Goal: Task Accomplishment & Management: Complete application form

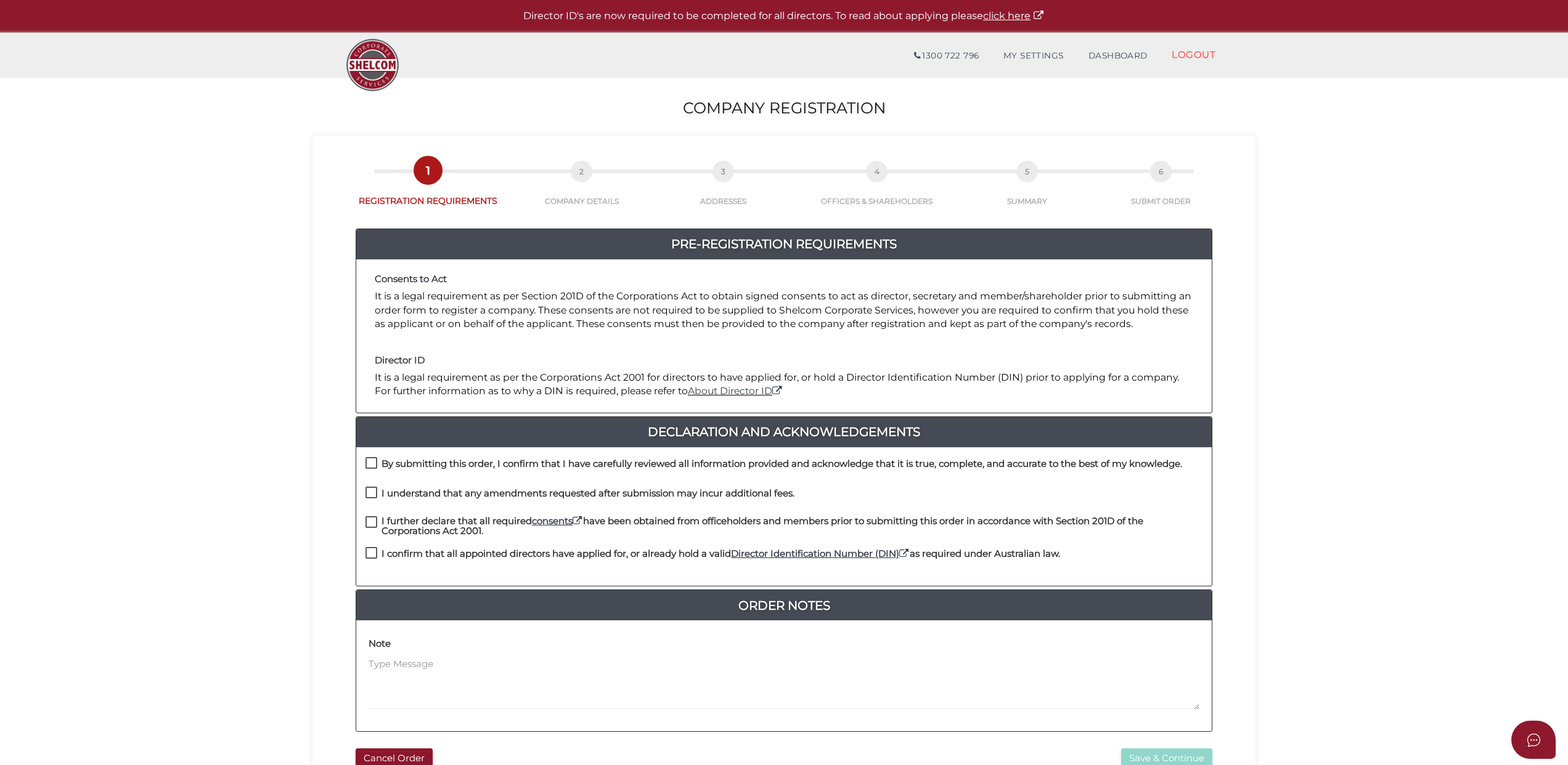
click at [370, 461] on label "By submitting this order, I confirm that I have carefully reviewed all informat…" at bounding box center [773, 467] width 816 height 16
checkbox input "true"
click at [370, 491] on label "I understand that any amendments requested after submission may incur additiona…" at bounding box center [580, 496] width 429 height 16
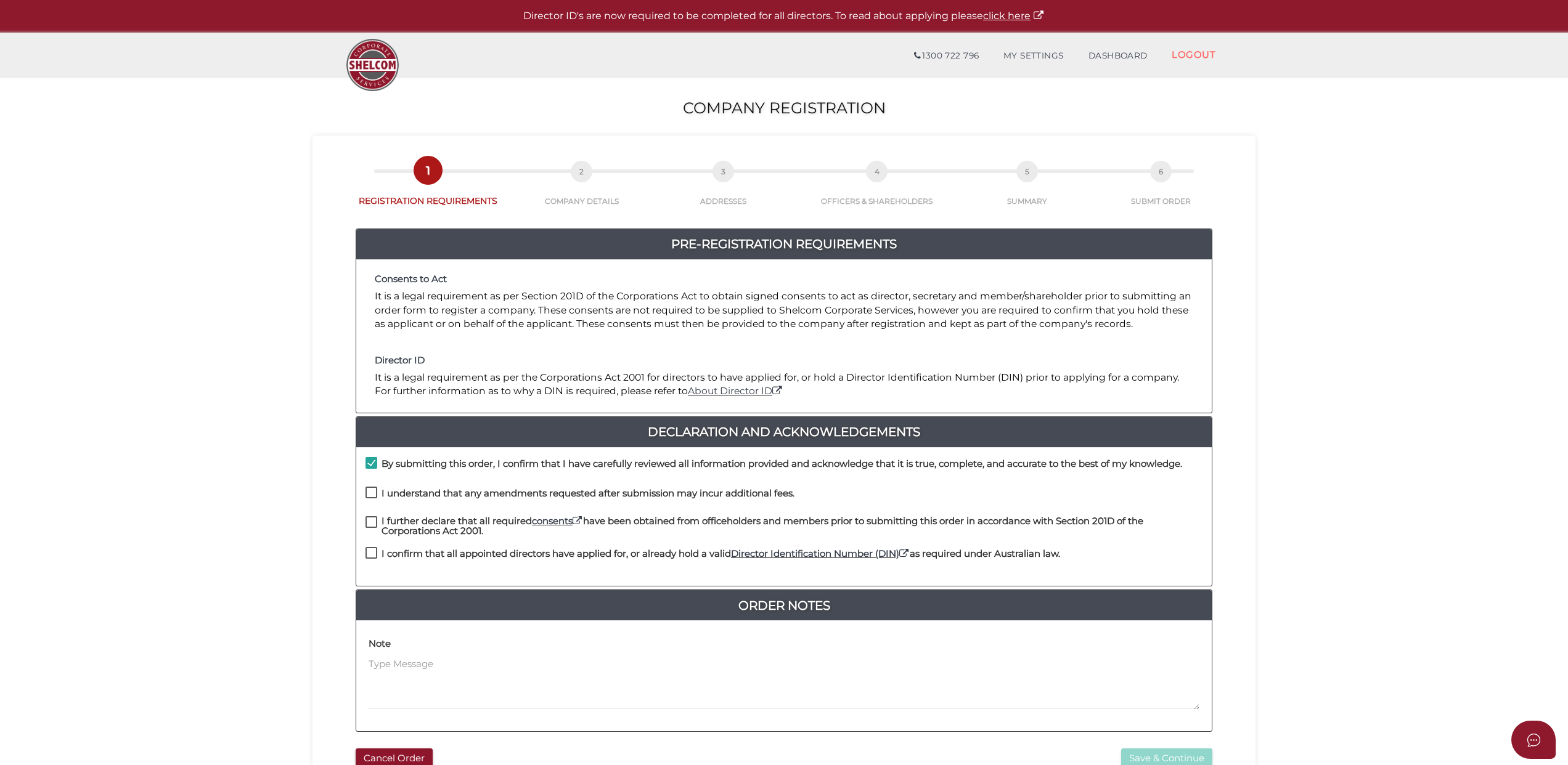
checkbox input "true"
click at [370, 518] on label "I further declare that all required consents have been obtained from officehold…" at bounding box center [784, 524] width 837 height 16
checkbox input "true"
click at [370, 552] on label "I confirm that all appointed directors have applied for, or already hold a vali…" at bounding box center [713, 557] width 695 height 16
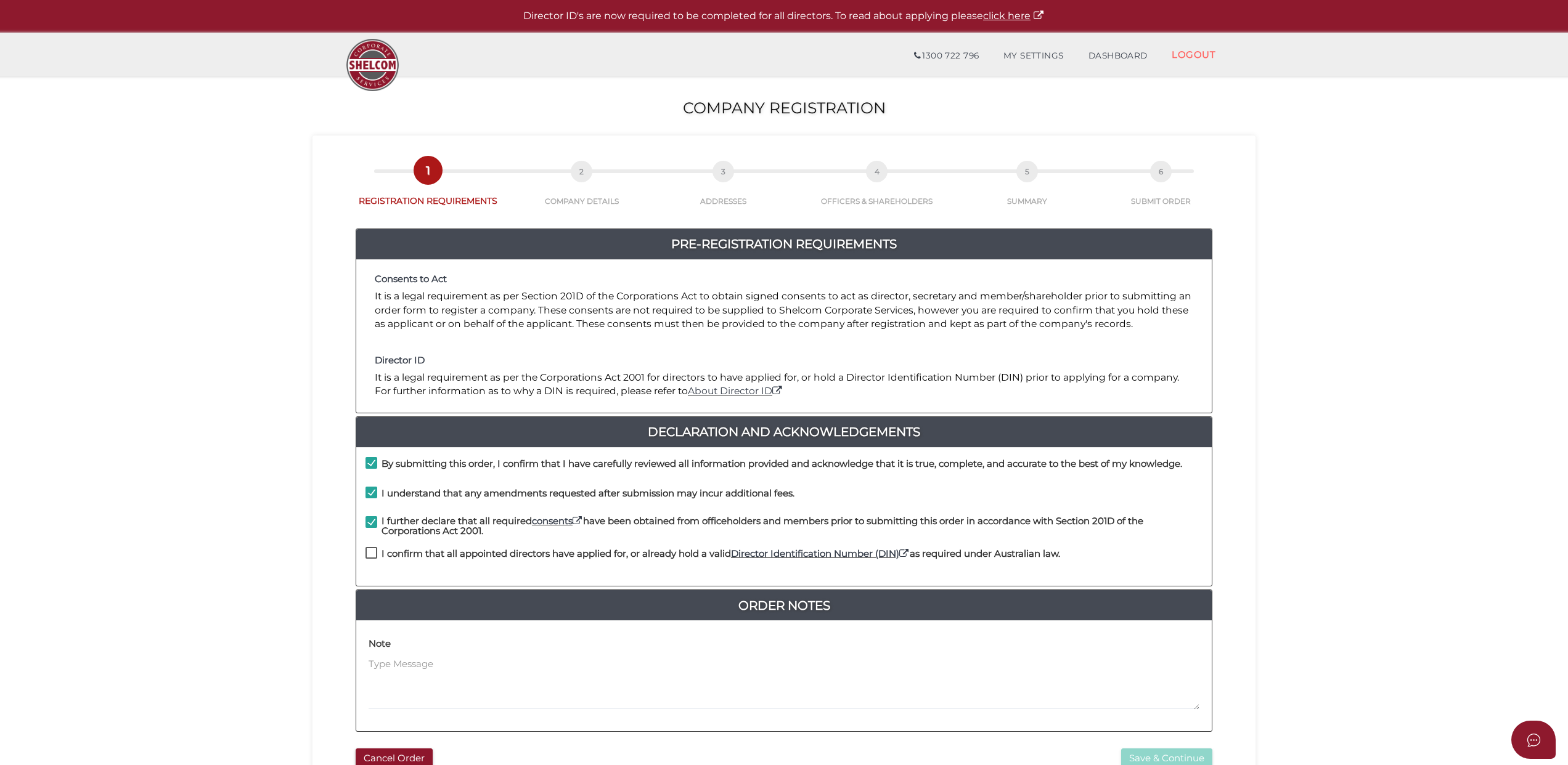
checkbox input "true"
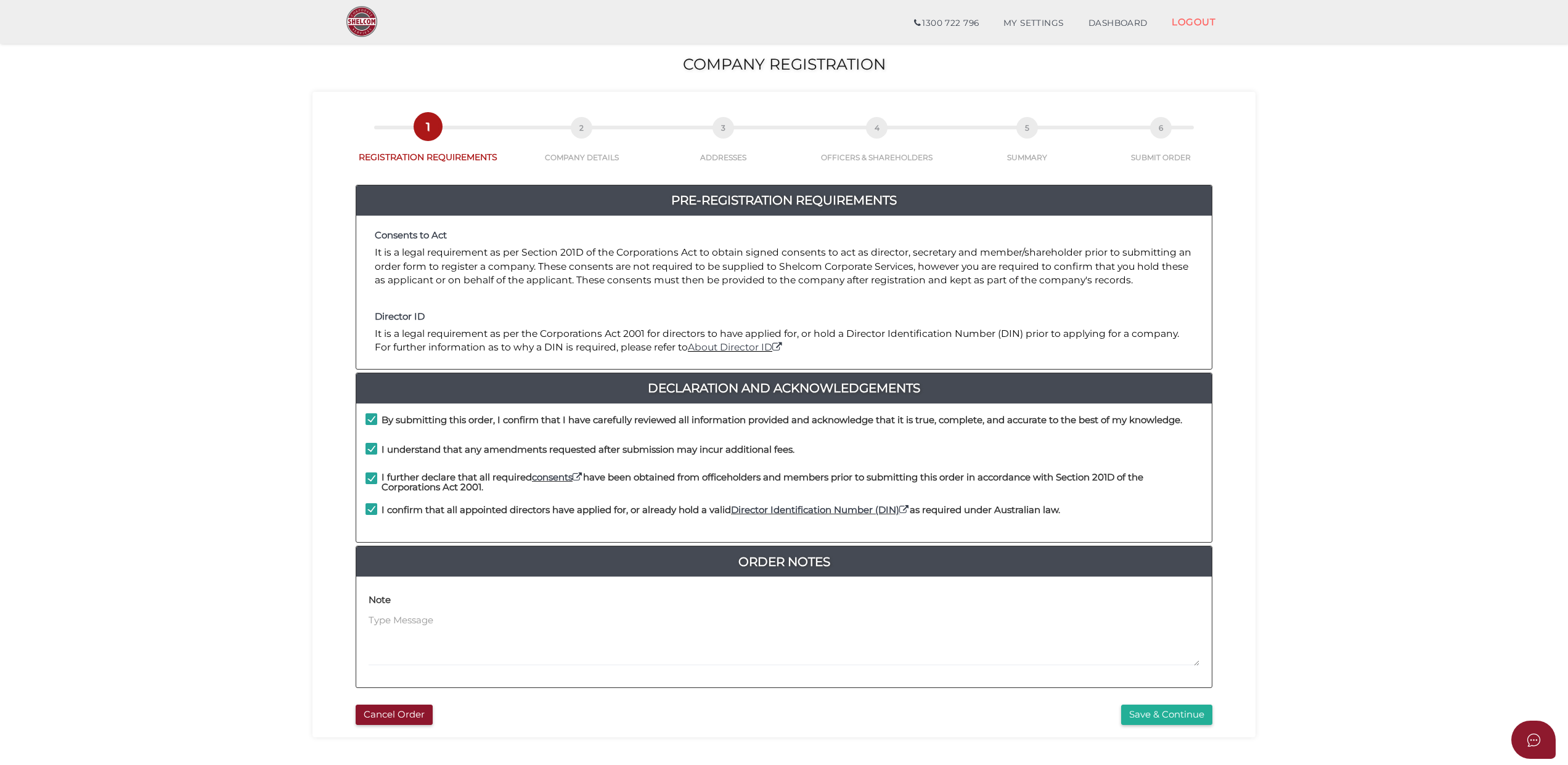
scroll to position [80, 0]
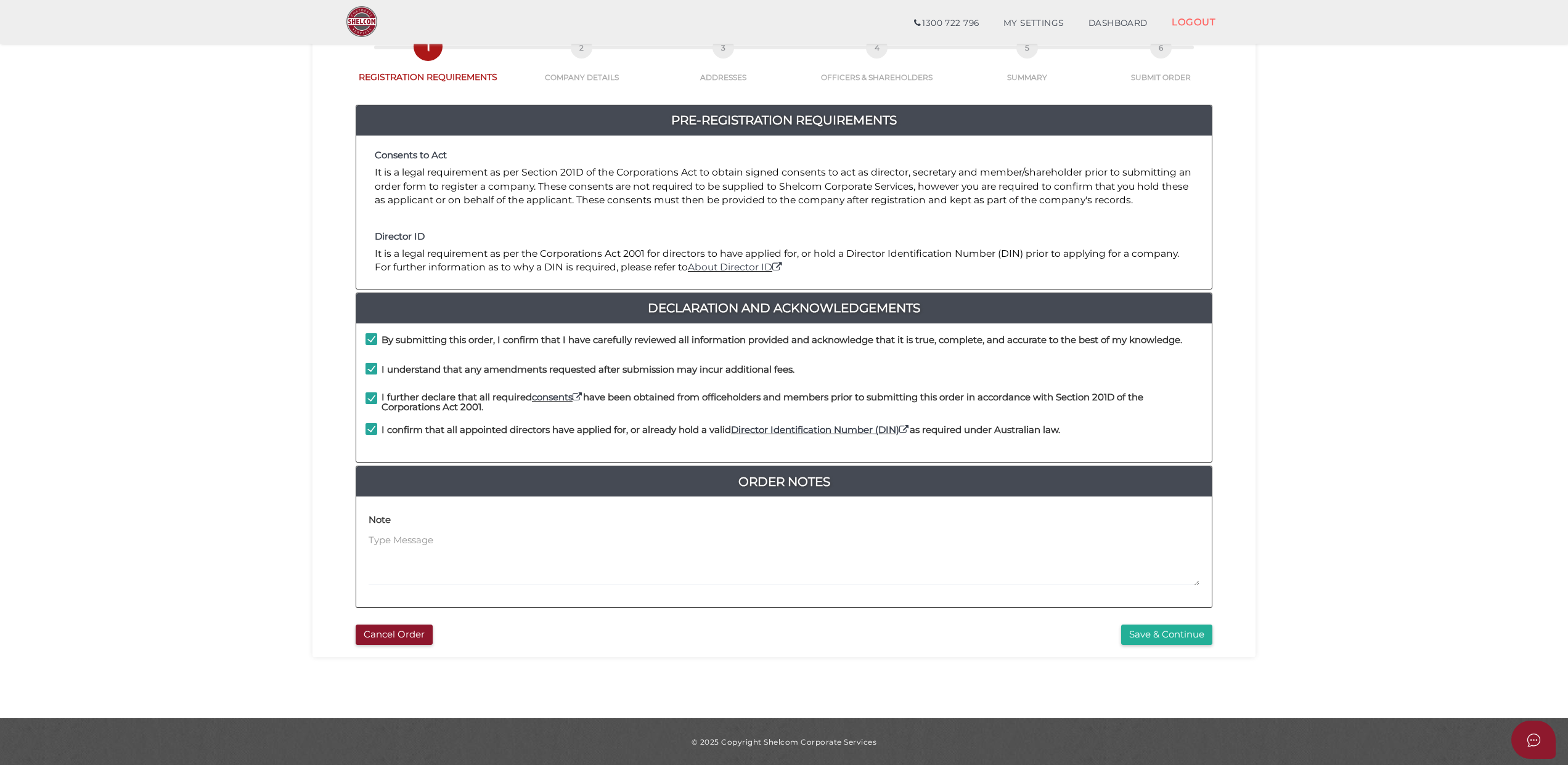
click at [422, 531] on div "Note" at bounding box center [784, 547] width 831 height 77
click at [412, 541] on textarea at bounding box center [784, 559] width 831 height 53
paste textarea "173 Balaclava Road, Caulfield North, VIC 3161"
click at [853, 542] on textarea "Please deliver the hard copy register to the director at 173 Balaclava Road, Ca…" at bounding box center [784, 559] width 831 height 53
drag, startPoint x: 606, startPoint y: 539, endPoint x: 637, endPoint y: 545, distance: 31.6
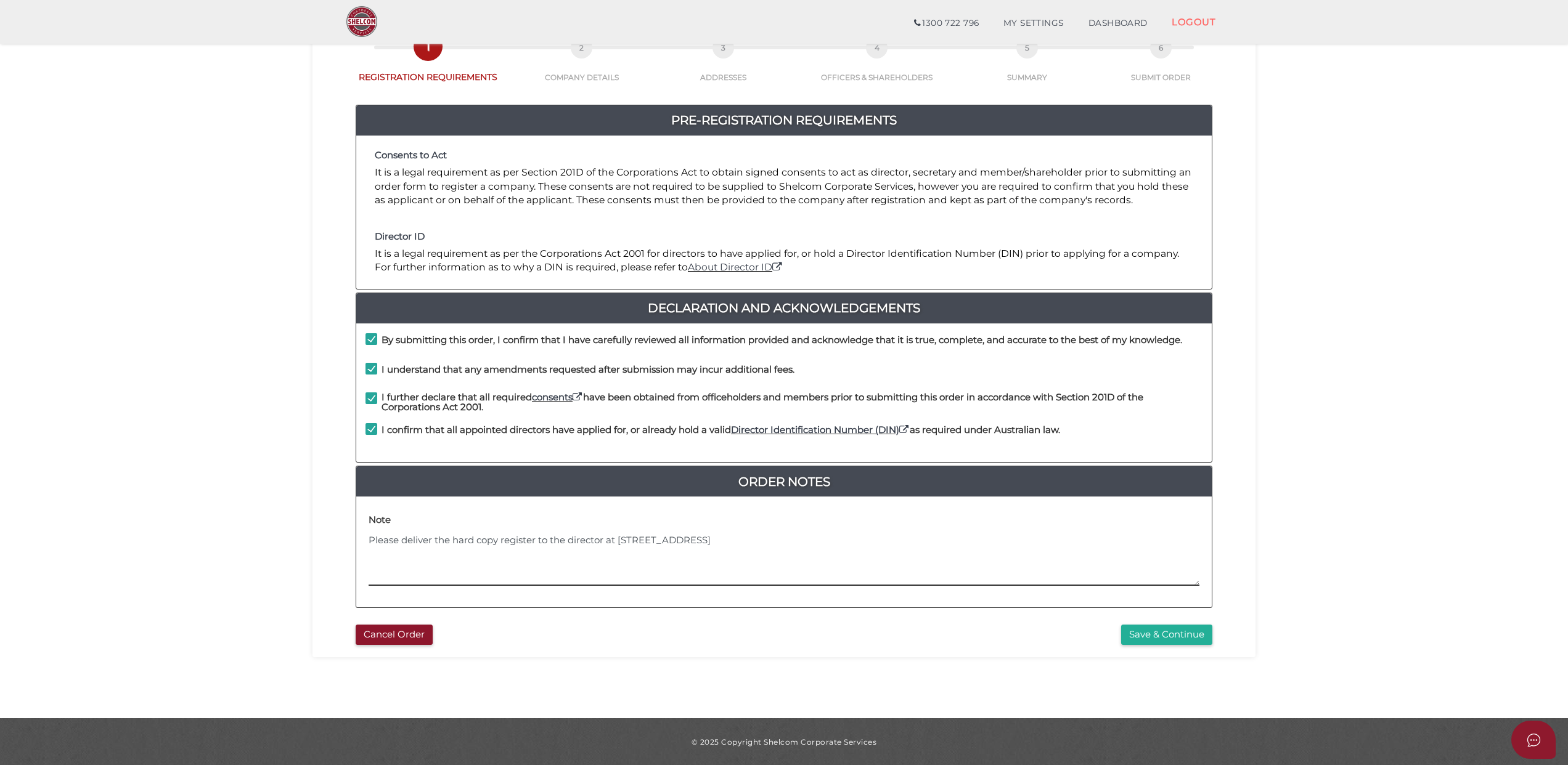
click at [606, 539] on textarea "Please deliver the hard copy register to the director at 173 Balaclava Road, Ca…" at bounding box center [784, 559] width 831 height 53
paste textarea "Baruch David Lider"
type textarea "Please deliver the hard copy register to the director Baruch David Lider at 173…"
click at [1144, 631] on button "Save & Continue" at bounding box center [1166, 635] width 91 height 21
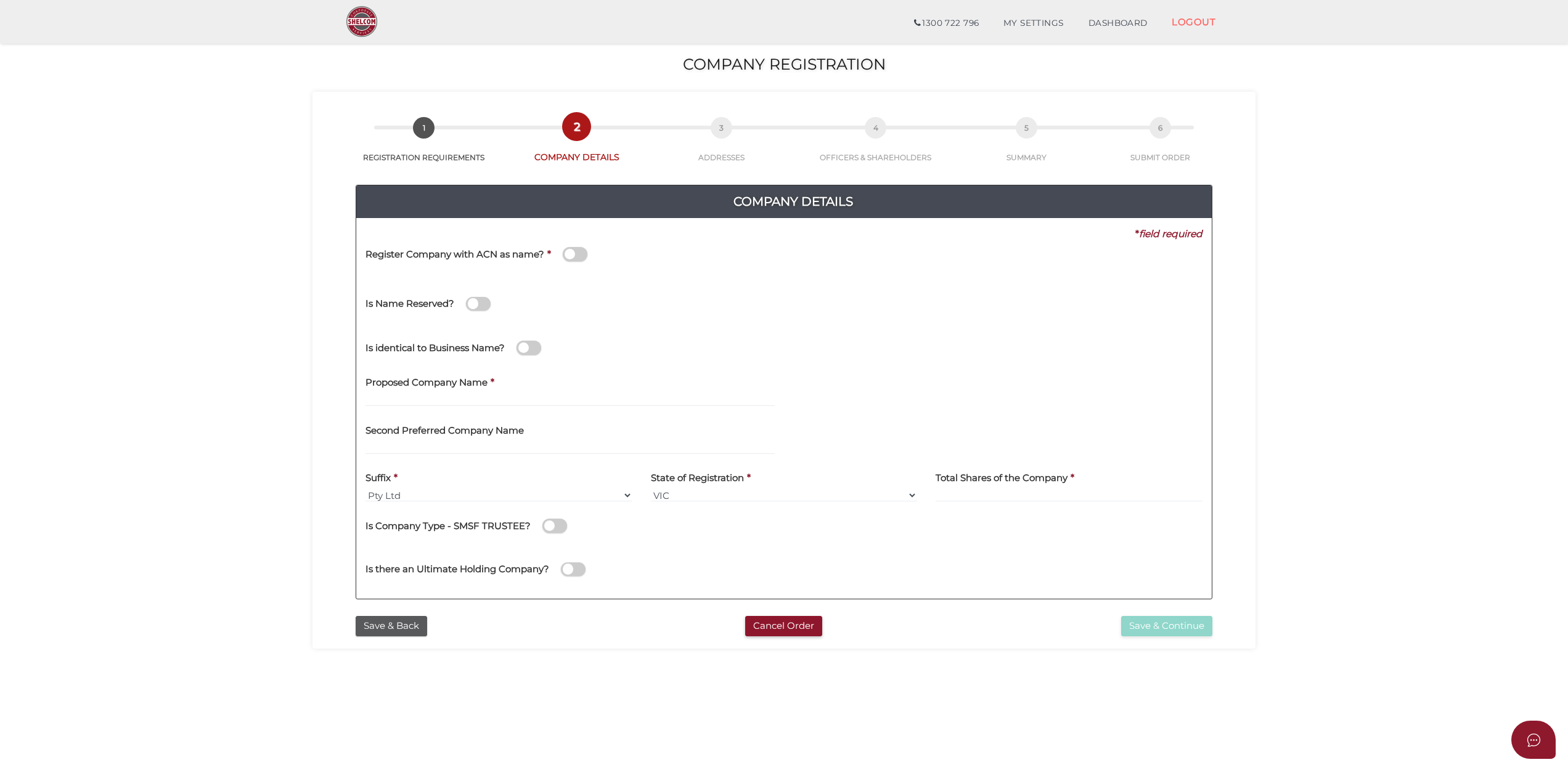
scroll to position [80, 0]
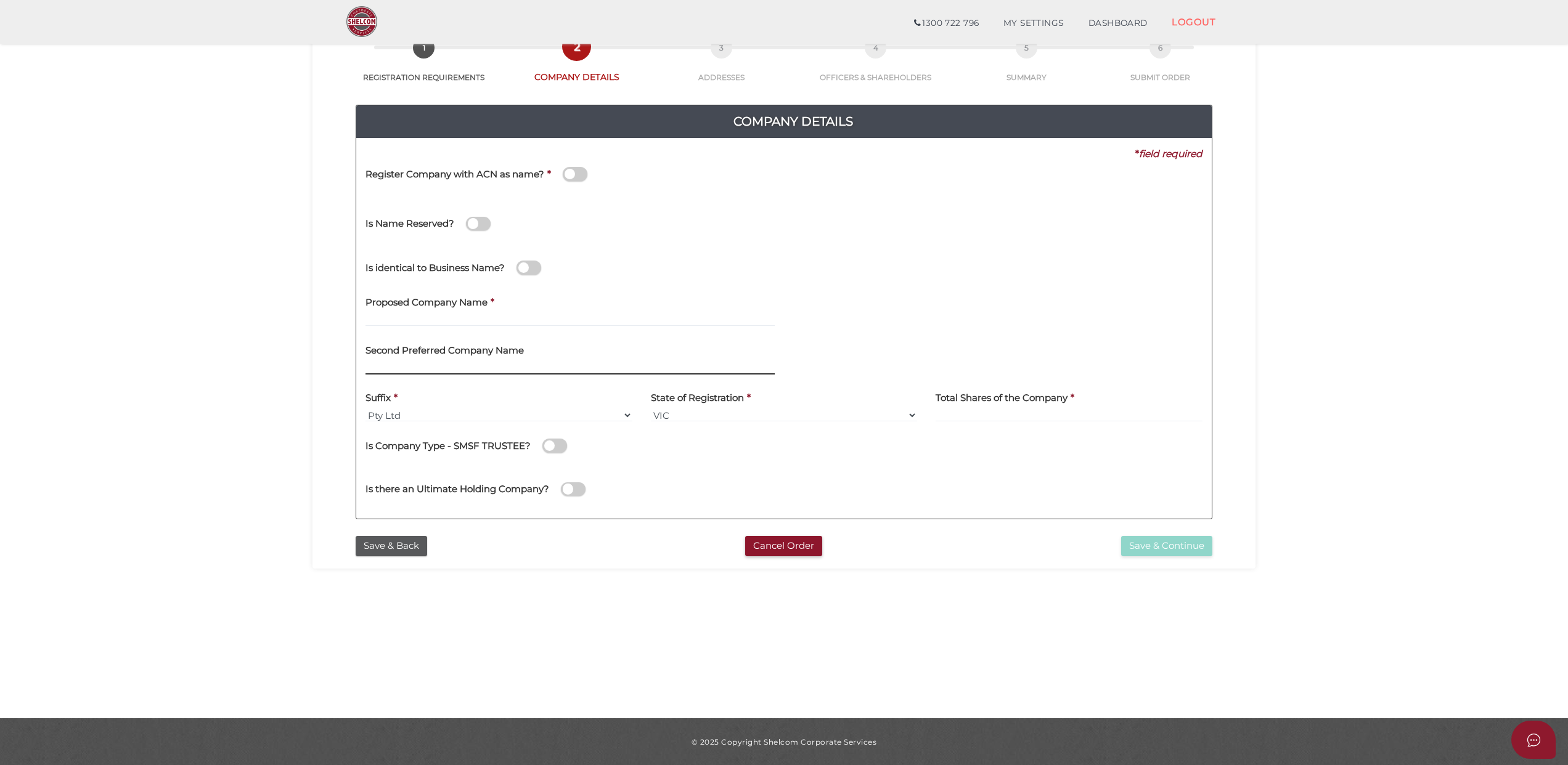
click at [390, 364] on input "text" at bounding box center [570, 368] width 409 height 14
paste input "Dirah"
type input "Dirah"
click at [975, 410] on input at bounding box center [1069, 415] width 267 height 14
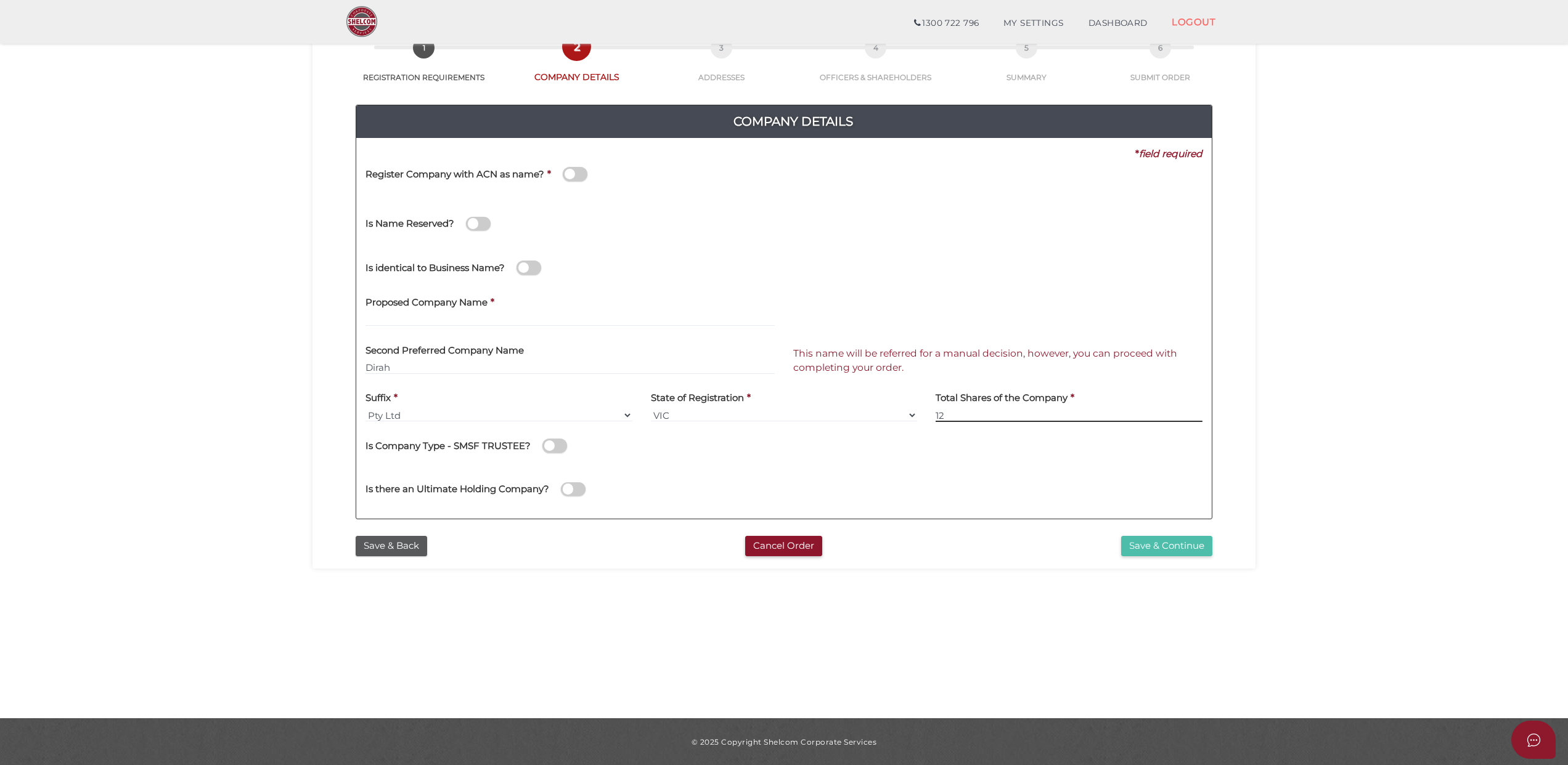
type input "12"
click at [1147, 545] on button "Save & Continue" at bounding box center [1166, 546] width 91 height 21
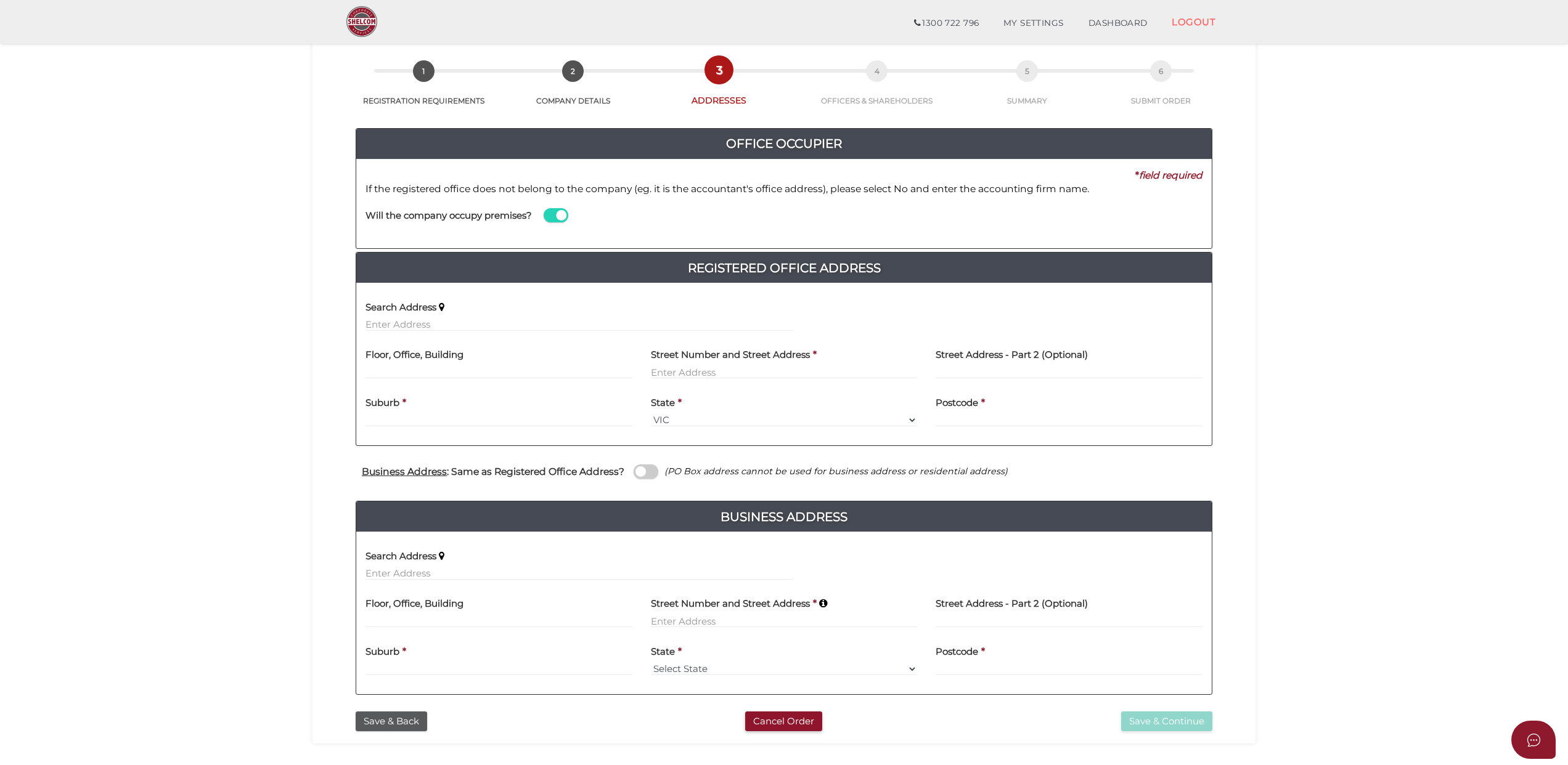
scroll to position [82, 0]
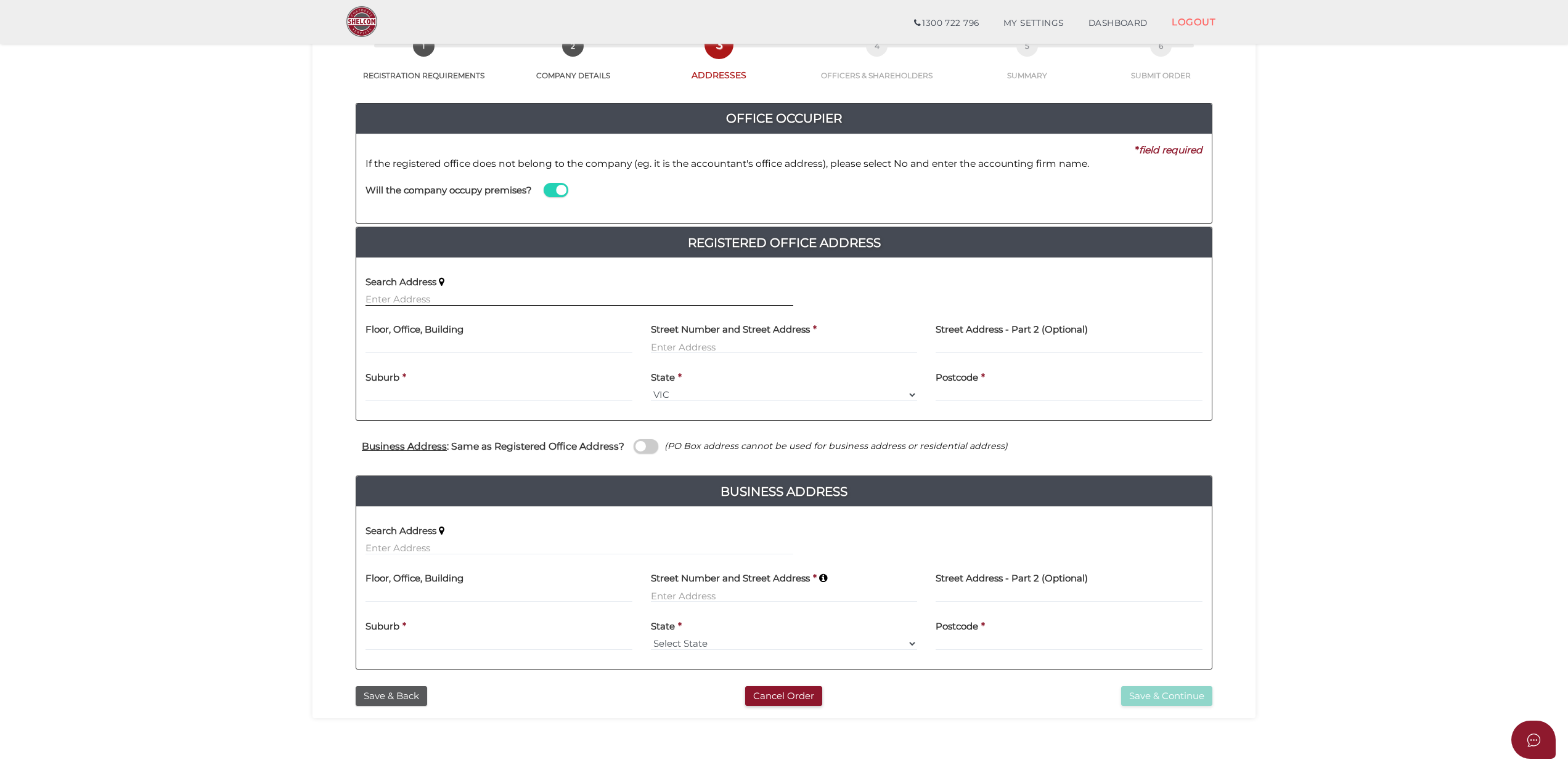
click at [405, 298] on input "text" at bounding box center [579, 300] width 428 height 14
paste input "173 Balaclava Road, Caulfield North, VIC 3161"
type input "173 Balaclava Road, Caulfield North VIC 3161, Australia"
type input "173 Balaclava Road"
type input "Caulfield North"
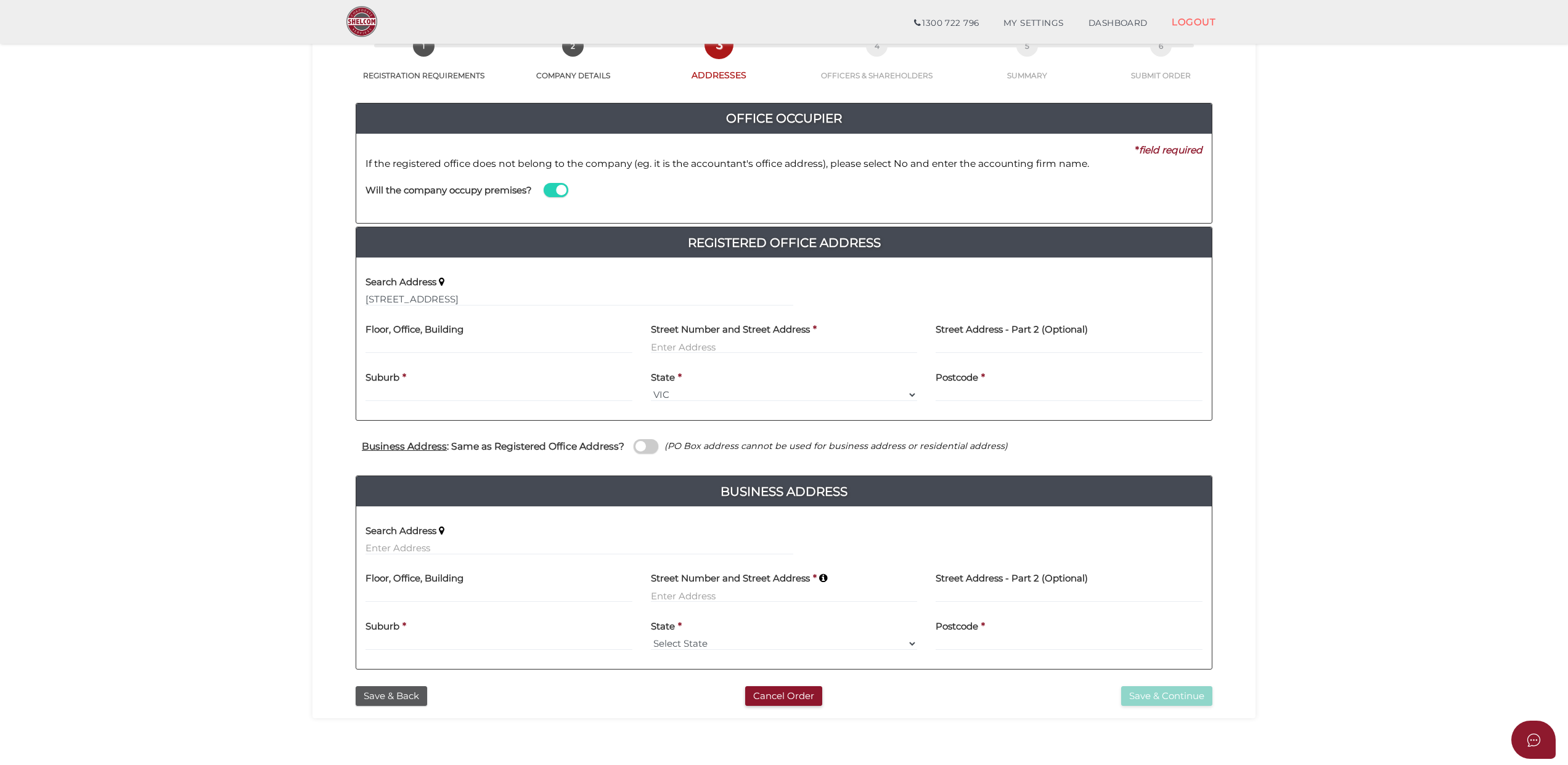
select select "VIC"
type input "3161"
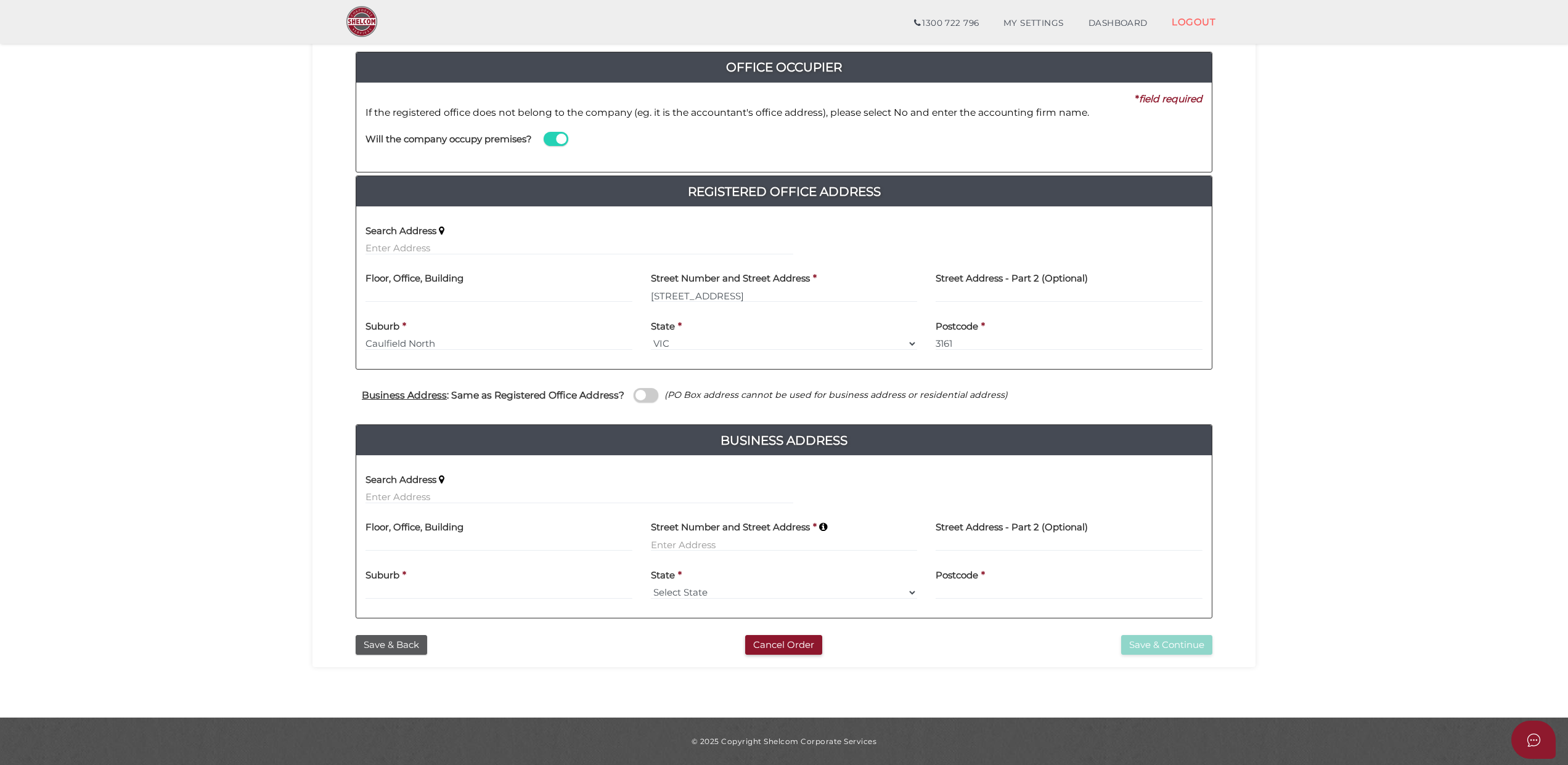
click at [639, 392] on span at bounding box center [646, 395] width 25 height 14
click at [0, 0] on input "checkbox" at bounding box center [0, 0] width 0 height 0
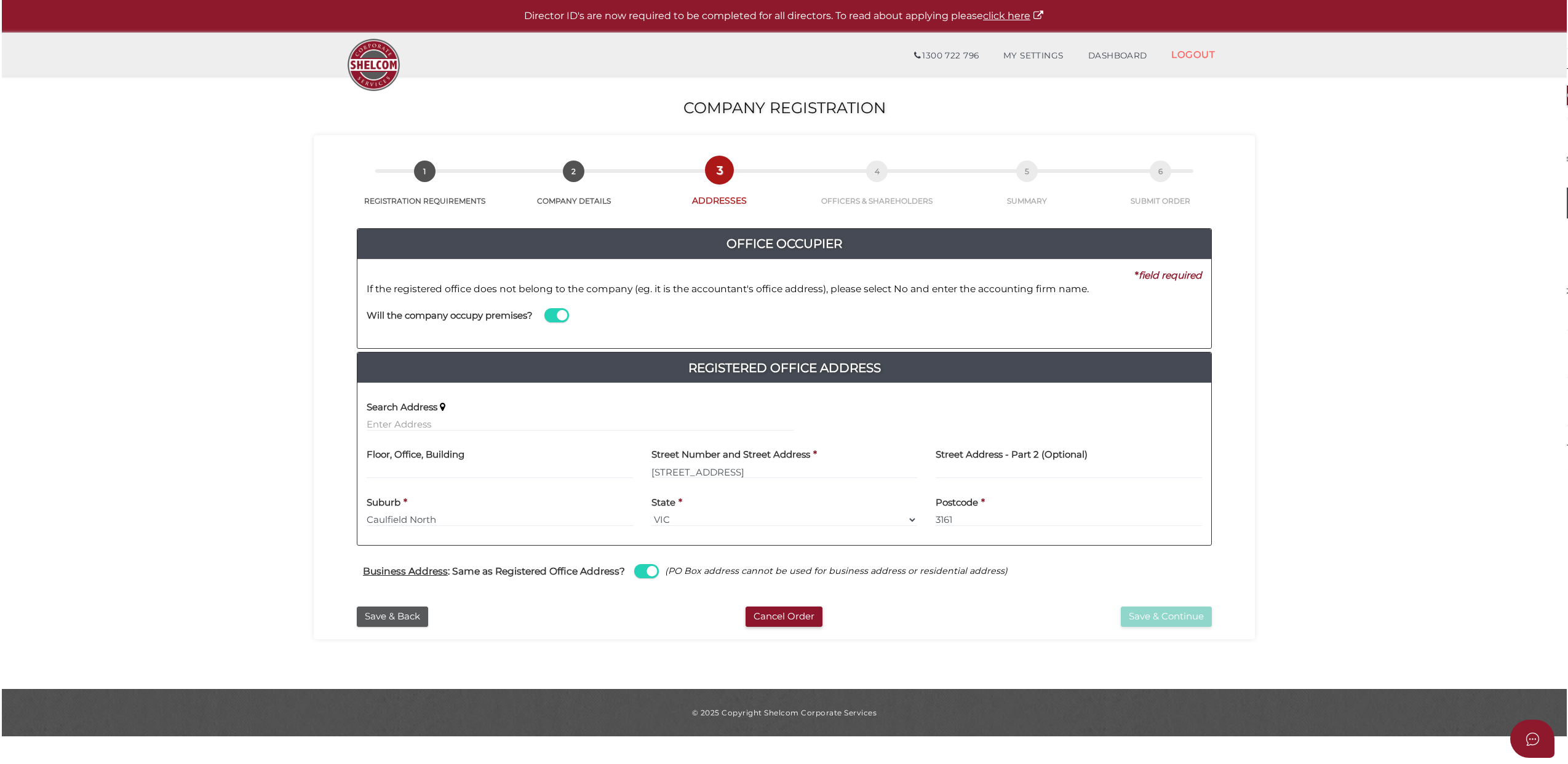
scroll to position [0, 0]
click at [1162, 619] on button "Save & Continue" at bounding box center [1166, 617] width 91 height 21
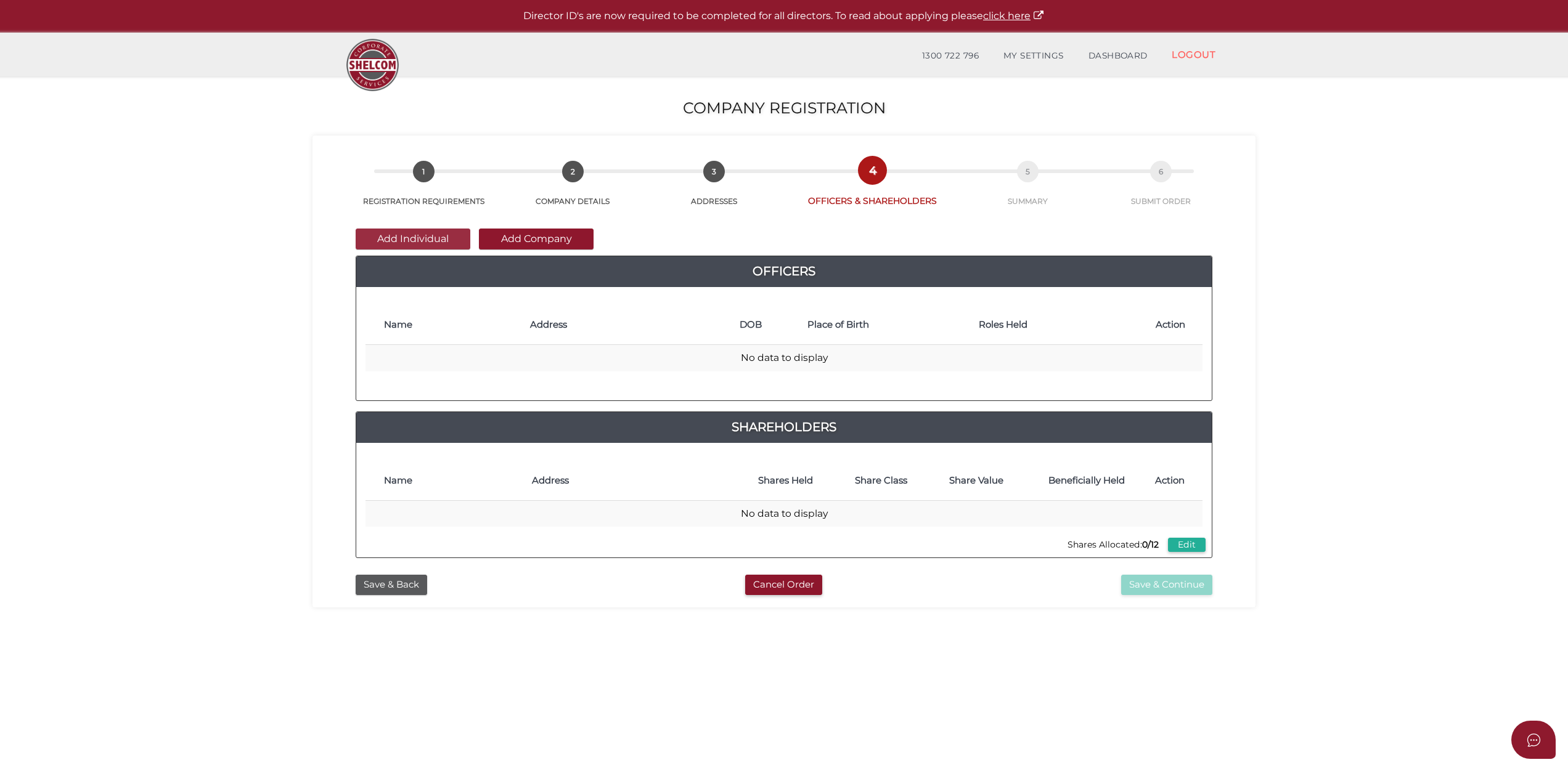
click at [403, 234] on button "Add Individual" at bounding box center [413, 239] width 115 height 21
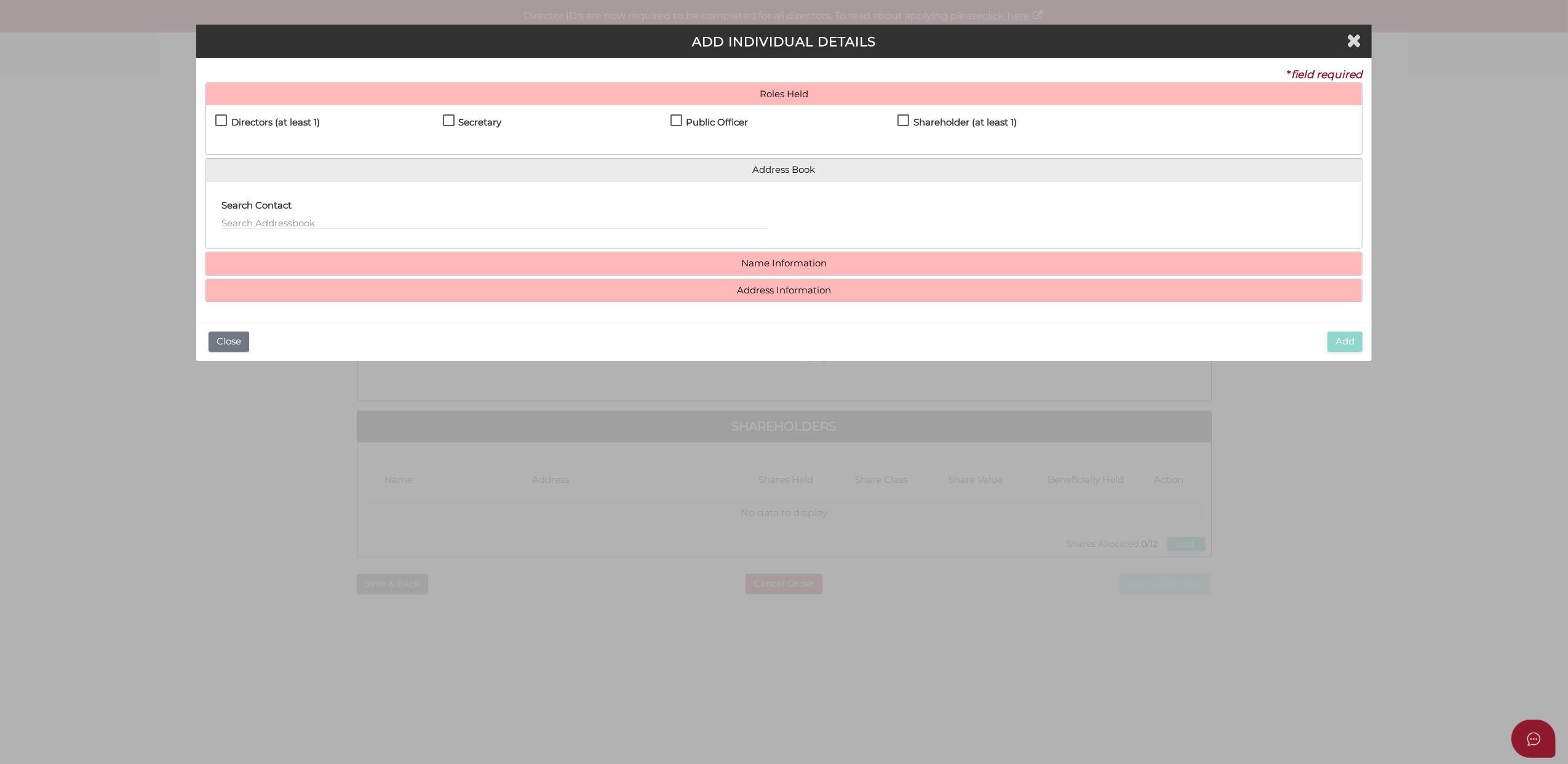
click at [219, 120] on label "Directors (at least 1)" at bounding box center [268, 126] width 105 height 15
checkbox input "true"
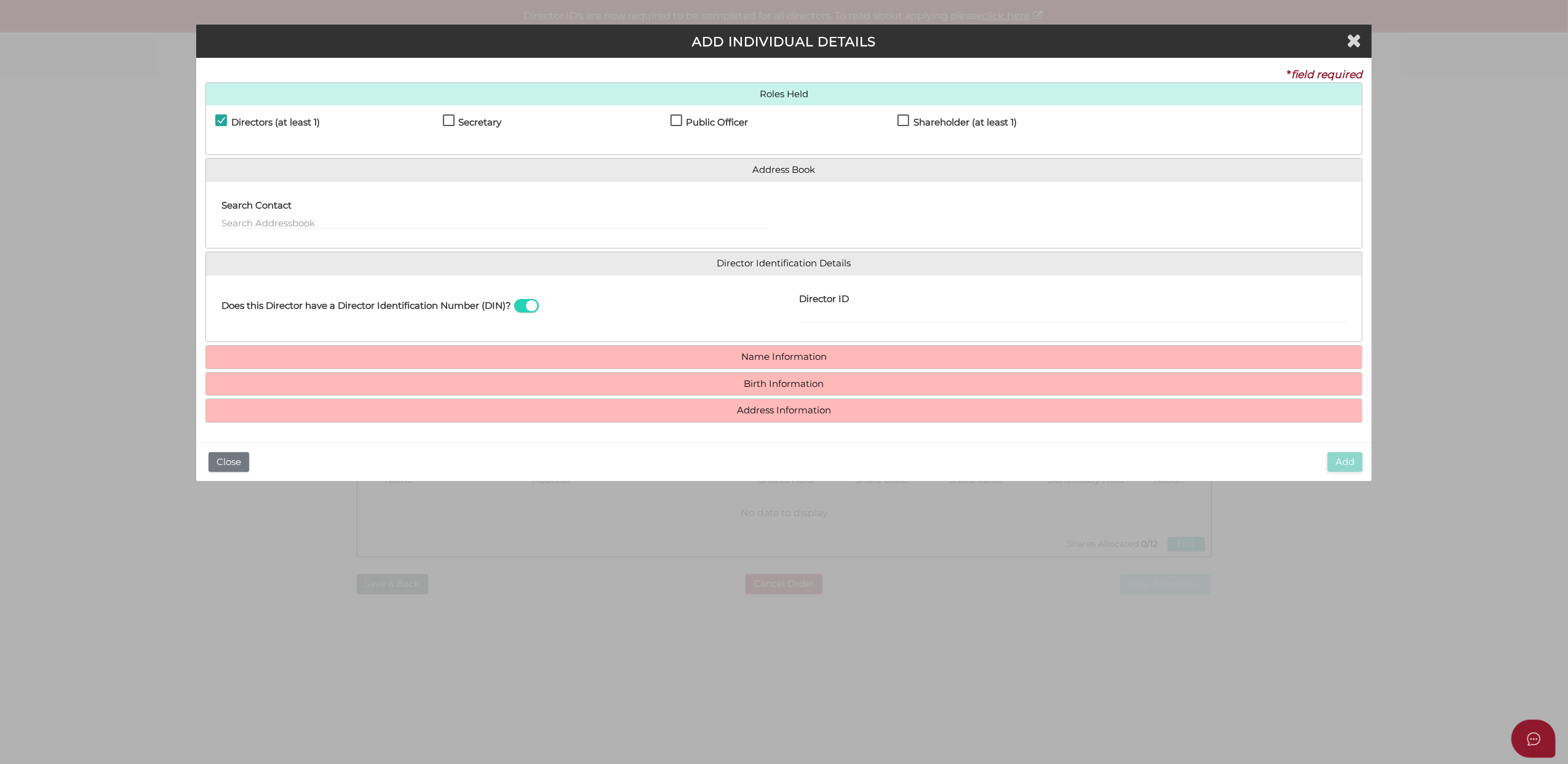
click at [449, 120] on label "Secretary" at bounding box center [472, 126] width 59 height 15
checkbox input "true"
click at [676, 118] on label "Public Officer" at bounding box center [709, 126] width 78 height 15
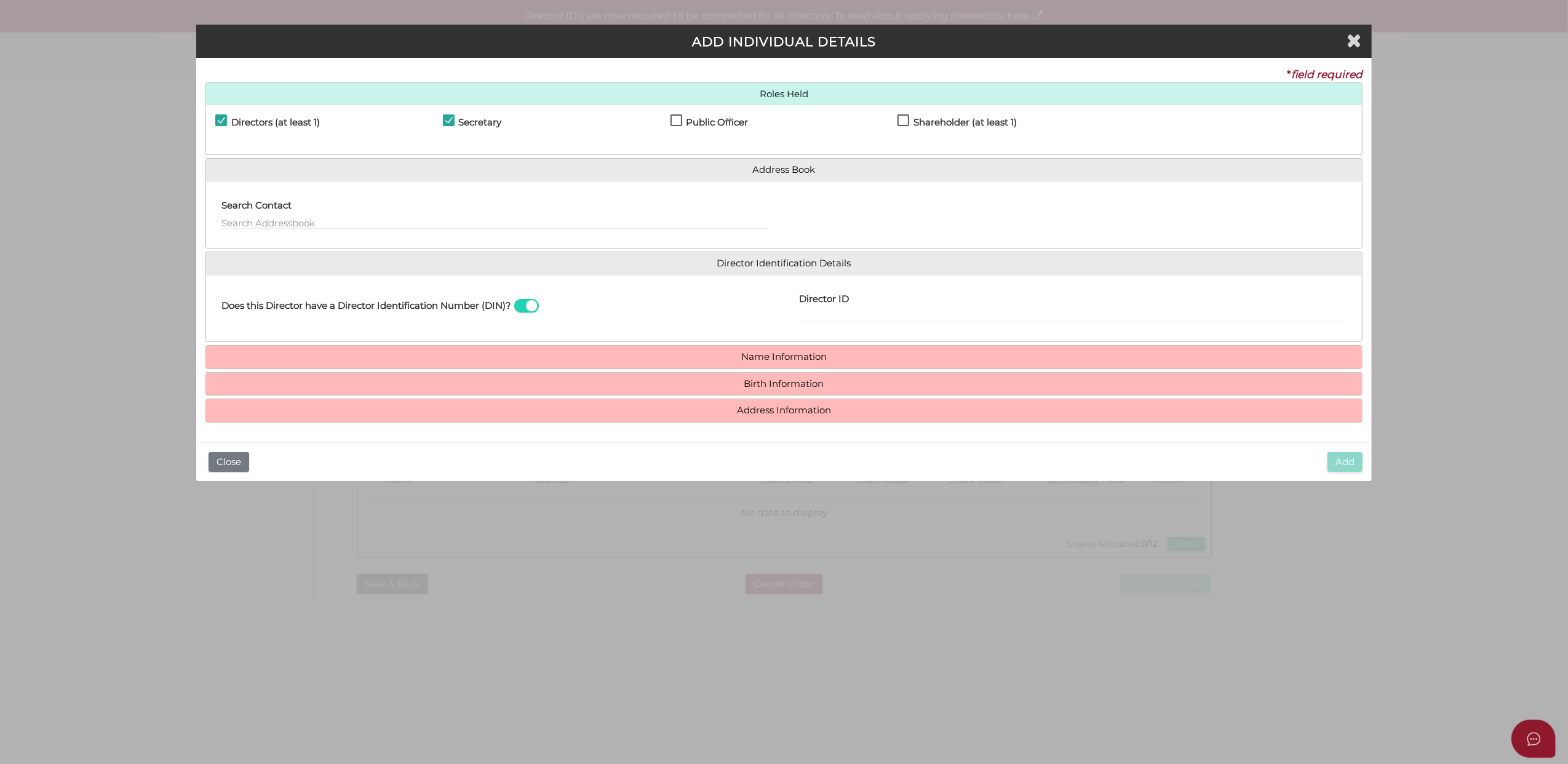
checkbox input "true"
click at [904, 120] on label "Shareholder (at least 1)" at bounding box center [957, 126] width 120 height 15
checkbox input "true"
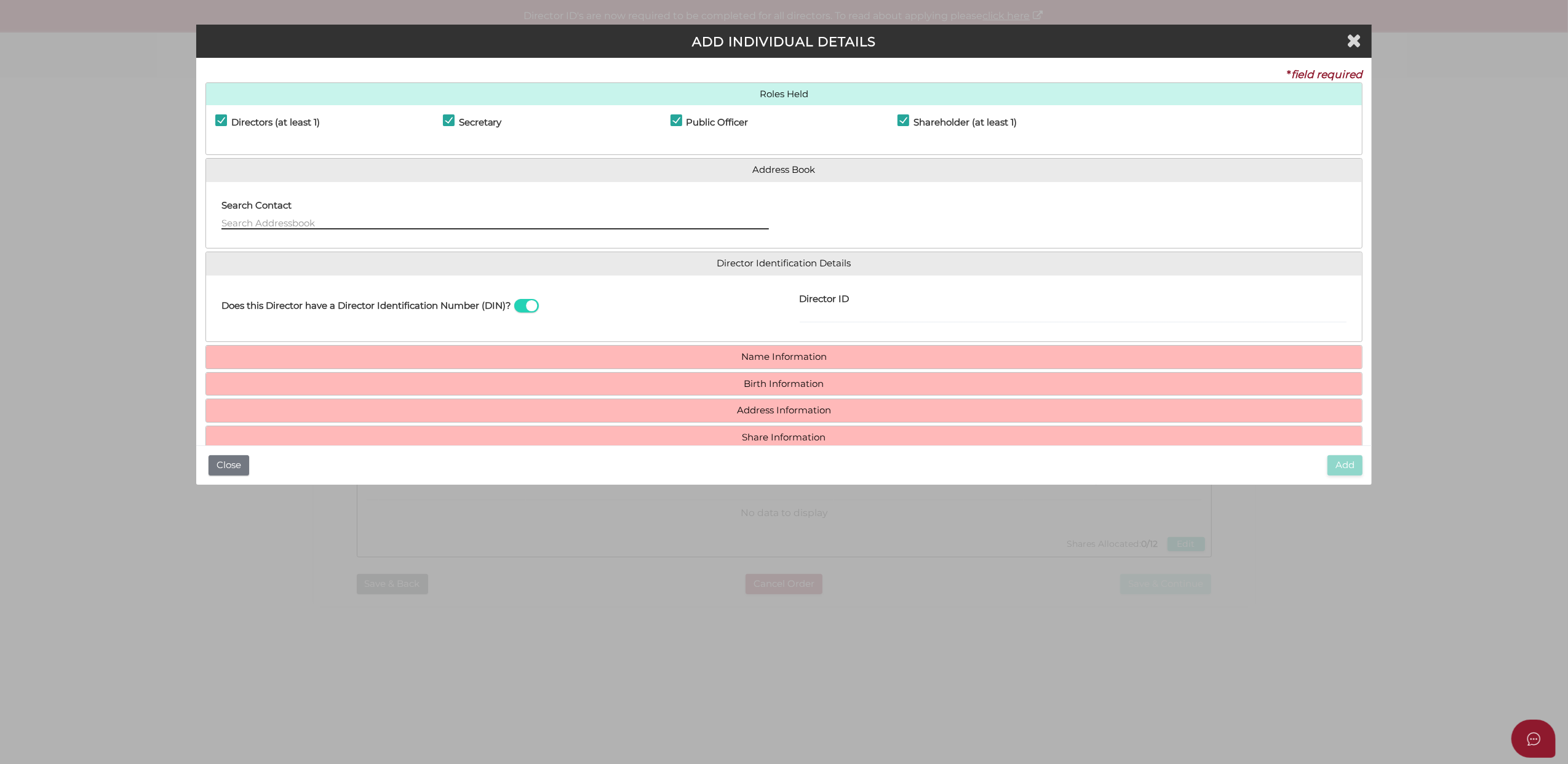
click at [242, 217] on input "text" at bounding box center [495, 223] width 547 height 14
click at [238, 219] on input "text" at bounding box center [495, 223] width 547 height 14
paste input "Baruch David Lider"
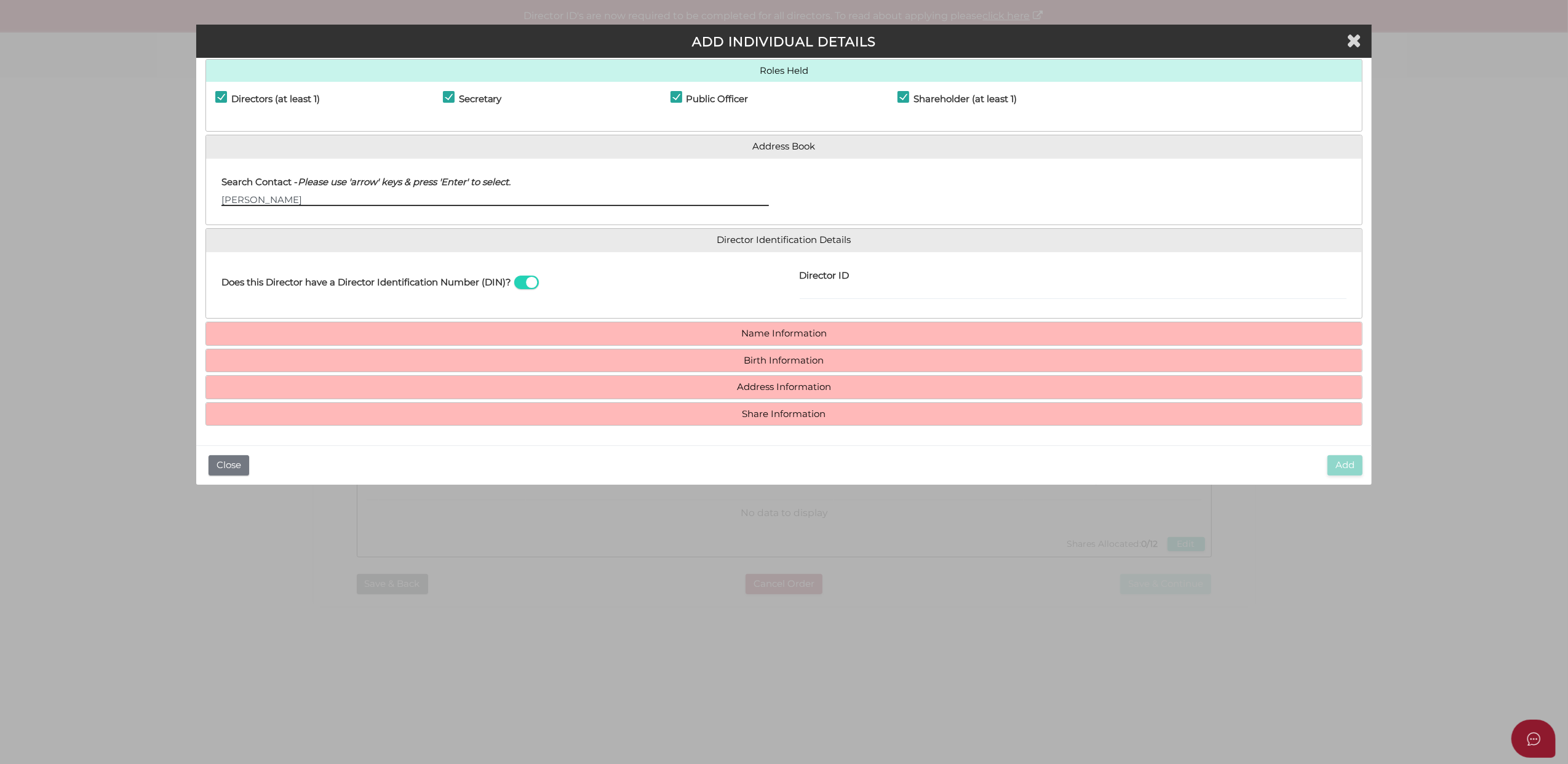
type input "Baruch David Lider"
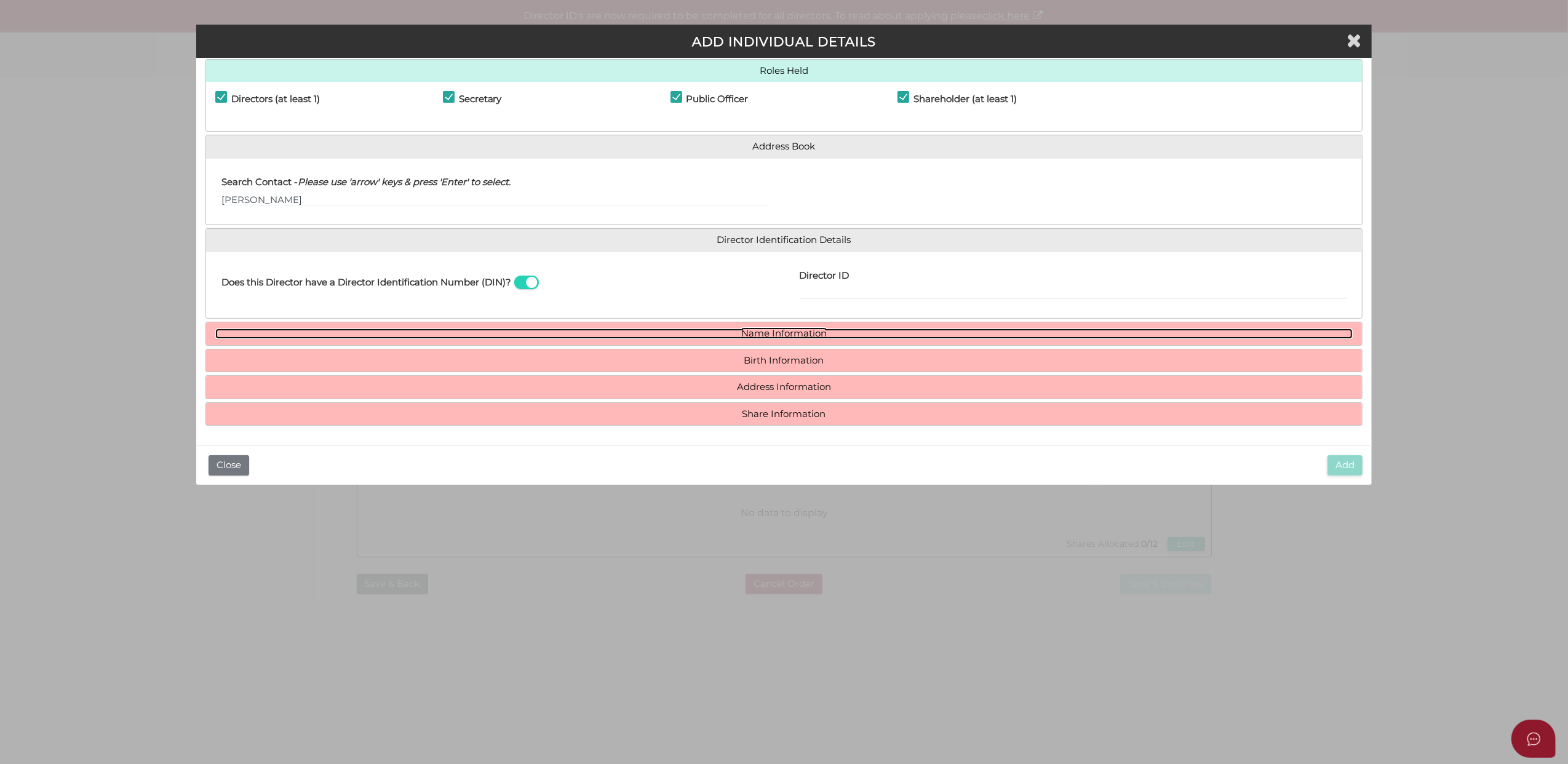
click at [770, 330] on link "Name Information" at bounding box center [784, 334] width 1139 height 10
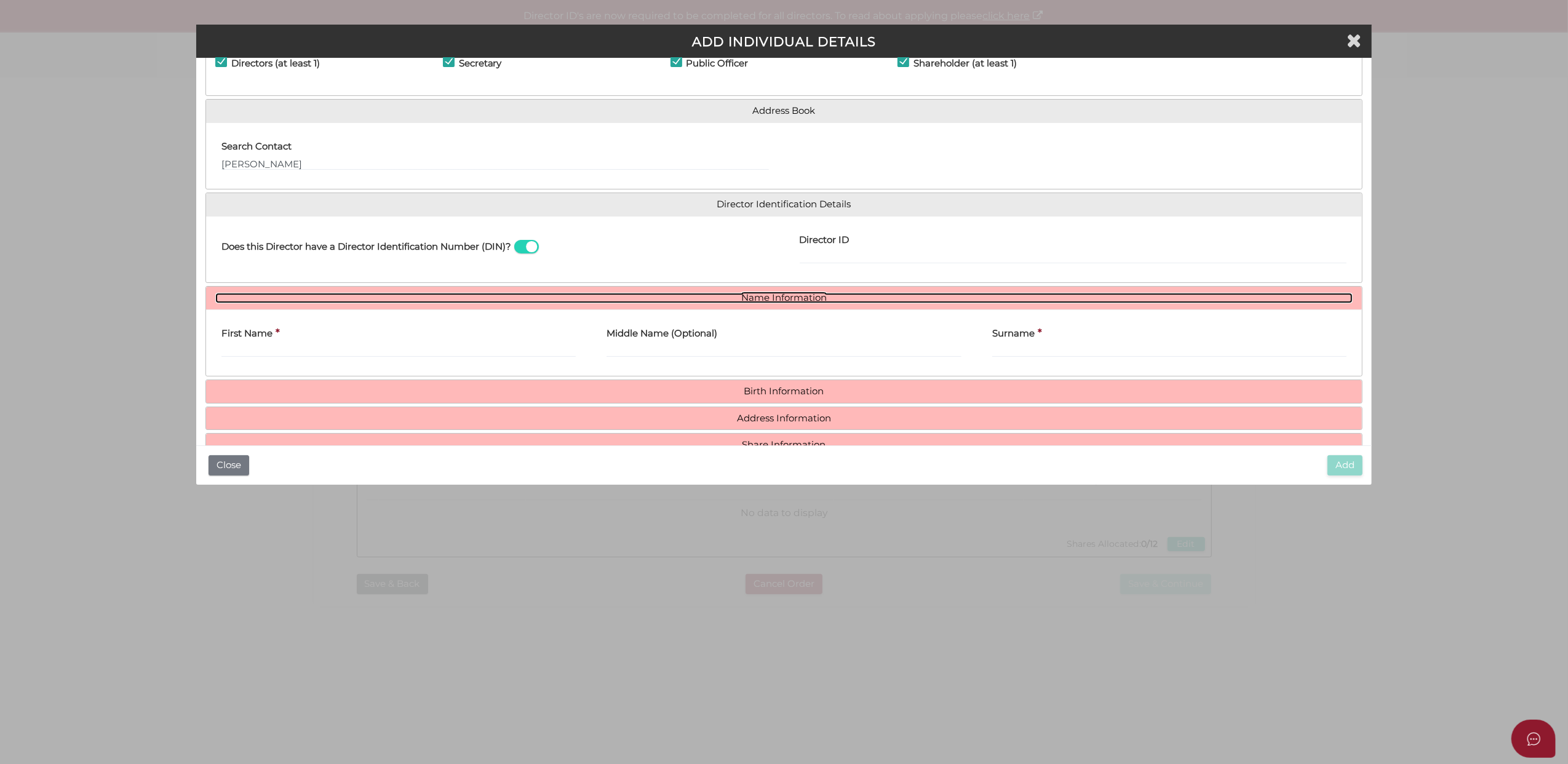
scroll to position [92, 0]
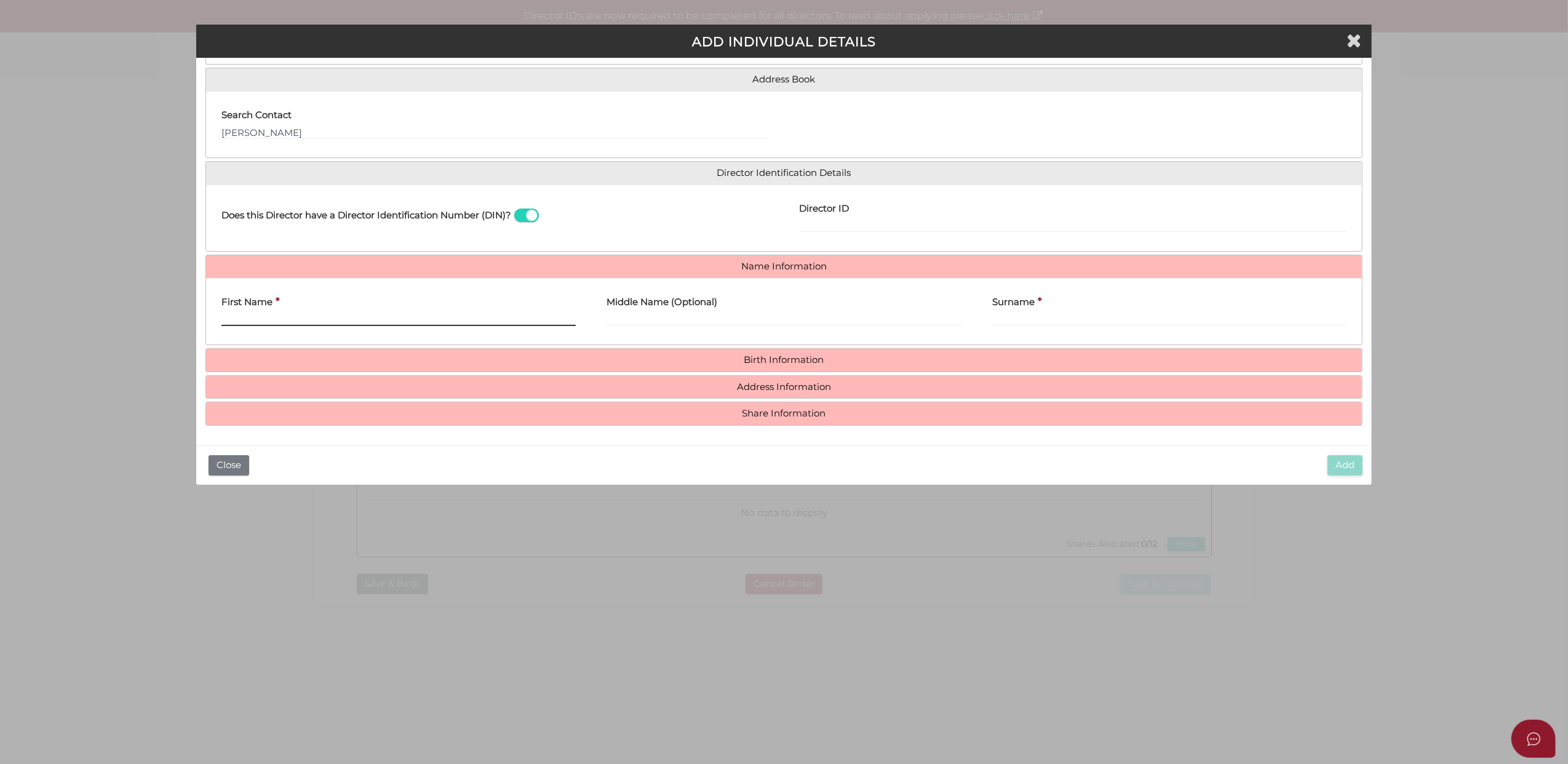
click at [264, 316] on input "First Name" at bounding box center [398, 319] width 355 height 14
paste input "Baruch David Lider"
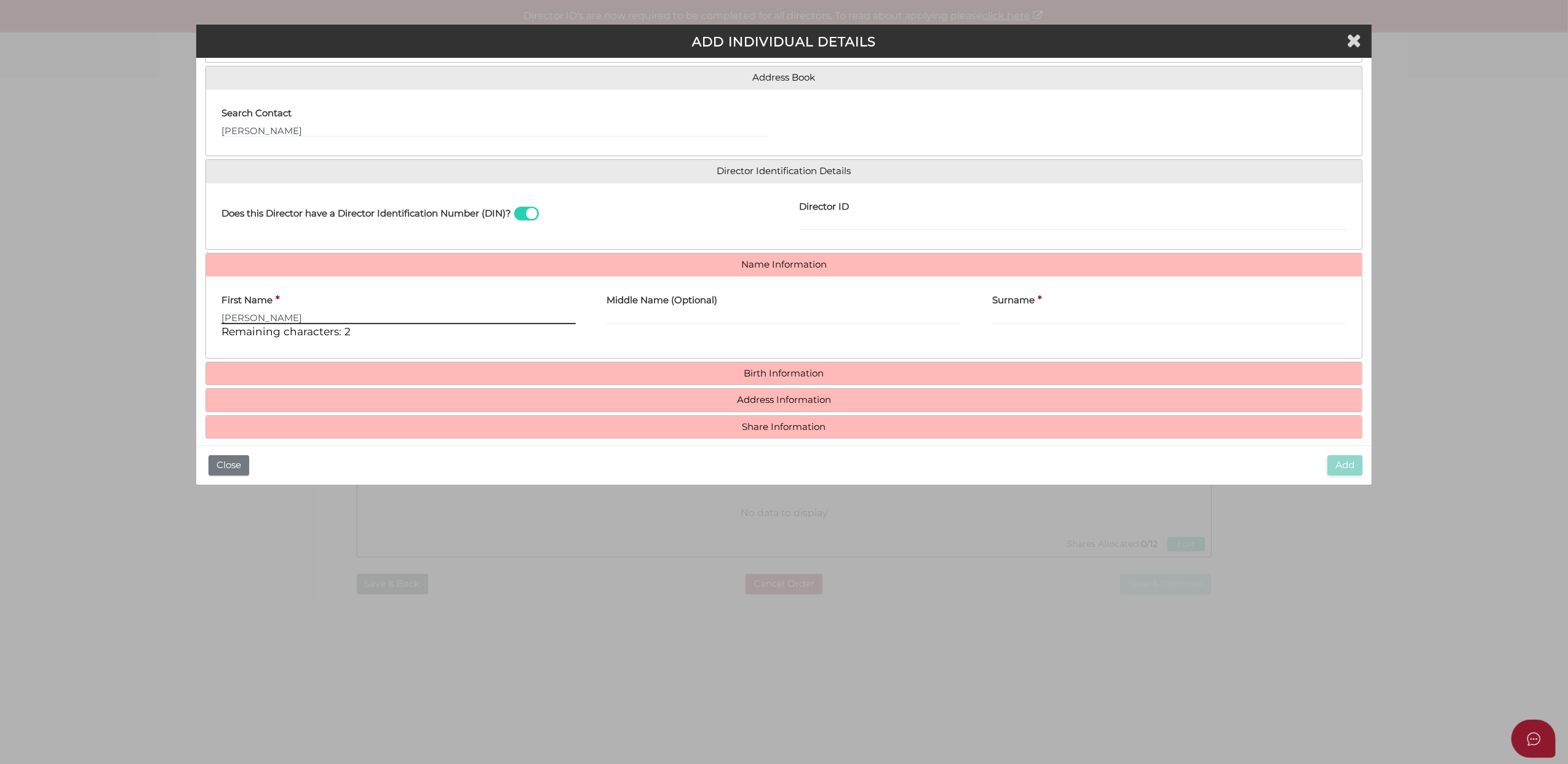
type input "Baruch David Lider"
click at [636, 316] on input "Middle Name (Optional)" at bounding box center [784, 317] width 355 height 14
type input "David"
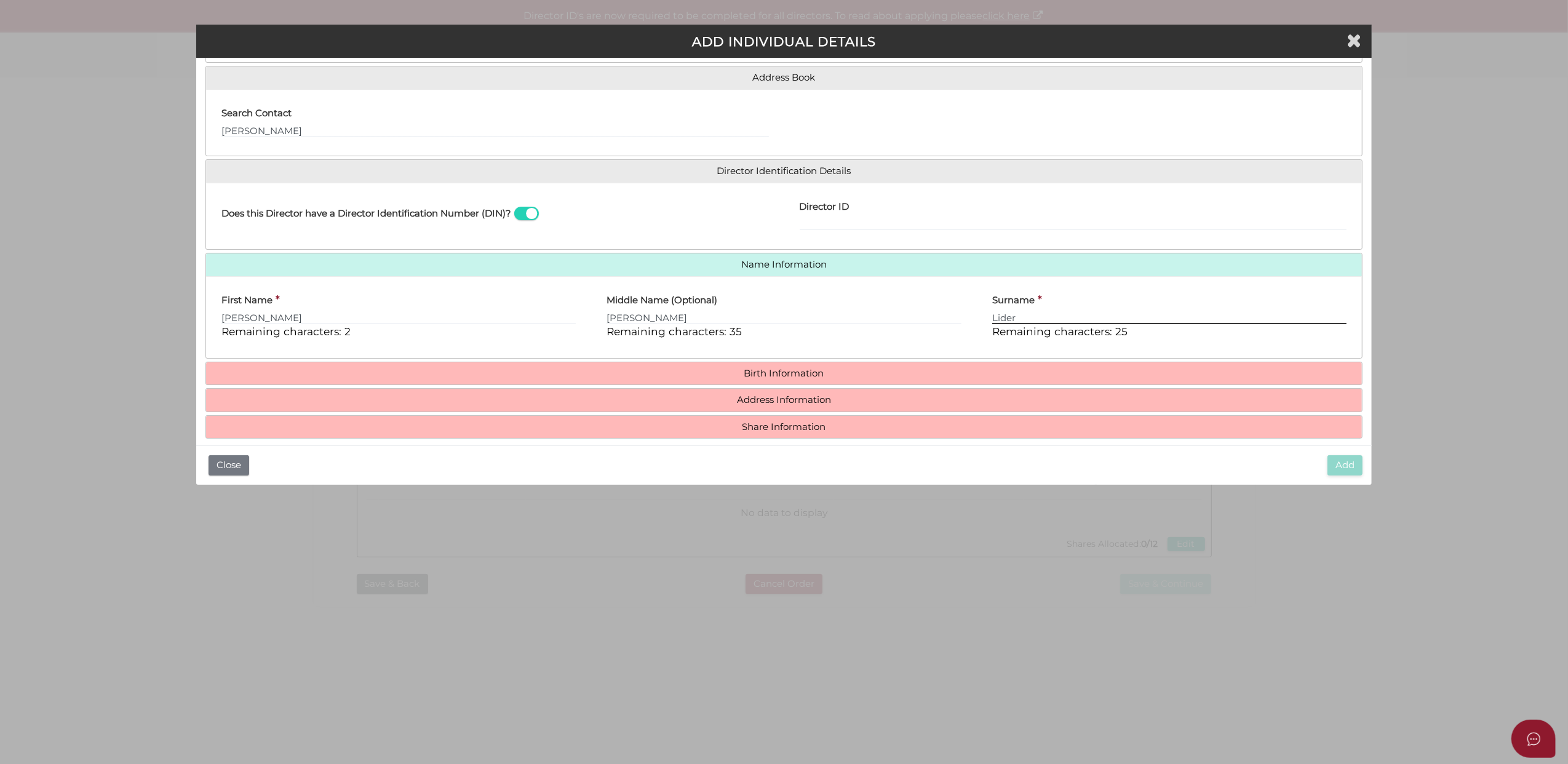
type input "Lider"
drag, startPoint x: 321, startPoint y: 316, endPoint x: 260, endPoint y: 318, distance: 61.0
click at [260, 318] on input "Baruch David Lider" at bounding box center [398, 317] width 355 height 14
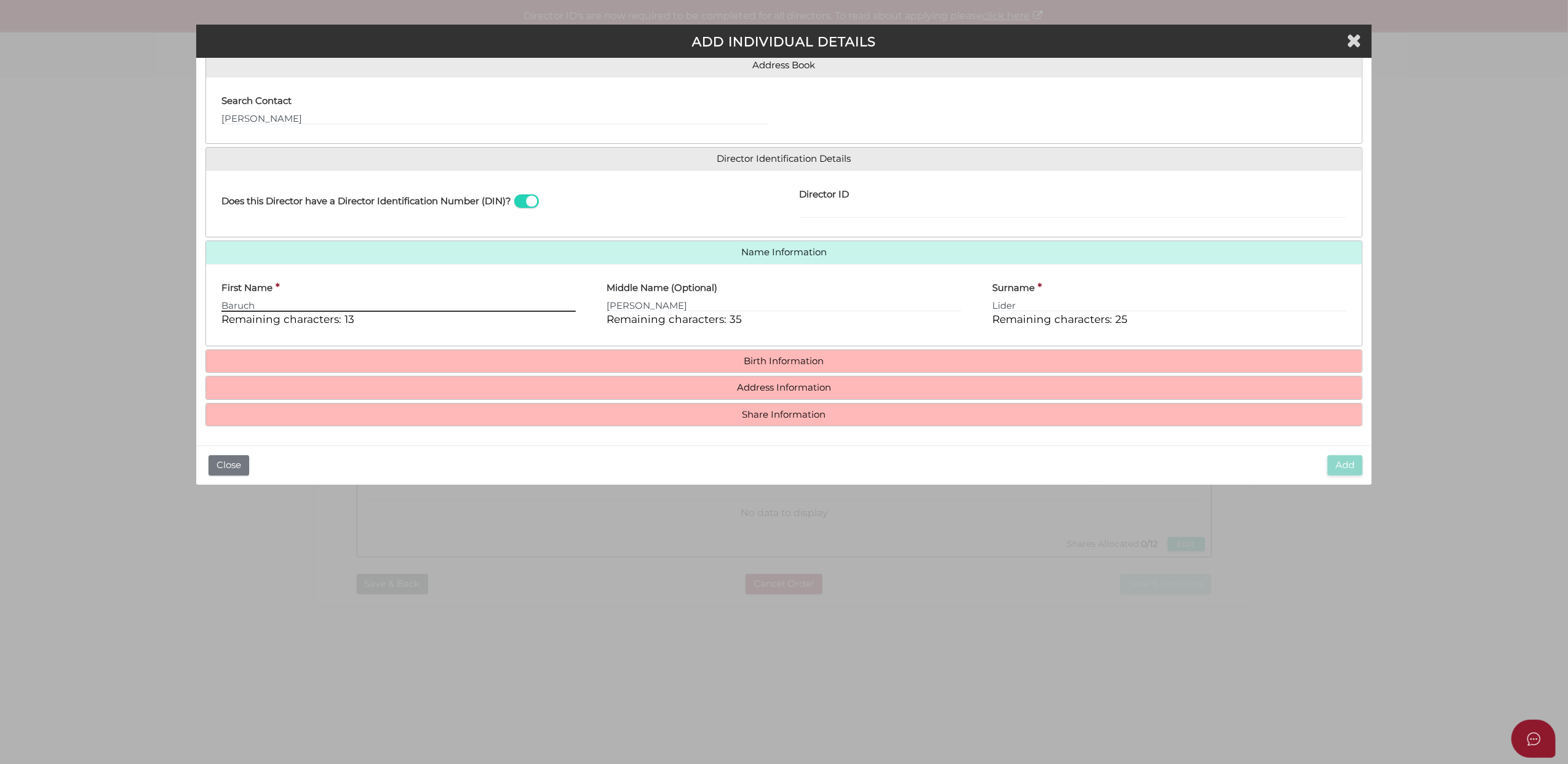
scroll to position [107, 0]
type input "Baruch"
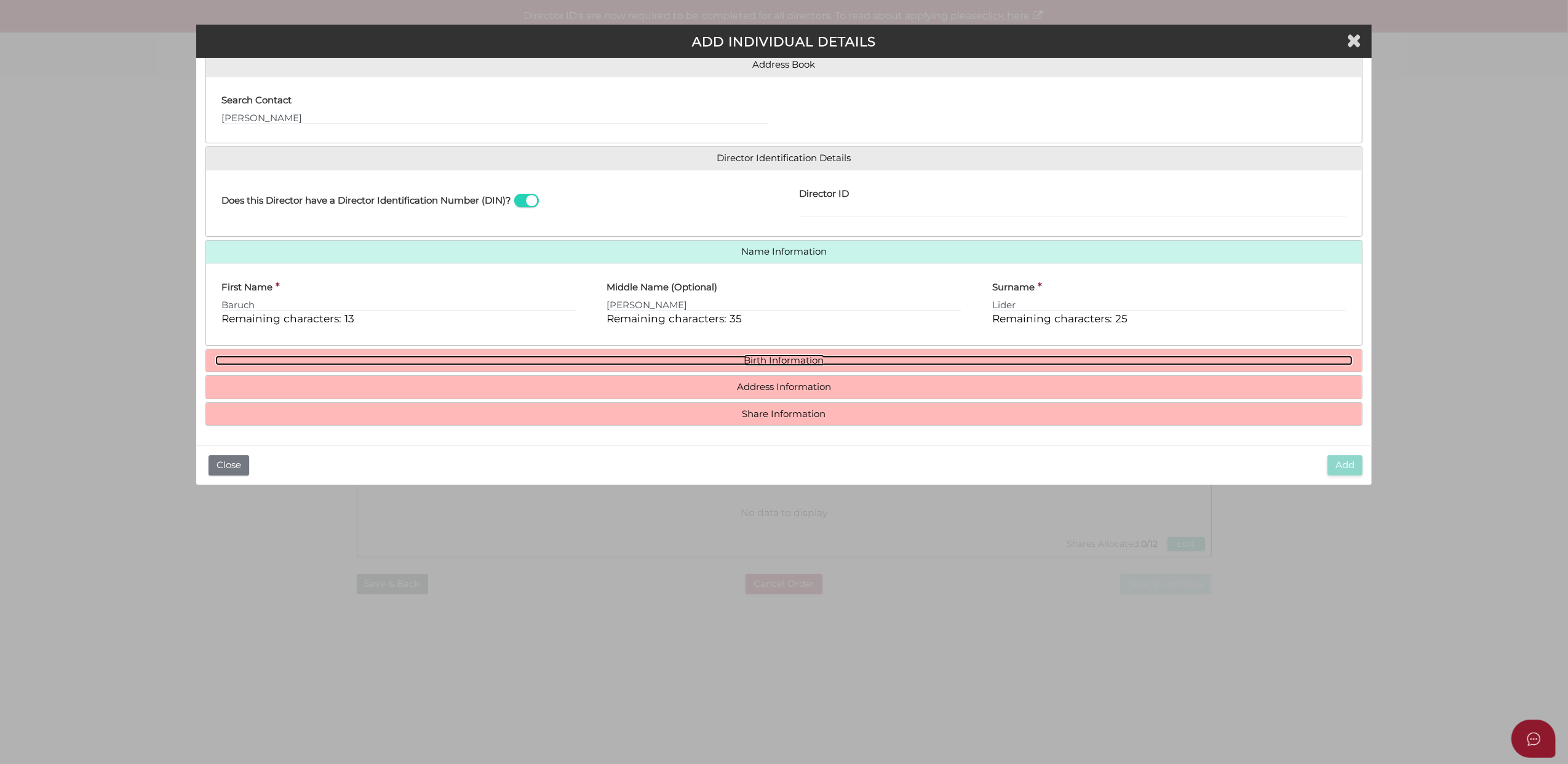
click at [769, 357] on link "Birth Information" at bounding box center [784, 360] width 1139 height 10
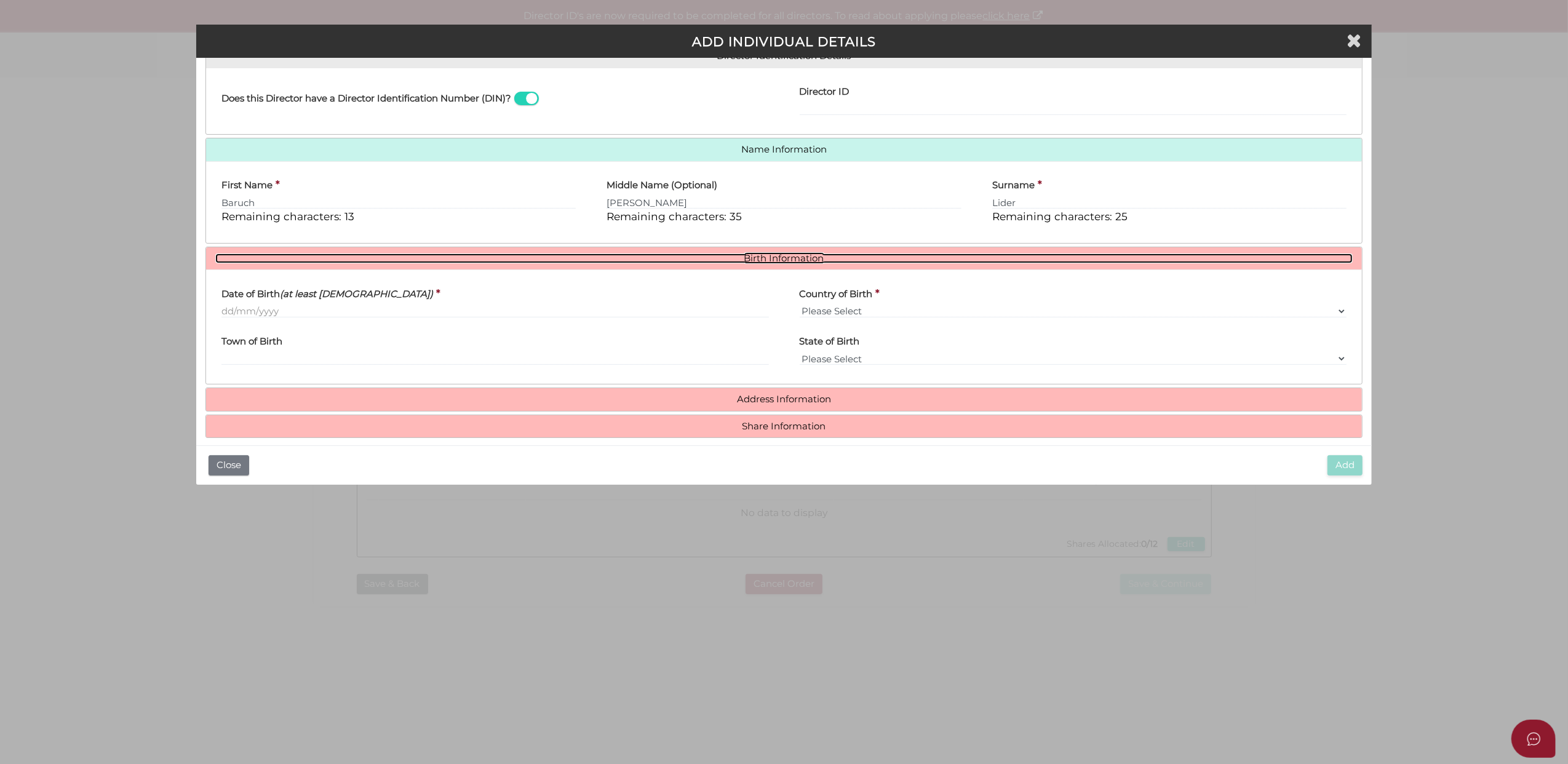
scroll to position [222, 0]
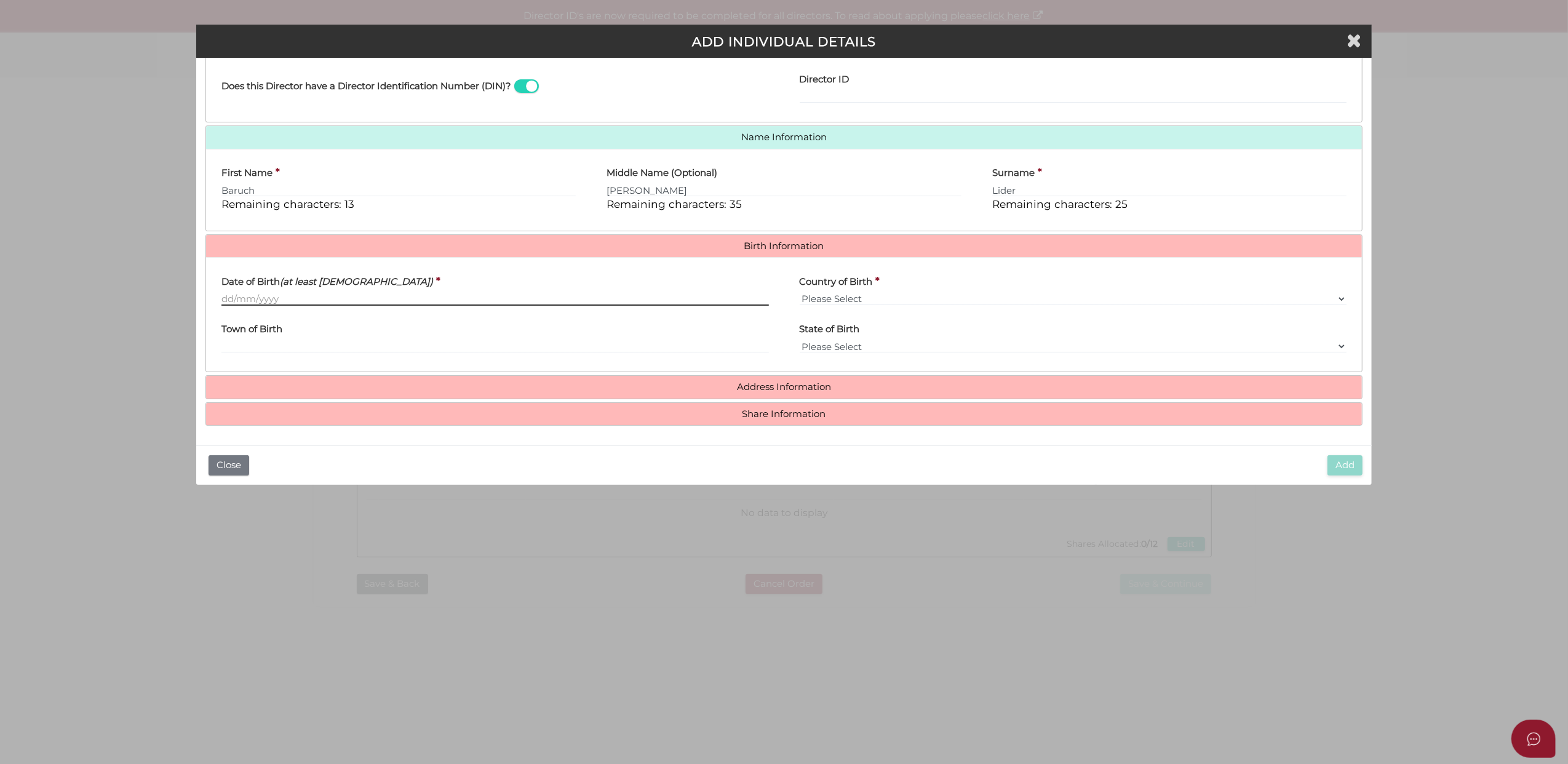
click at [243, 301] on input "Date of Birth (at least 18 years old)" at bounding box center [495, 299] width 547 height 14
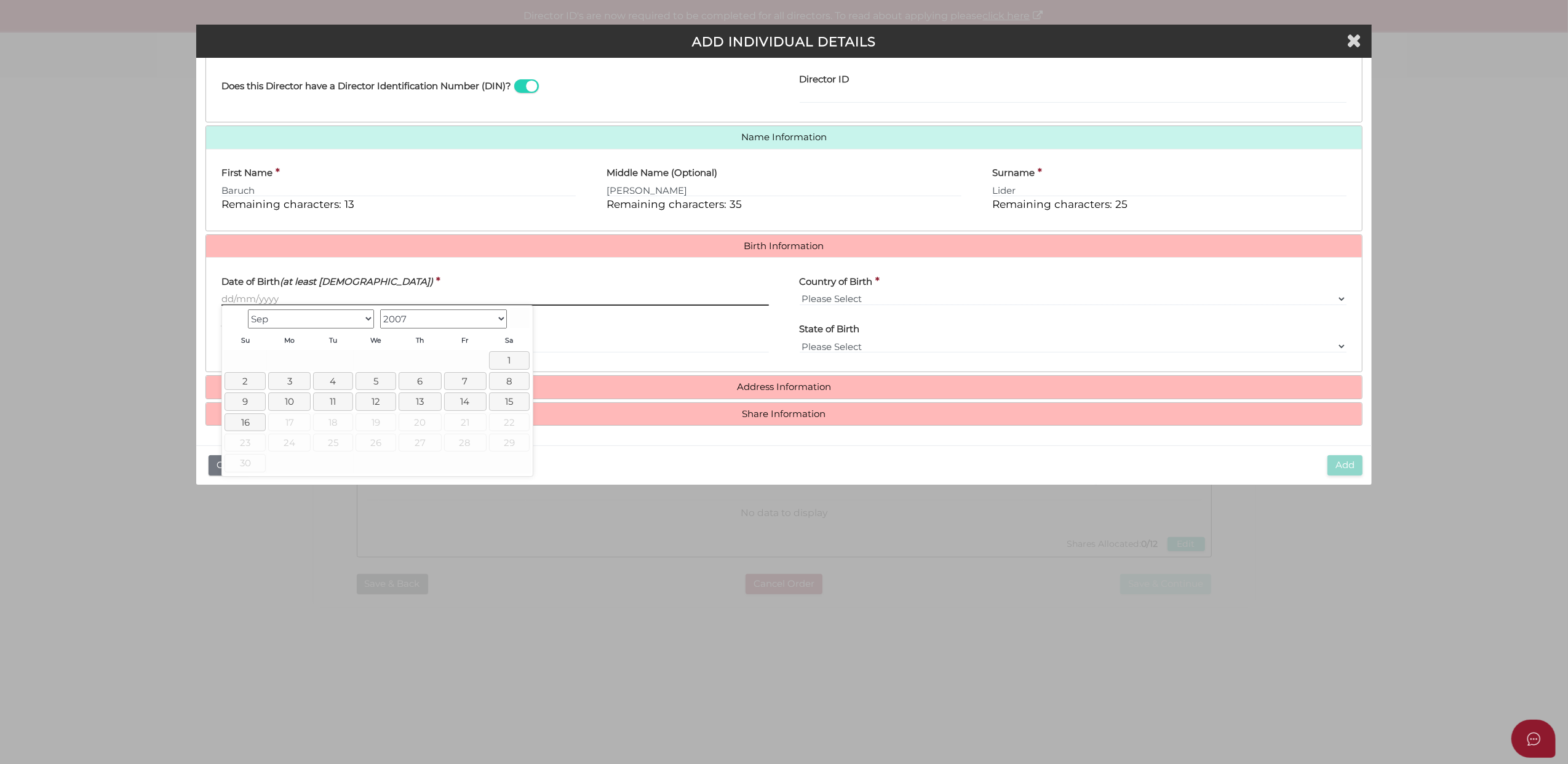
paste input "16/38/1"
drag, startPoint x: 266, startPoint y: 299, endPoint x: 157, endPoint y: 294, distance: 109.1
click at [157, 294] on div "Pty Ltd ADD INDIVIDUAL DETAILS * field required Roles Held Directors (at least …" at bounding box center [784, 382] width 1568 height 764
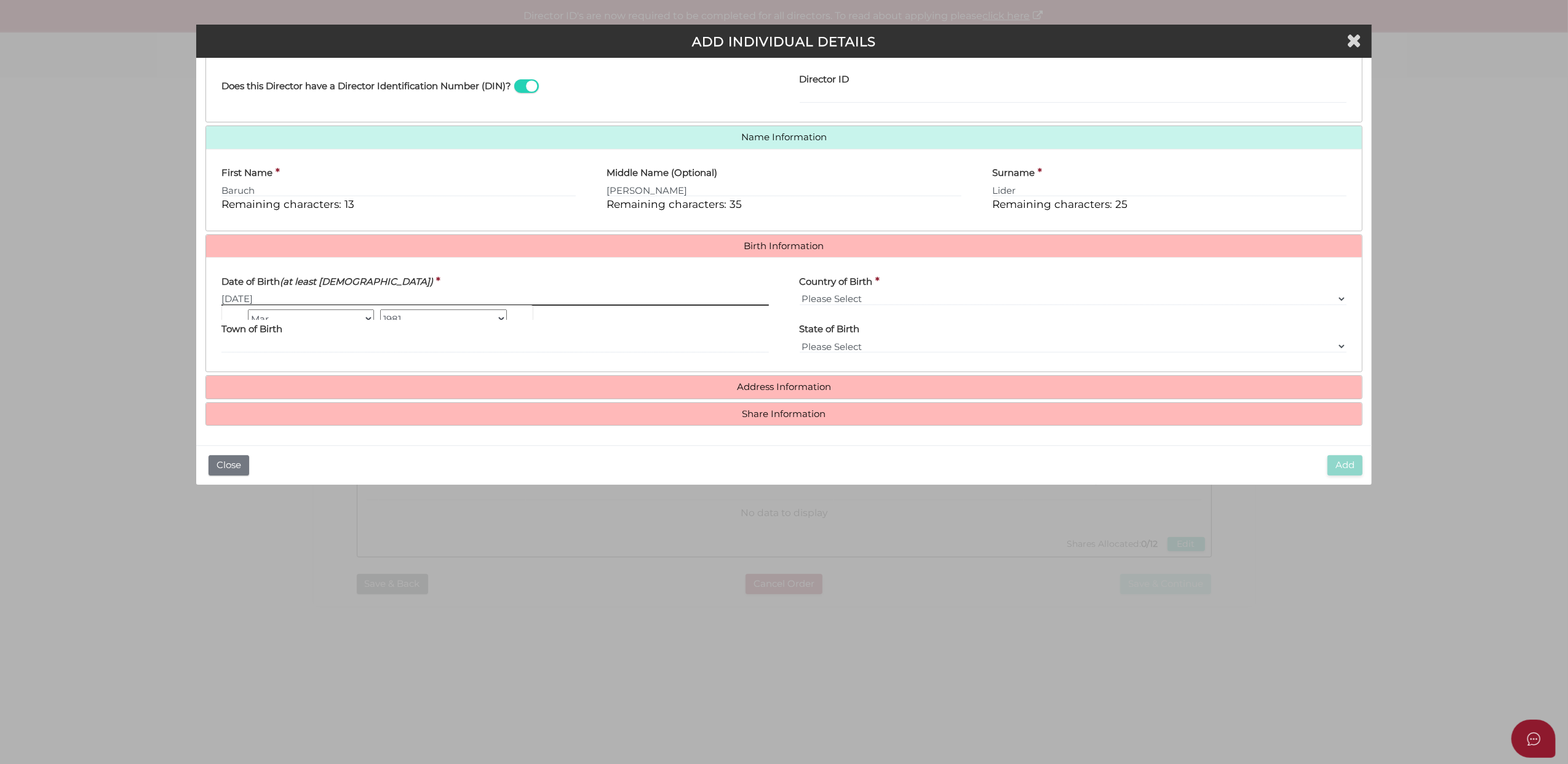
click at [239, 293] on input "16/03/1981" at bounding box center [495, 299] width 547 height 14
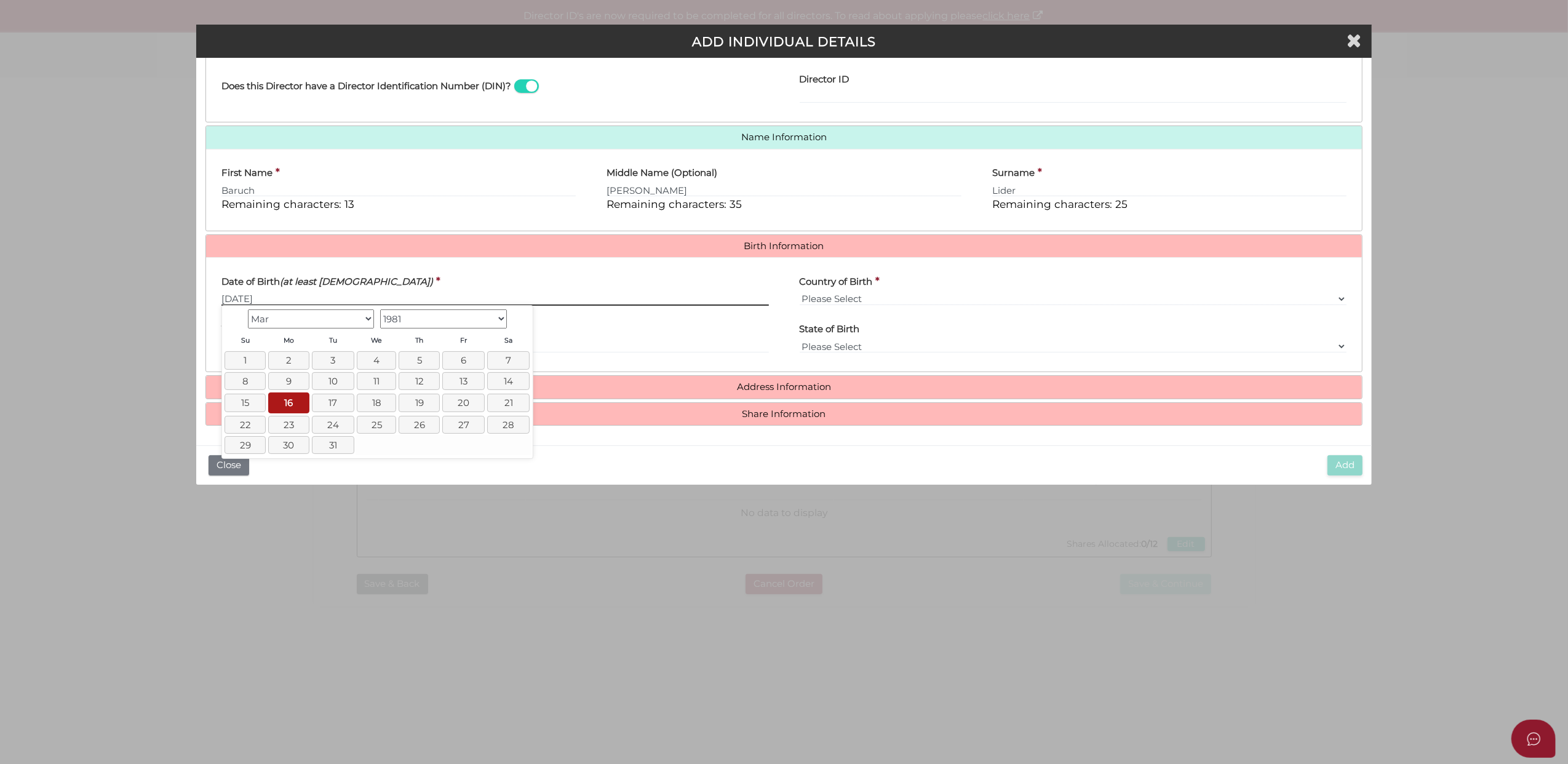
drag, startPoint x: 275, startPoint y: 295, endPoint x: 195, endPoint y: 295, distance: 80.0
click at [195, 295] on div "Pty Ltd ADD INDIVIDUAL DETAILS * field required Roles Held Directors (at least …" at bounding box center [784, 382] width 1568 height 764
type input "28/10/1979"
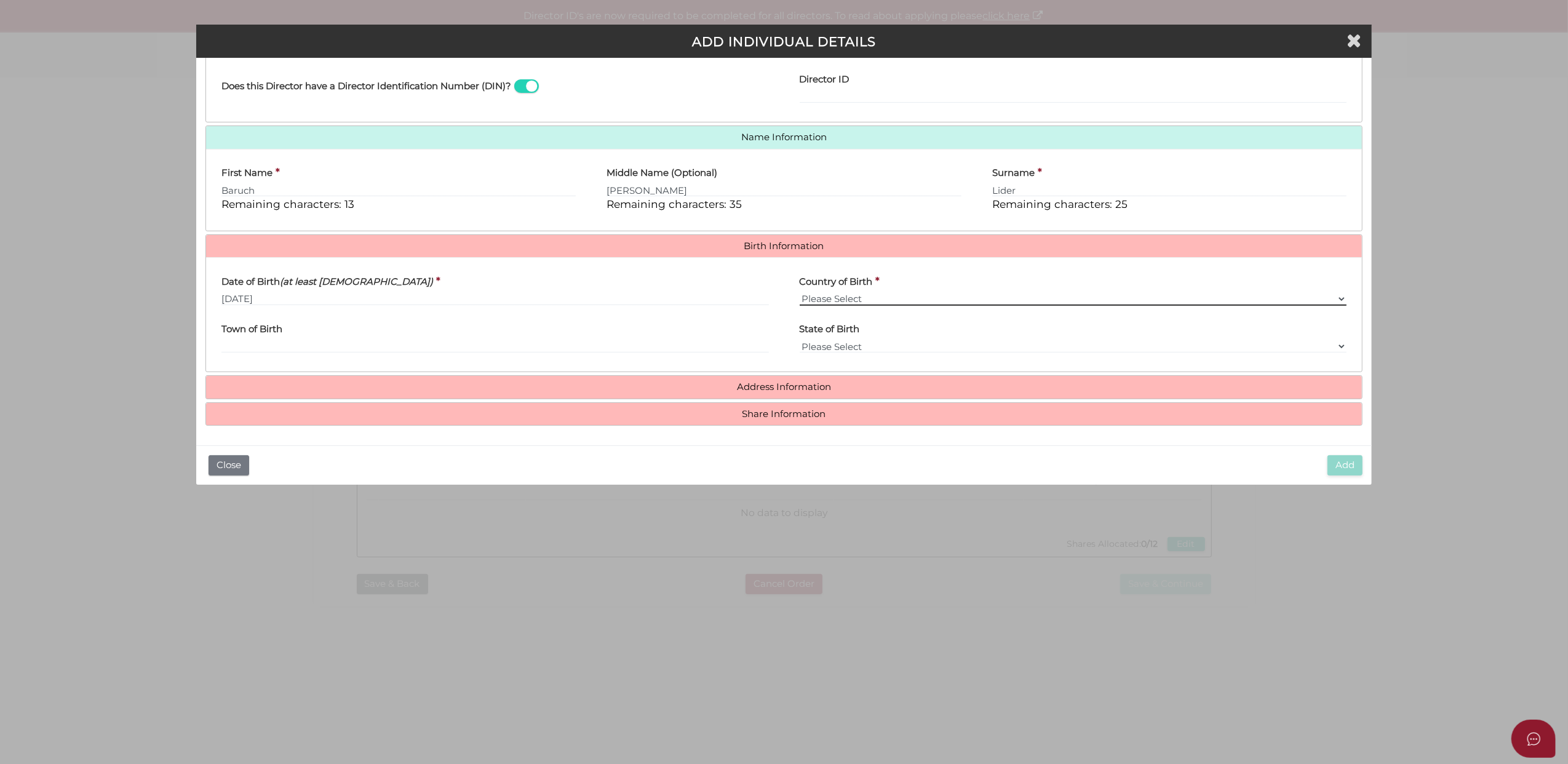
click at [830, 296] on select "Please Select v [GEOGRAPHIC_DATA] [GEOGRAPHIC_DATA] [GEOGRAPHIC_DATA] [GEOGRAPH…" at bounding box center [1073, 299] width 547 height 14
select select "Israel"
click at [799, 293] on select "Please Select v [GEOGRAPHIC_DATA] [GEOGRAPHIC_DATA] [GEOGRAPHIC_DATA] [GEOGRAPH…" at bounding box center [1073, 299] width 547 height 14
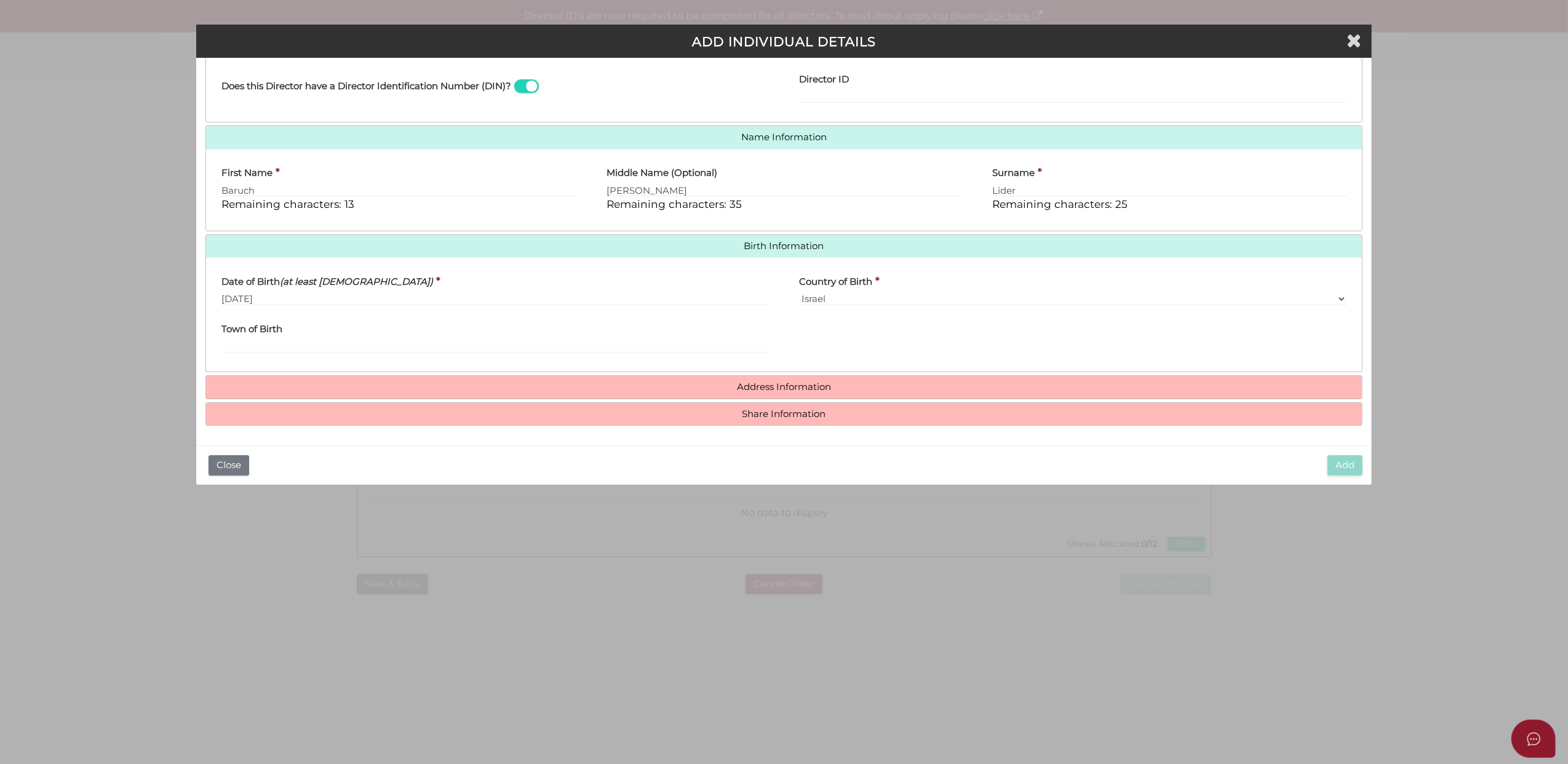
click at [247, 338] on label "Town of Birth" at bounding box center [251, 327] width 61 height 25
click at [247, 340] on input "Town of Birth" at bounding box center [495, 347] width 547 height 14
paste input "Rechovot"
type input "Rechovot"
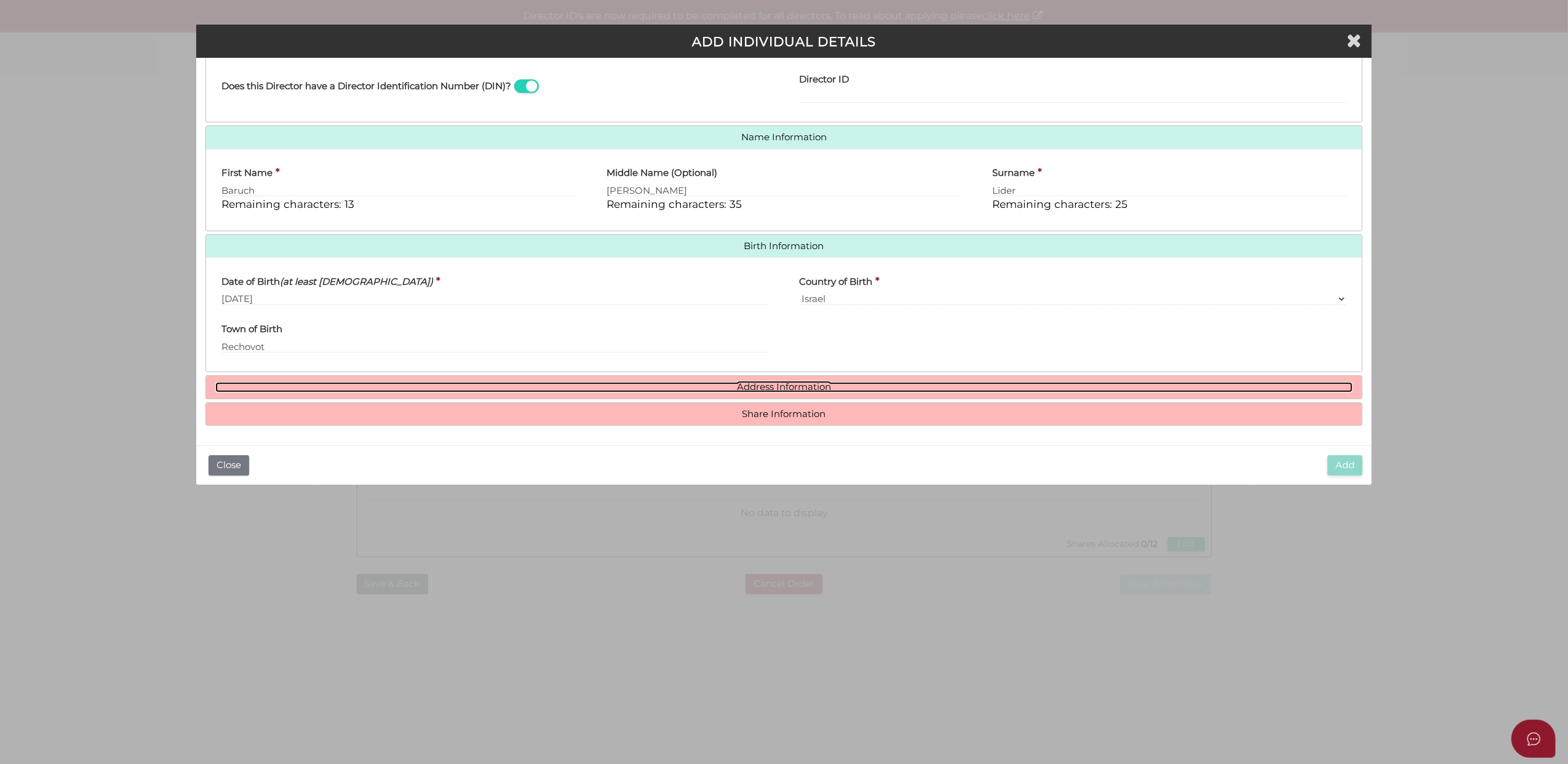
click at [759, 385] on link "Address Information" at bounding box center [784, 387] width 1139 height 10
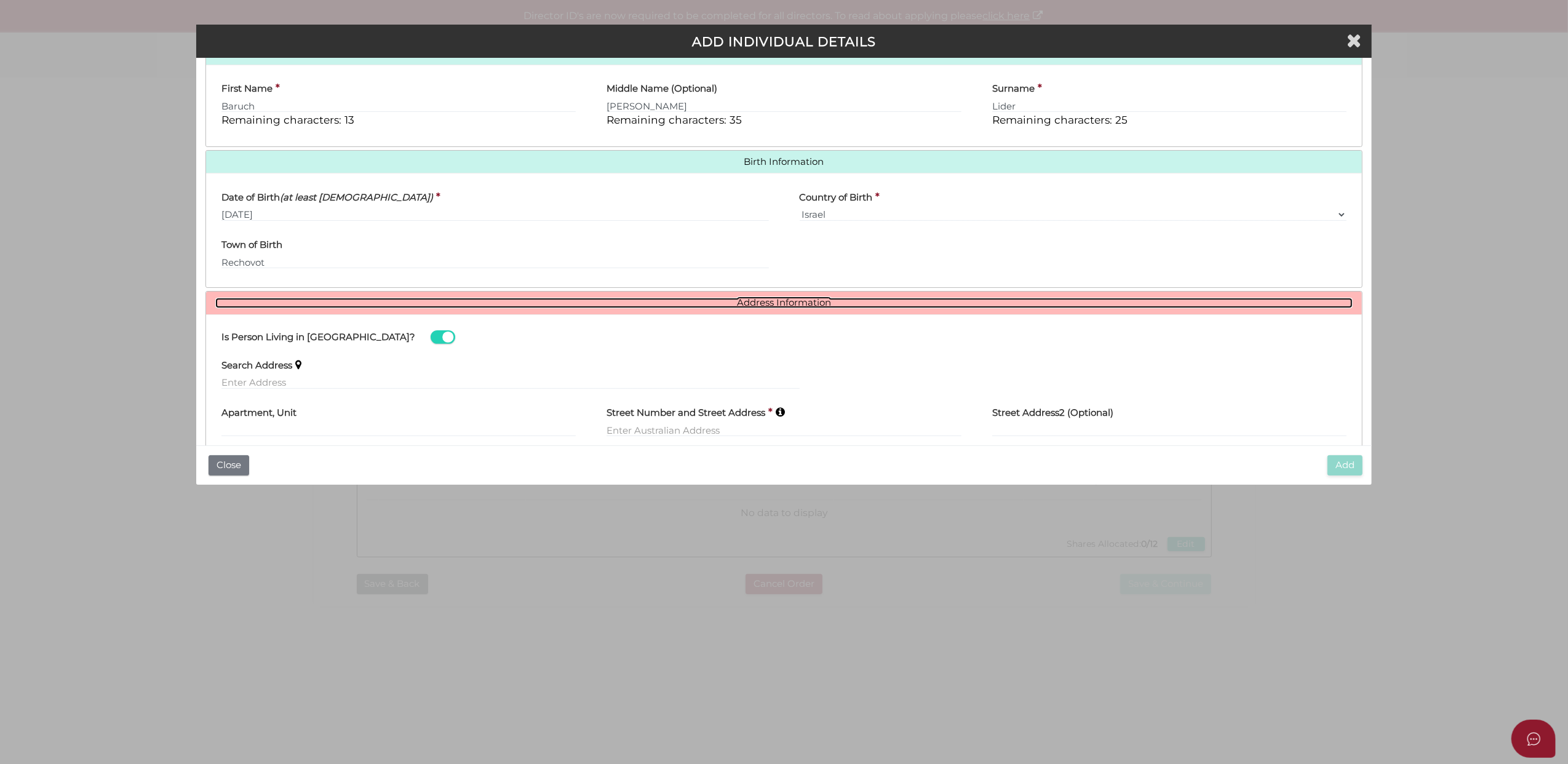
scroll to position [386, 0]
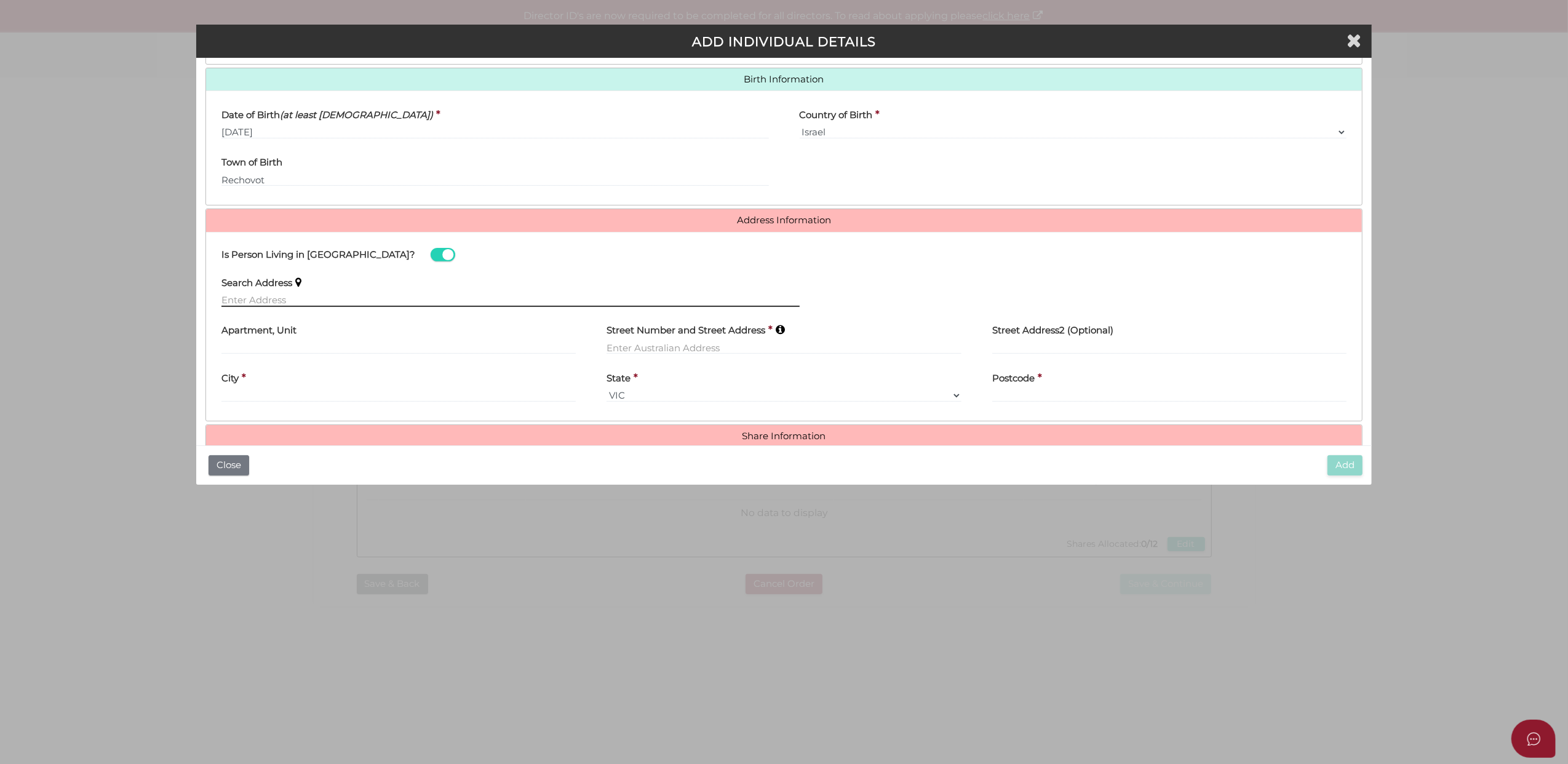
click at [250, 298] on input "text" at bounding box center [510, 300] width 578 height 14
paste input "[STREET_ADDRESS]"
type input "[STREET_ADDRESS]"
type input "Caulfield North"
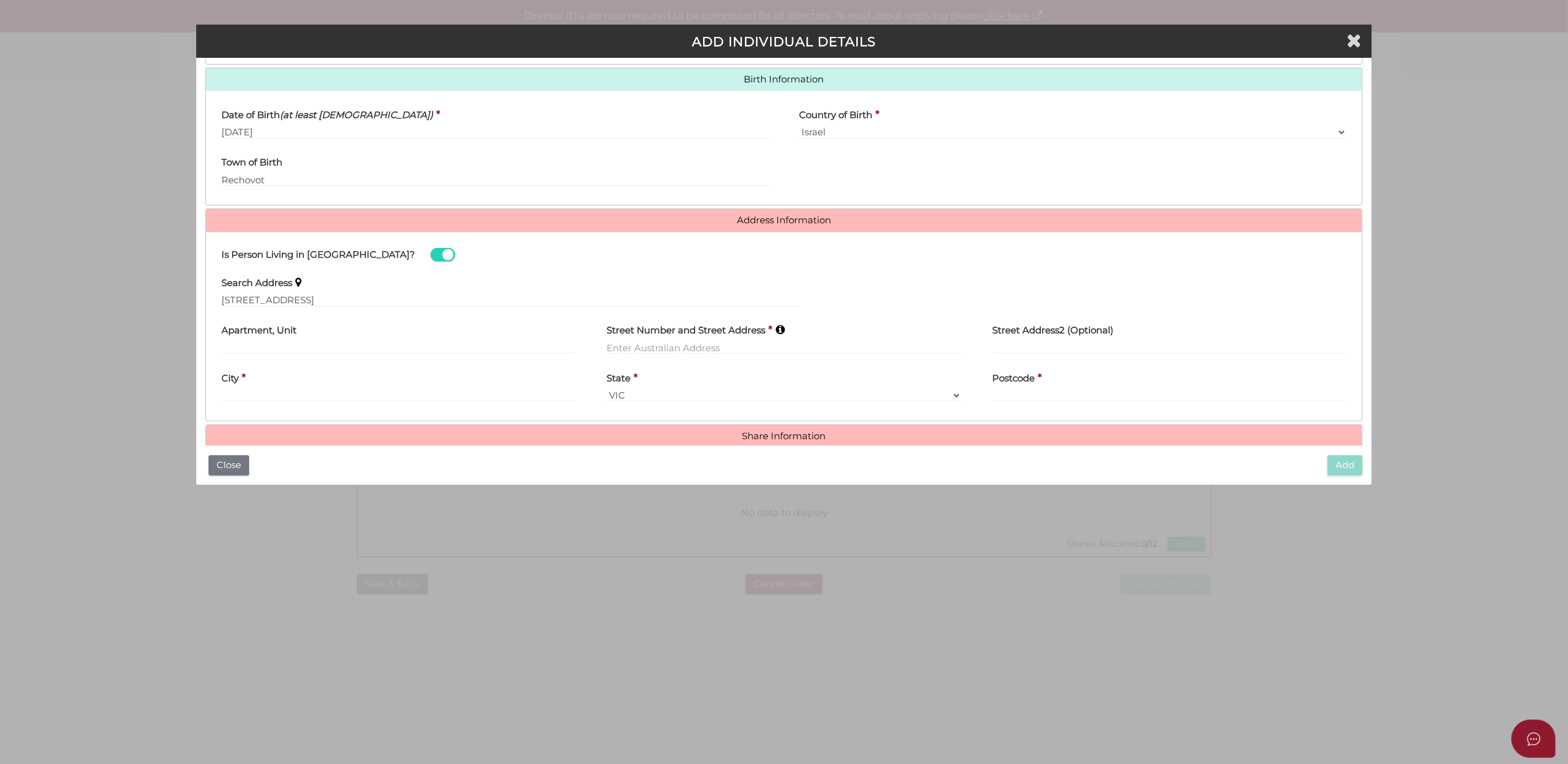
select select "VIC"
type input "3161"
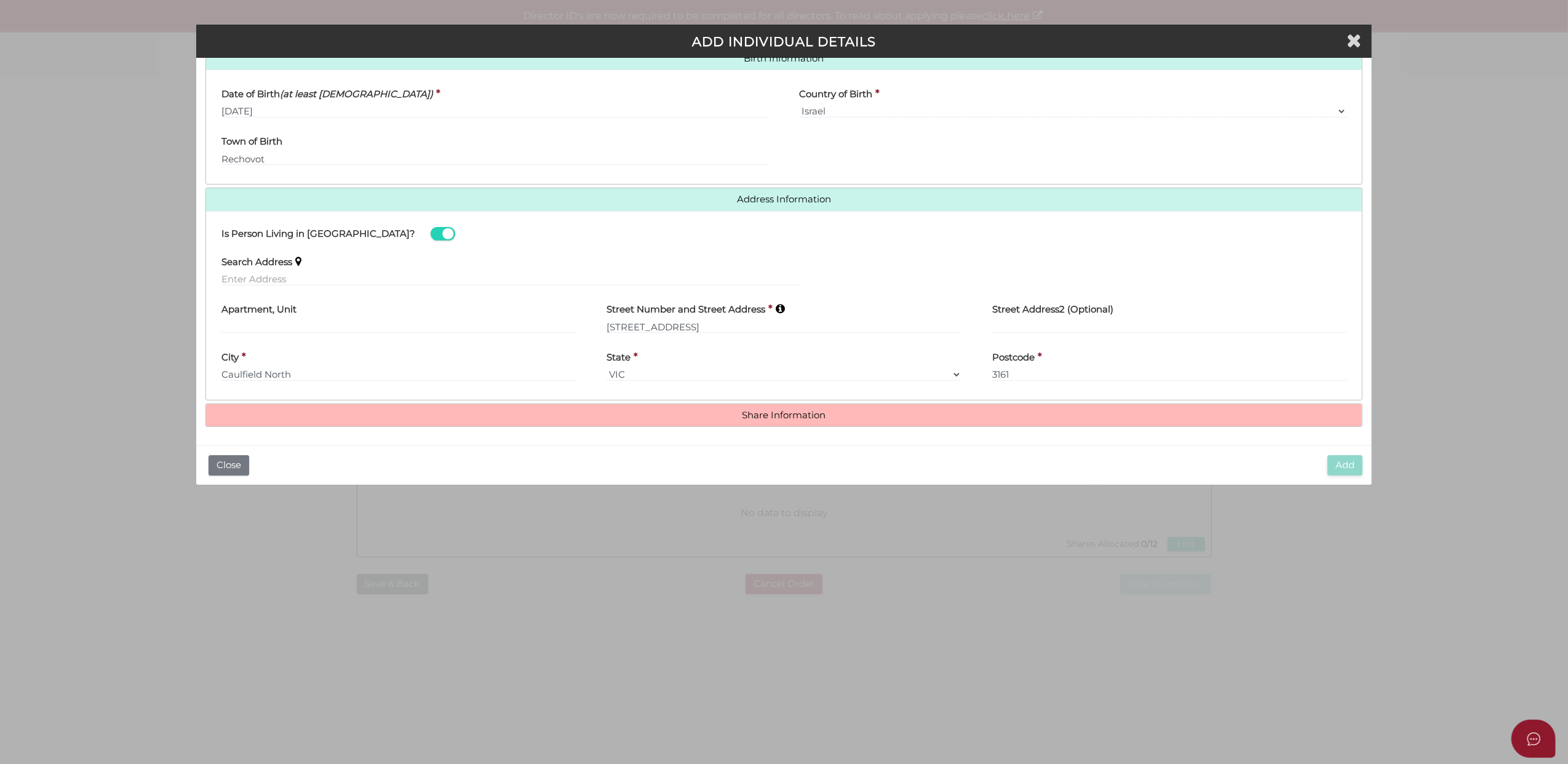
scroll to position [411, 0]
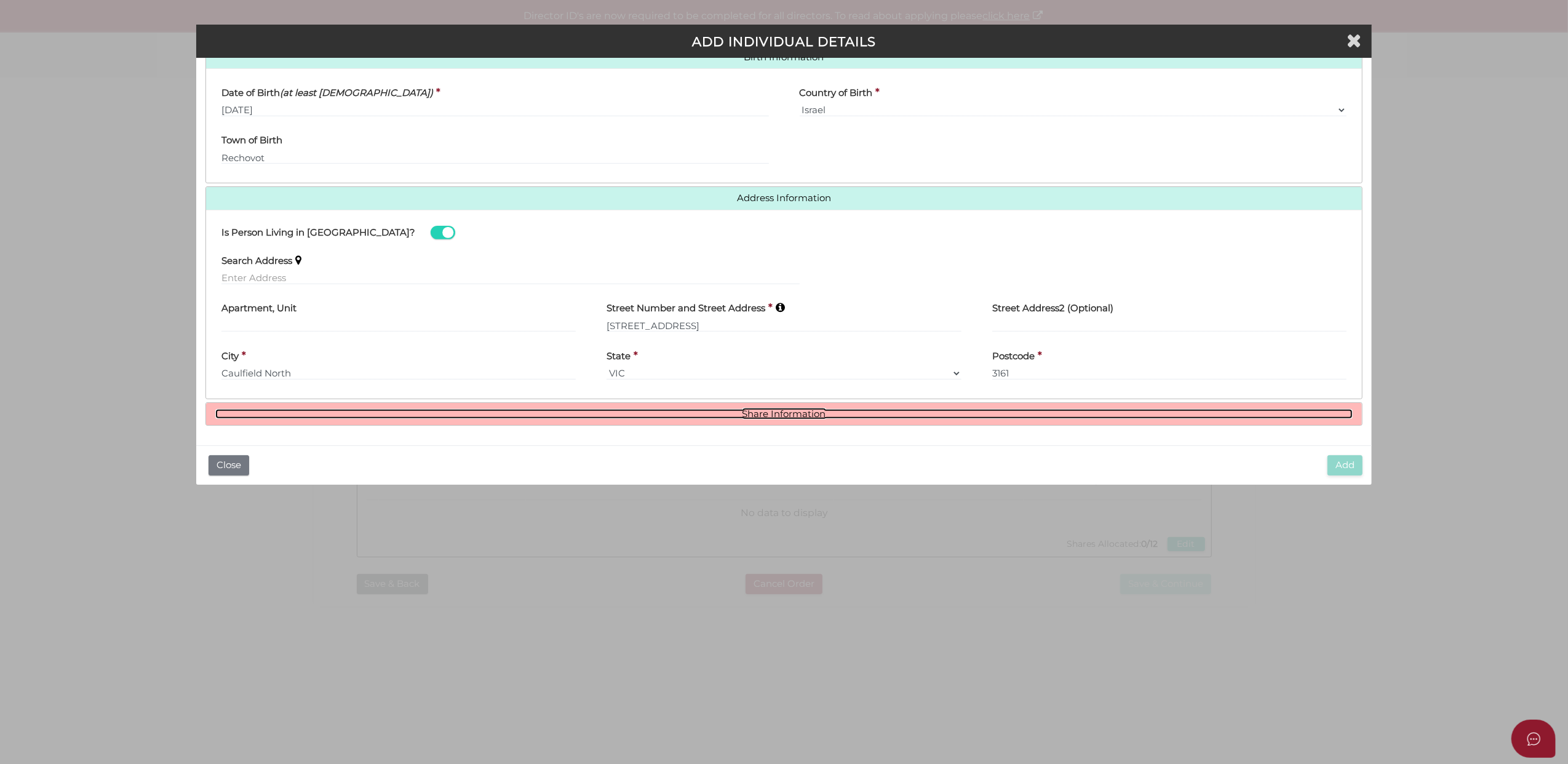
click at [762, 412] on link "Share Information" at bounding box center [784, 414] width 1139 height 10
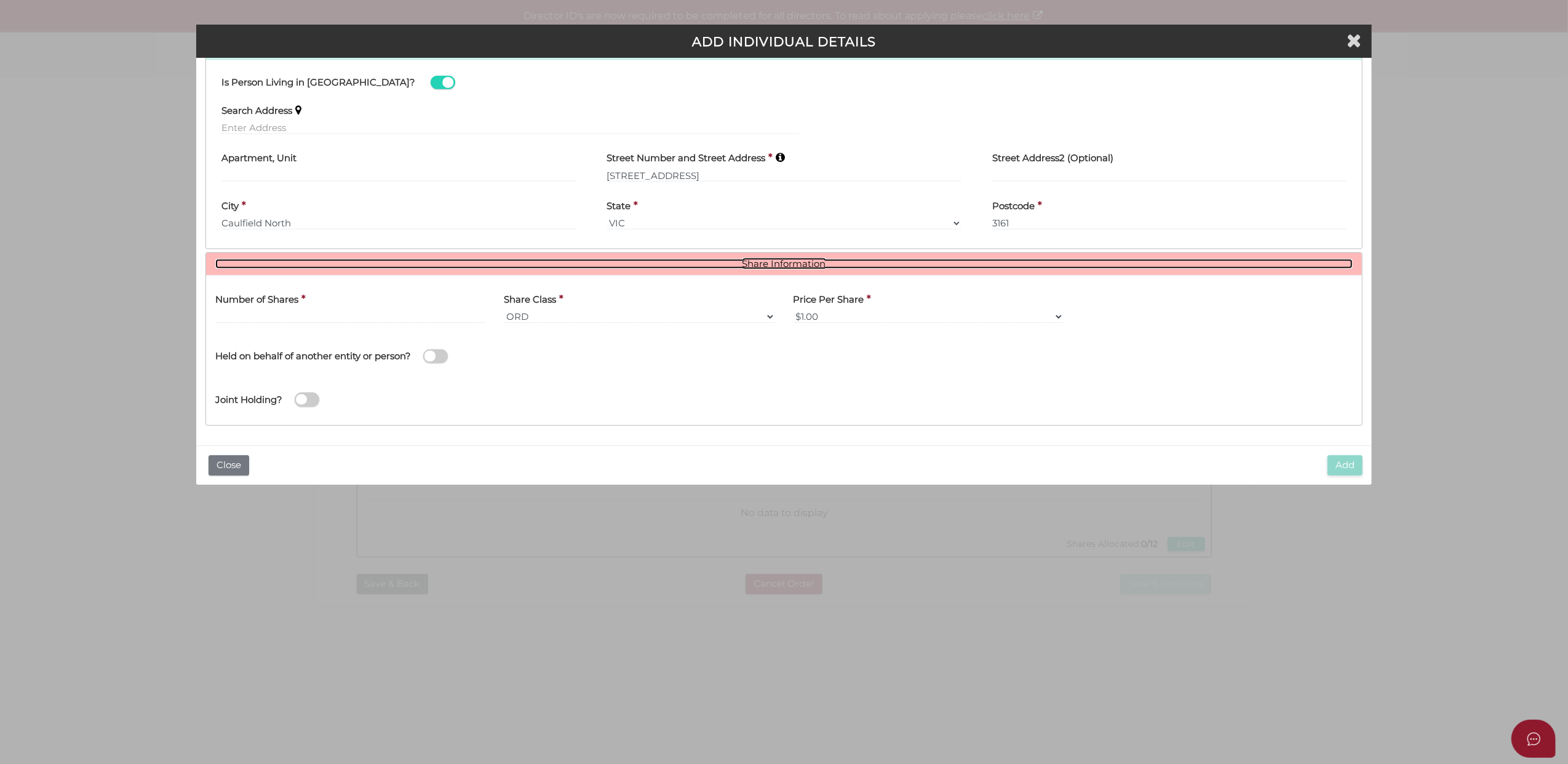
scroll to position [562, 0]
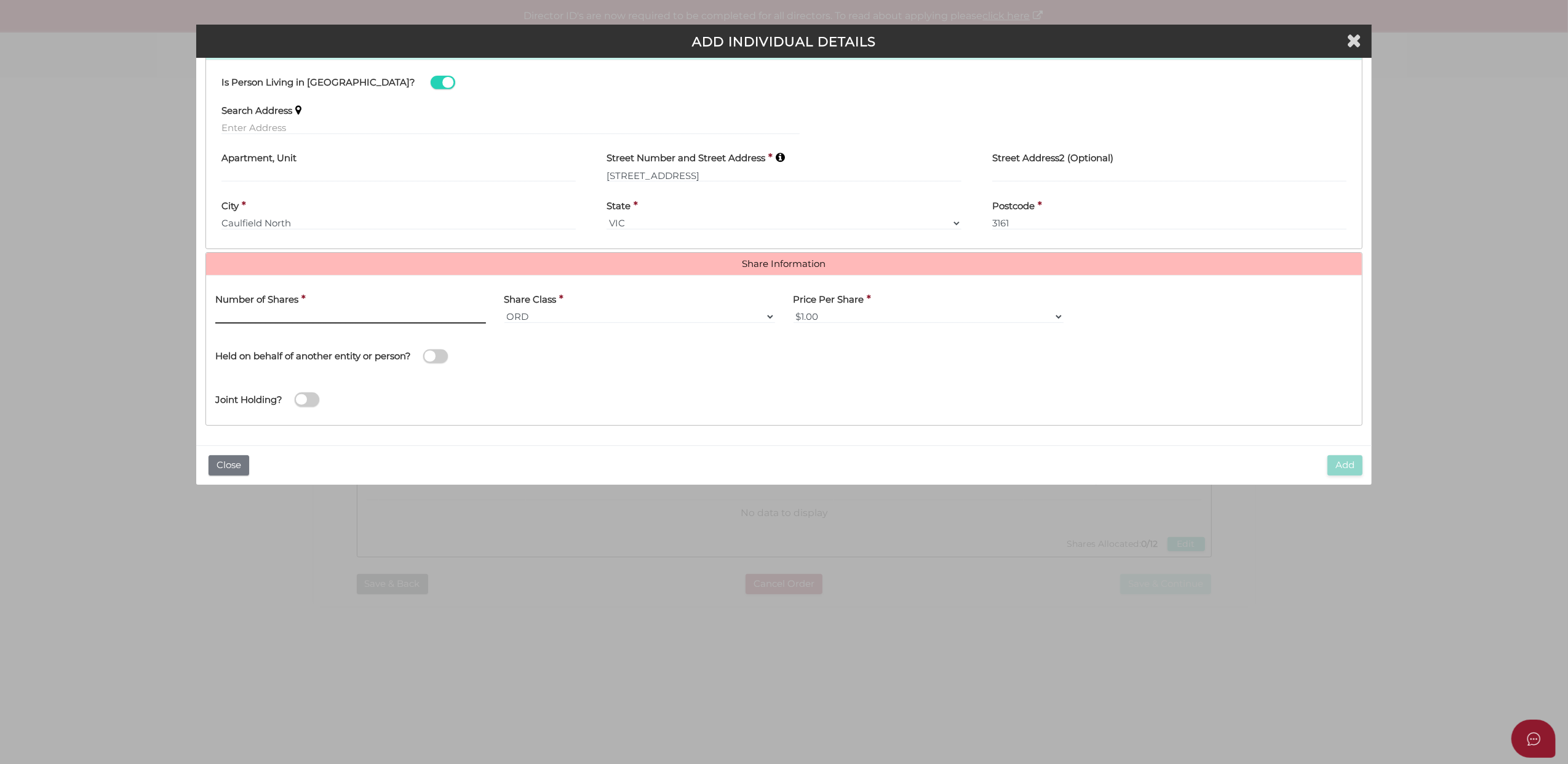
click at [243, 311] on input "text" at bounding box center [350, 317] width 271 height 14
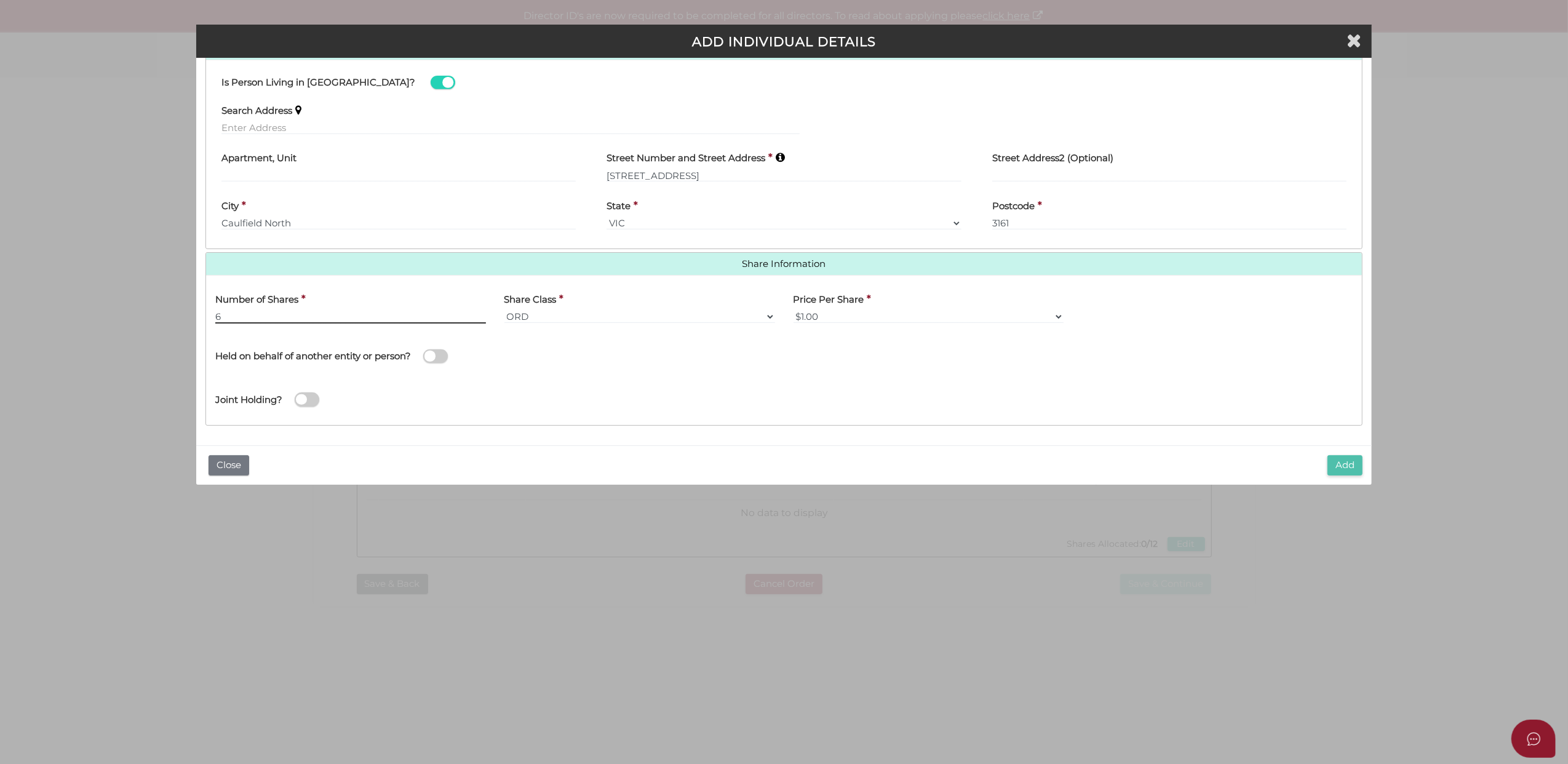
type input "6"
click at [1345, 465] on button "Add" at bounding box center [1345, 465] width 35 height 21
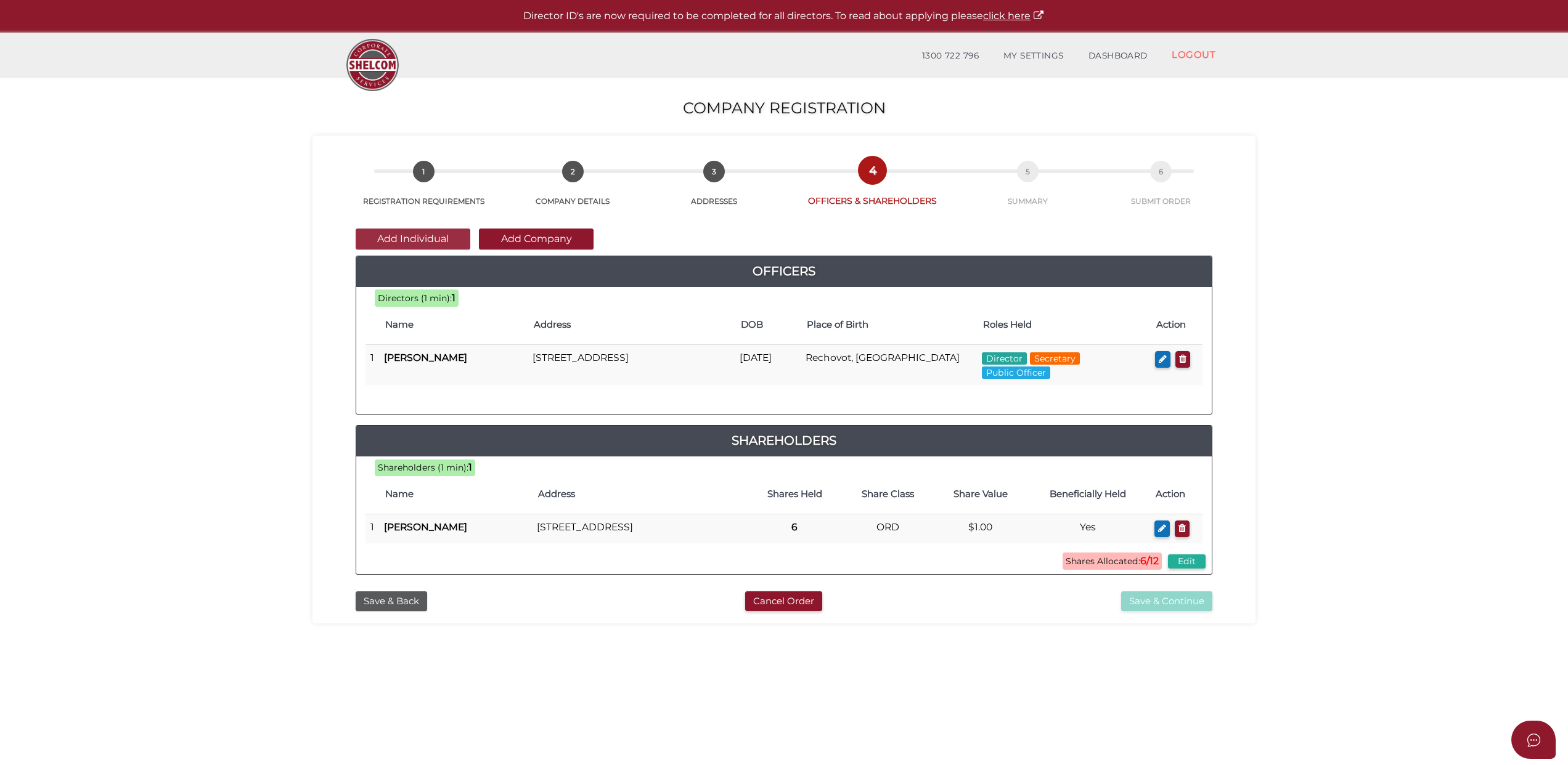
click at [399, 235] on button "Add Individual" at bounding box center [413, 239] width 115 height 21
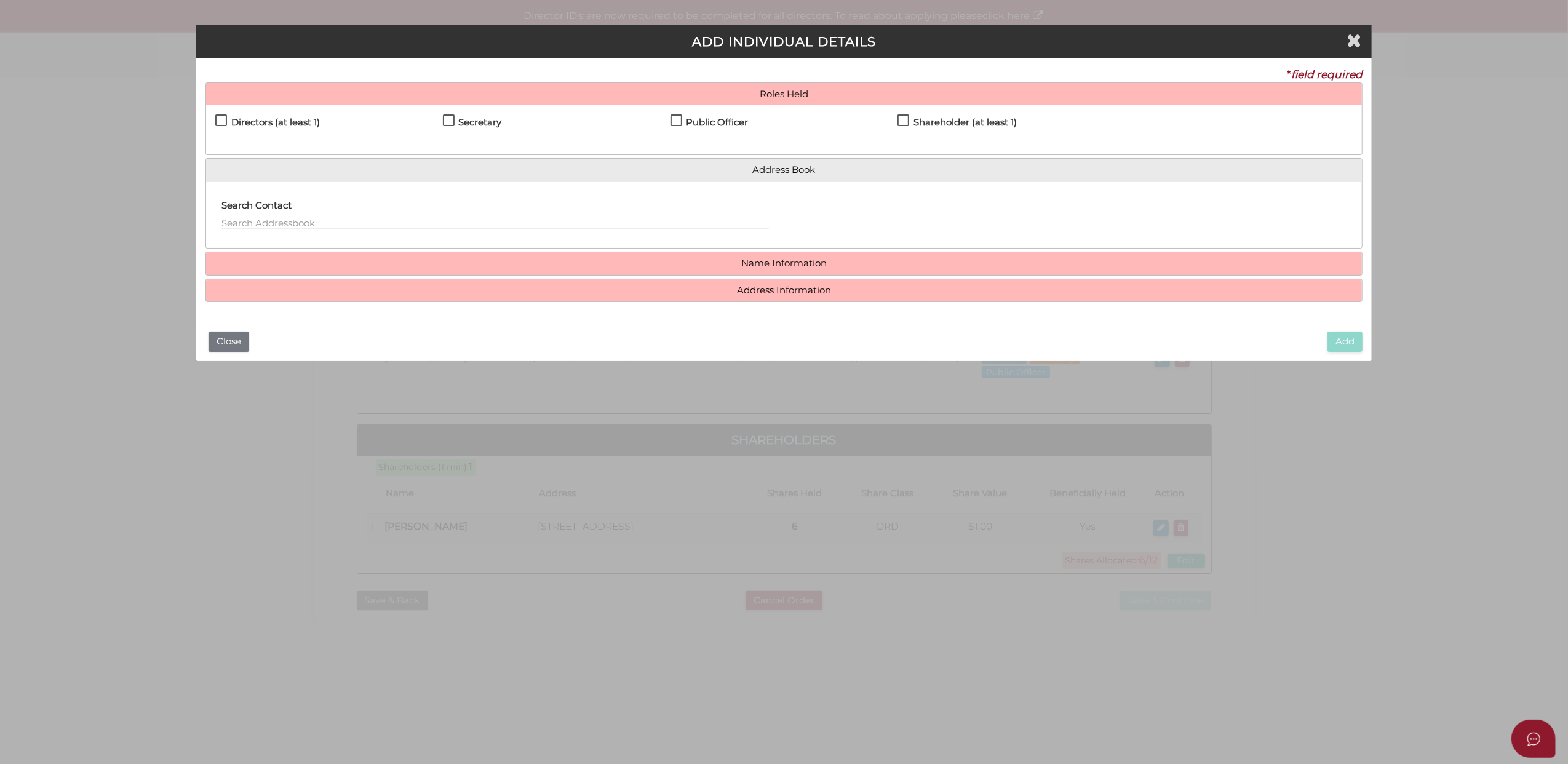
click at [221, 119] on label "Directors (at least 1)" at bounding box center [268, 126] width 105 height 15
checkbox input "true"
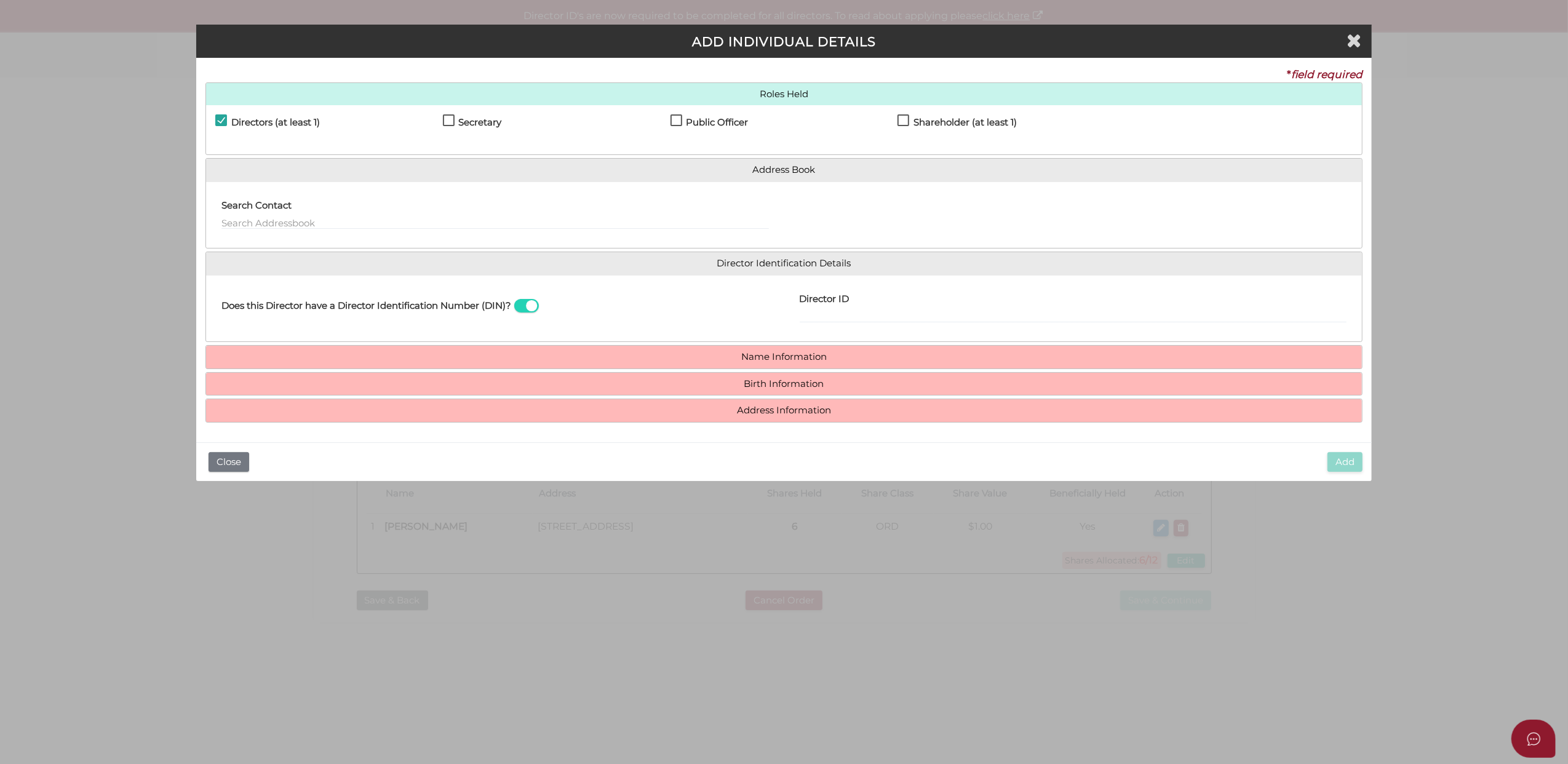
click at [904, 118] on label "Shareholder (at least 1)" at bounding box center [957, 126] width 120 height 15
checkbox input "true"
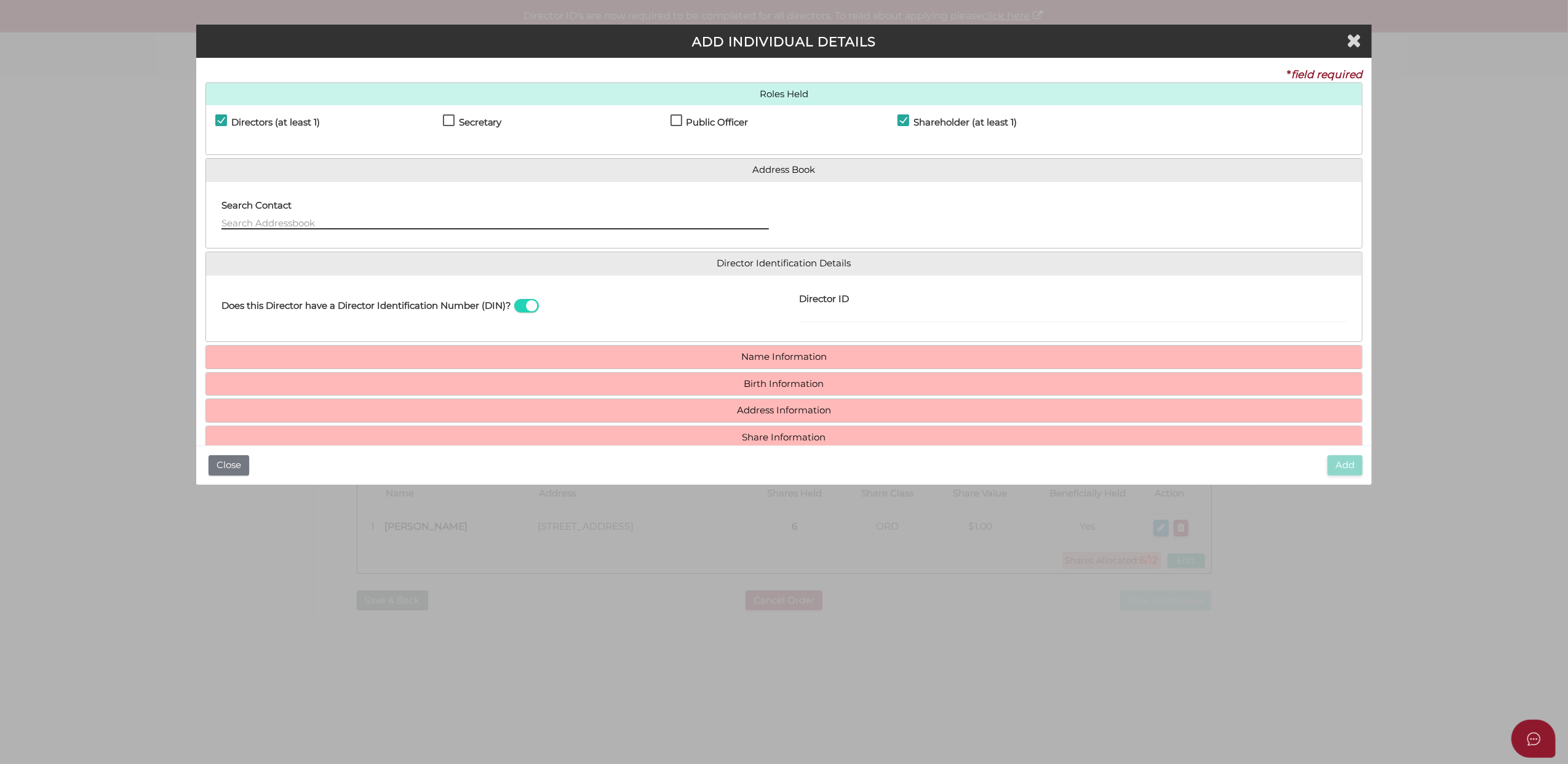
click at [295, 220] on input "text" at bounding box center [495, 223] width 547 height 14
paste input "Sara Lider"
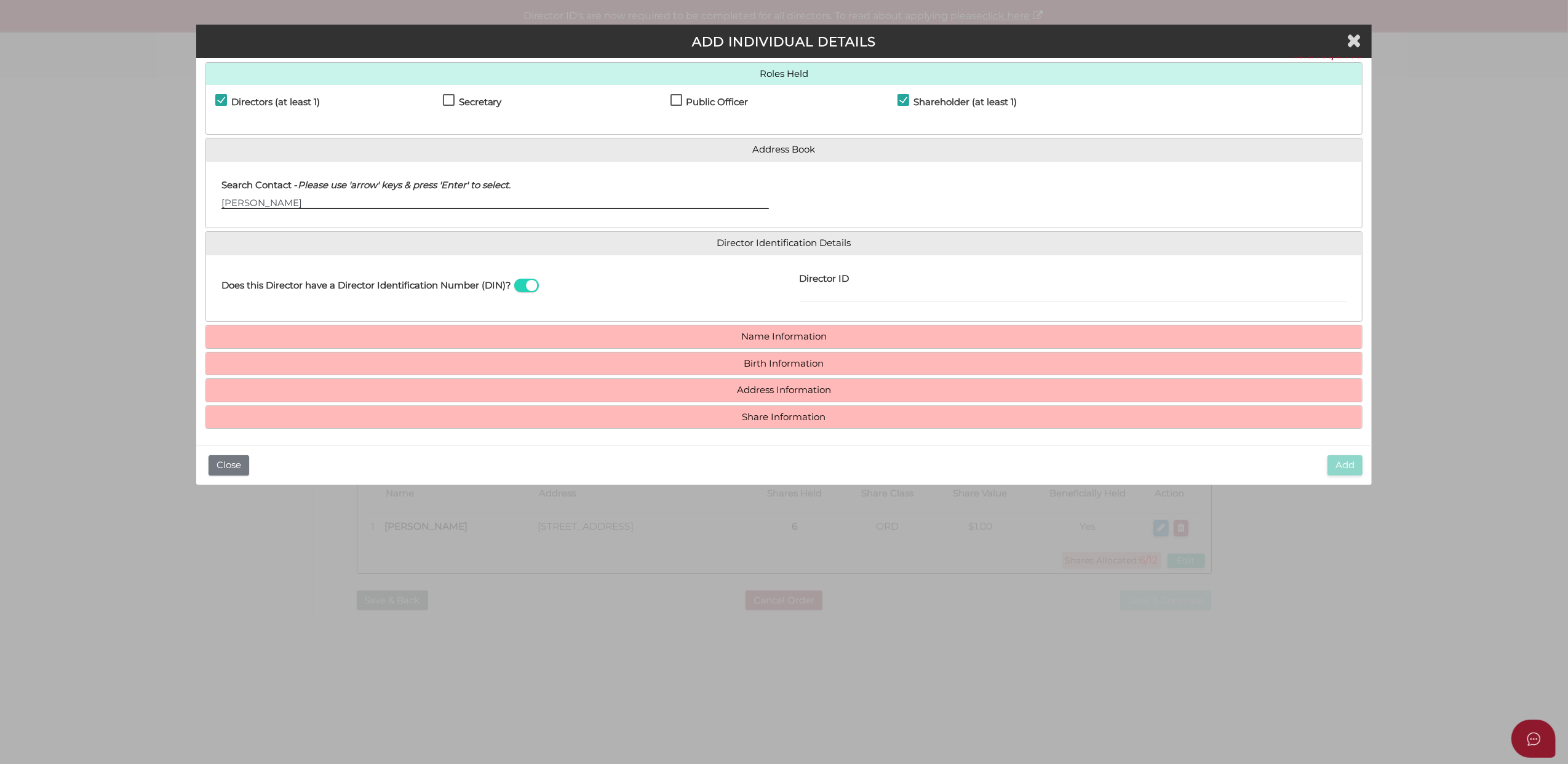
scroll to position [25, 0]
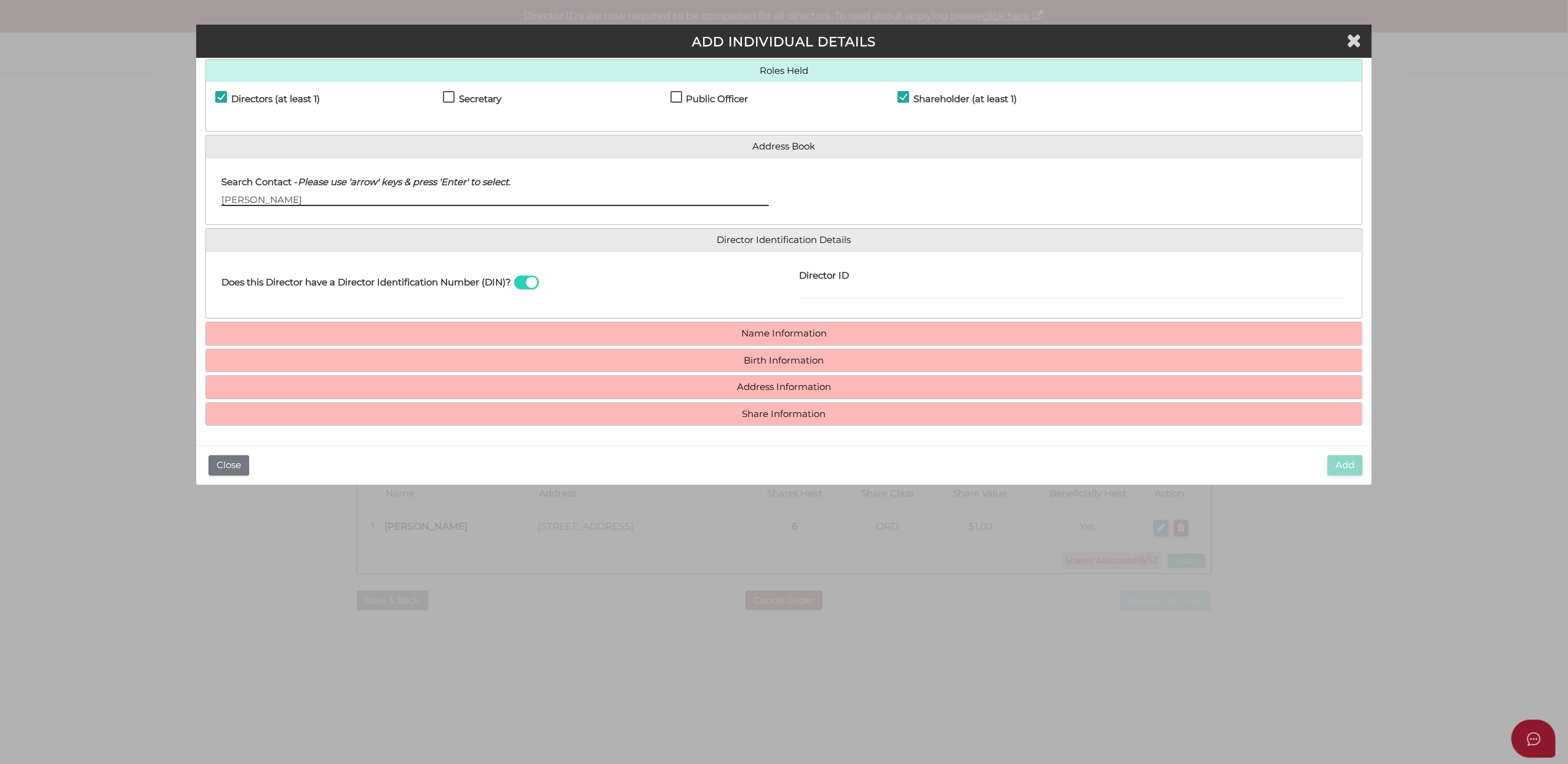
type input "Sara Lider"
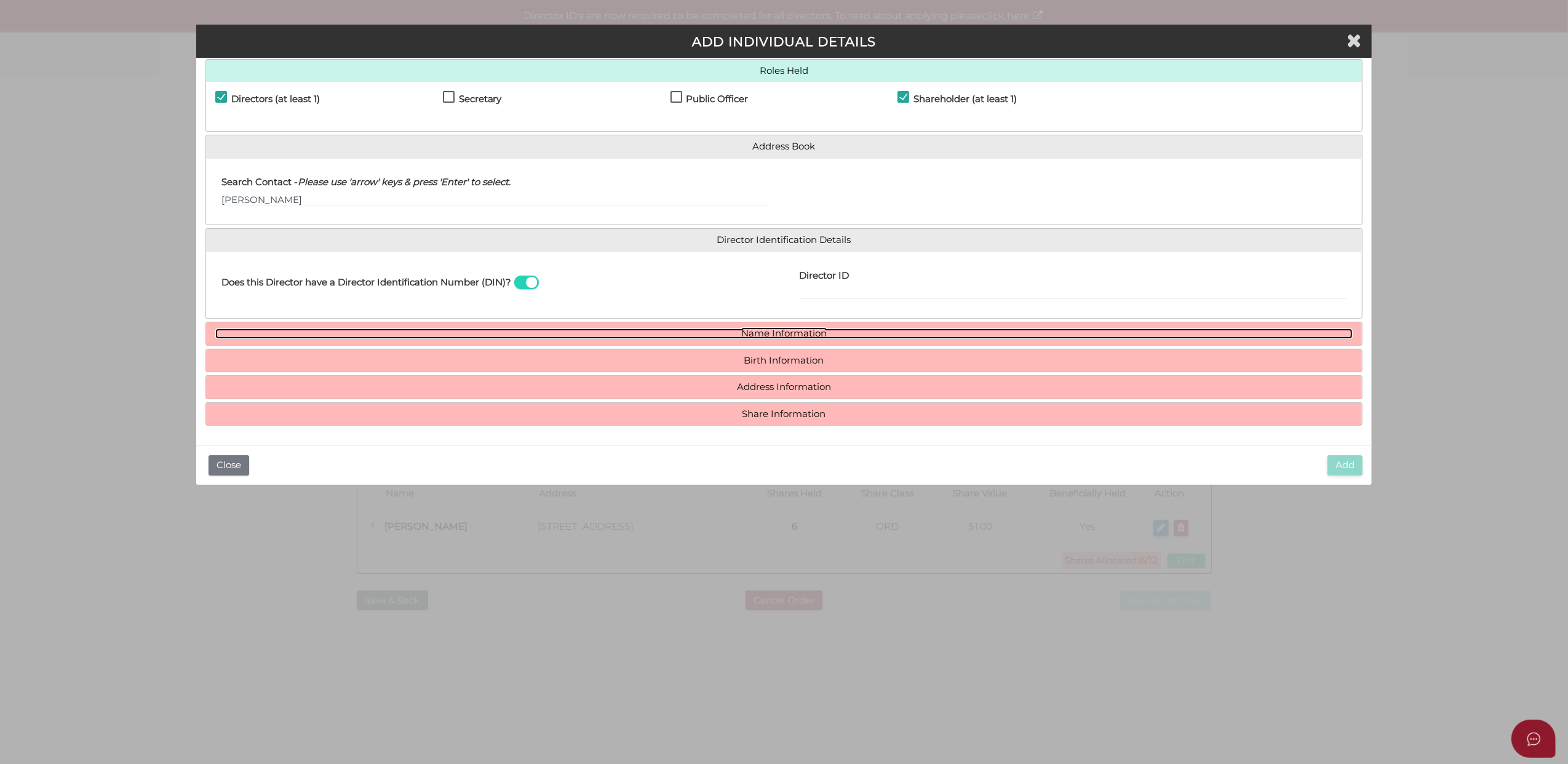
click at [754, 331] on link "Name Information" at bounding box center [784, 334] width 1139 height 10
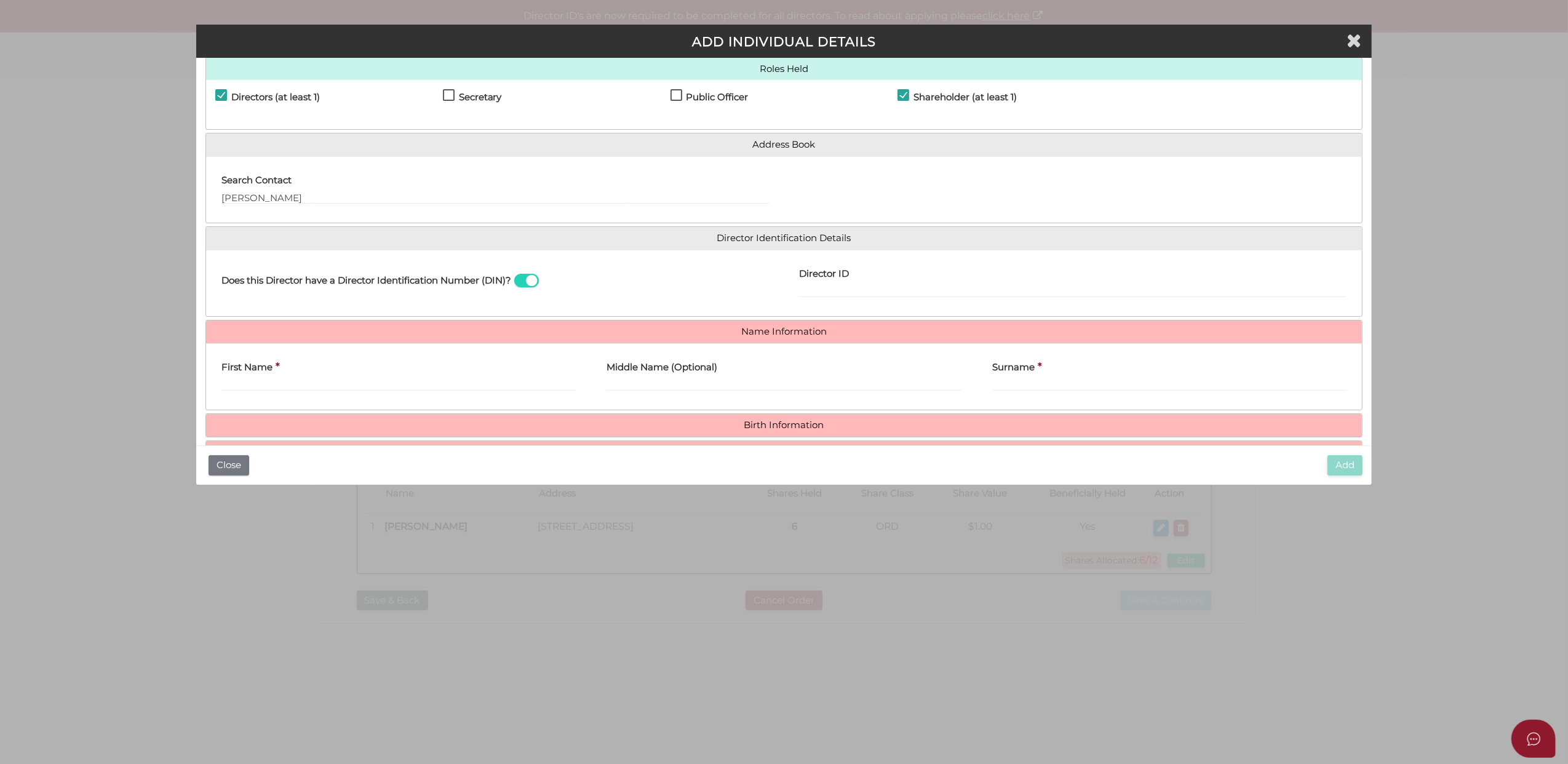
click at [258, 378] on label "First Name" at bounding box center [246, 365] width 51 height 25
click at [258, 378] on input "First Name" at bounding box center [398, 385] width 355 height 14
paste input "Sara Lider"
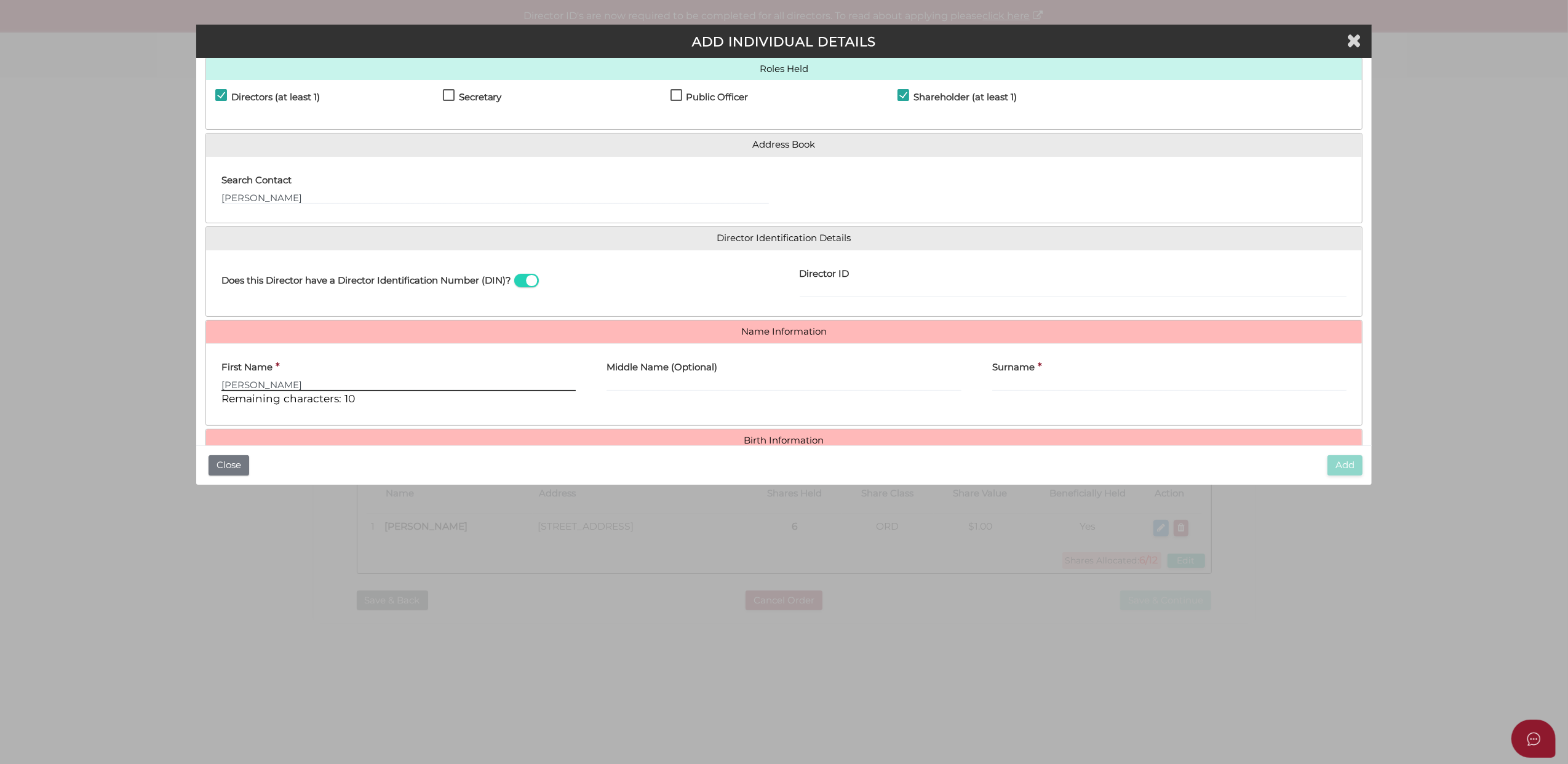
type input "Sara Lider"
click at [1026, 385] on input "Surname" at bounding box center [1170, 385] width 355 height 14
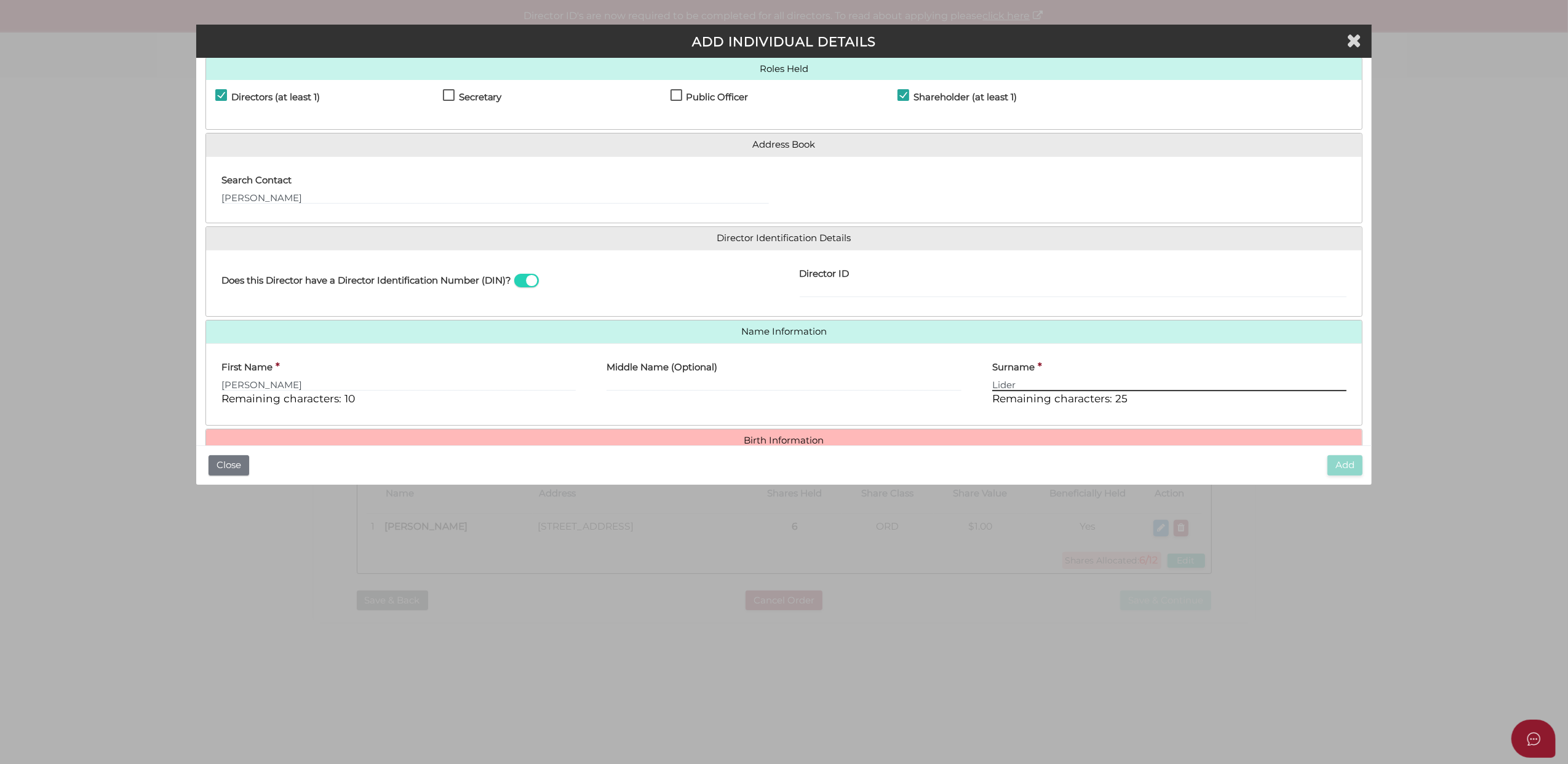
type input "Lider"
click at [279, 382] on input "Sara Lider" at bounding box center [398, 385] width 355 height 14
drag, startPoint x: 281, startPoint y: 382, endPoint x: 241, endPoint y: 386, distance: 40.2
click at [241, 386] on input "Sara Lider" at bounding box center [398, 385] width 355 height 14
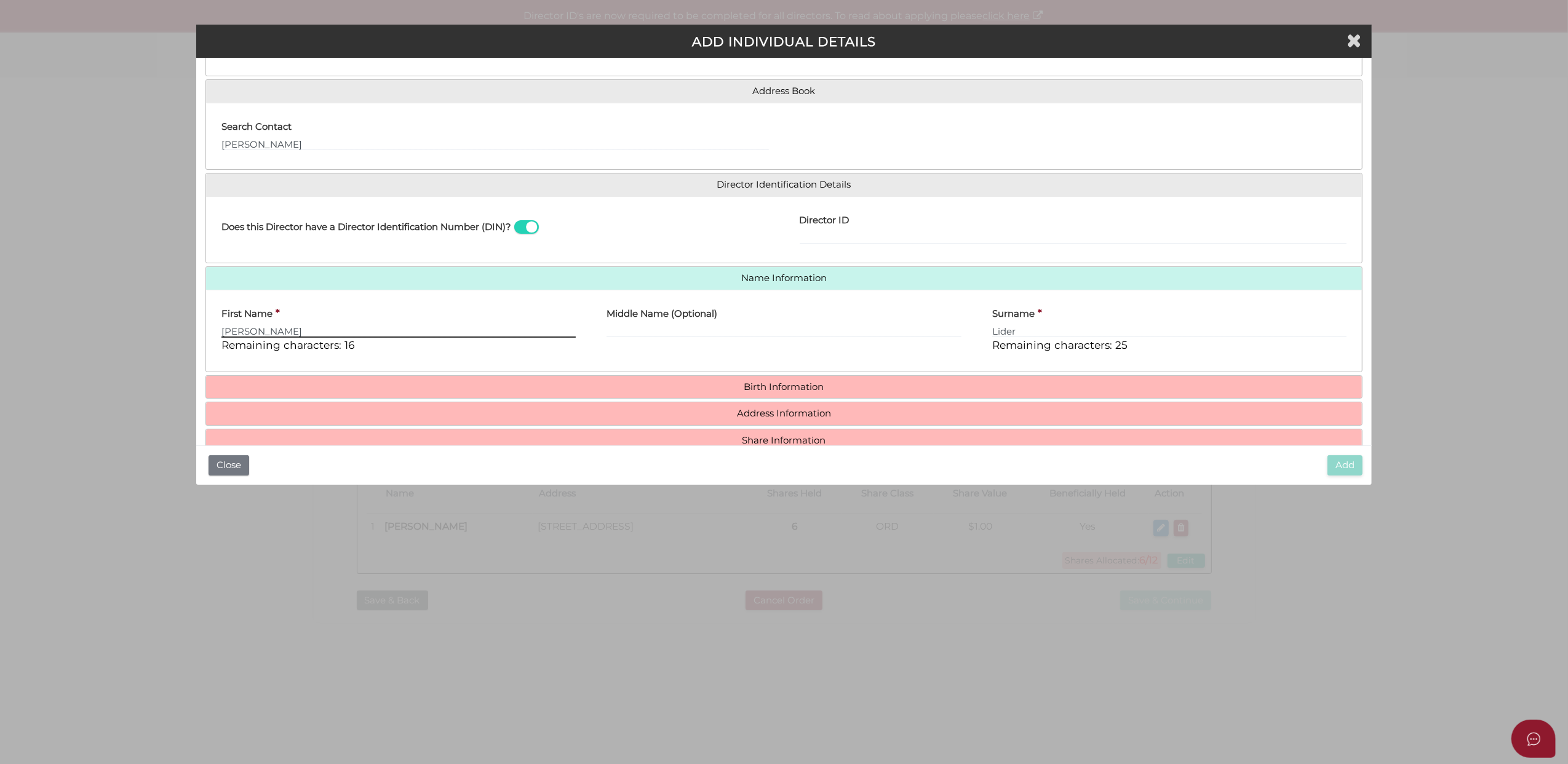
scroll to position [107, 0]
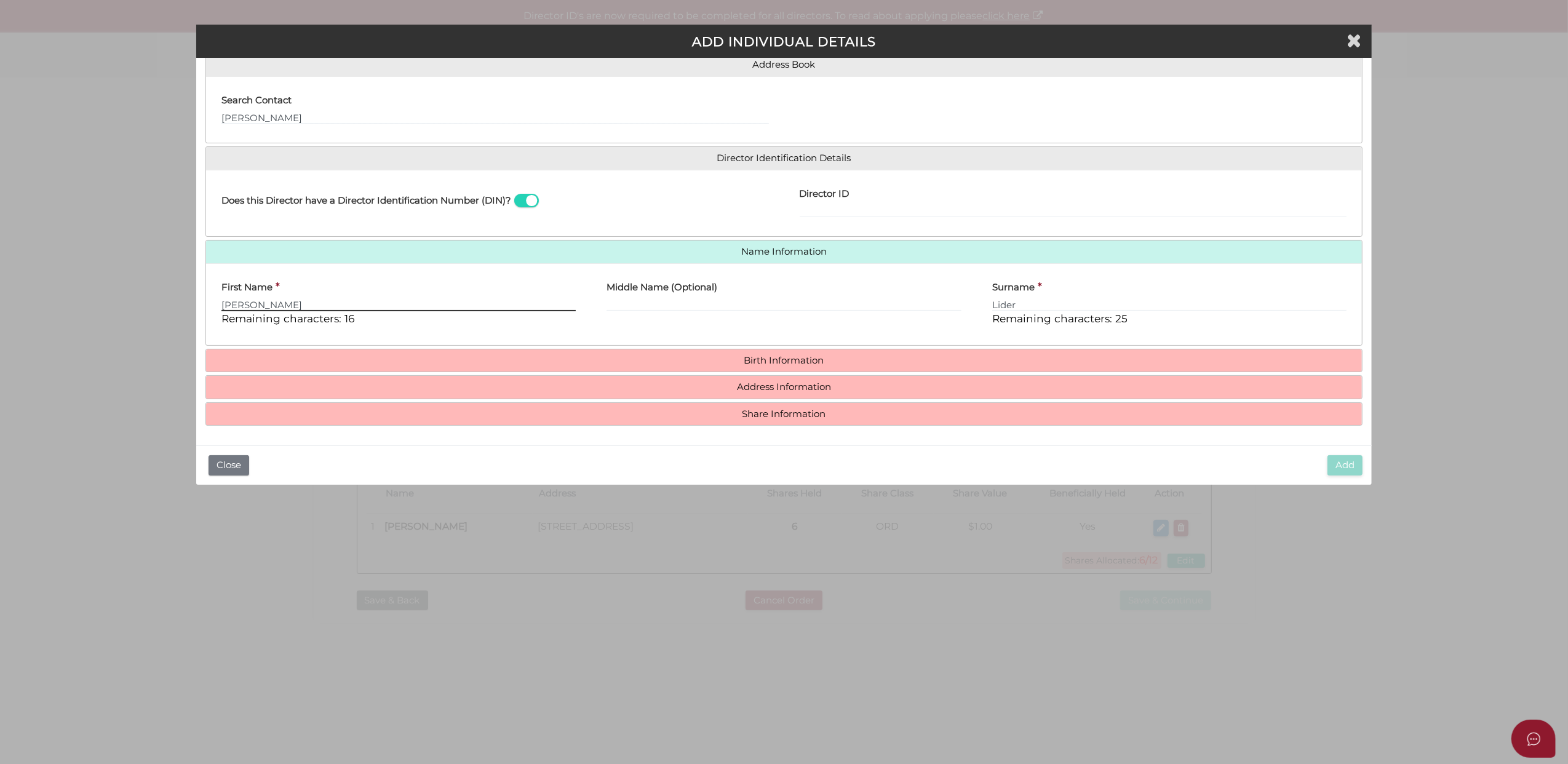
type input "Sara"
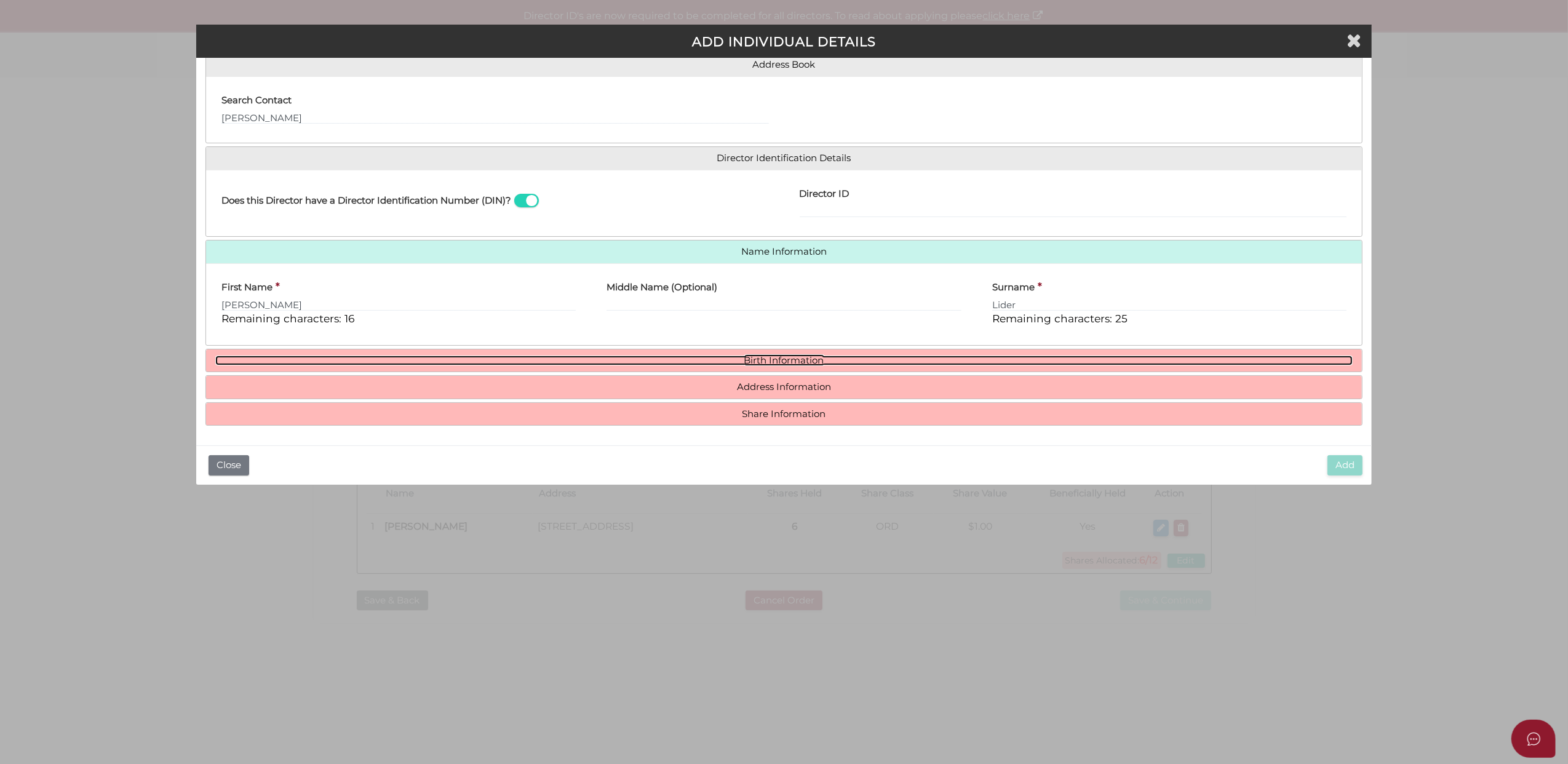
click at [756, 355] on link "Birth Information" at bounding box center [784, 360] width 1139 height 10
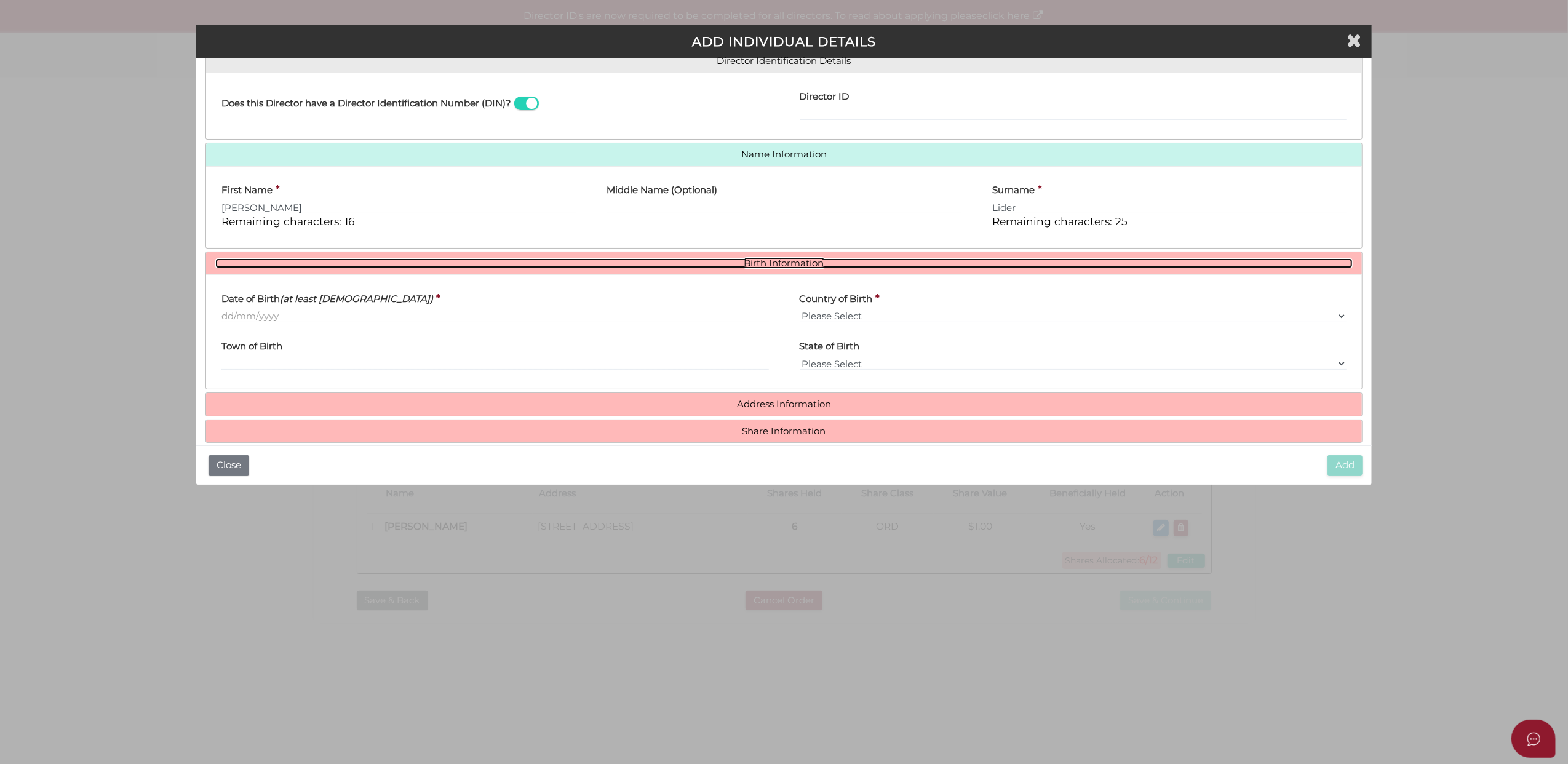
scroll to position [222, 0]
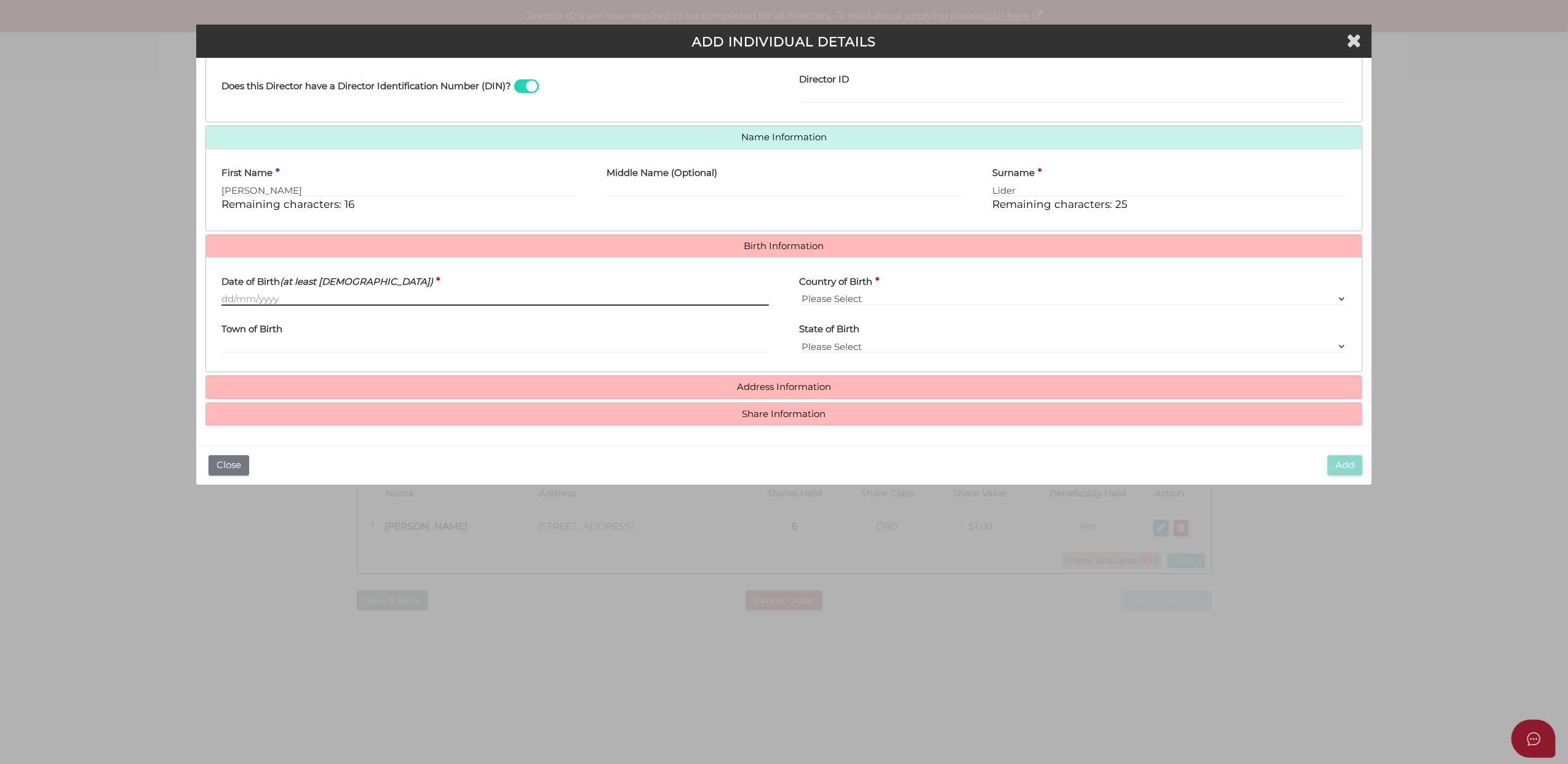
click at [232, 296] on input "Date of Birth (at least 18 years old)" at bounding box center [495, 299] width 547 height 14
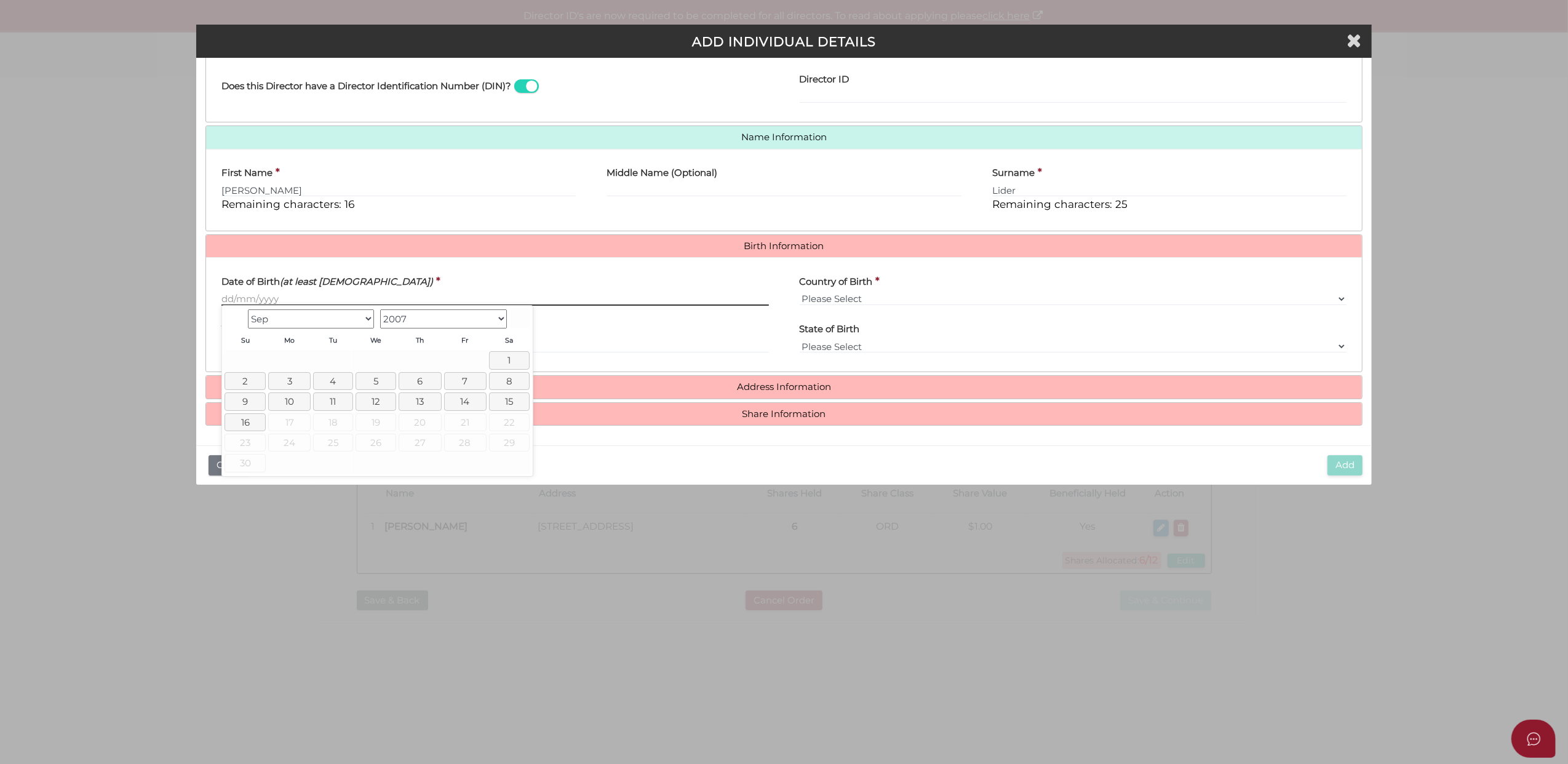
click at [221, 299] on input "Date of Birth (at least 18 years old)" at bounding box center [495, 299] width 547 height 14
type input "16/03/1981"
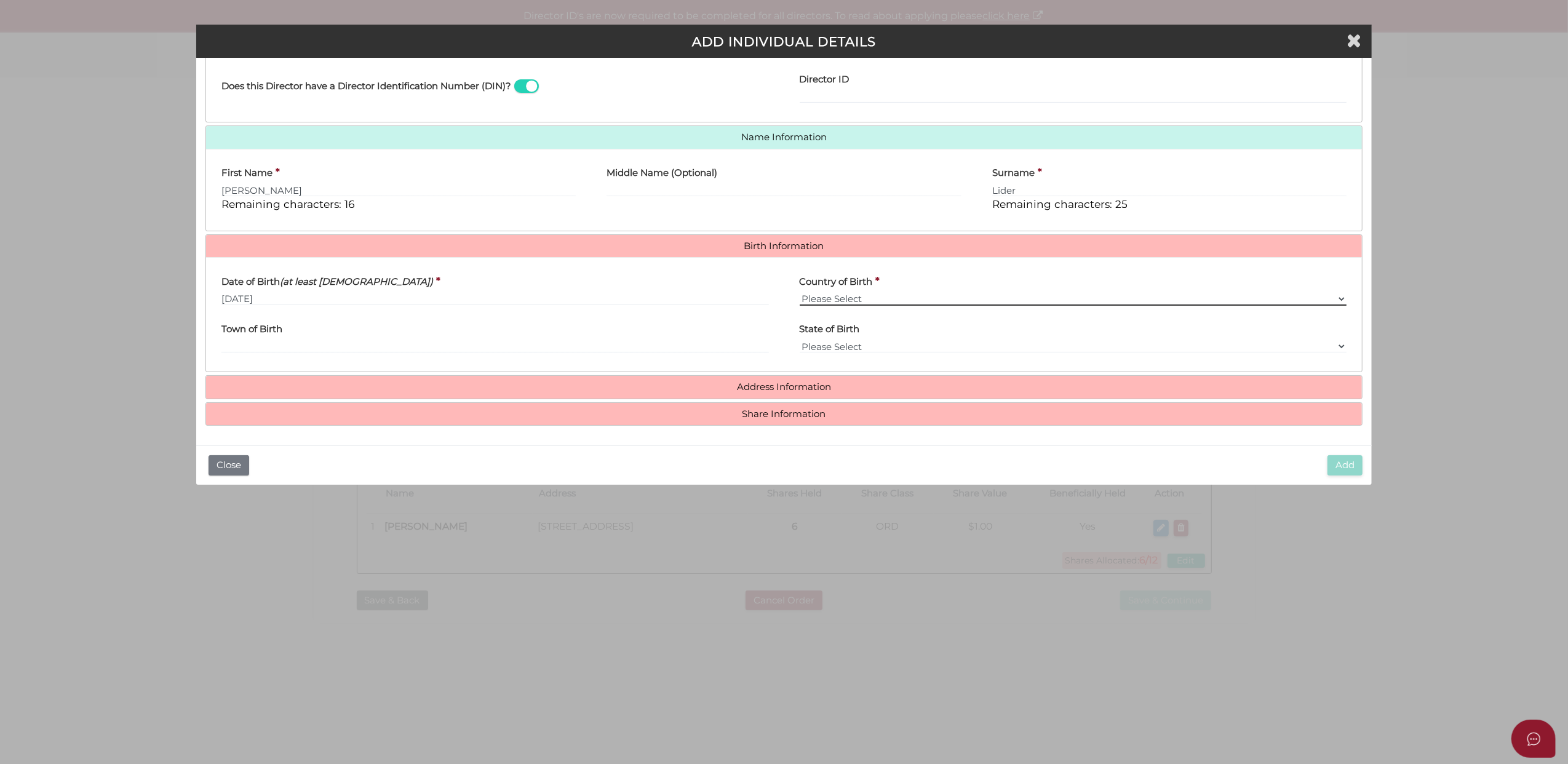
click at [821, 293] on select "Please Select v Australia Afghanistan Albania Algeria American Samoa Andorra An…" at bounding box center [1073, 299] width 547 height 14
select select "United States"
click at [799, 293] on select "Please Select v Australia Afghanistan Albania Algeria American Samoa Andorra An…" at bounding box center [1073, 299] width 547 height 14
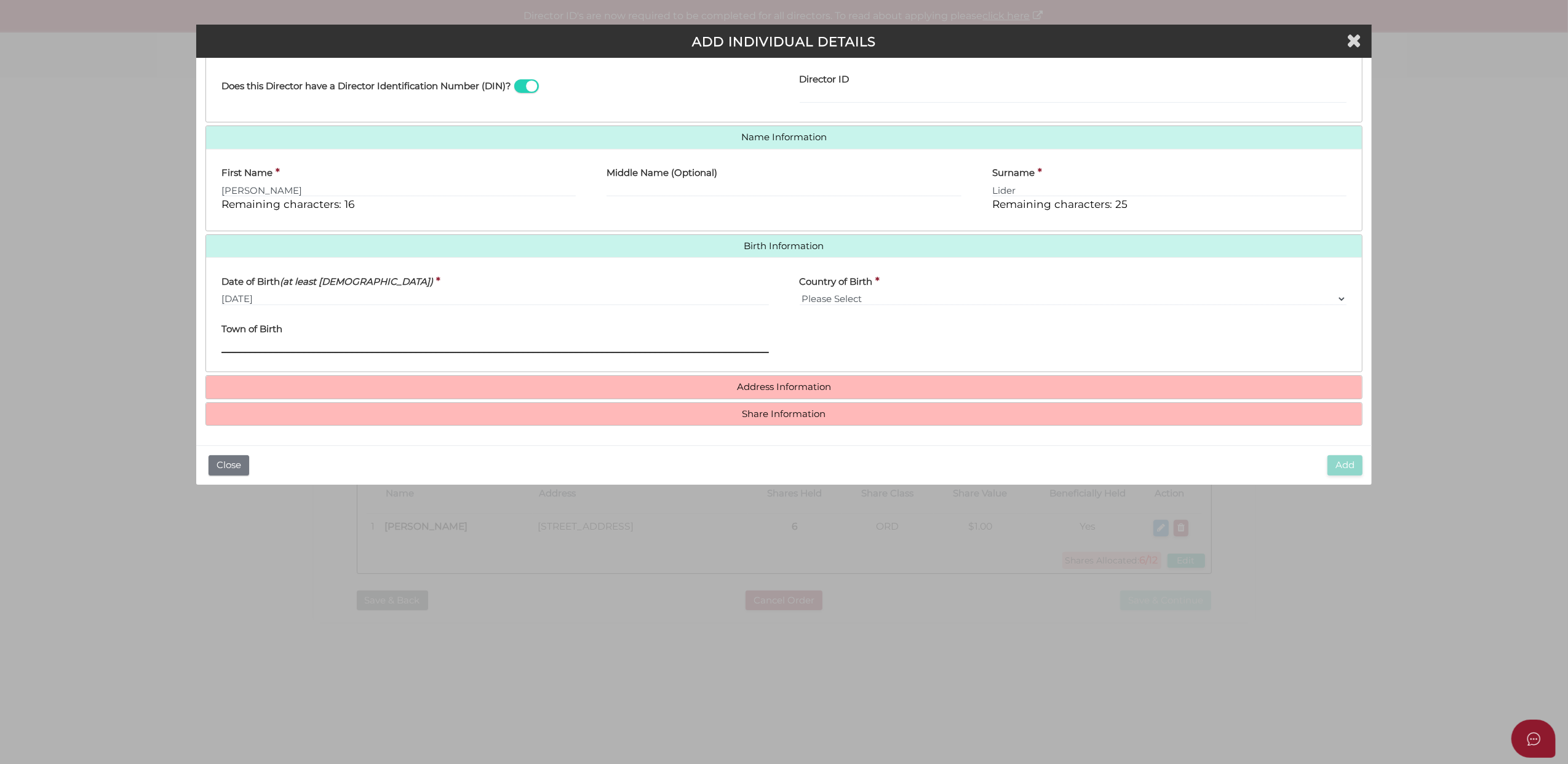
click at [244, 341] on input "Town of Birth" at bounding box center [495, 347] width 547 height 14
paste input "Los Angeles"
type input "Los Angeles"
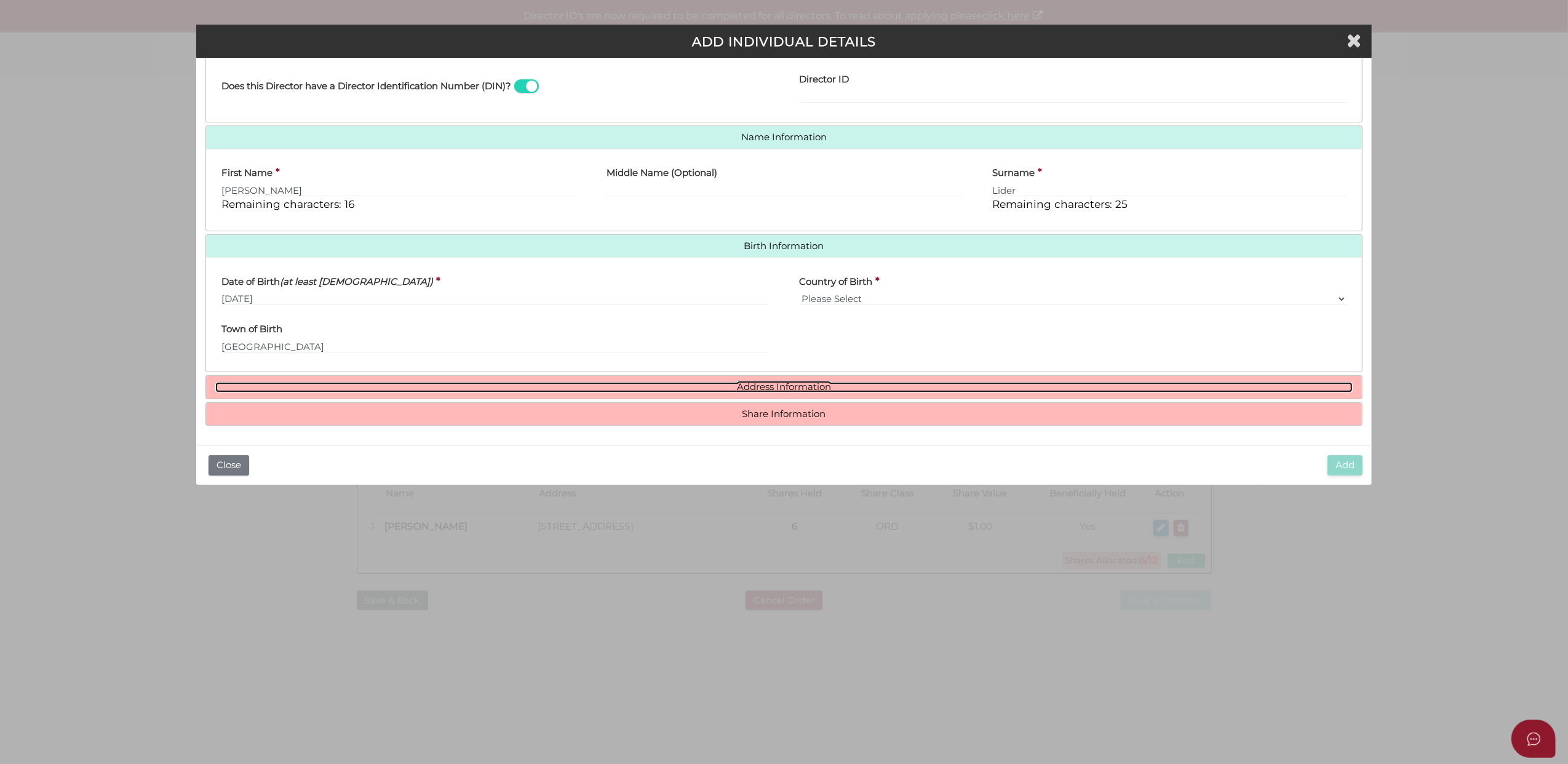
click at [762, 386] on link "Address Information" at bounding box center [784, 387] width 1139 height 10
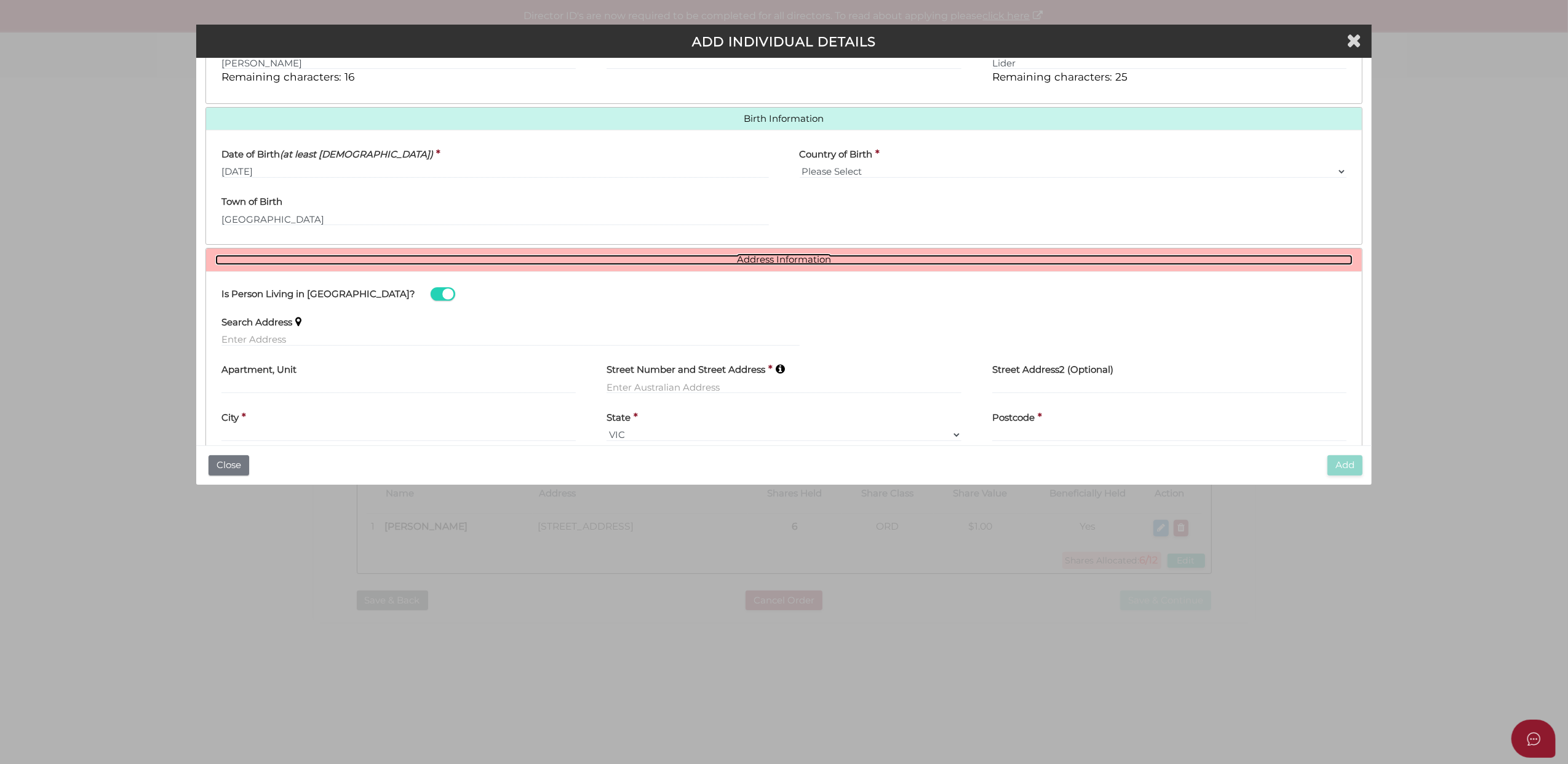
scroll to position [386, 0]
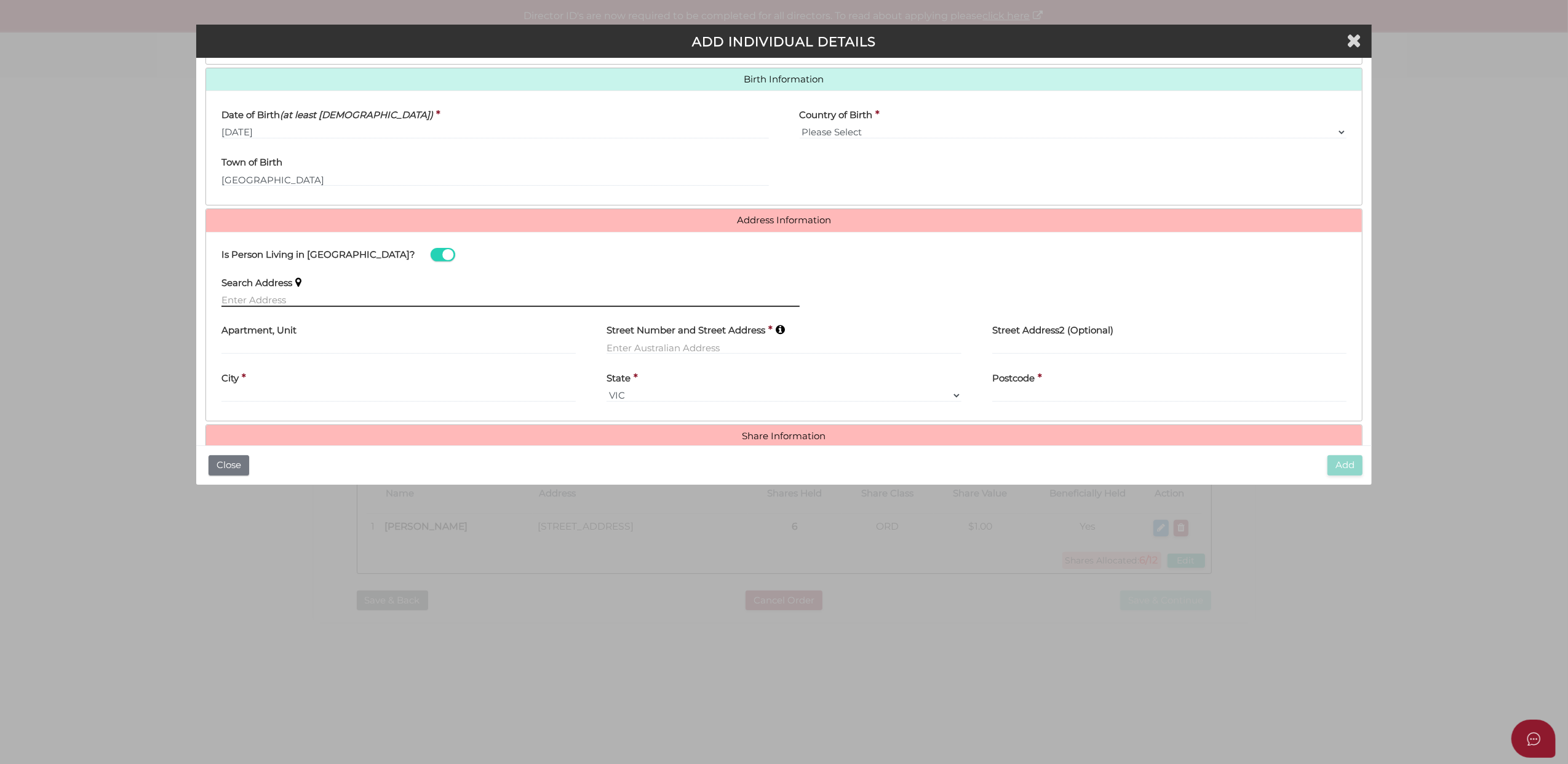
click at [230, 299] on input "text" at bounding box center [510, 300] width 578 height 14
paste input "[STREET_ADDRESS]"
type input "173 Balaclava Road, Caulfield North VIC 3161, Australia"
type input "[STREET_ADDRESS]"
type input "Caulfield North"
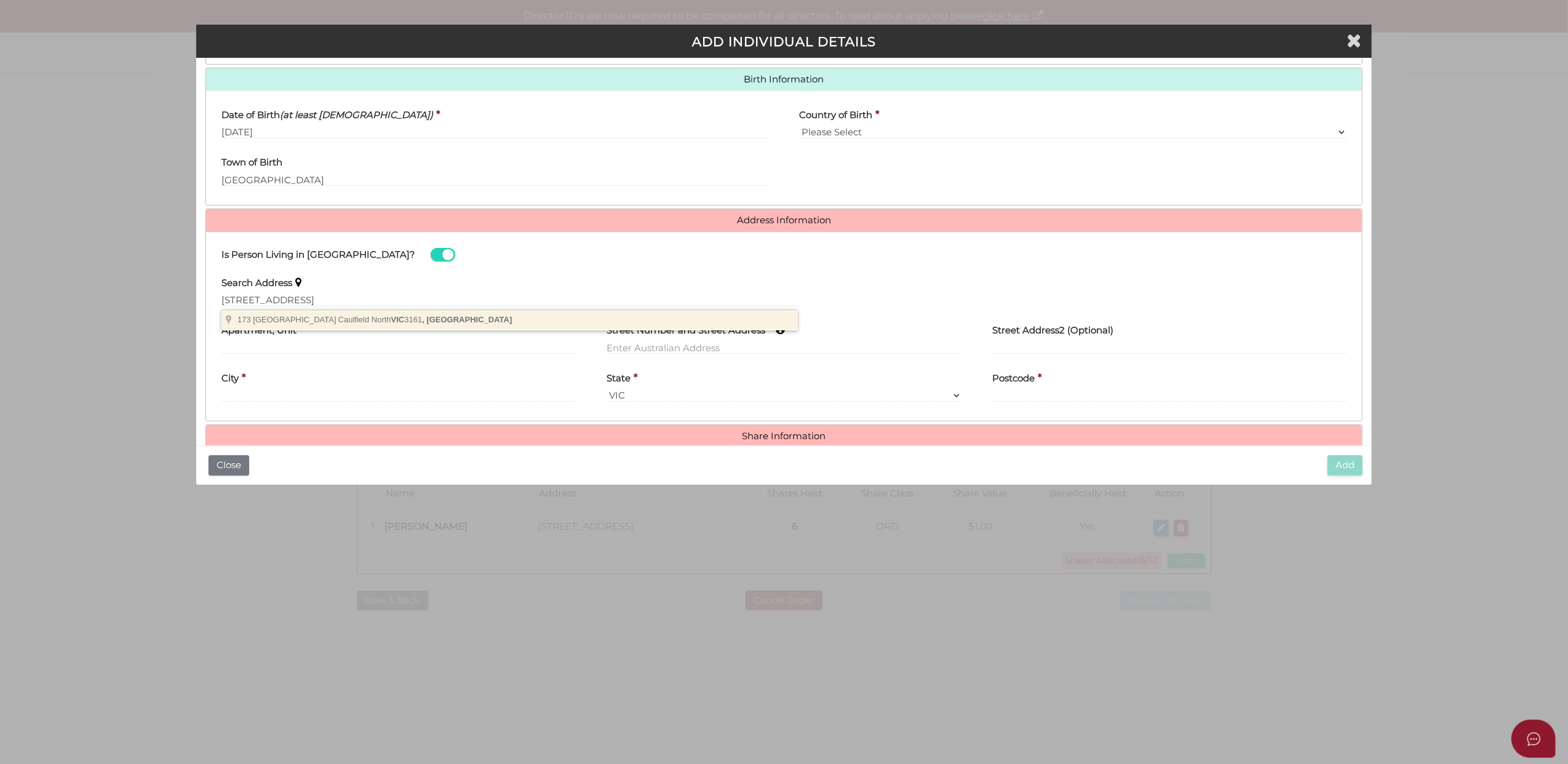
select select "VIC"
type input "3161"
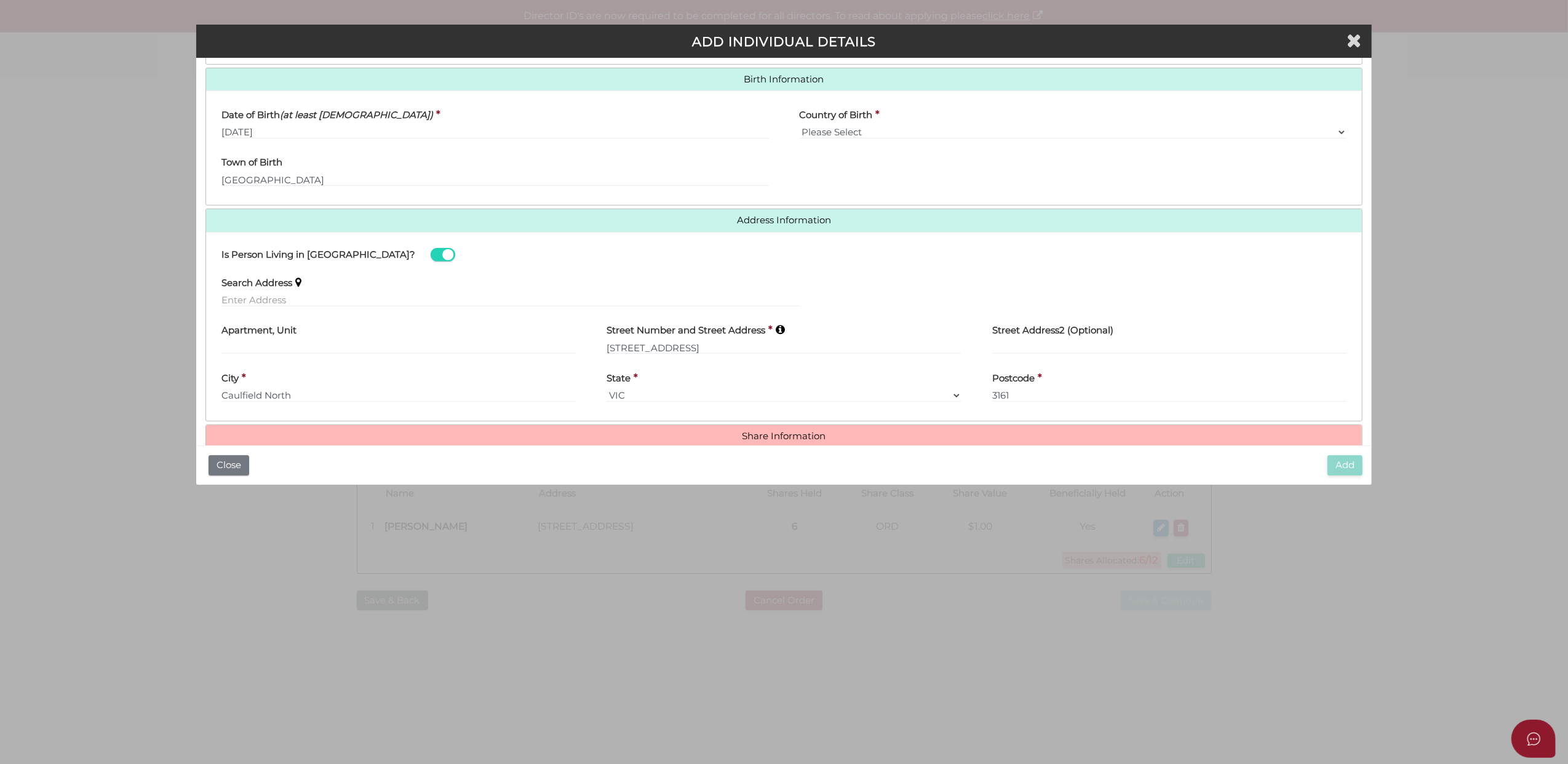
scroll to position [411, 0]
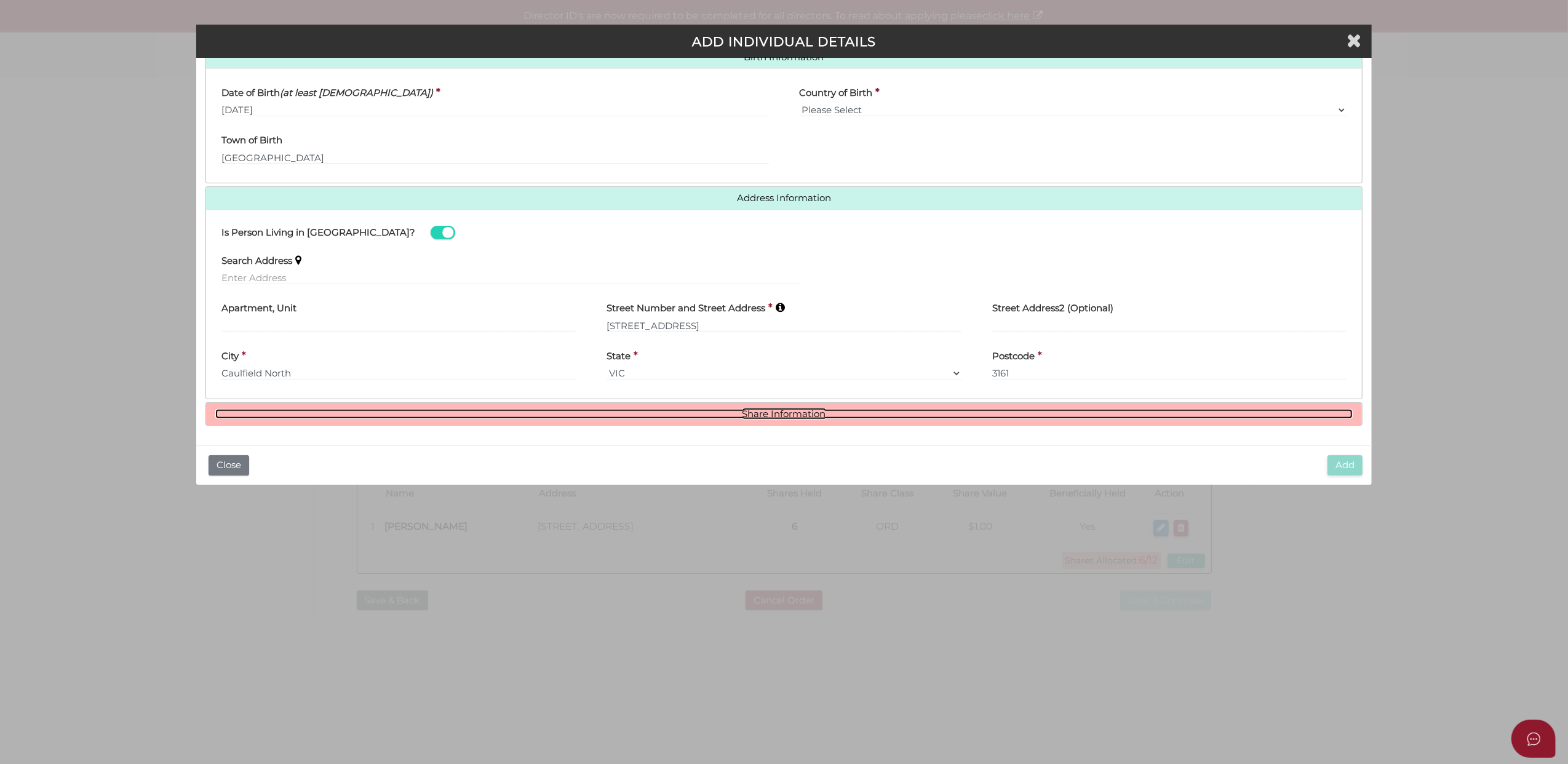
click at [758, 410] on link "Share Information" at bounding box center [784, 414] width 1139 height 10
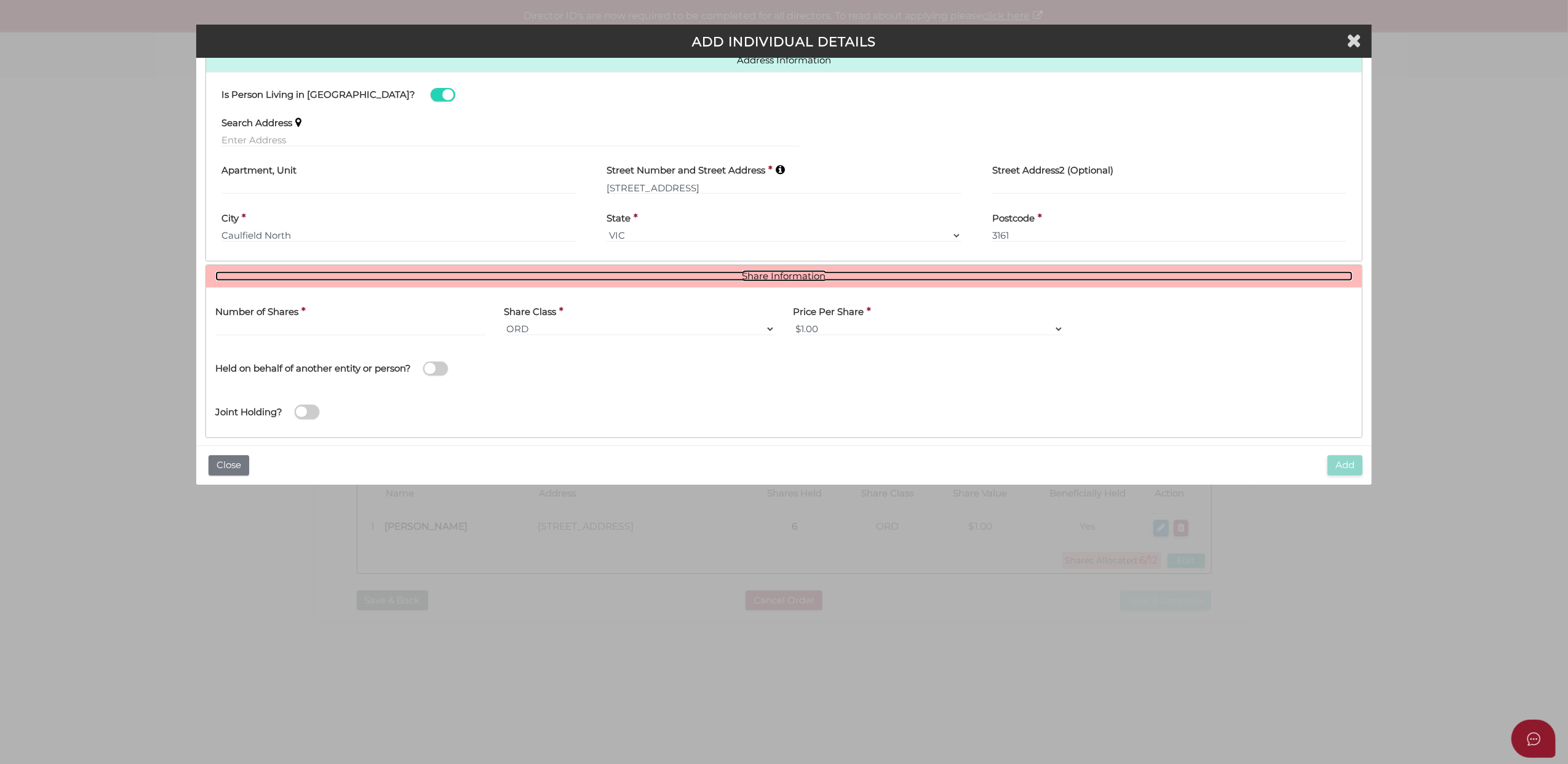
scroll to position [562, 0]
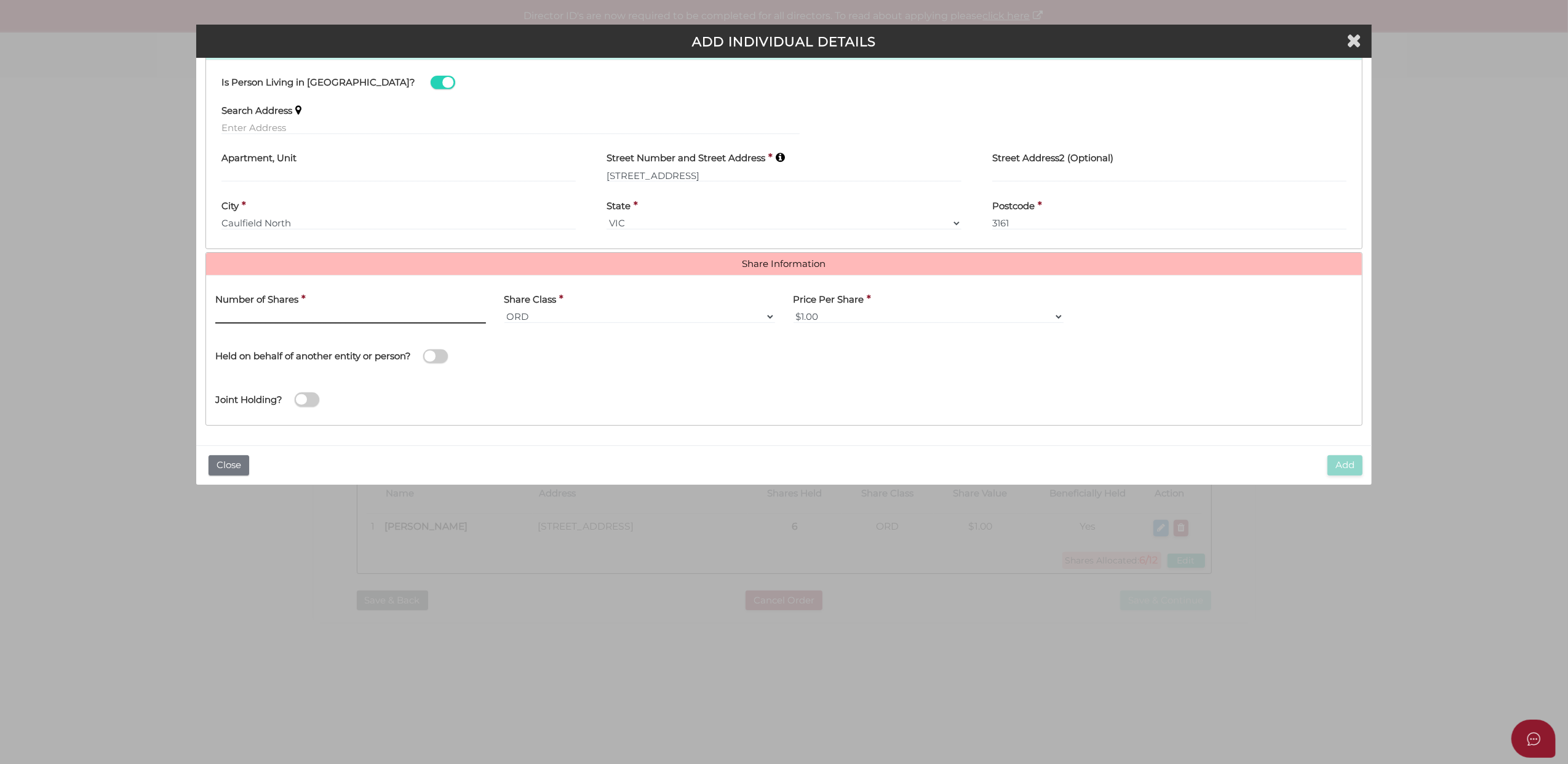
click at [235, 314] on input "text" at bounding box center [350, 317] width 271 height 14
type input "6"
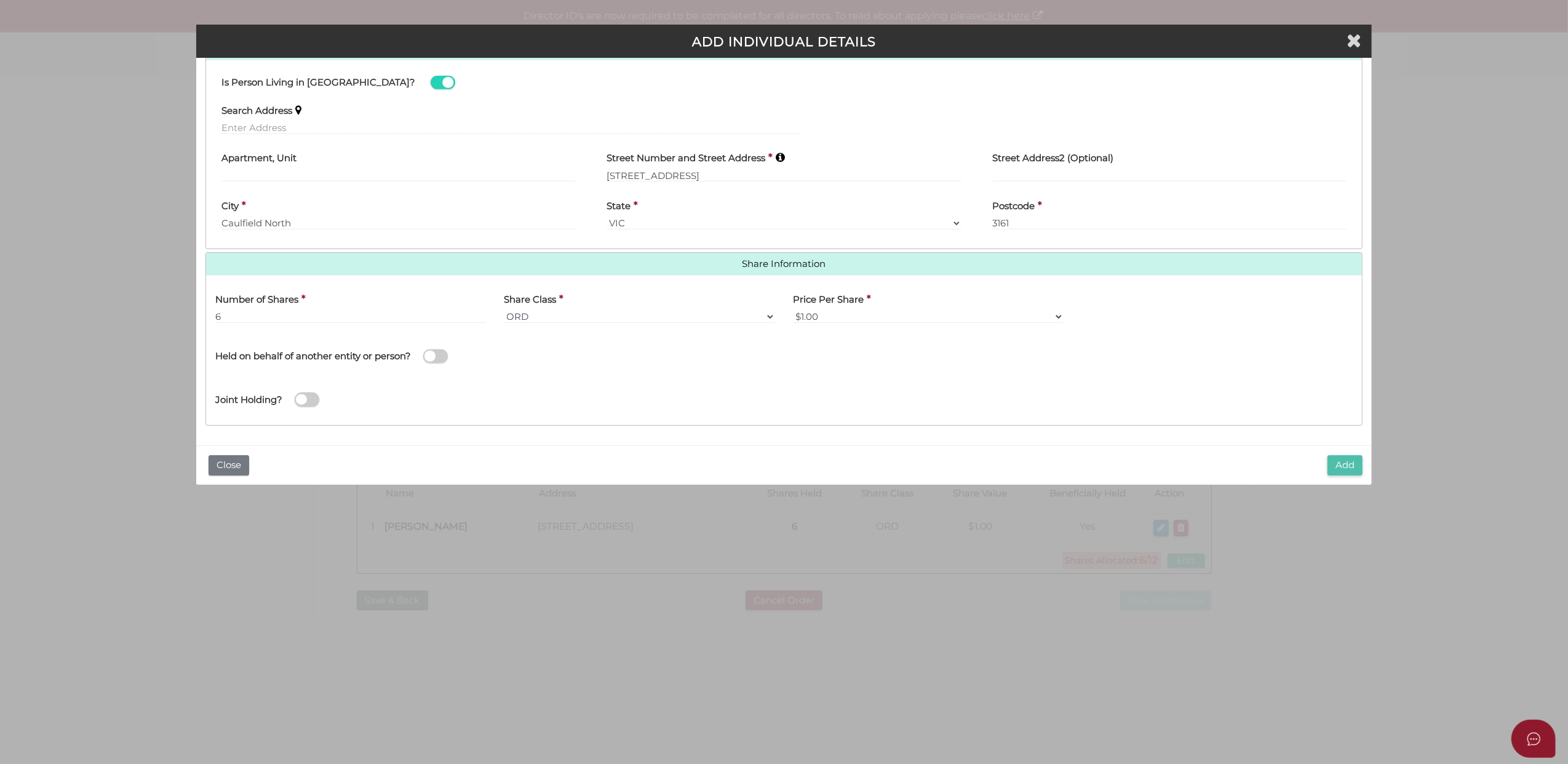
click at [1335, 463] on button "Add" at bounding box center [1345, 465] width 35 height 21
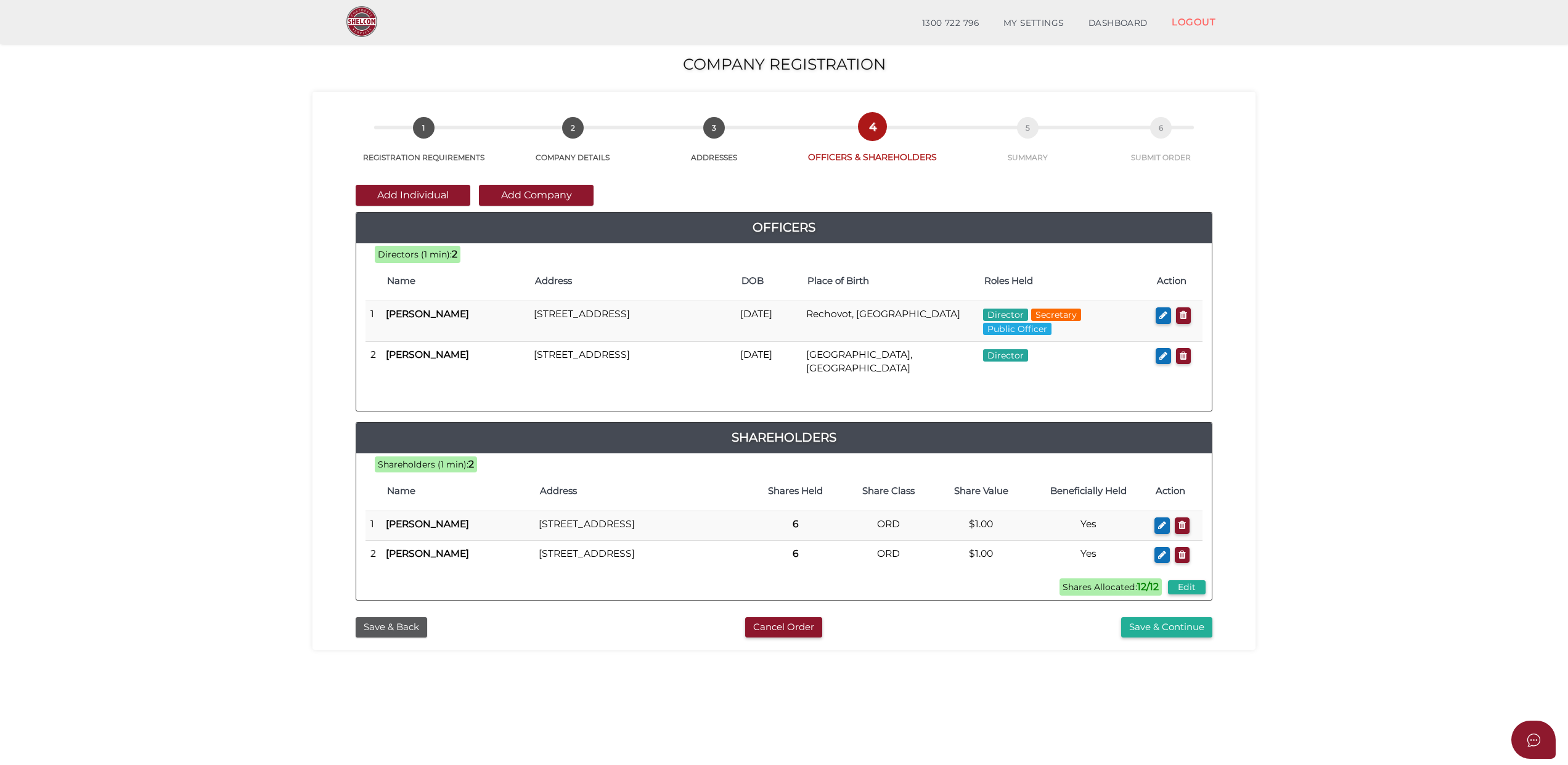
scroll to position [80, 0]
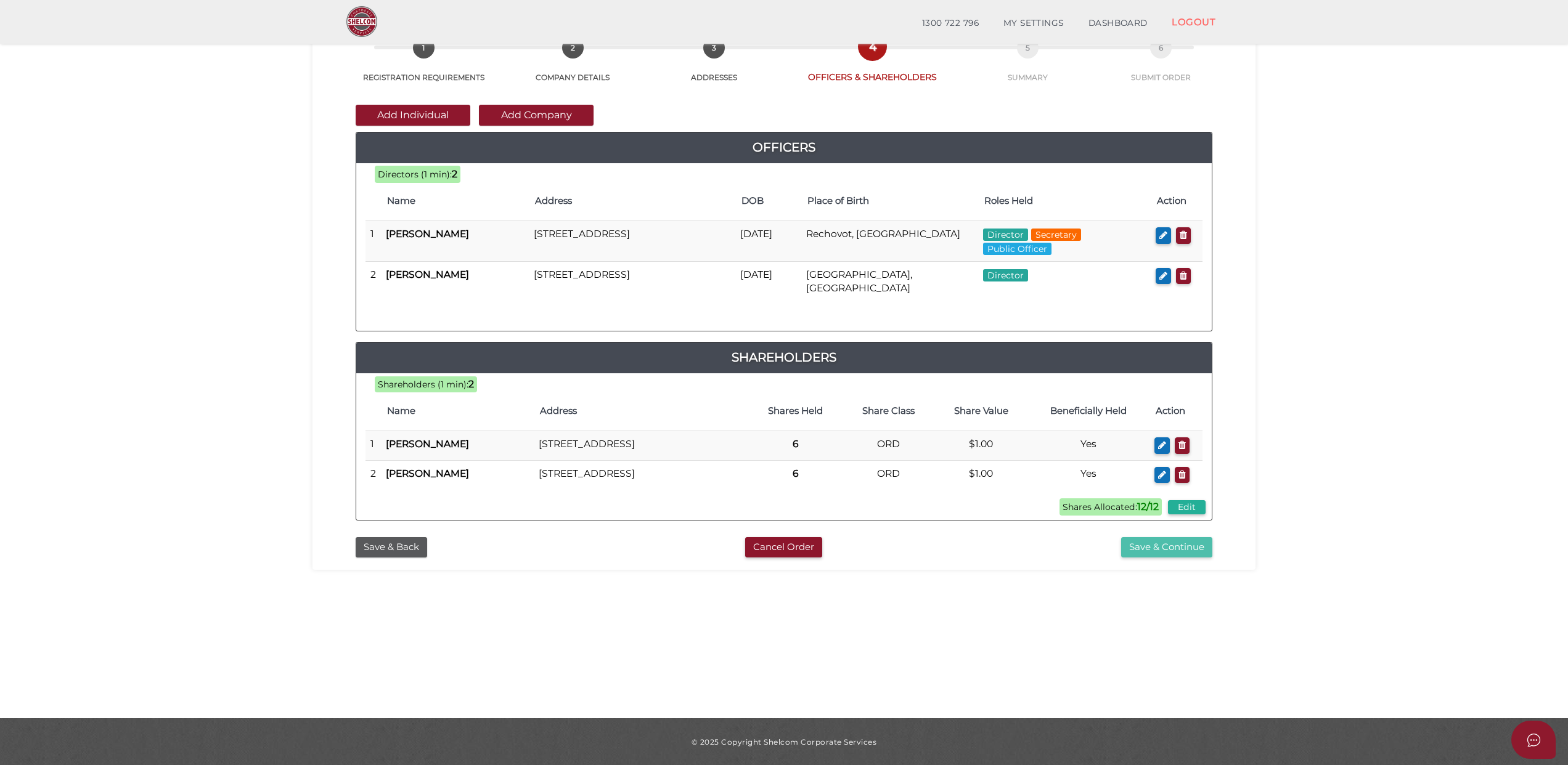
click at [1158, 557] on button "Save & Continue" at bounding box center [1166, 547] width 91 height 21
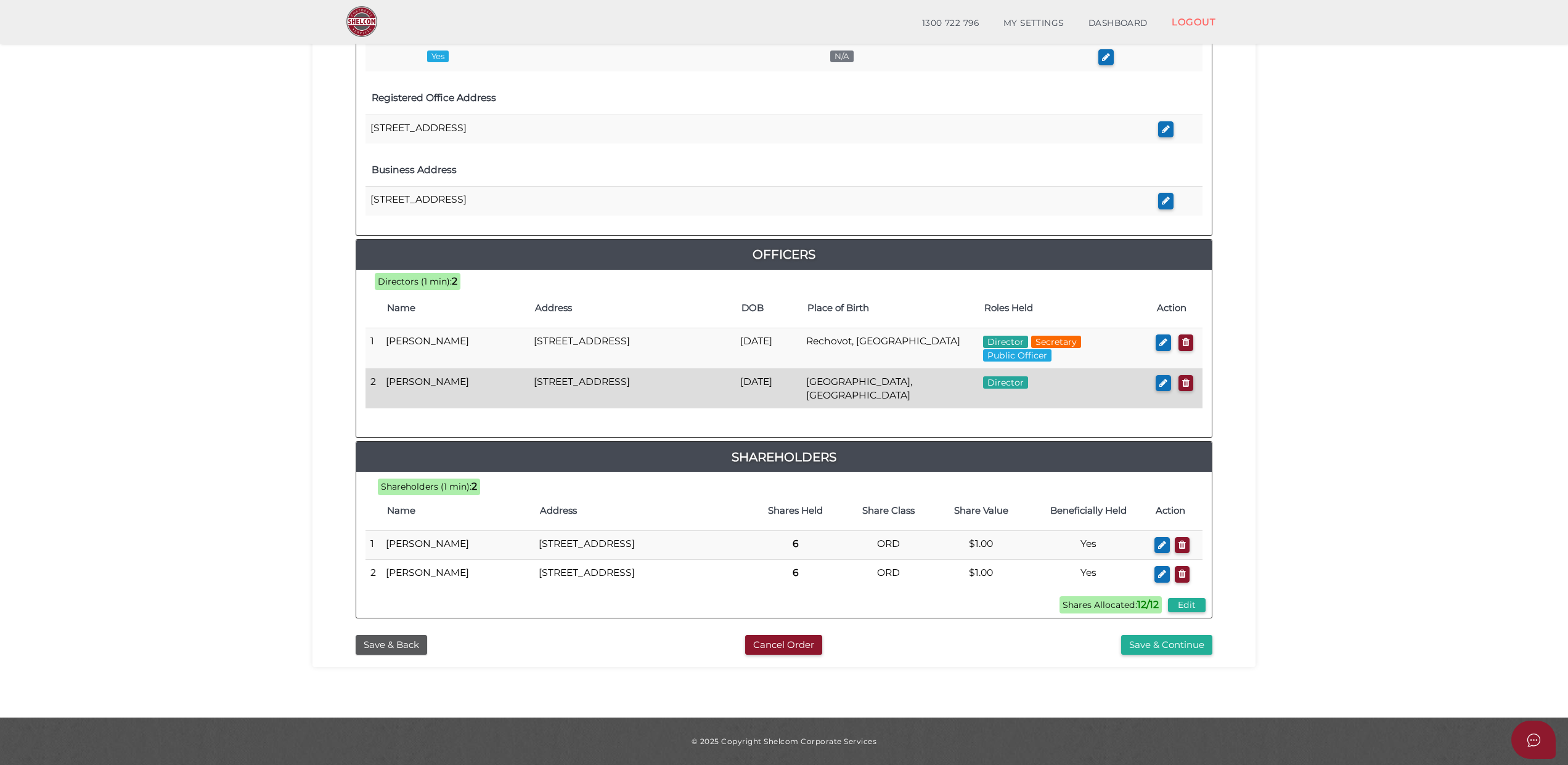
scroll to position [412, 0]
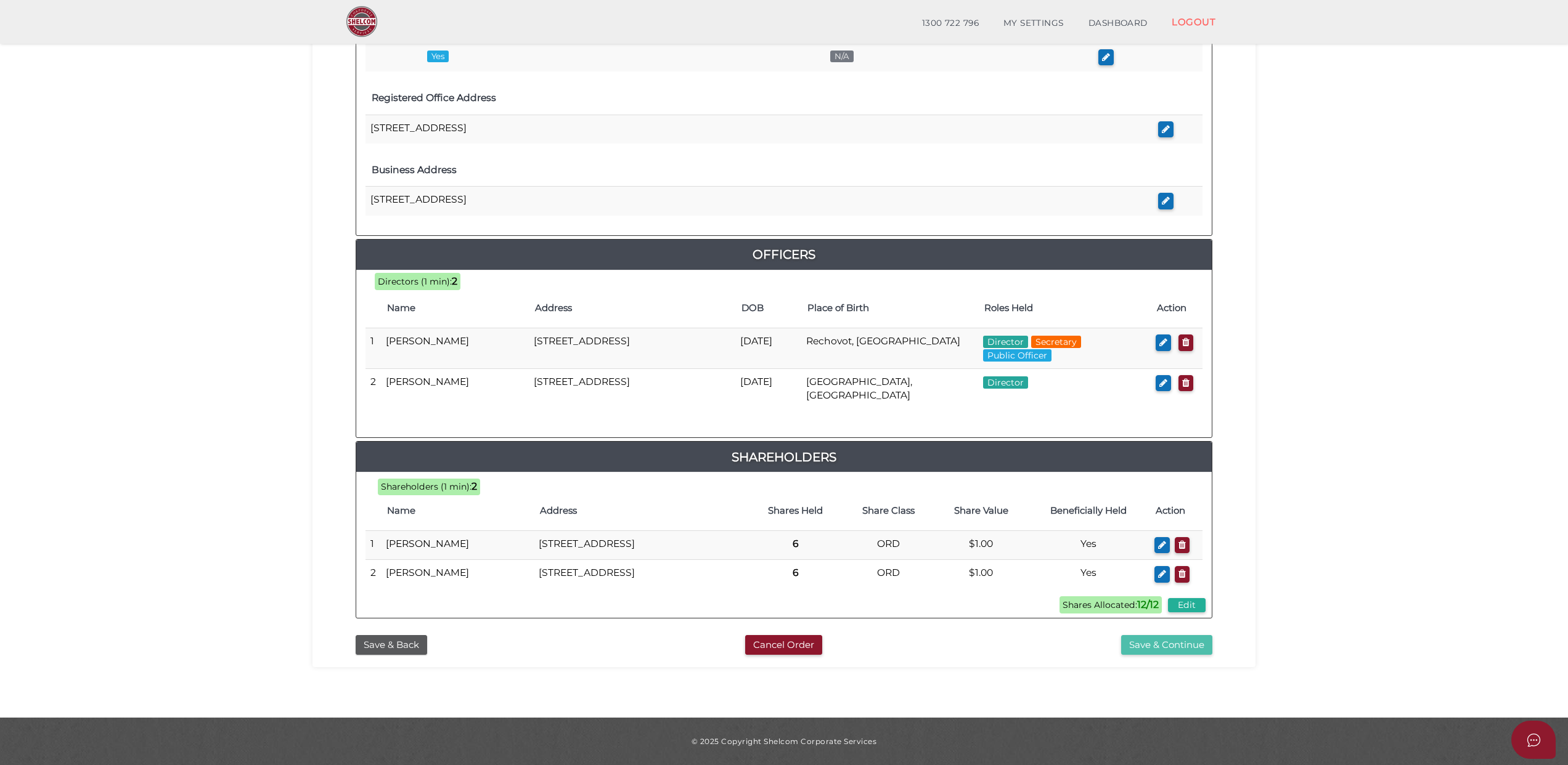
click at [1158, 643] on button "Save & Continue" at bounding box center [1166, 645] width 91 height 21
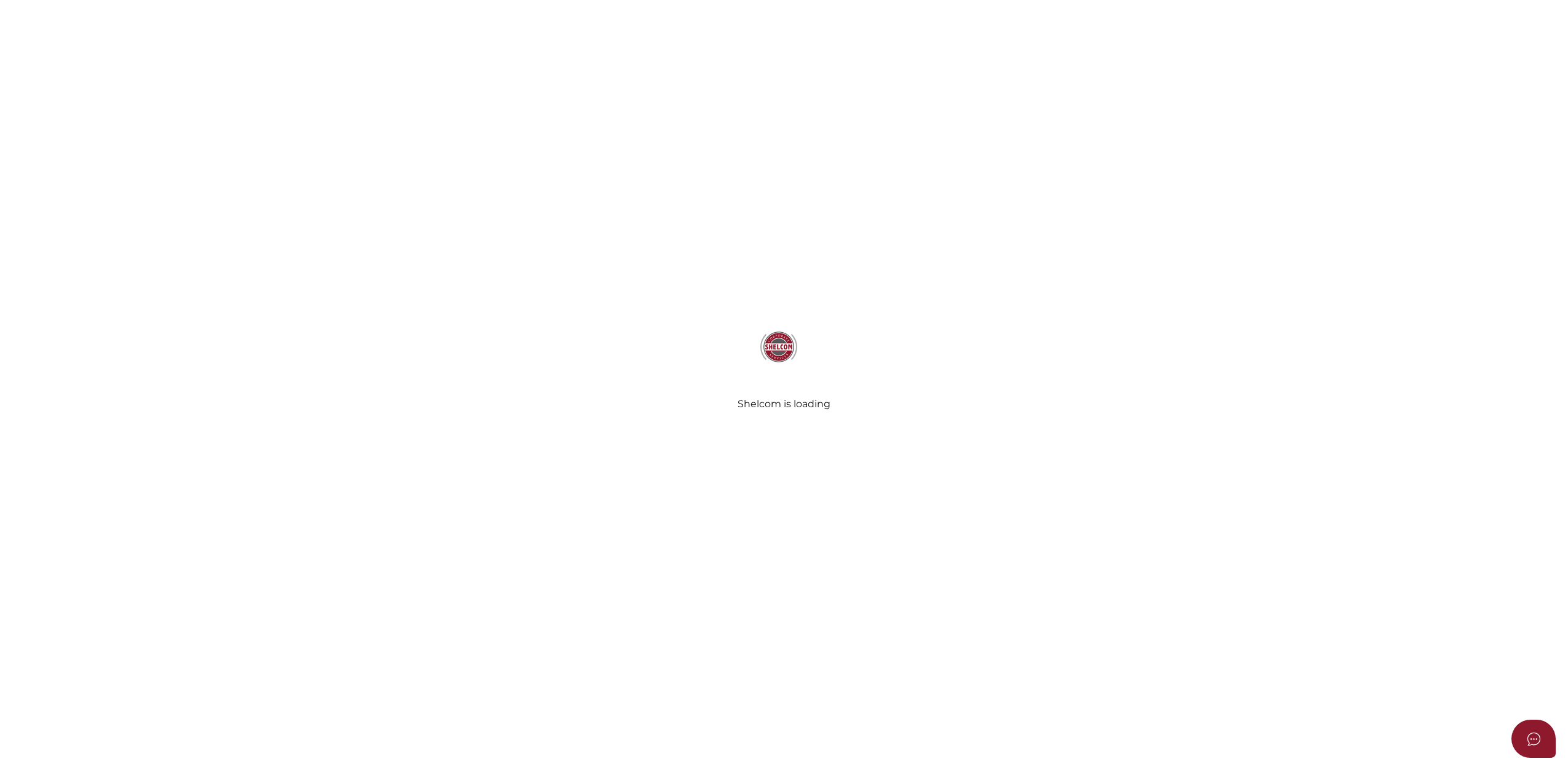
select select "Comb Binding"
radio input "true"
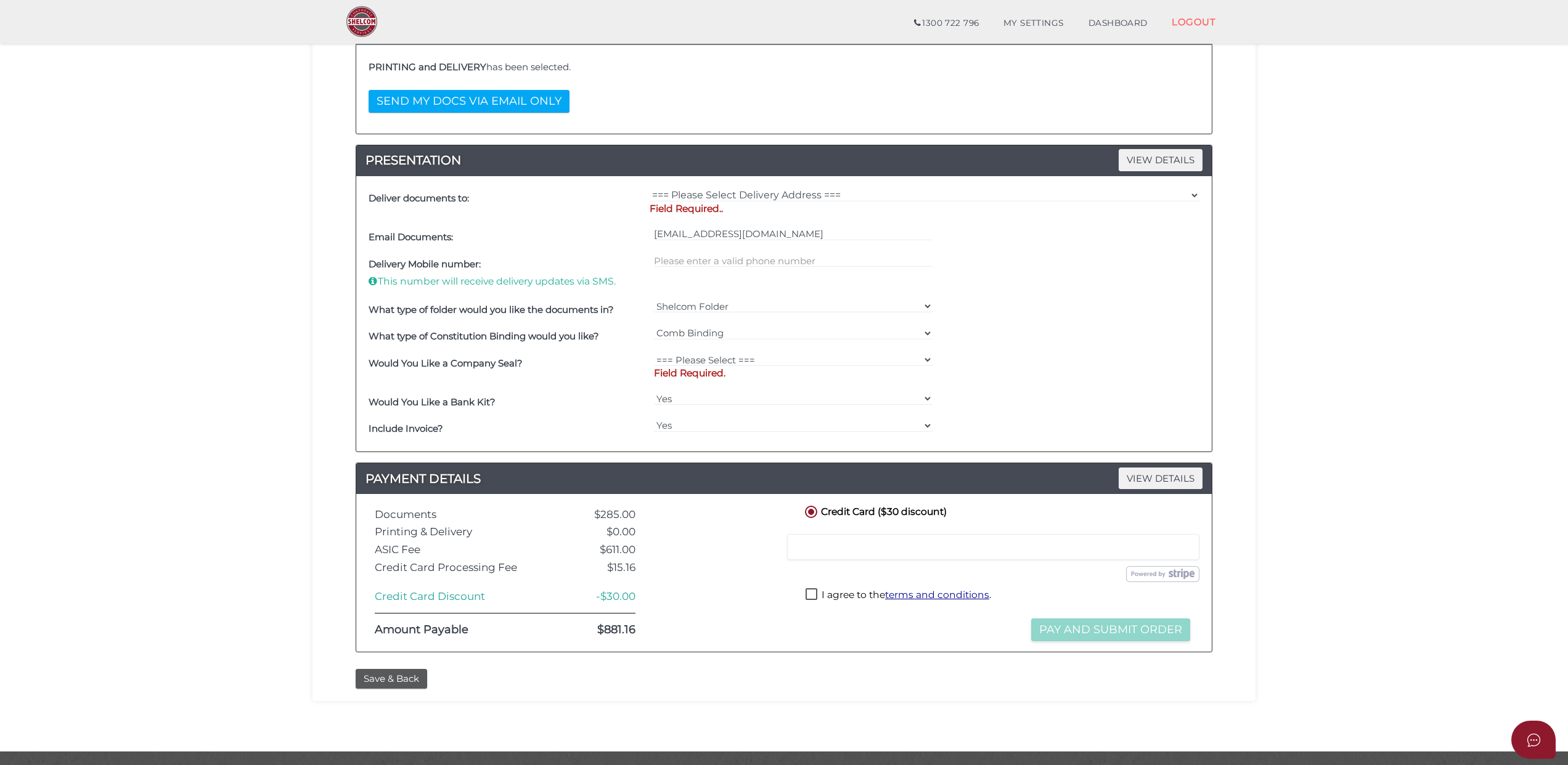
scroll to position [283, 0]
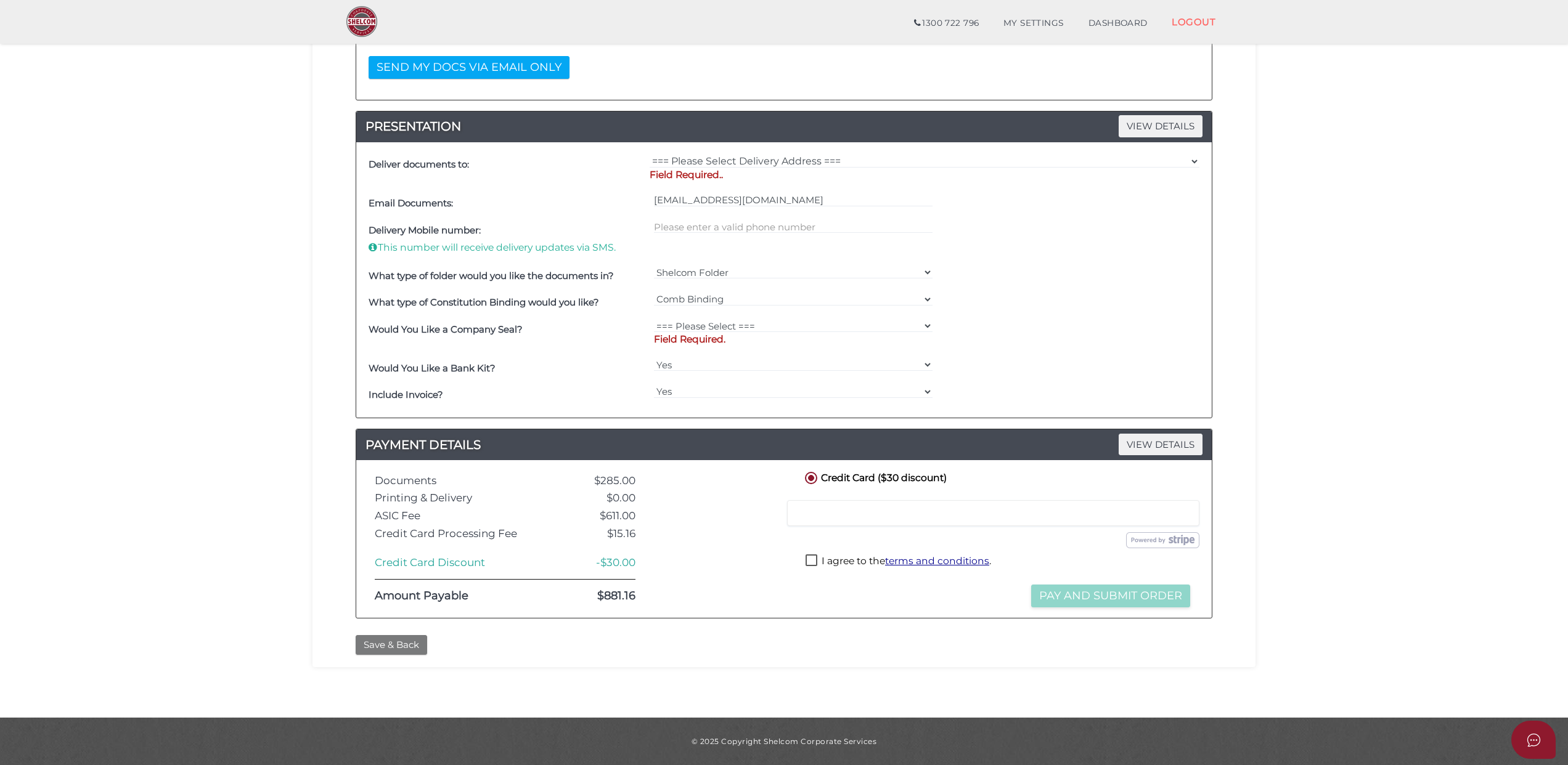
click at [370, 642] on button "Save & Back" at bounding box center [391, 645] width 72 height 21
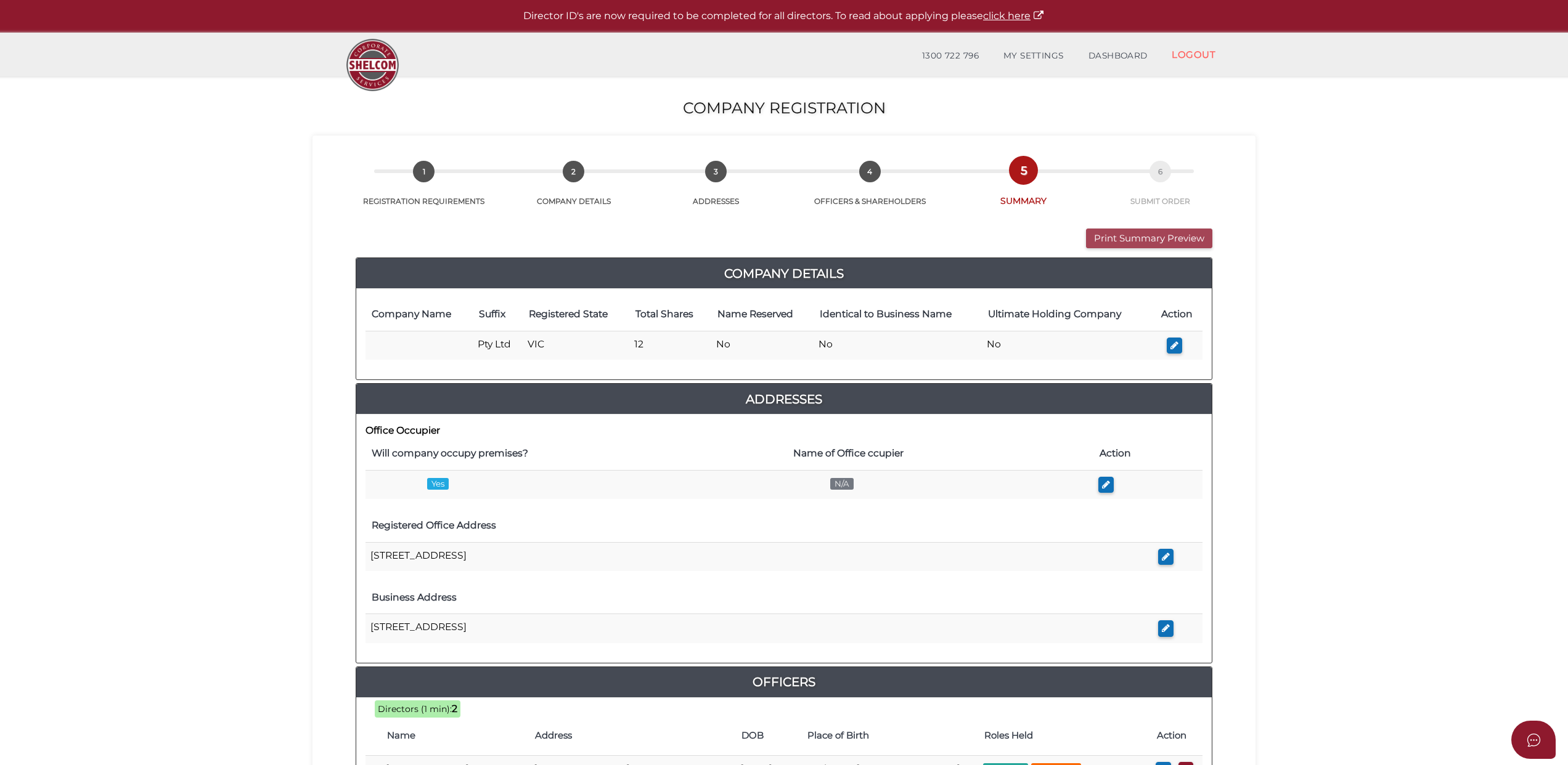
click at [1121, 237] on button "Print Summary Preview" at bounding box center [1149, 239] width 127 height 21
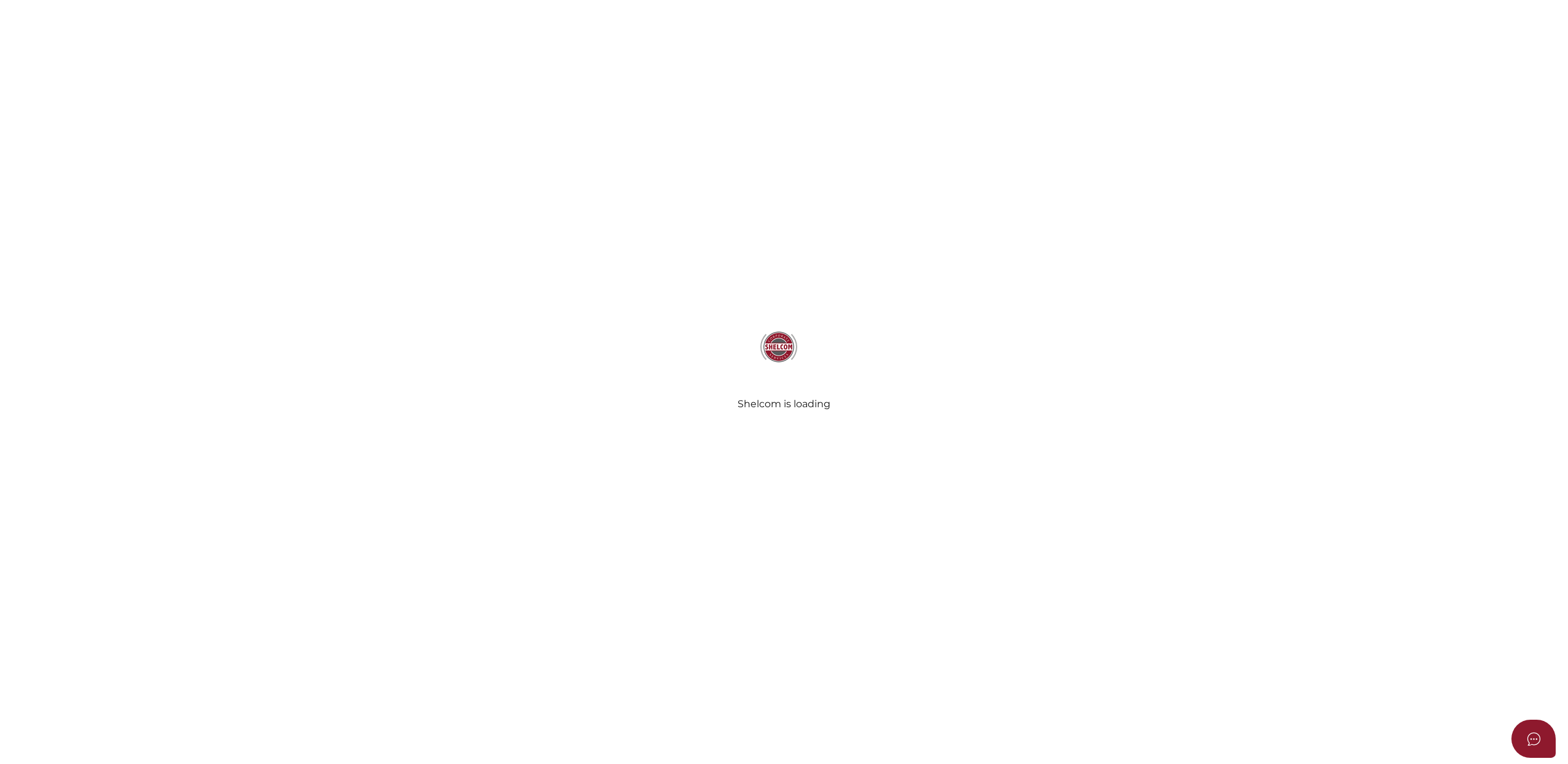
select select "Comb Binding"
radio input "true"
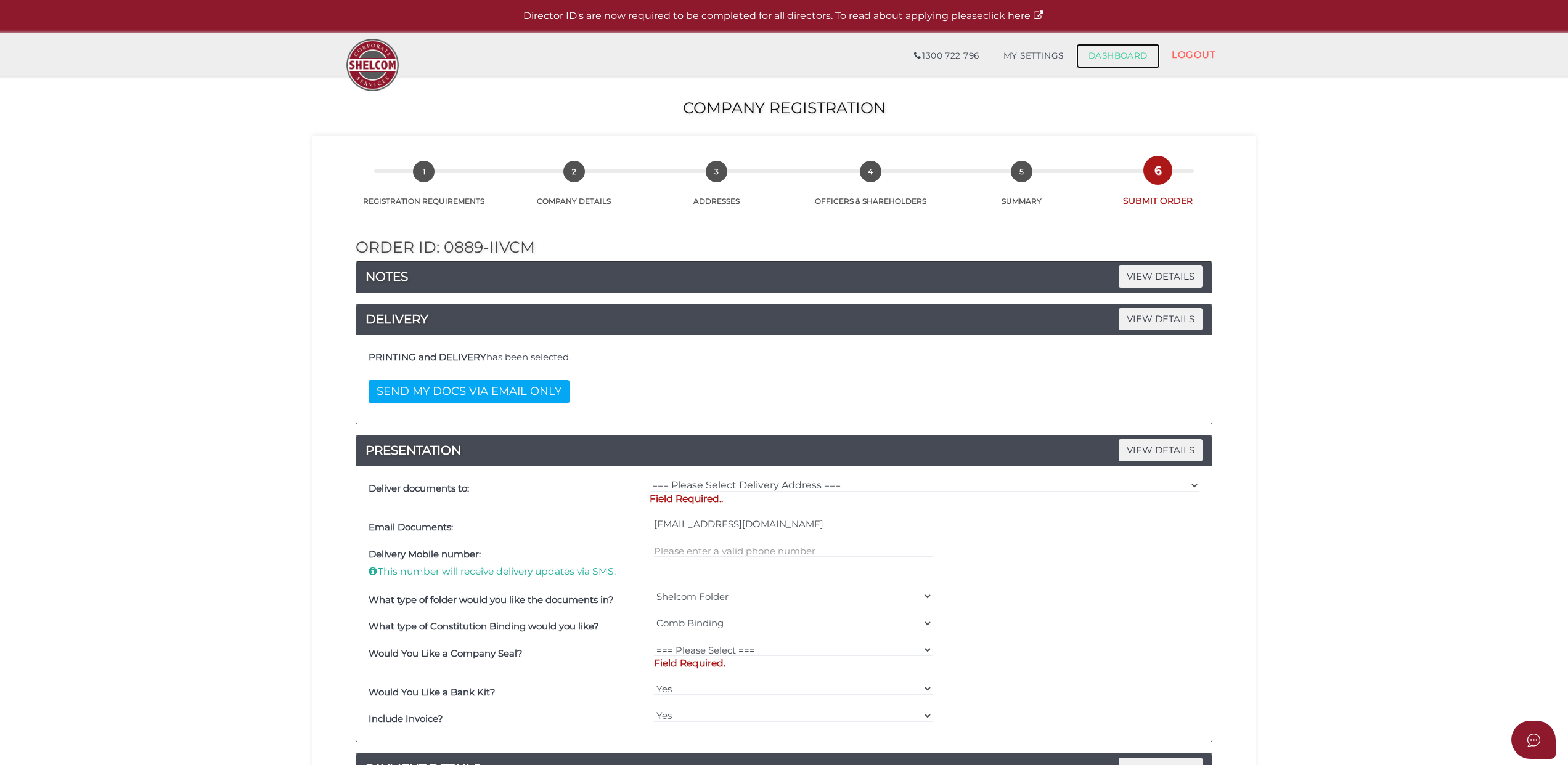
click at [1101, 53] on link "DASHBOARD" at bounding box center [1117, 56] width 84 height 25
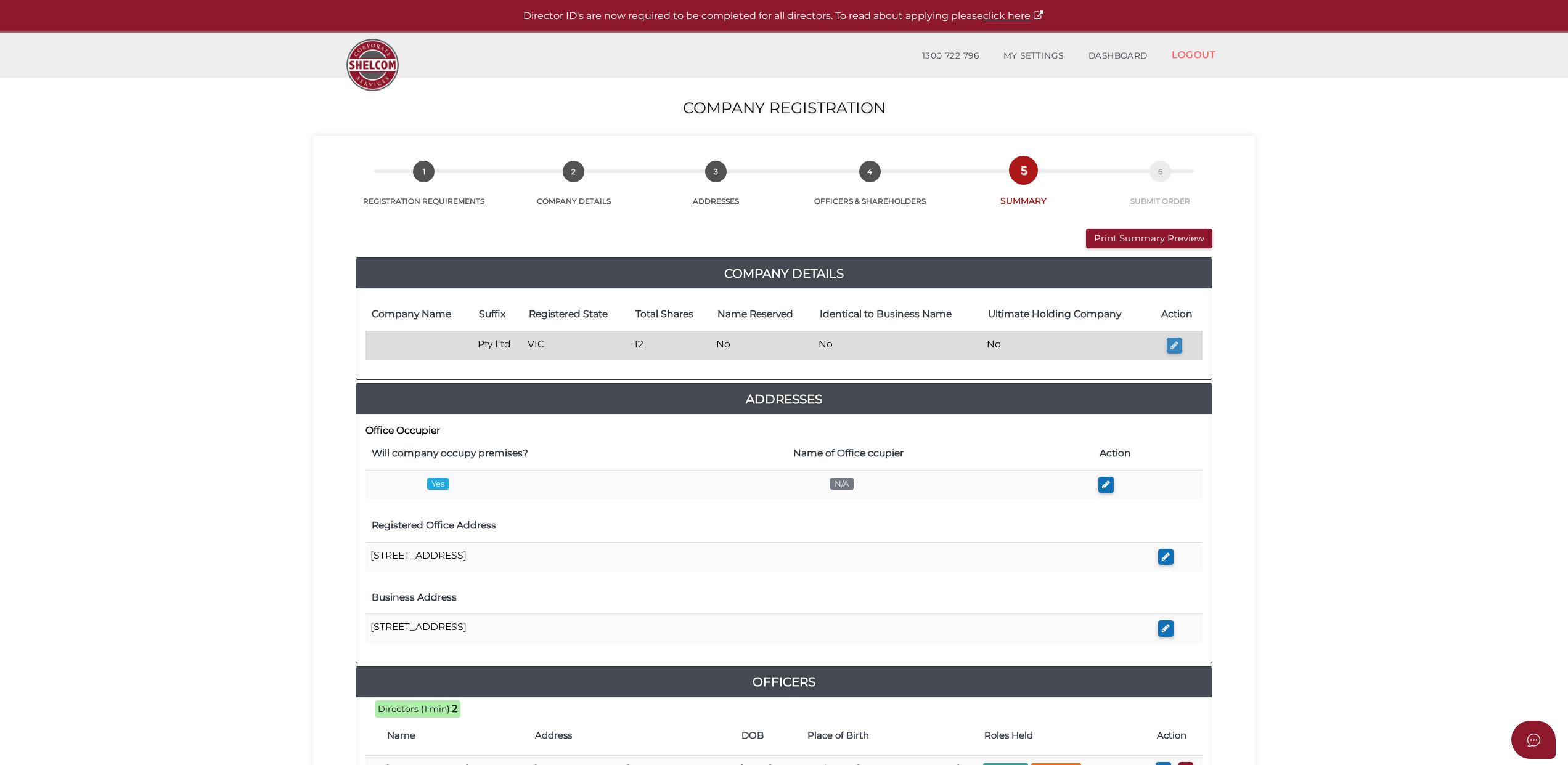
click at [1172, 345] on icon "button" at bounding box center [1174, 345] width 8 height 9
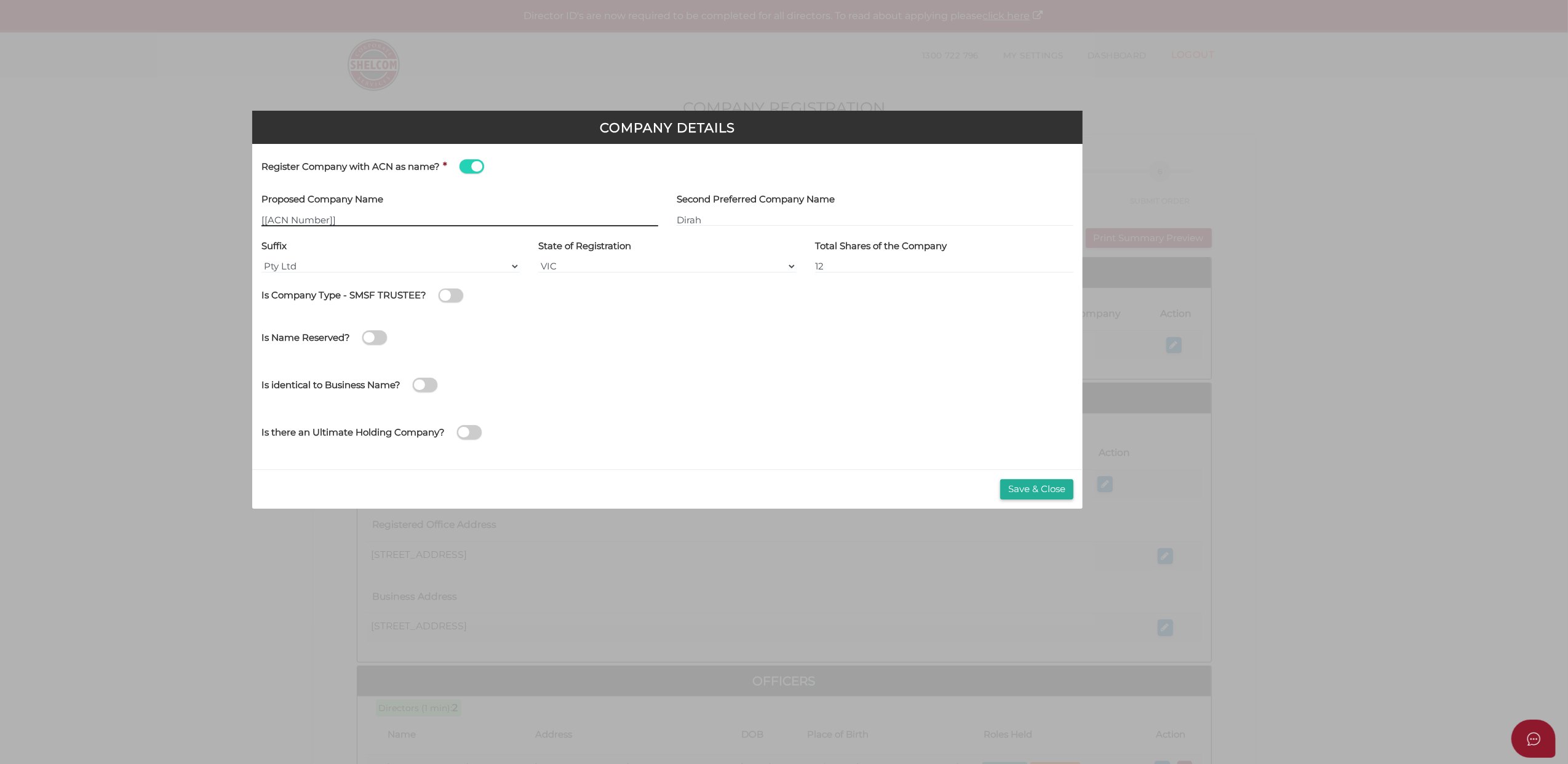
click at [324, 218] on input "[[ACN Number]]" at bounding box center [460, 219] width 397 height 14
click at [358, 218] on input "[[ACN Number]]" at bounding box center [460, 219] width 397 height 14
drag, startPoint x: 367, startPoint y: 217, endPoint x: 250, endPoint y: 215, distance: 117.0
click at [250, 215] on div "Company Details Register Company with ACN as name? * Proposed Company Name [[AC…" at bounding box center [784, 382] width 1568 height 764
type input "[[ACN Number]]"
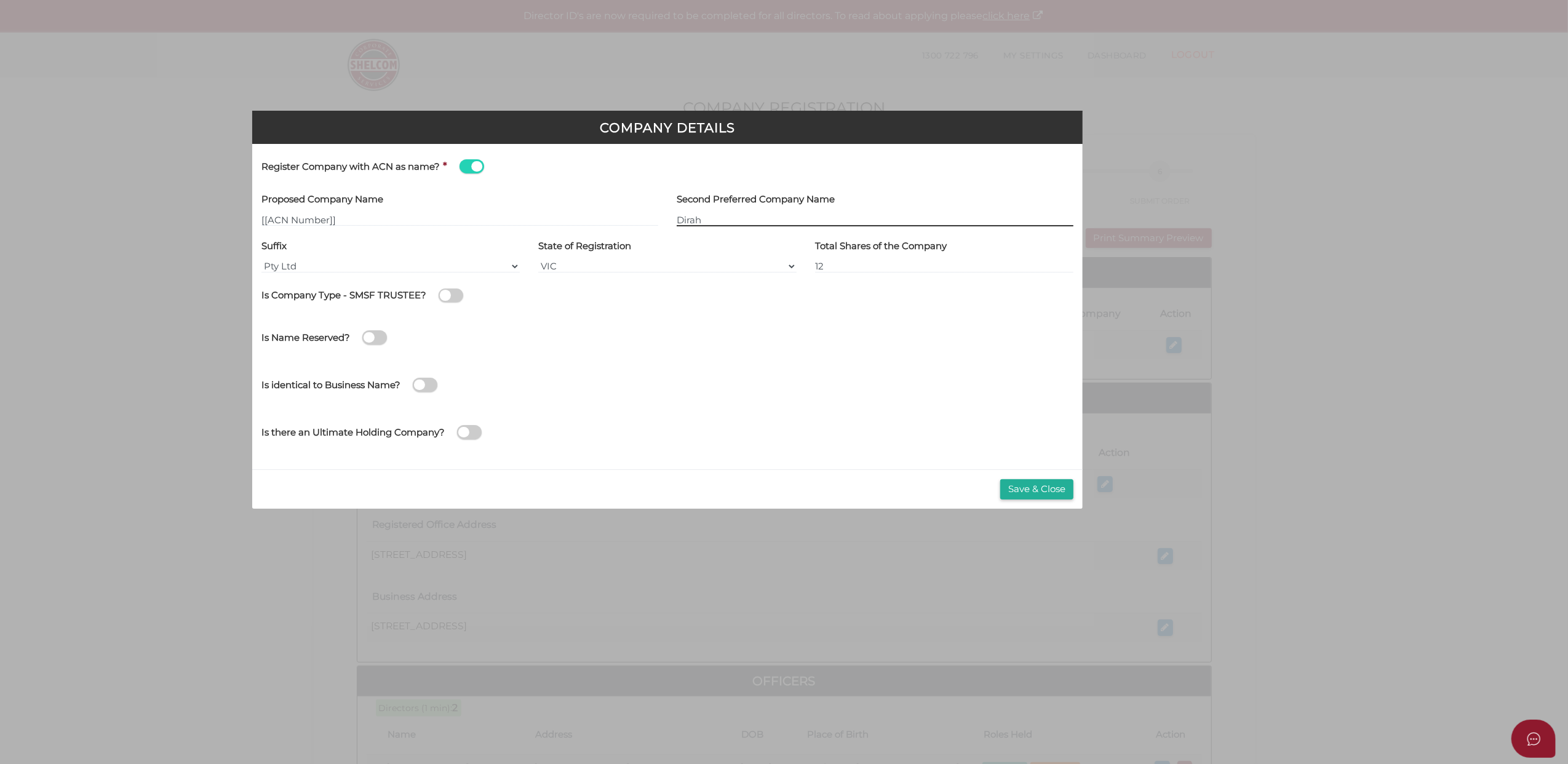
drag, startPoint x: 719, startPoint y: 217, endPoint x: 639, endPoint y: 217, distance: 80.0
click at [639, 217] on div "Proposed Company Name [[ACN Number]] Second Preferred Company Name Dirah" at bounding box center [667, 213] width 830 height 46
click at [289, 215] on input "[[ACN Number]]" at bounding box center [460, 219] width 397 height 14
drag, startPoint x: 344, startPoint y: 221, endPoint x: 222, endPoint y: 217, distance: 122.1
click at [222, 217] on div "Company Details Register Company with ACN as name? * Proposed Company Name [[AC…" at bounding box center [784, 382] width 1568 height 764
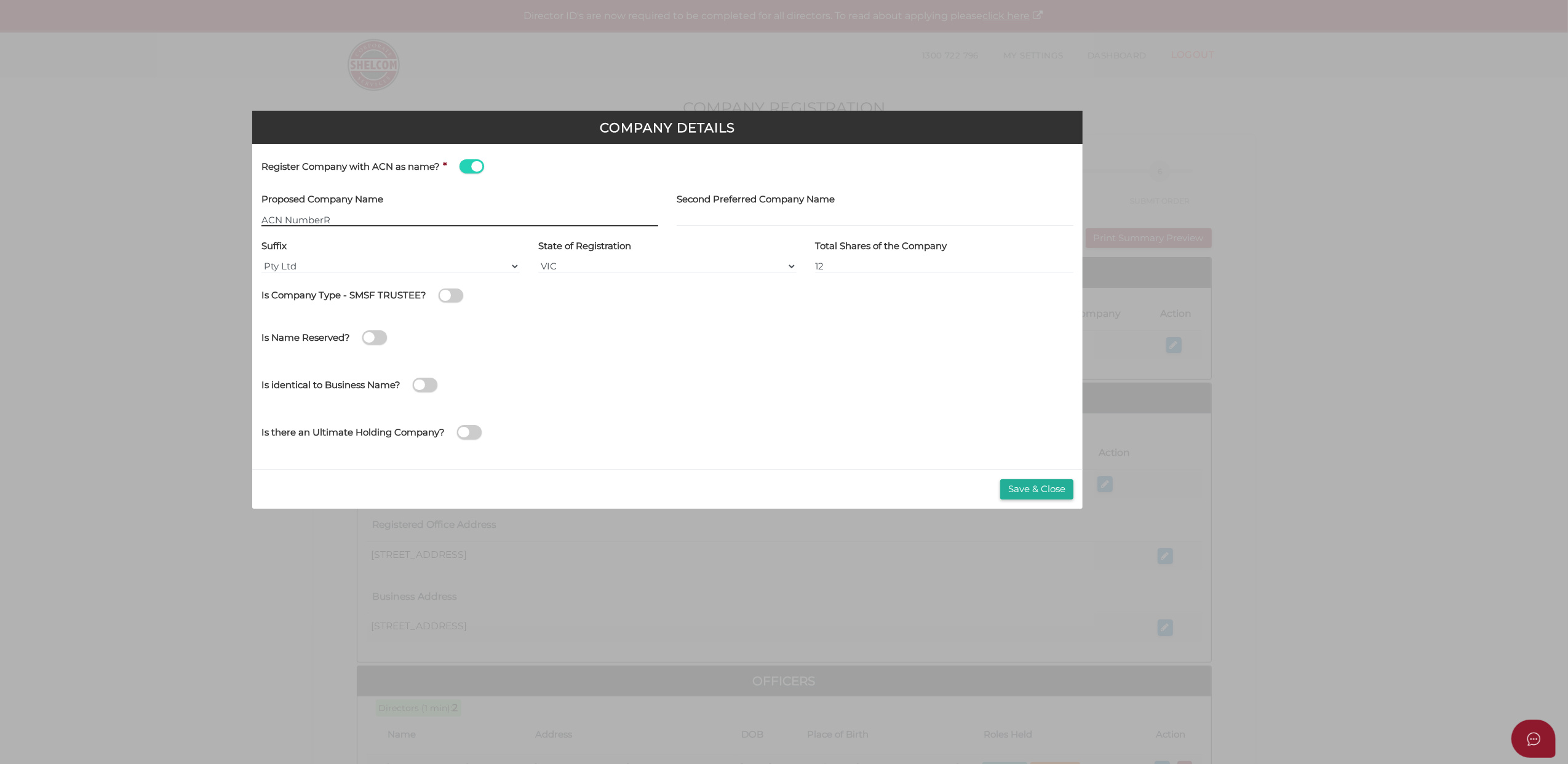
type input "[[ACN Number]]"
click at [1022, 486] on button "Save & Close" at bounding box center [1036, 490] width 73 height 21
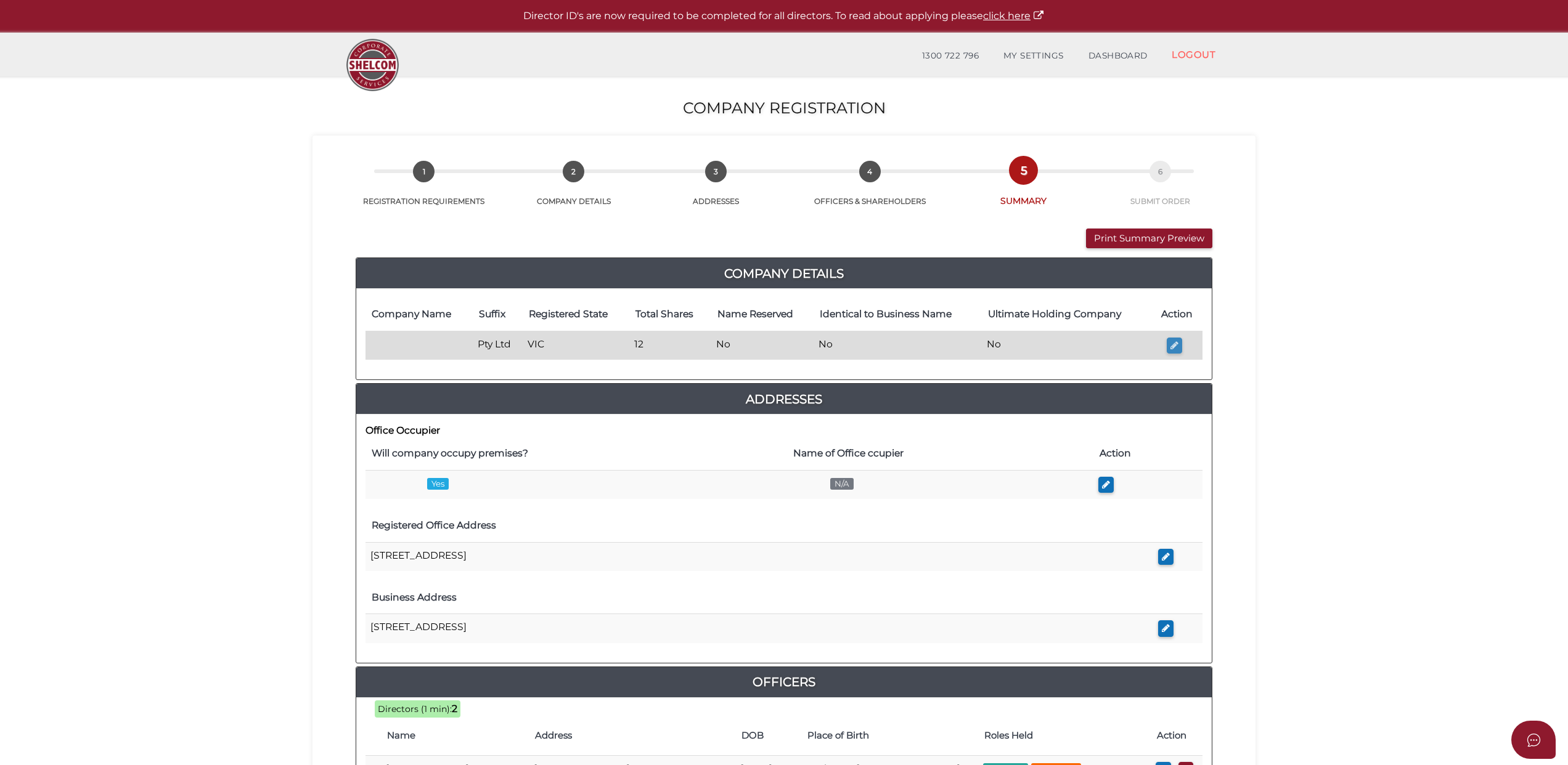
click at [1172, 345] on icon "button" at bounding box center [1174, 345] width 8 height 9
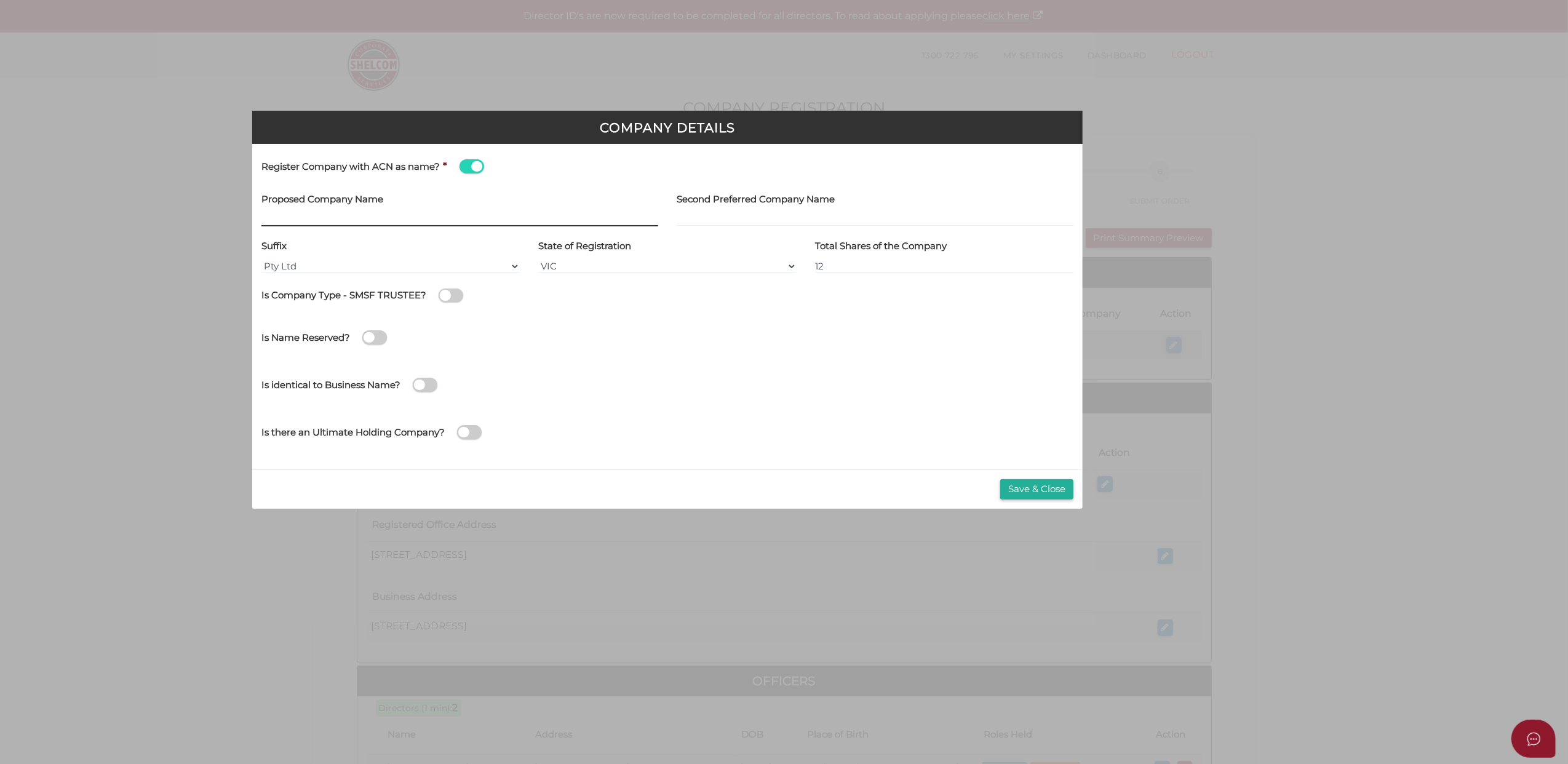
type input "[[ACN Number]]"
click at [381, 215] on input "[[ACN Number]]" at bounding box center [460, 219] width 397 height 14
drag, startPoint x: 398, startPoint y: 217, endPoint x: 242, endPoint y: 221, distance: 156.1
click at [242, 221] on div "Company Details Register Company with ACN as name? * Proposed Company Name [[AC…" at bounding box center [784, 382] width 1568 height 764
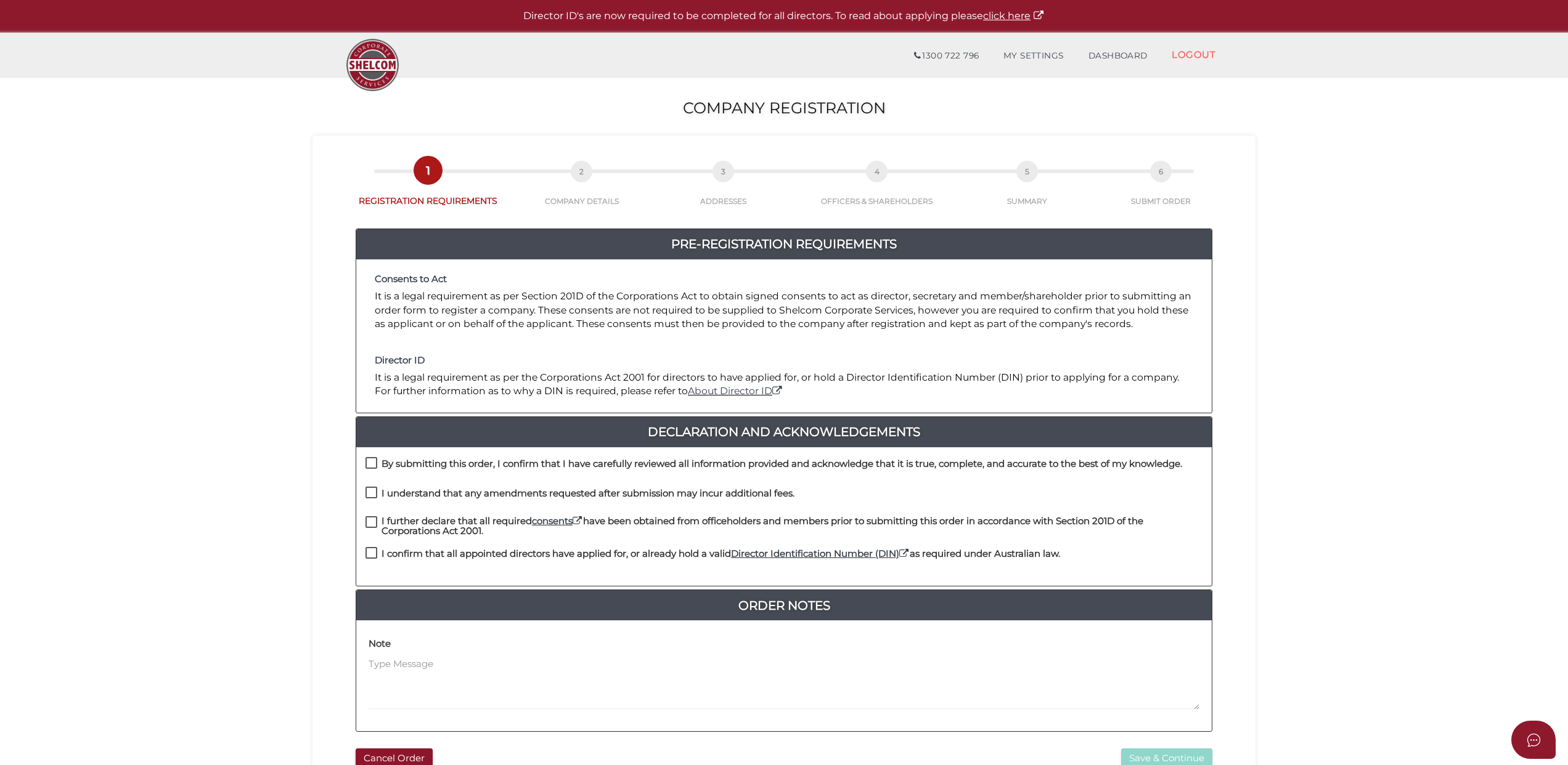
click at [370, 461] on label "By submitting this order, I confirm that I have carefully reviewed all informat…" at bounding box center [773, 467] width 816 height 16
checkbox input "true"
click at [373, 492] on label "I understand that any amendments requested after submission may incur additiona…" at bounding box center [580, 496] width 429 height 16
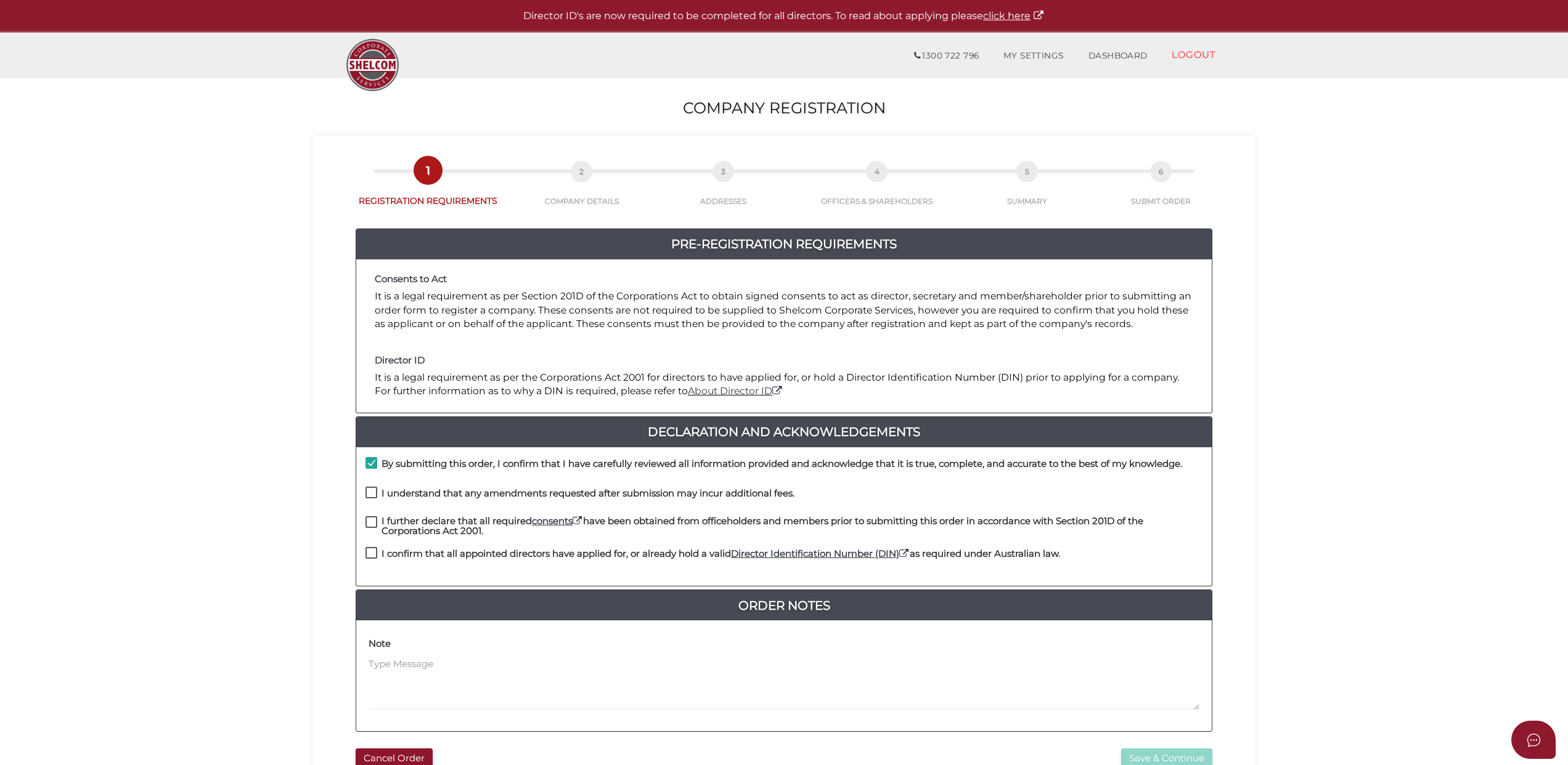
checkbox input "true"
click at [370, 522] on label "I further declare that all required consents have been obtained from officehold…" at bounding box center [784, 524] width 837 height 16
checkbox input "true"
click at [373, 555] on label "I confirm that all appointed directors have applied for, or already hold a vali…" at bounding box center [713, 557] width 695 height 16
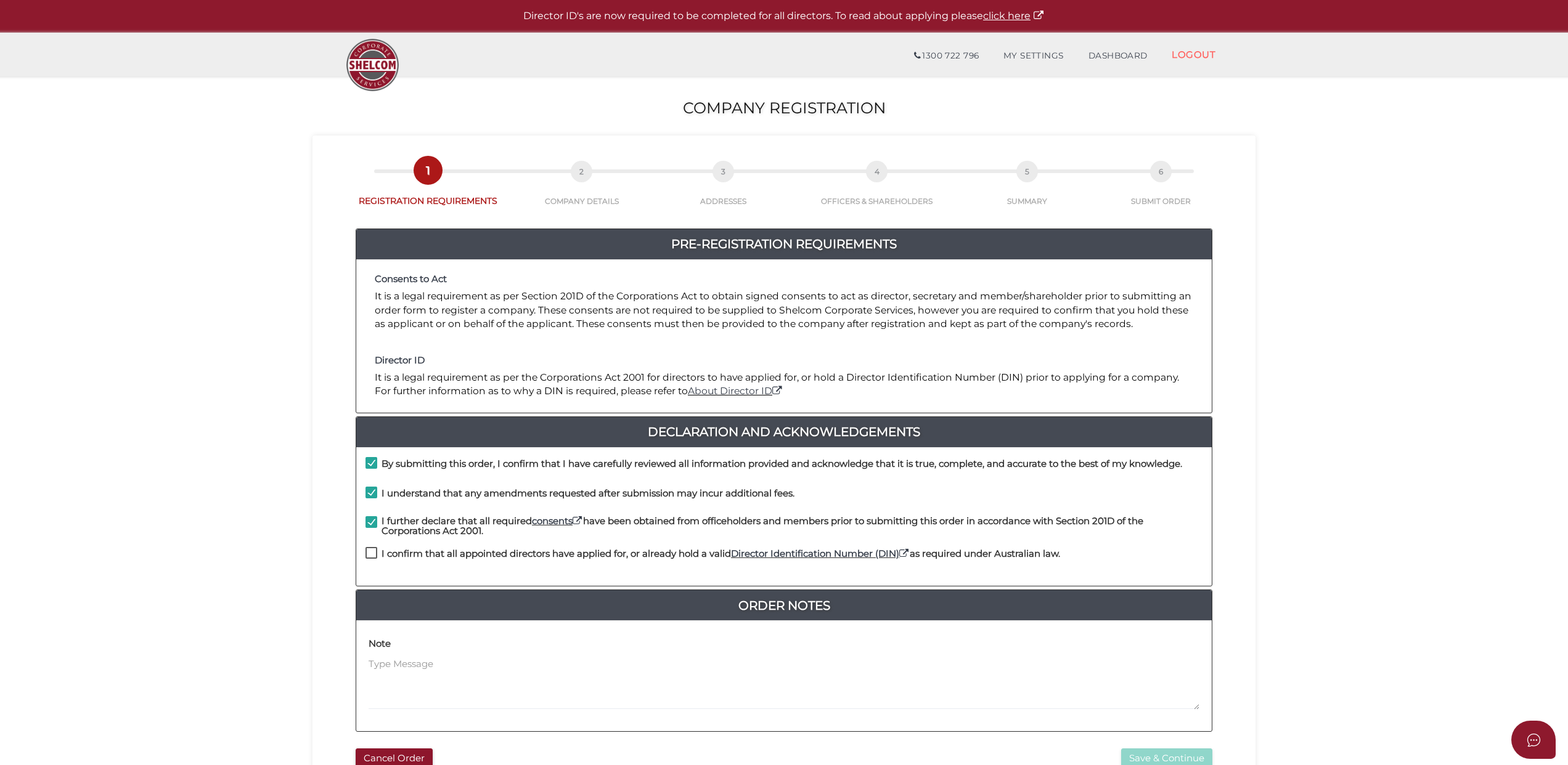
checkbox input "true"
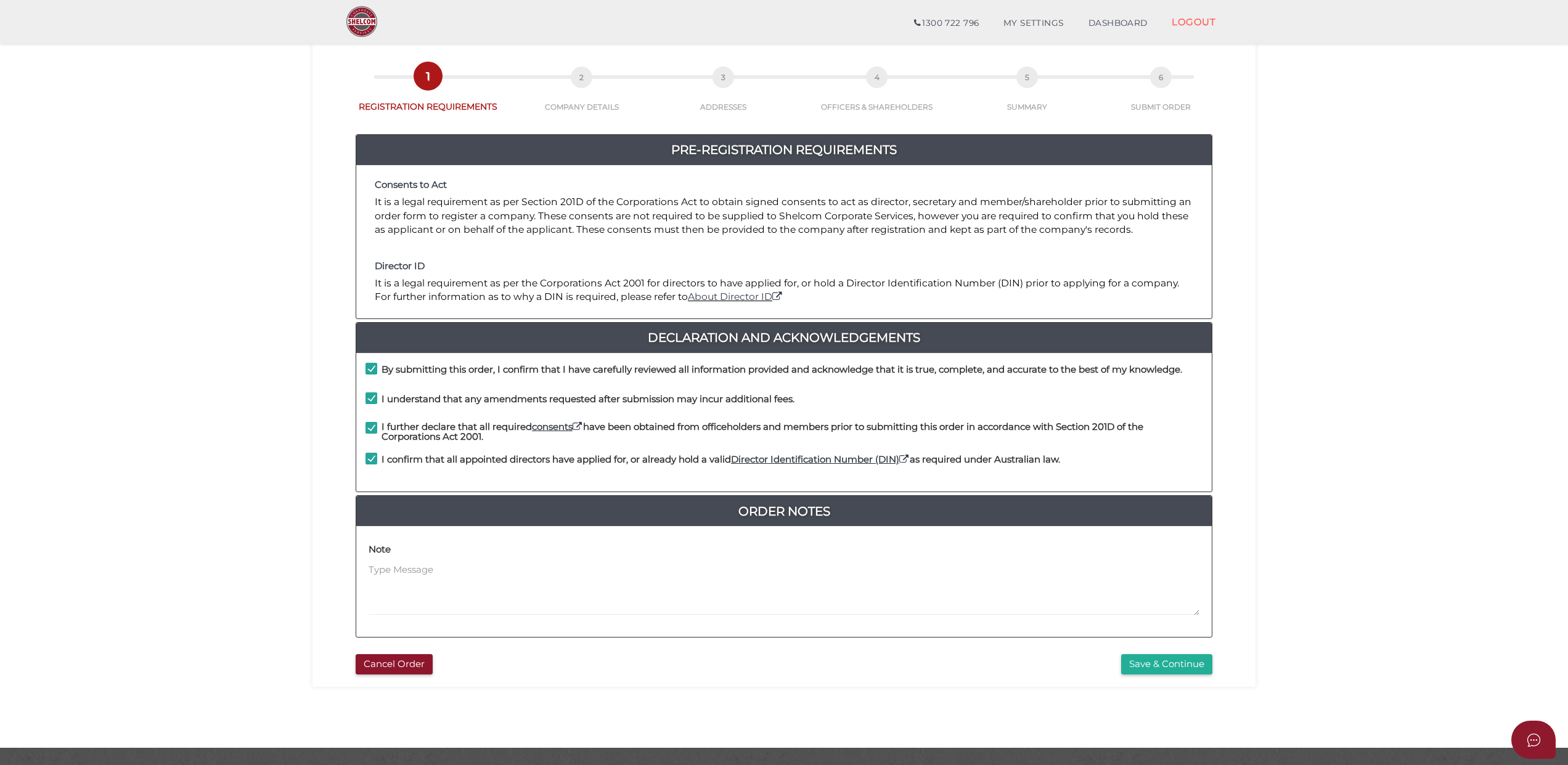
scroll to position [80, 0]
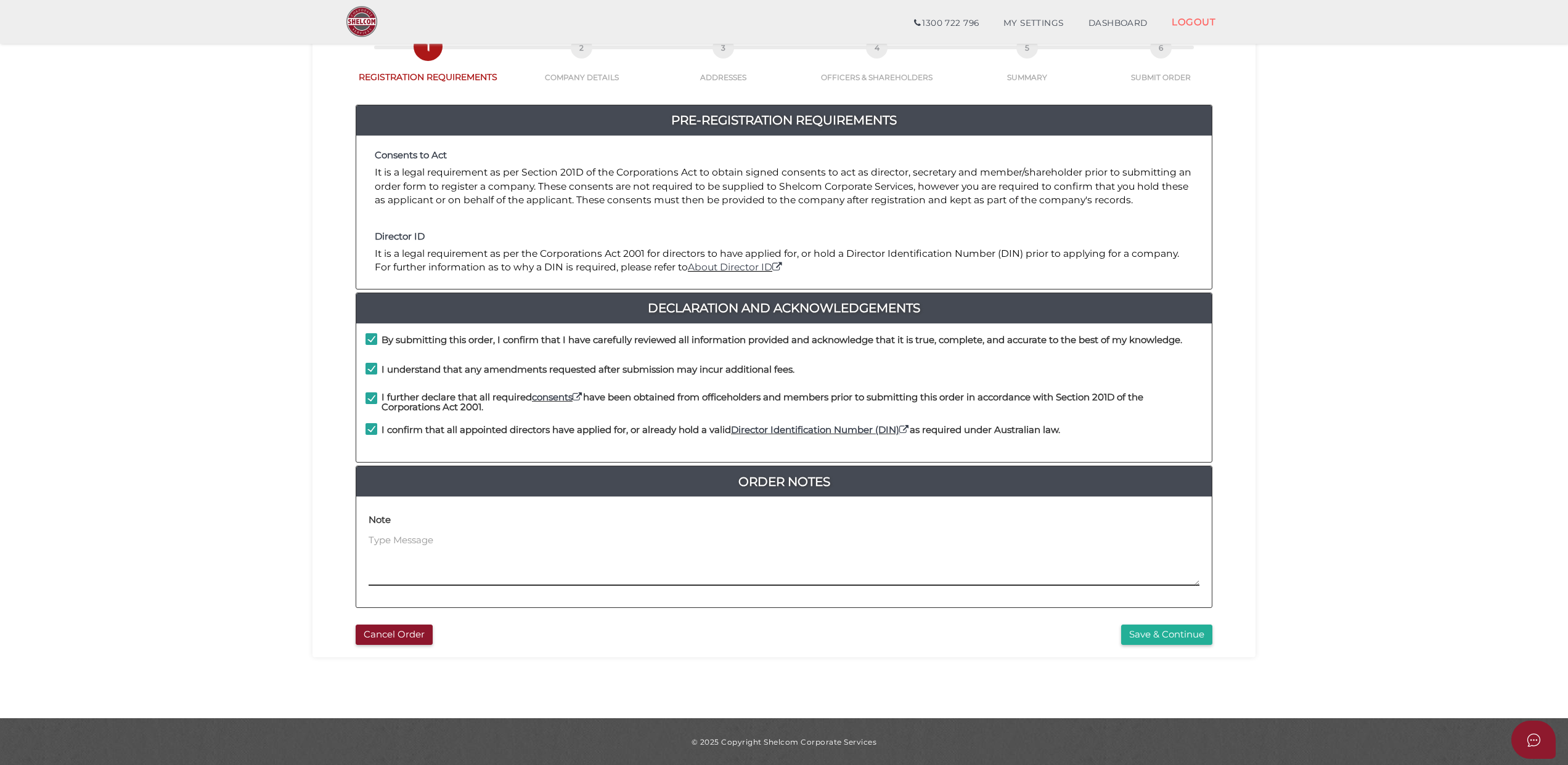
click at [405, 538] on textarea at bounding box center [784, 559] width 831 height 53
click at [652, 538] on textarea "please deliver the company register to the Director" at bounding box center [784, 559] width 831 height 53
paste textarea "[PERSON_NAME]"
drag, startPoint x: 686, startPoint y: 541, endPoint x: 696, endPoint y: 540, distance: 10.0
click at [686, 541] on textarea "please deliver the company register to the Director [PERSON_NAME]" at bounding box center [784, 559] width 831 height 53
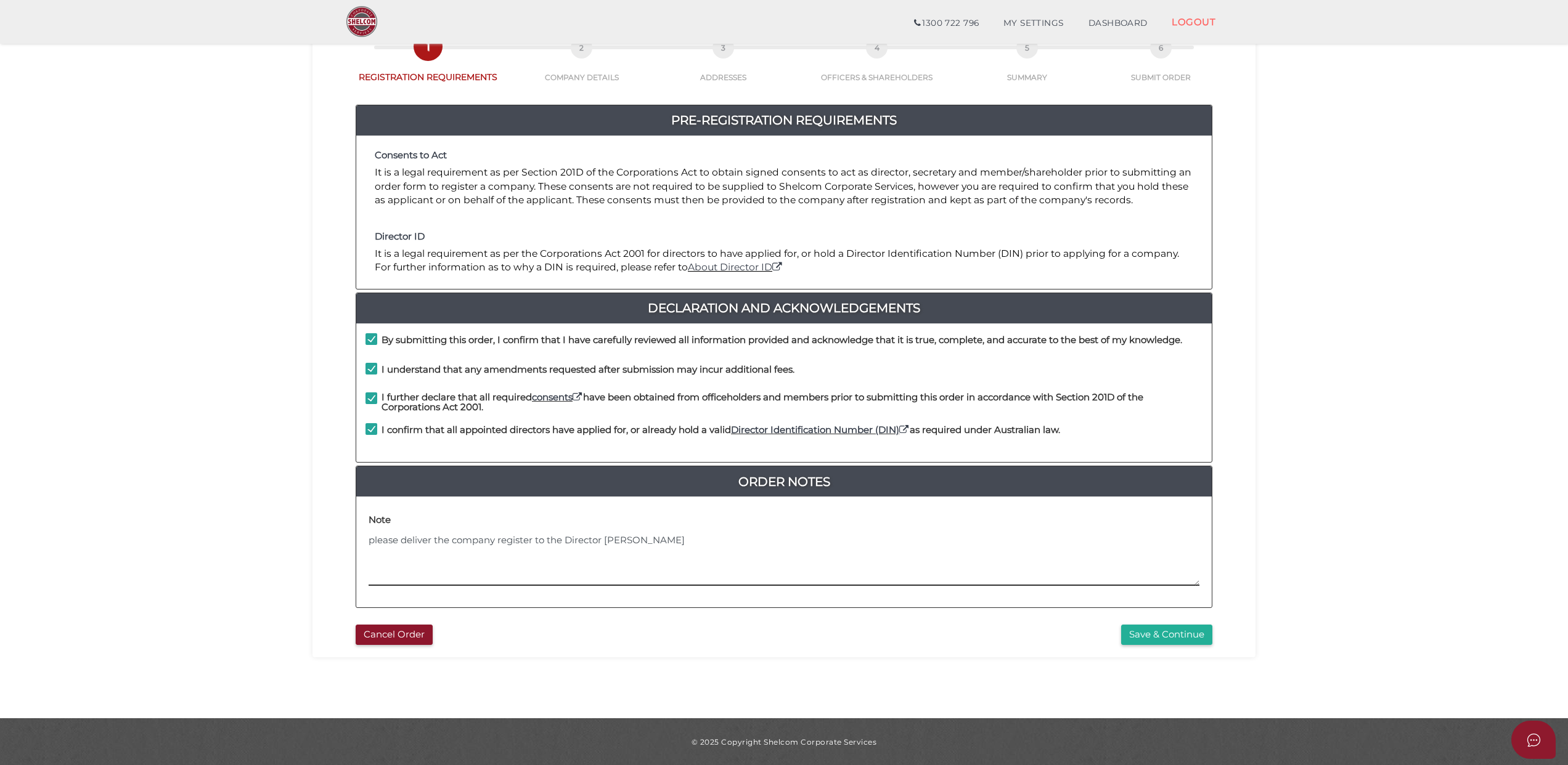
paste textarea "[STREET_ADDRESS]"
type textarea "please deliver the company register to the Director Ryan Hendler 17 Merton Stre…"
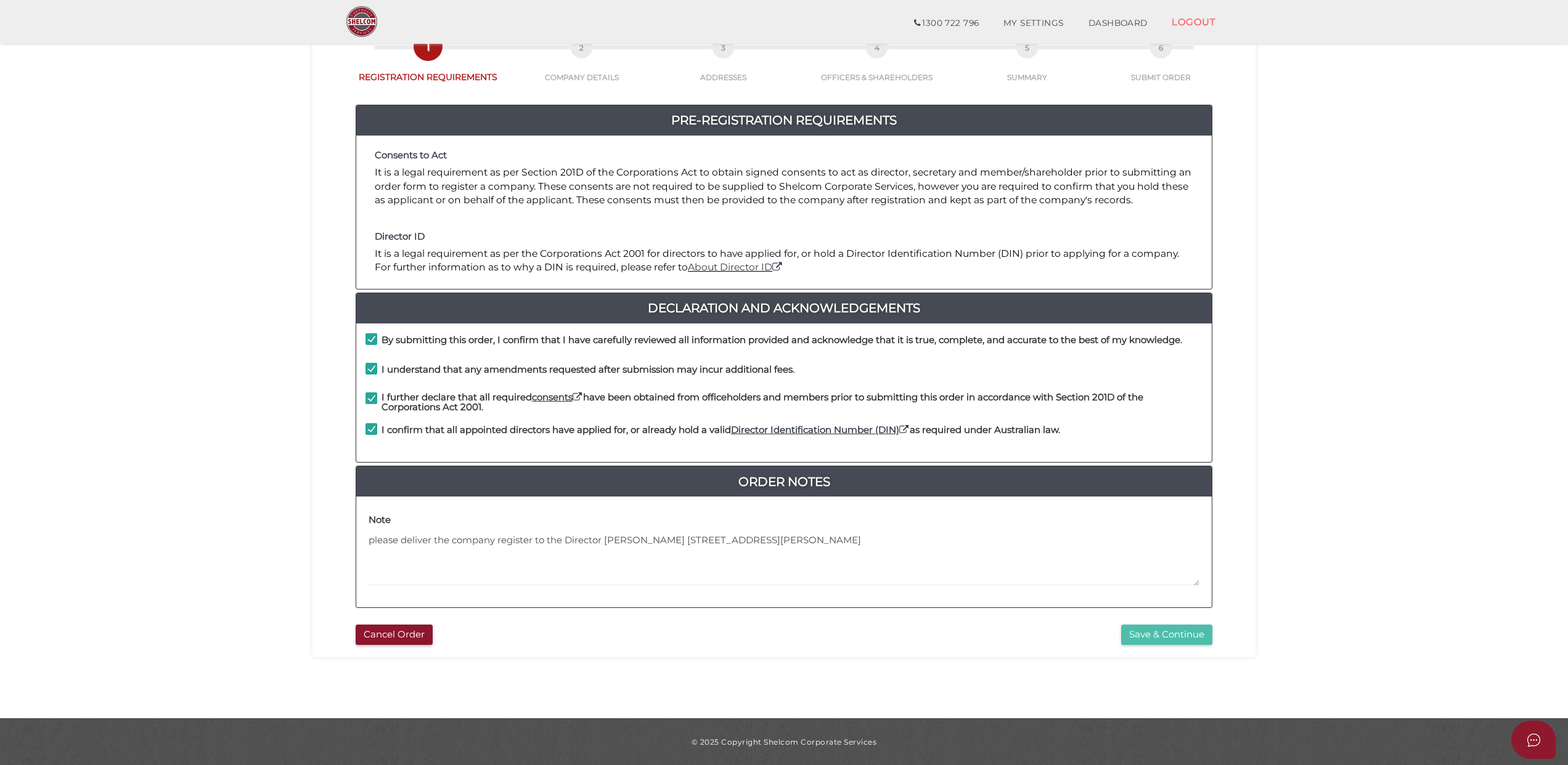
click at [1136, 637] on button "Save & Continue" at bounding box center [1166, 635] width 91 height 21
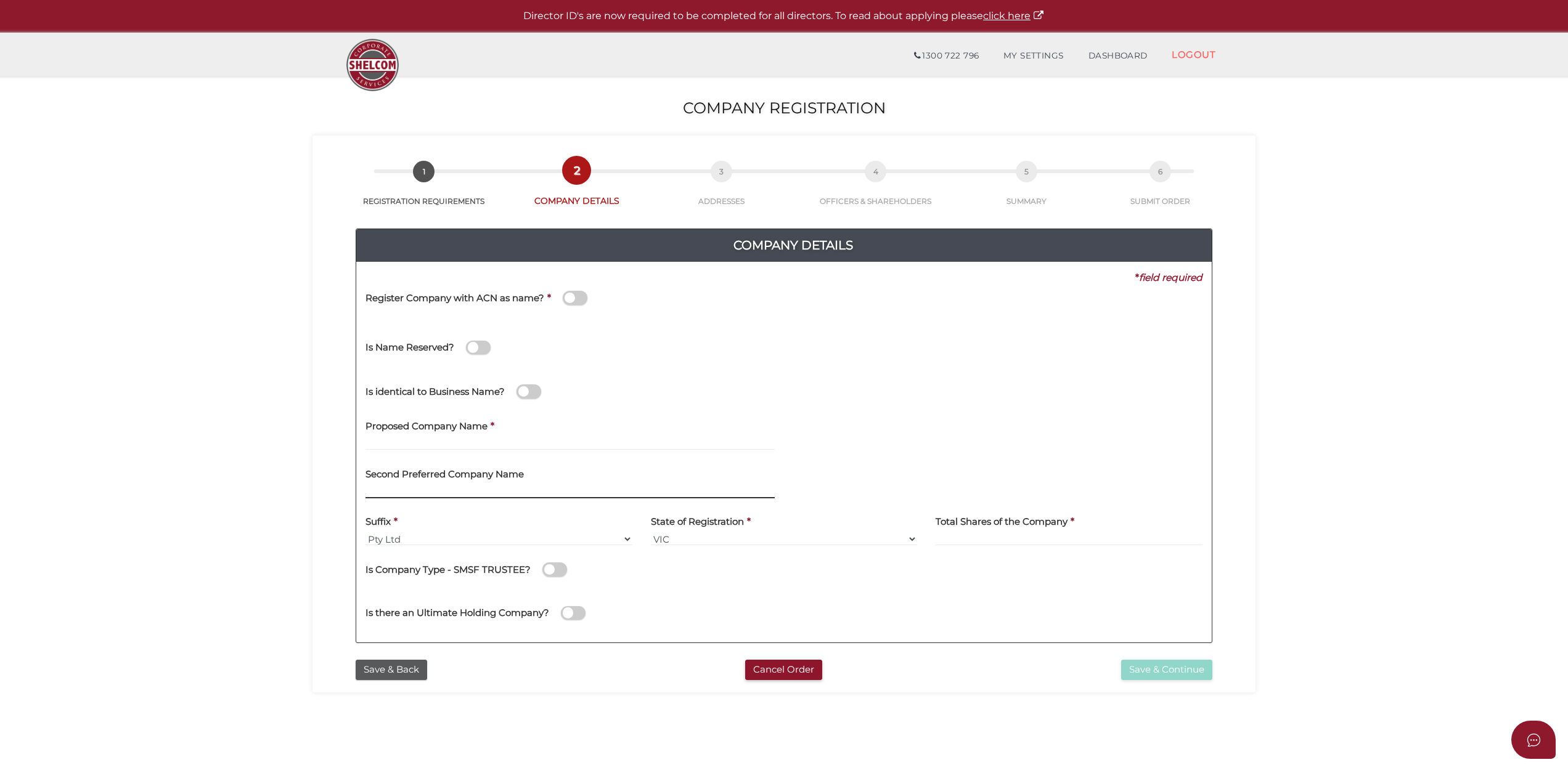
click at [397, 489] on input "text" at bounding box center [570, 492] width 409 height 14
click at [390, 435] on label "Proposed Company Name" at bounding box center [427, 424] width 122 height 25
click at [393, 441] on input "text" at bounding box center [570, 444] width 409 height 14
paste input "HBBR"
type input "HBBR"
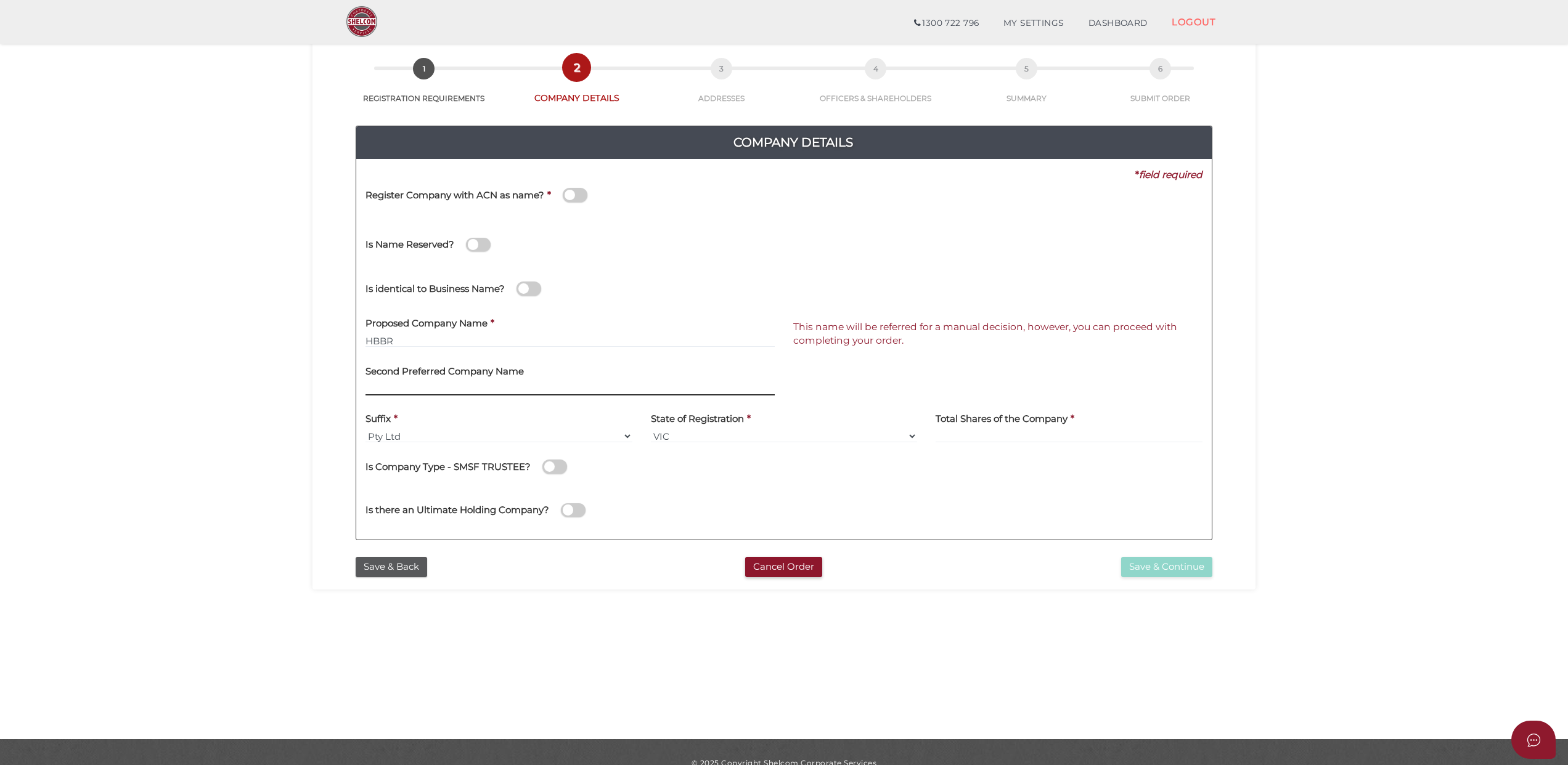
scroll to position [80, 0]
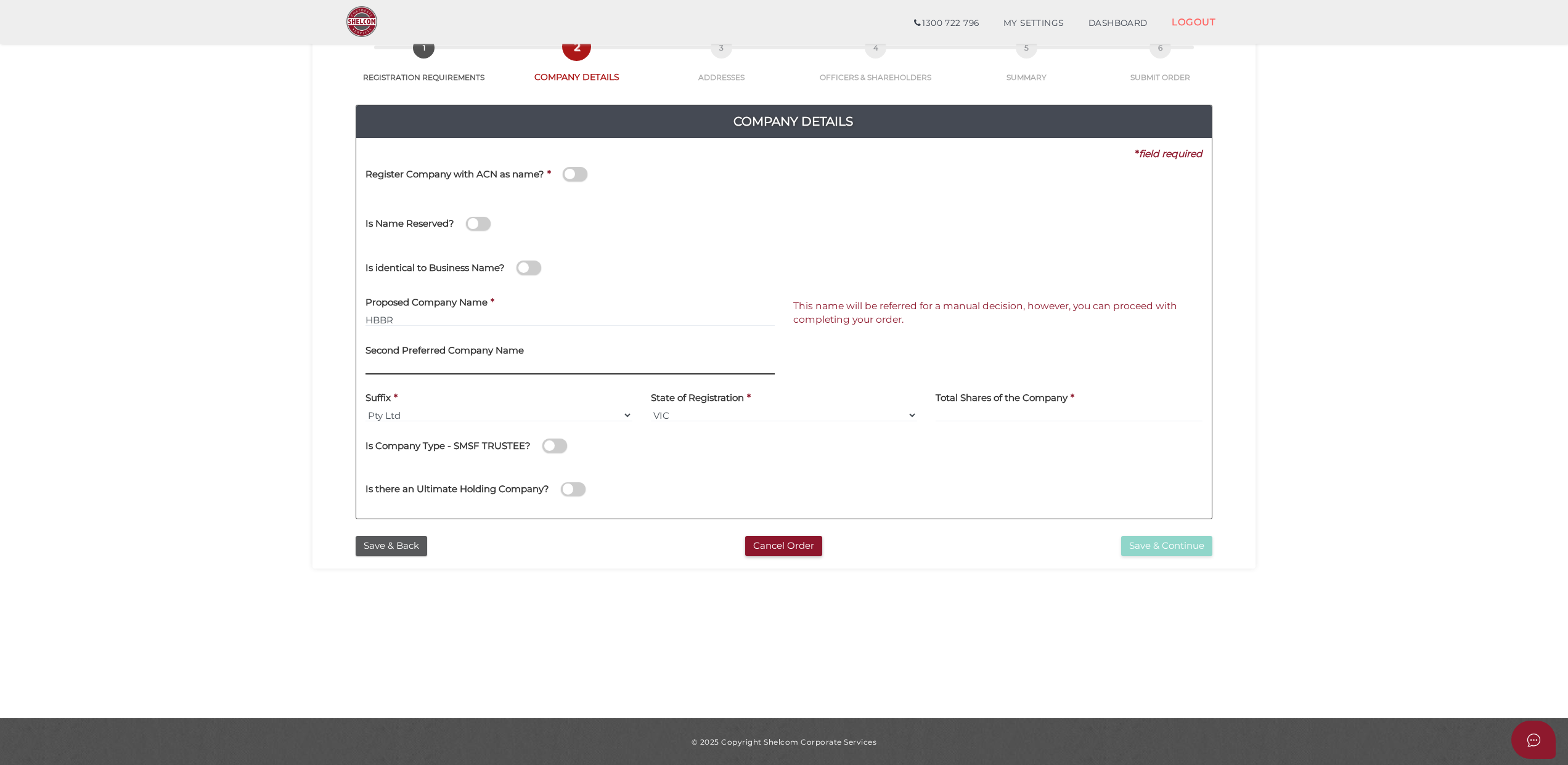
click at [492, 361] on input "text" at bounding box center [570, 368] width 409 height 14
paste input "HBBR"
type input "HBBR"
click at [796, 468] on div "Is there an Ultimate Holding Company?" at bounding box center [579, 487] width 447 height 44
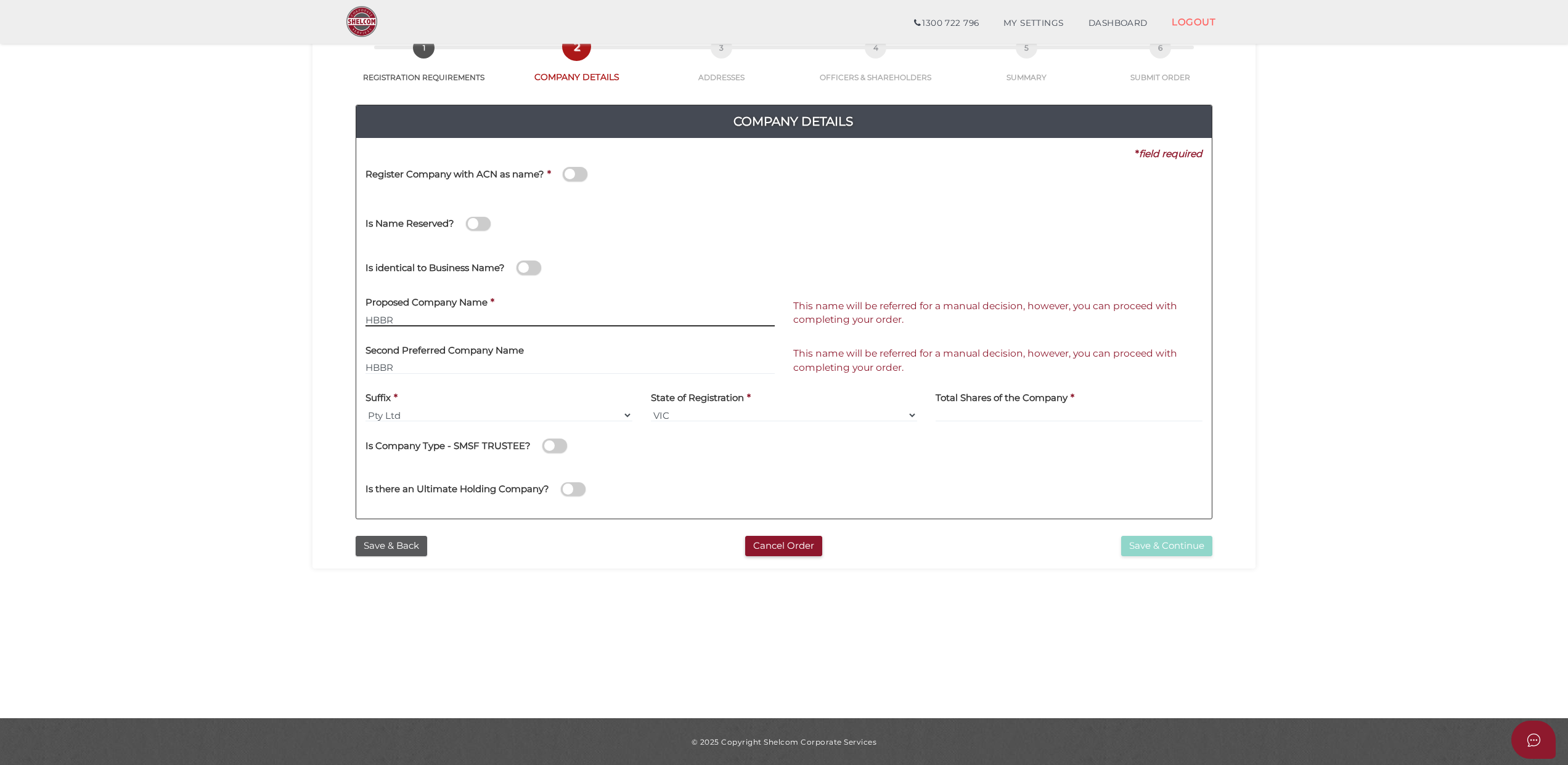
click at [414, 318] on input "HBBR" at bounding box center [570, 320] width 409 height 14
click at [412, 319] on input "HBBR" at bounding box center [570, 320] width 409 height 14
drag, startPoint x: 427, startPoint y: 319, endPoint x: 309, endPoint y: 326, distance: 118.2
click at [309, 326] on section "Company Registration 2e056a4ca38241d8fcf611e2eaaaacaf 1 REGISTRATION REQUIREMEN…" at bounding box center [784, 335] width 1568 height 766
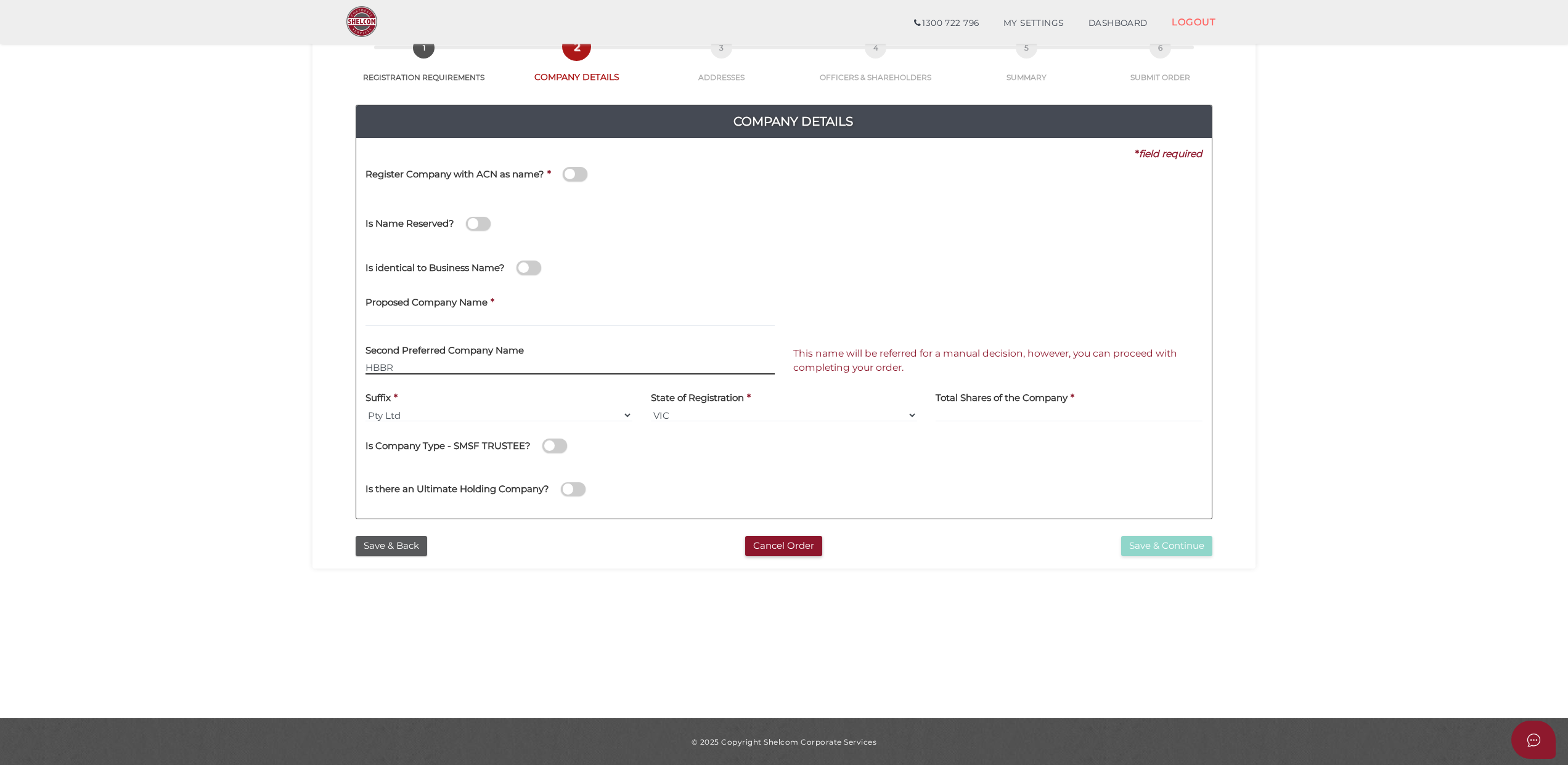
click at [417, 367] on input "HBBR" at bounding box center [570, 368] width 409 height 14
drag, startPoint x: 373, startPoint y: 366, endPoint x: 358, endPoint y: 367, distance: 15.0
click at [360, 367] on div "Second Preferred Company Name HBBR" at bounding box center [570, 360] width 428 height 48
click at [378, 542] on button "Save & Back" at bounding box center [391, 546] width 72 height 21
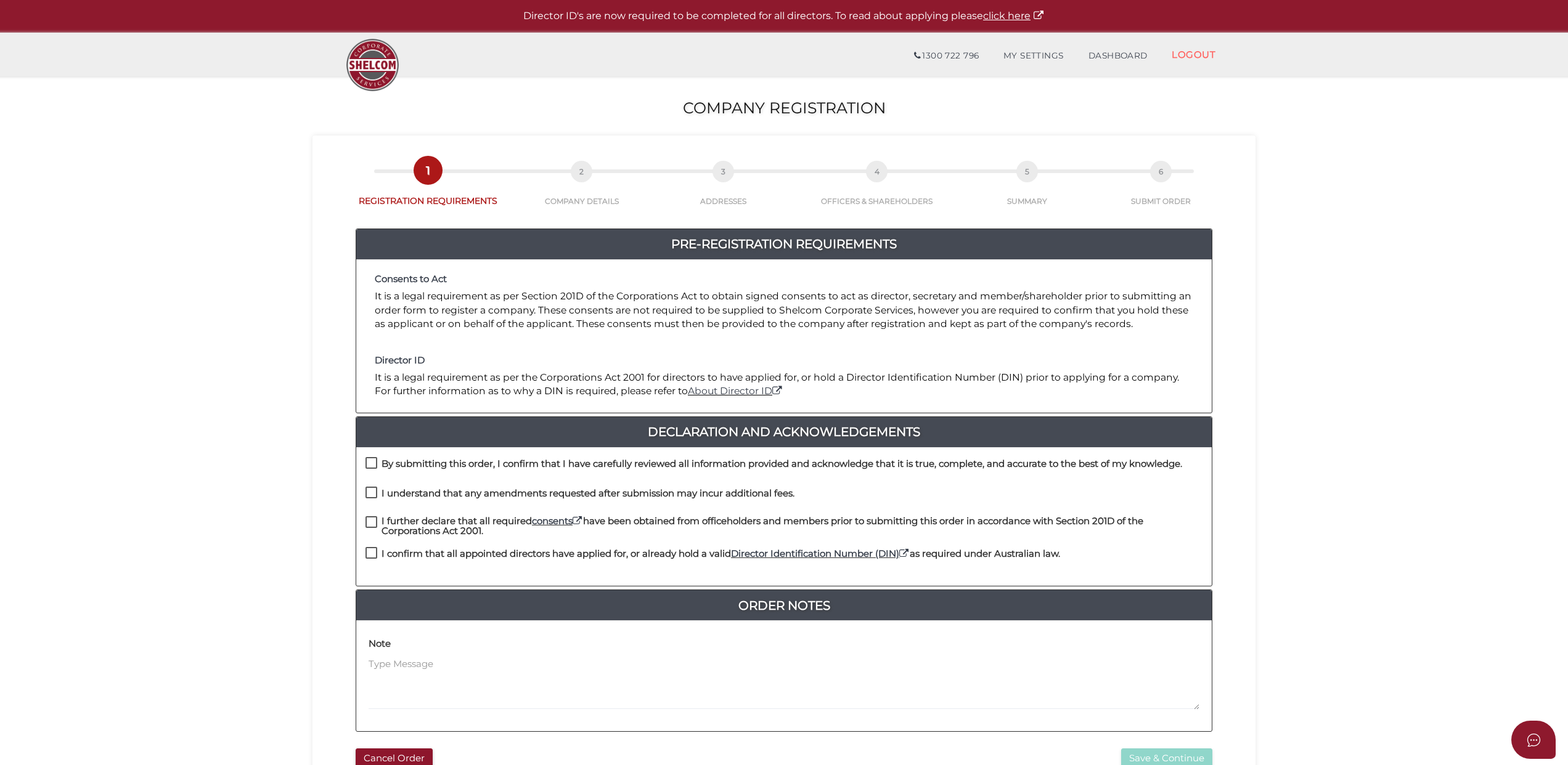
click at [370, 461] on label "By submitting this order, I confirm that I have carefully reviewed all informat…" at bounding box center [773, 467] width 816 height 16
checkbox input "true"
click at [371, 495] on label "I understand that any amendments requested after submission may incur additiona…" at bounding box center [580, 496] width 429 height 16
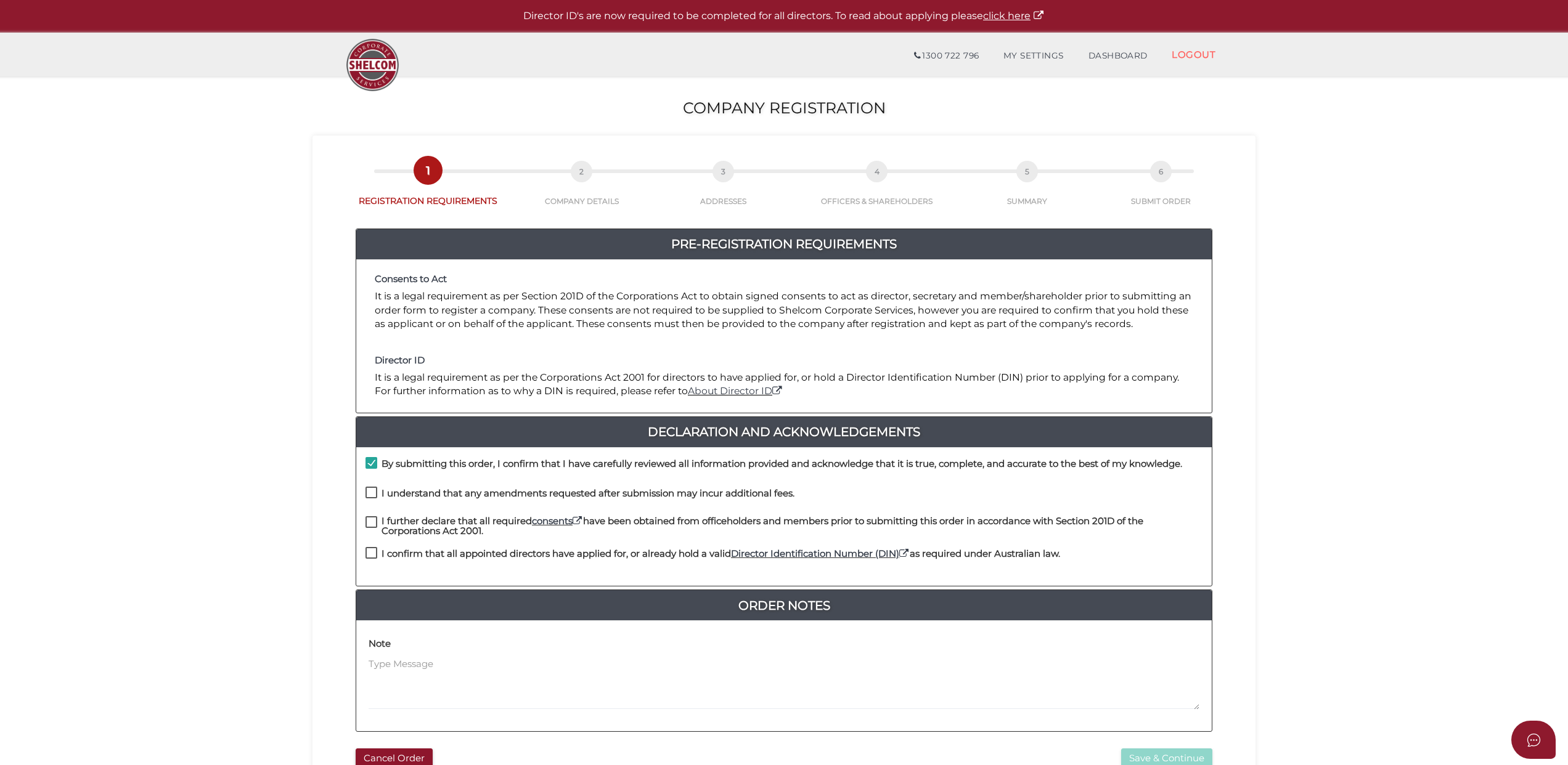
checkbox input "true"
click at [373, 516] on div "By submitting this order, I confirm that I have carefully reviewed all informat…" at bounding box center [784, 517] width 855 height 140
drag, startPoint x: 373, startPoint y: 516, endPoint x: 372, endPoint y: 553, distance: 37.0
click at [372, 553] on label "I confirm that all appointed directors have applied for, or already hold a vali…" at bounding box center [713, 557] width 695 height 16
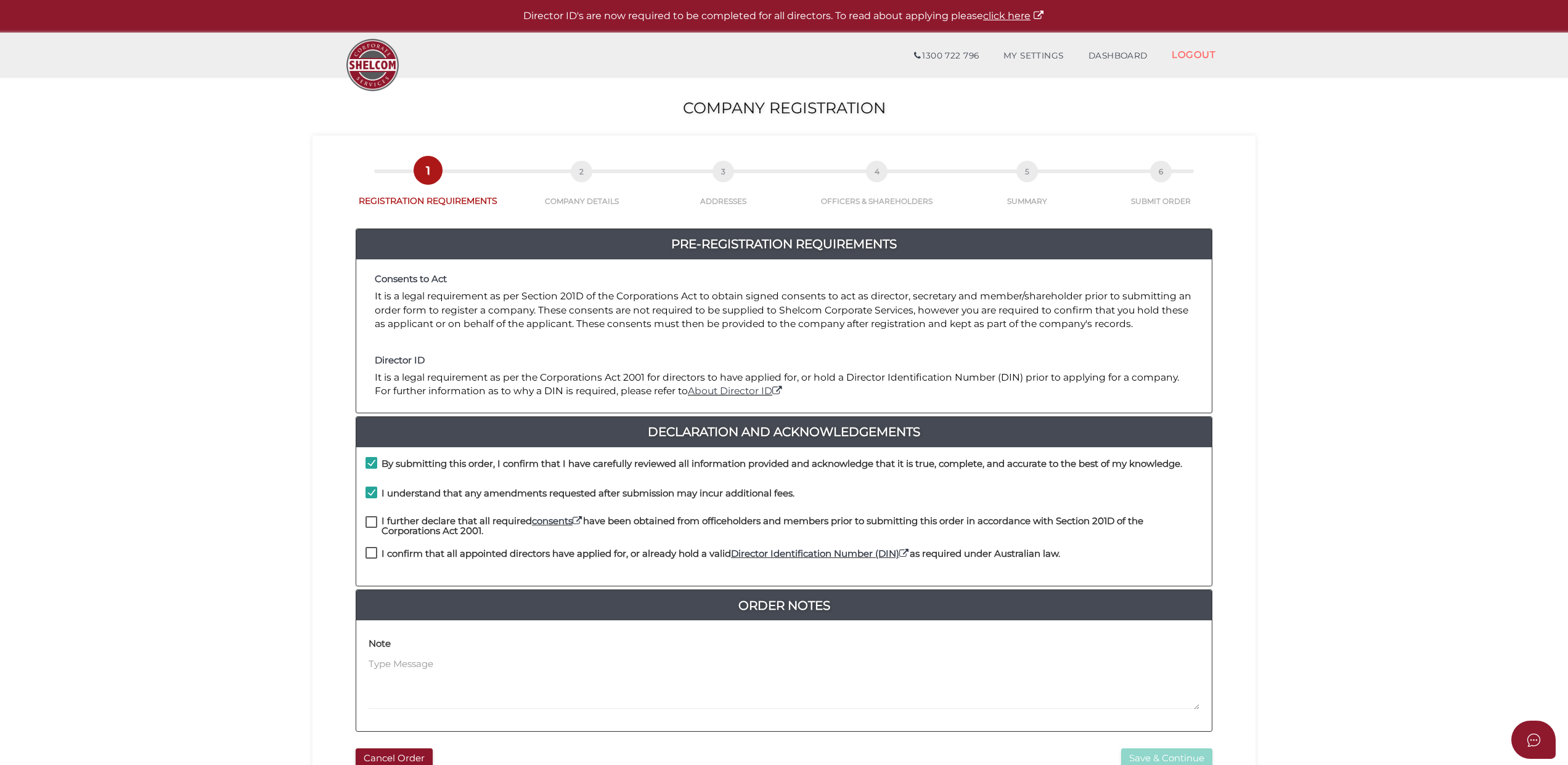
checkbox input "true"
click at [368, 521] on label "I further declare that all required consents have been obtained from officehold…" at bounding box center [784, 524] width 837 height 16
checkbox input "true"
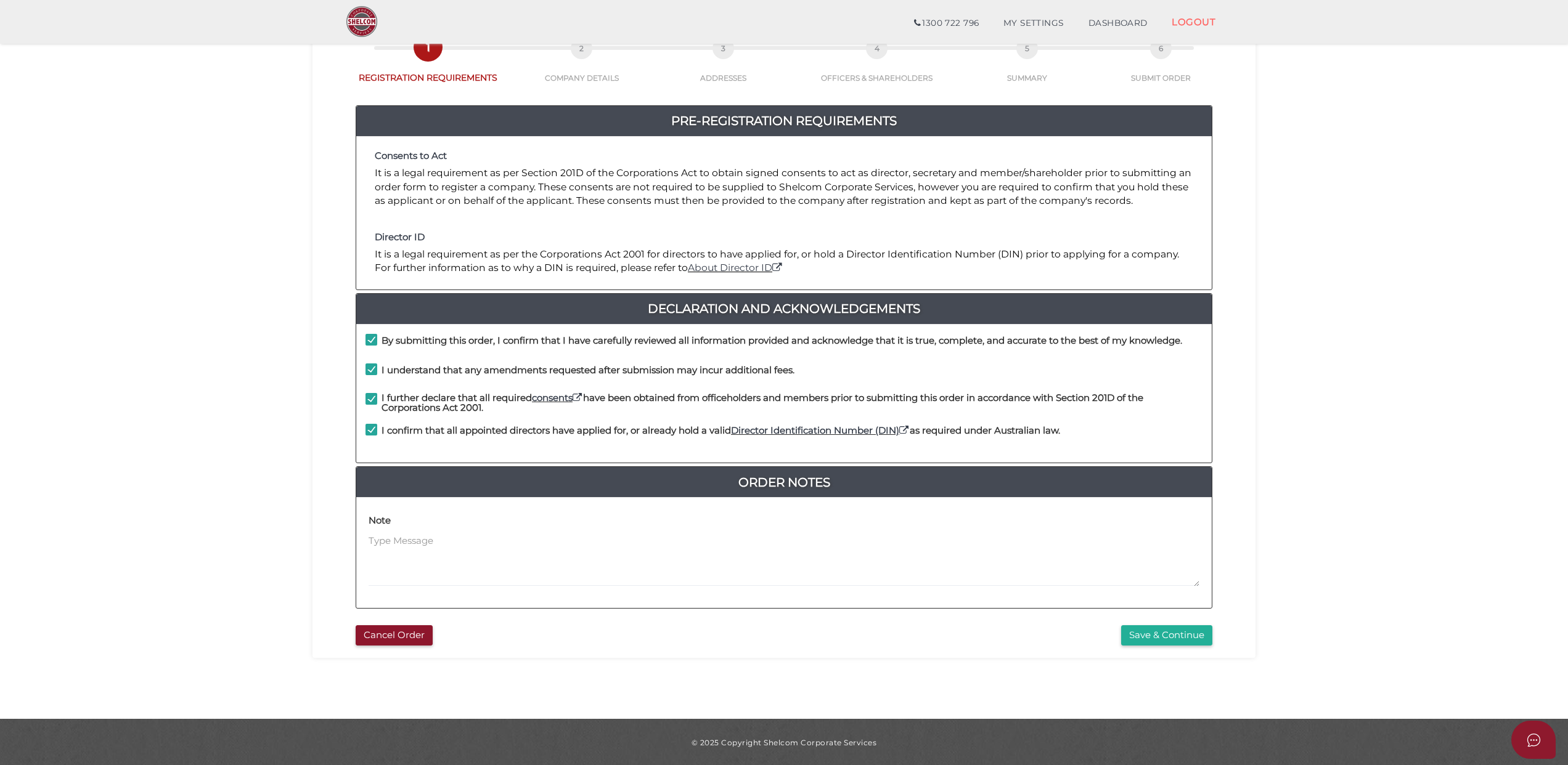
scroll to position [80, 0]
click at [1142, 636] on button "Save & Continue" at bounding box center [1166, 635] width 91 height 21
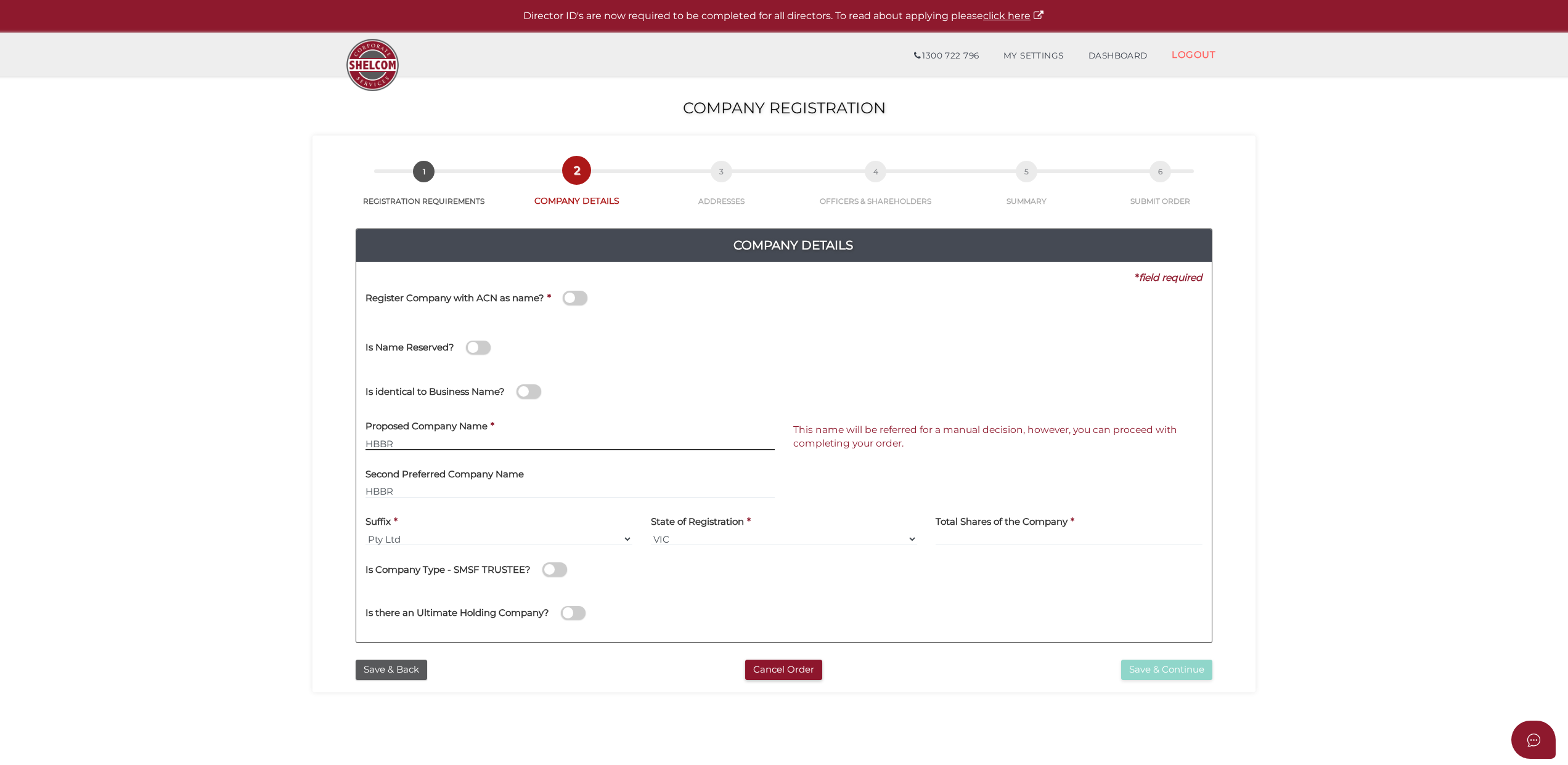
click at [405, 442] on input "HBBR" at bounding box center [570, 444] width 409 height 14
drag, startPoint x: 409, startPoint y: 442, endPoint x: 309, endPoint y: 446, distance: 100.1
click at [309, 446] on section "Company Registration 2e056a4ca38241d8fcf611e2eaaaacaf 1 REGISTRATION REQUIREMEN…" at bounding box center [784, 459] width 1568 height 766
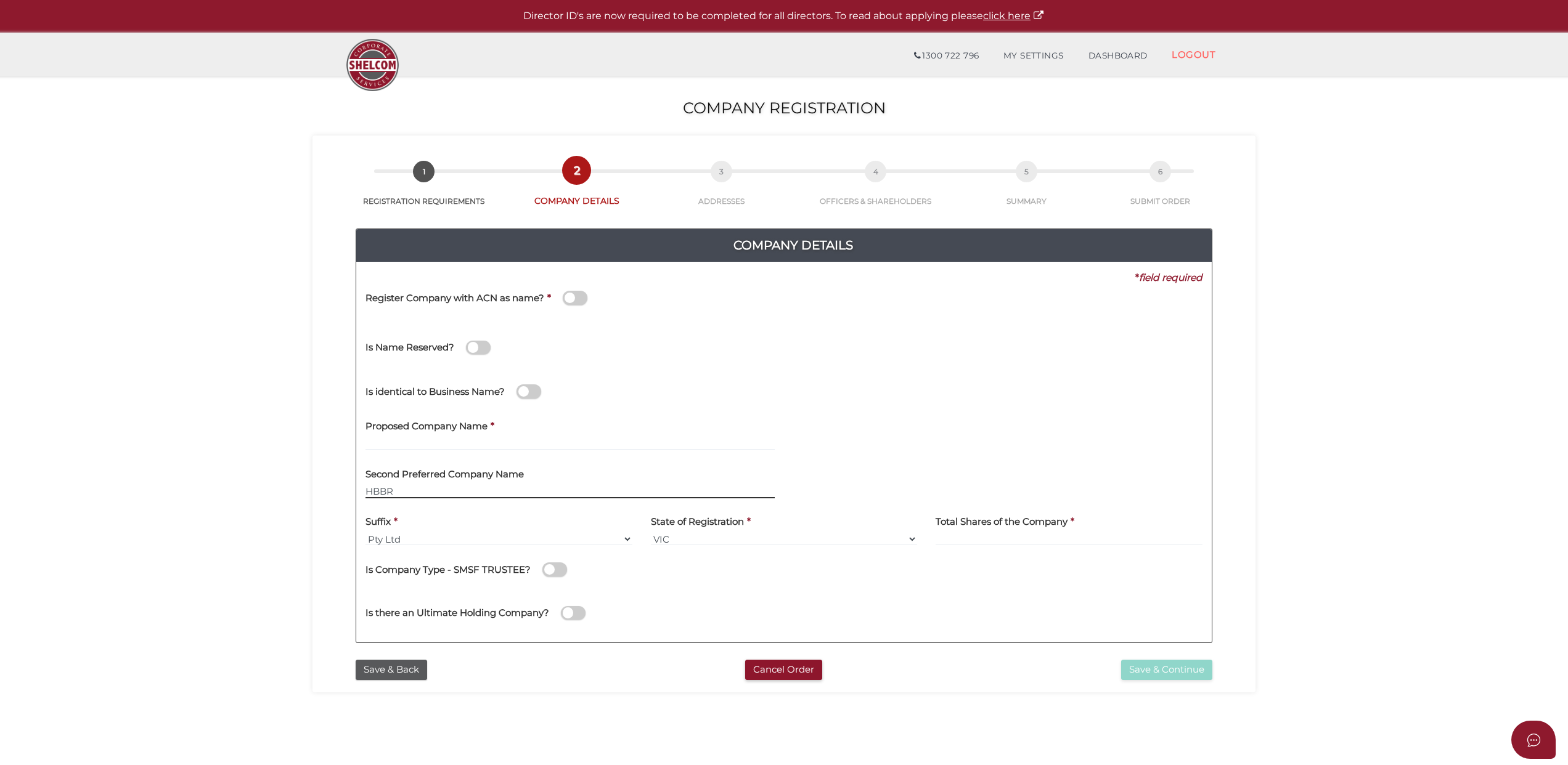
click at [422, 492] on input "HBBR" at bounding box center [570, 492] width 409 height 14
drag, startPoint x: 433, startPoint y: 491, endPoint x: 313, endPoint y: 507, distance: 121.1
click at [316, 495] on div "2e056a4ca38241d8fcf611e2eaaaacaf 1 REGISTRATION REQUIREMENTS 2 COMPANY DETAILS …" at bounding box center [784, 414] width 943 height 557
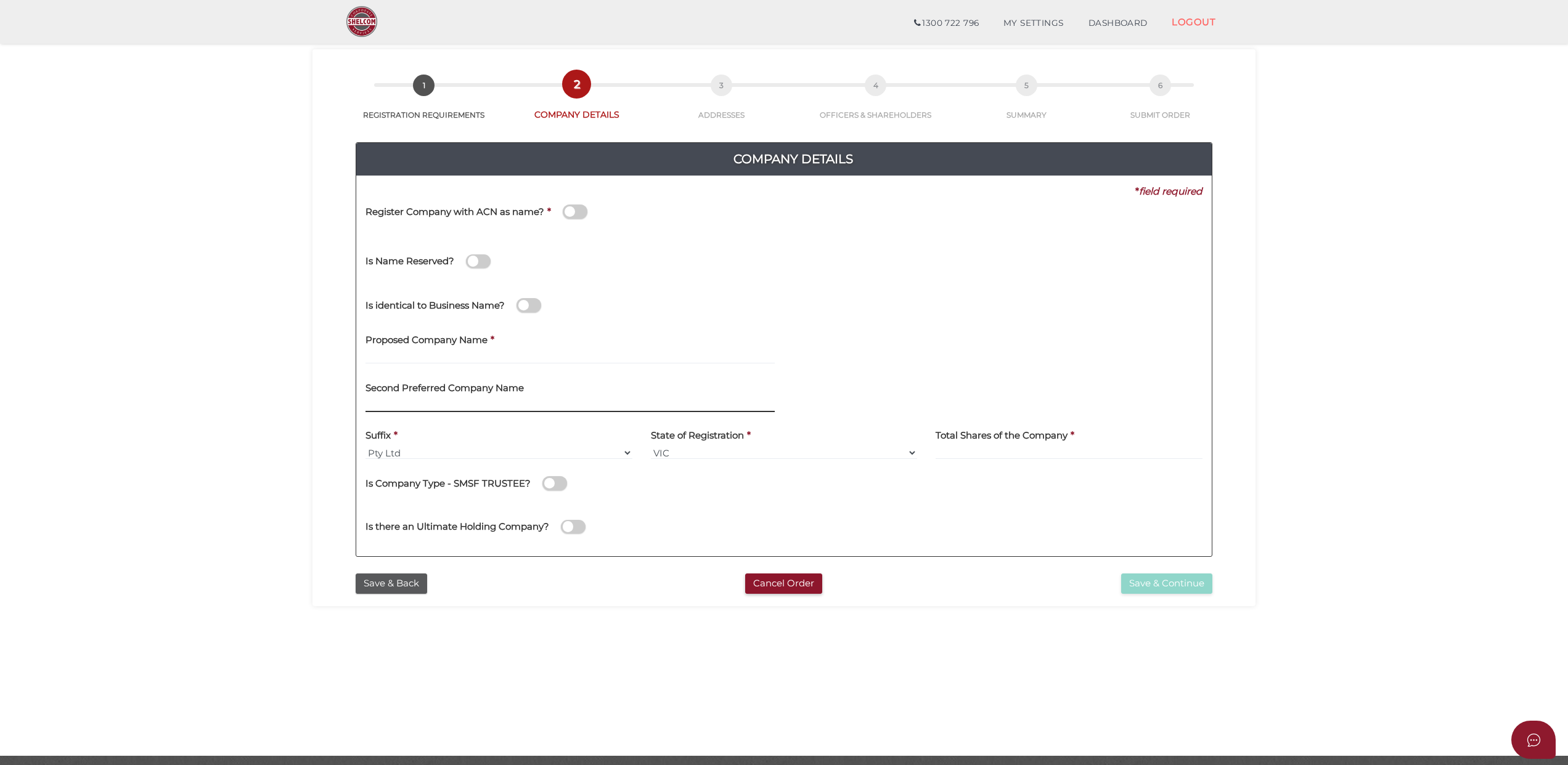
scroll to position [80, 0]
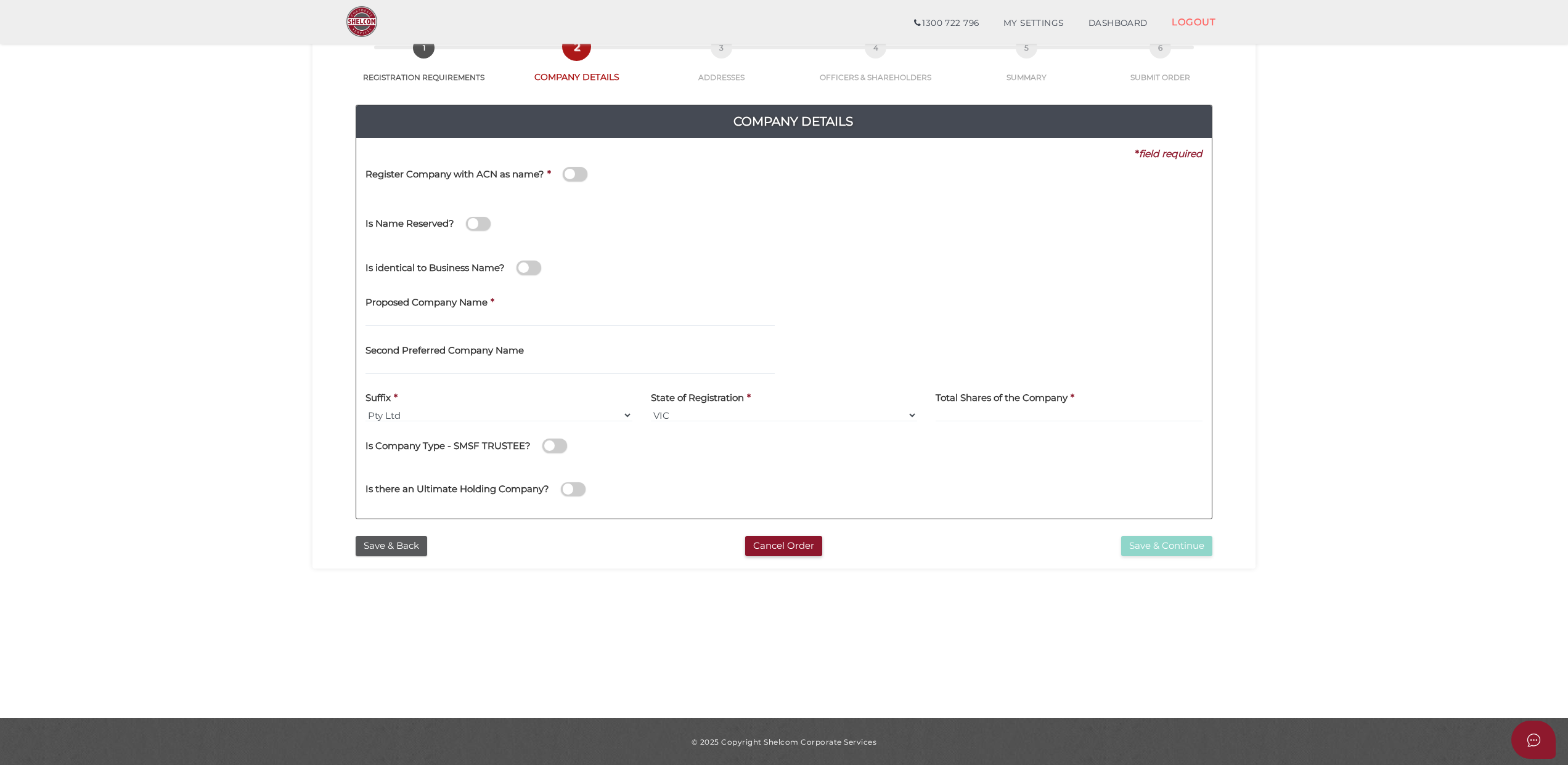
click at [396, 312] on label "Proposed Company Name" at bounding box center [427, 301] width 122 height 25
click at [397, 319] on input "text" at bounding box center [570, 320] width 409 height 14
click at [415, 316] on input "HBBR" at bounding box center [570, 320] width 409 height 14
drag, startPoint x: 344, startPoint y: 310, endPoint x: 322, endPoint y: 310, distance: 22.0
click at [322, 310] on div "Company Details Pty Ltd 0f6e52f5f2eca68b2693963826271084 2e056a4ca38241d8fcf611…" at bounding box center [784, 307] width 924 height 446
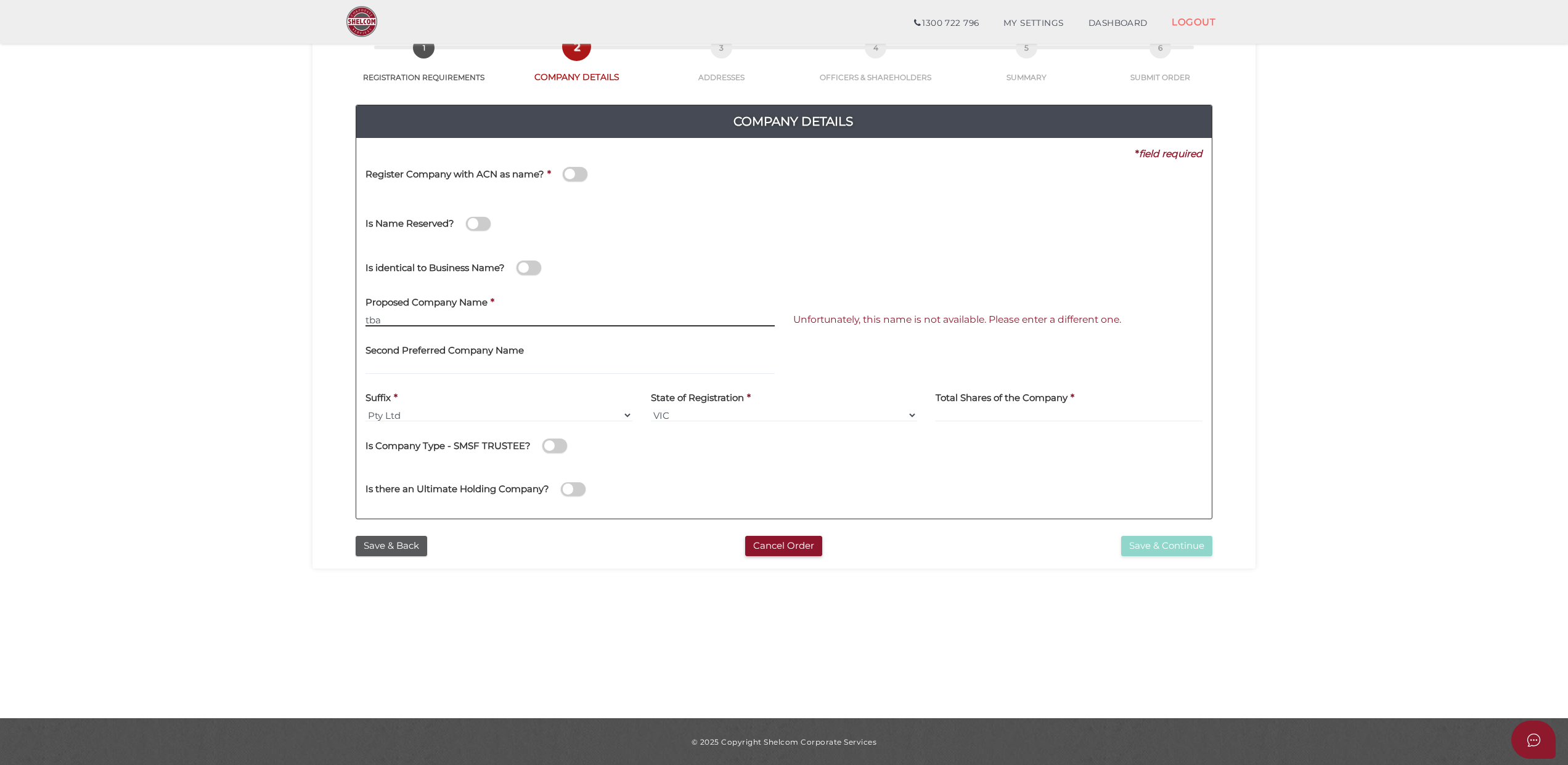
click at [388, 316] on input "tba" at bounding box center [570, 320] width 409 height 14
drag, startPoint x: 405, startPoint y: 316, endPoint x: 338, endPoint y: 316, distance: 67.0
click at [338, 316] on div "Company Details Pty Ltd 0f6e52f5f2eca68b2693963826271084 2e056a4ca38241d8fcf611…" at bounding box center [784, 307] width 924 height 446
type input "TOBECONFIRMED WITH CLIENT"
click at [378, 544] on button "Save & Back" at bounding box center [391, 546] width 72 height 21
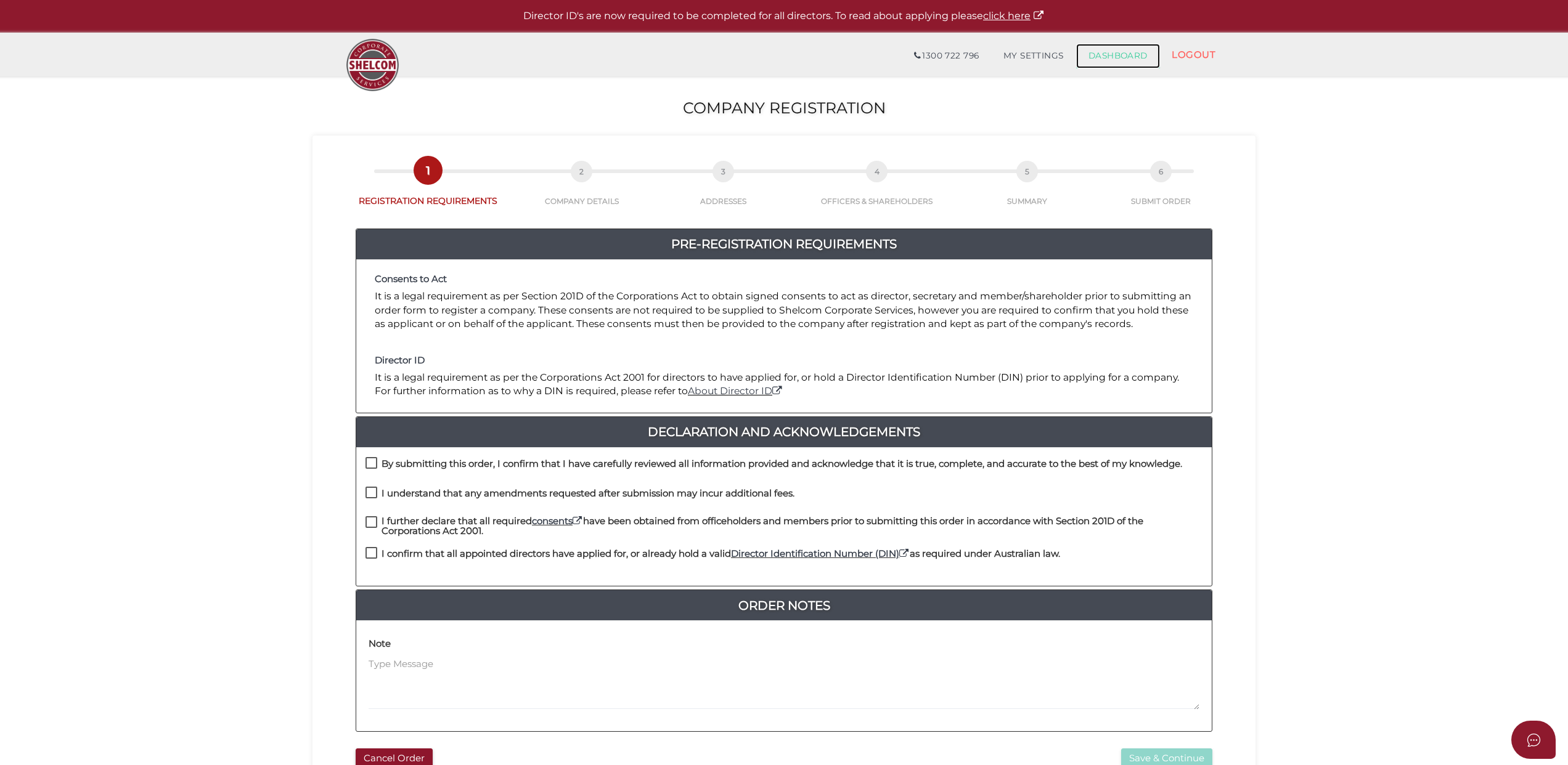
click at [1103, 54] on link "DASHBOARD" at bounding box center [1117, 56] width 84 height 25
click at [371, 459] on label "By submitting this order, I confirm that I have carefully reviewed all informat…" at bounding box center [773, 467] width 816 height 16
checkbox input "true"
click at [371, 493] on label "I understand that any amendments requested after submission may incur additiona…" at bounding box center [580, 496] width 429 height 16
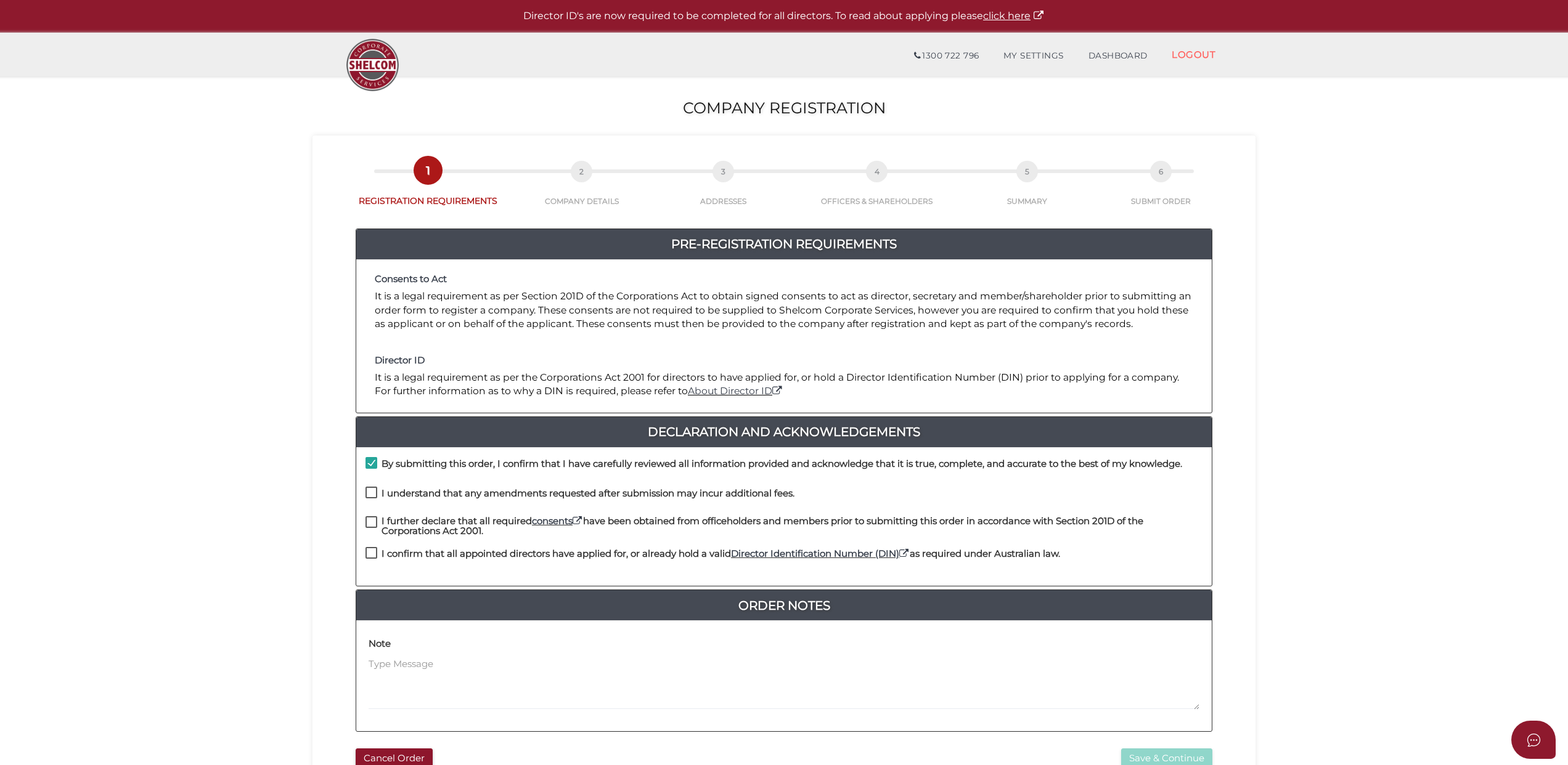
checkbox input "true"
click at [372, 523] on label "I further declare that all required consents have been obtained from officehold…" at bounding box center [784, 524] width 837 height 16
checkbox input "true"
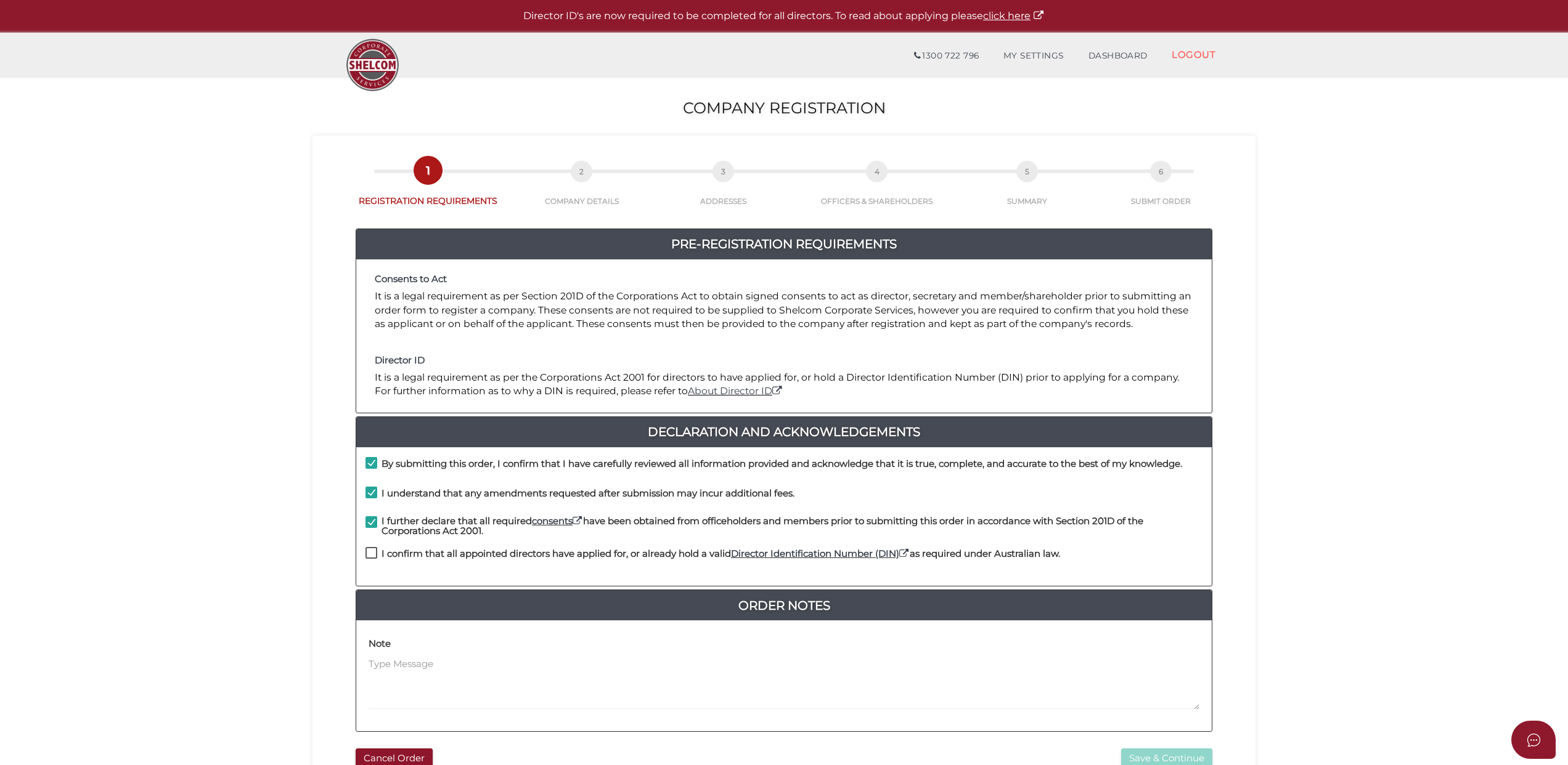
click at [372, 550] on label "I confirm that all appointed directors have applied for, or already hold a vali…" at bounding box center [713, 557] width 695 height 16
checkbox input "true"
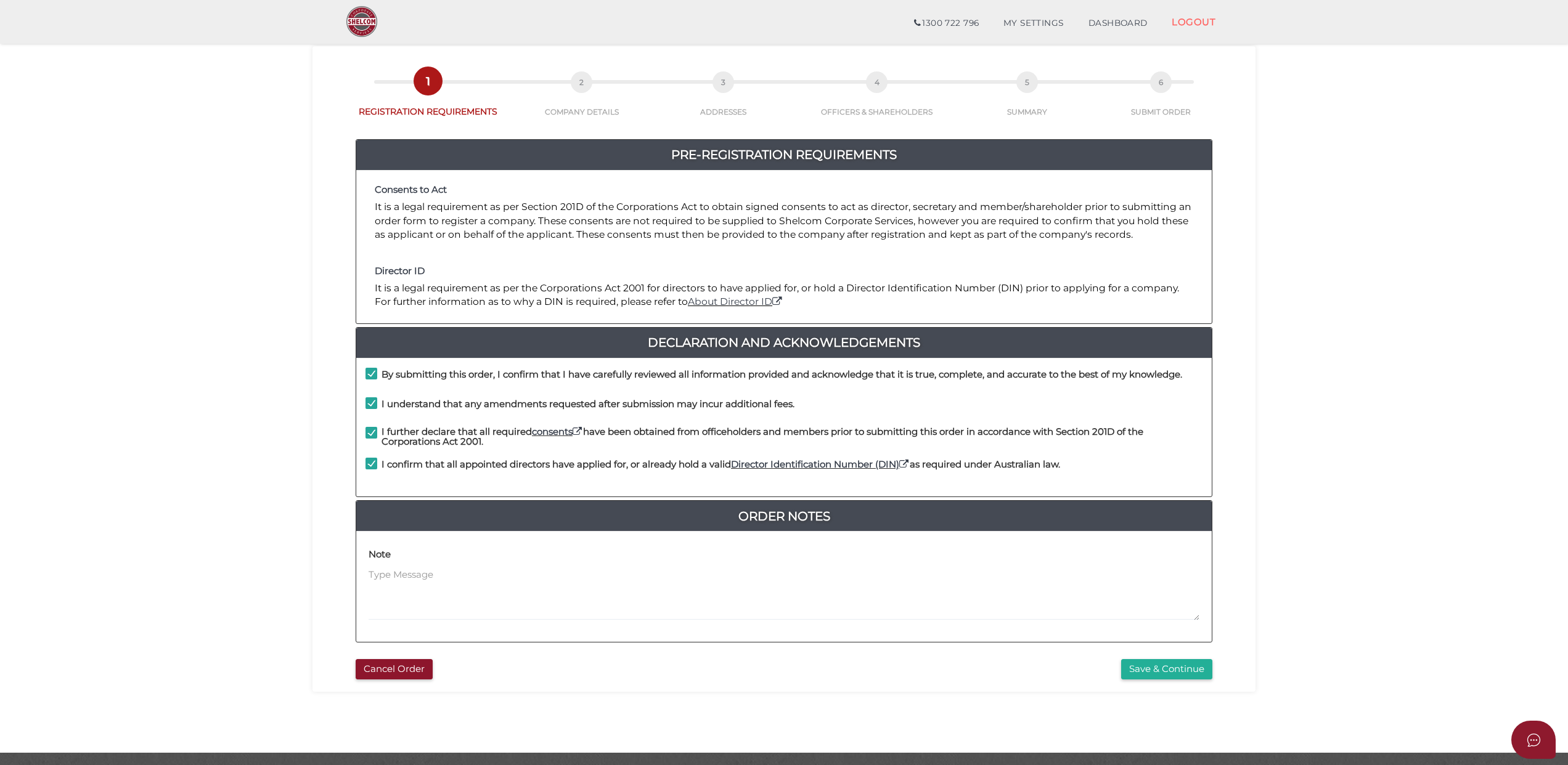
scroll to position [80, 0]
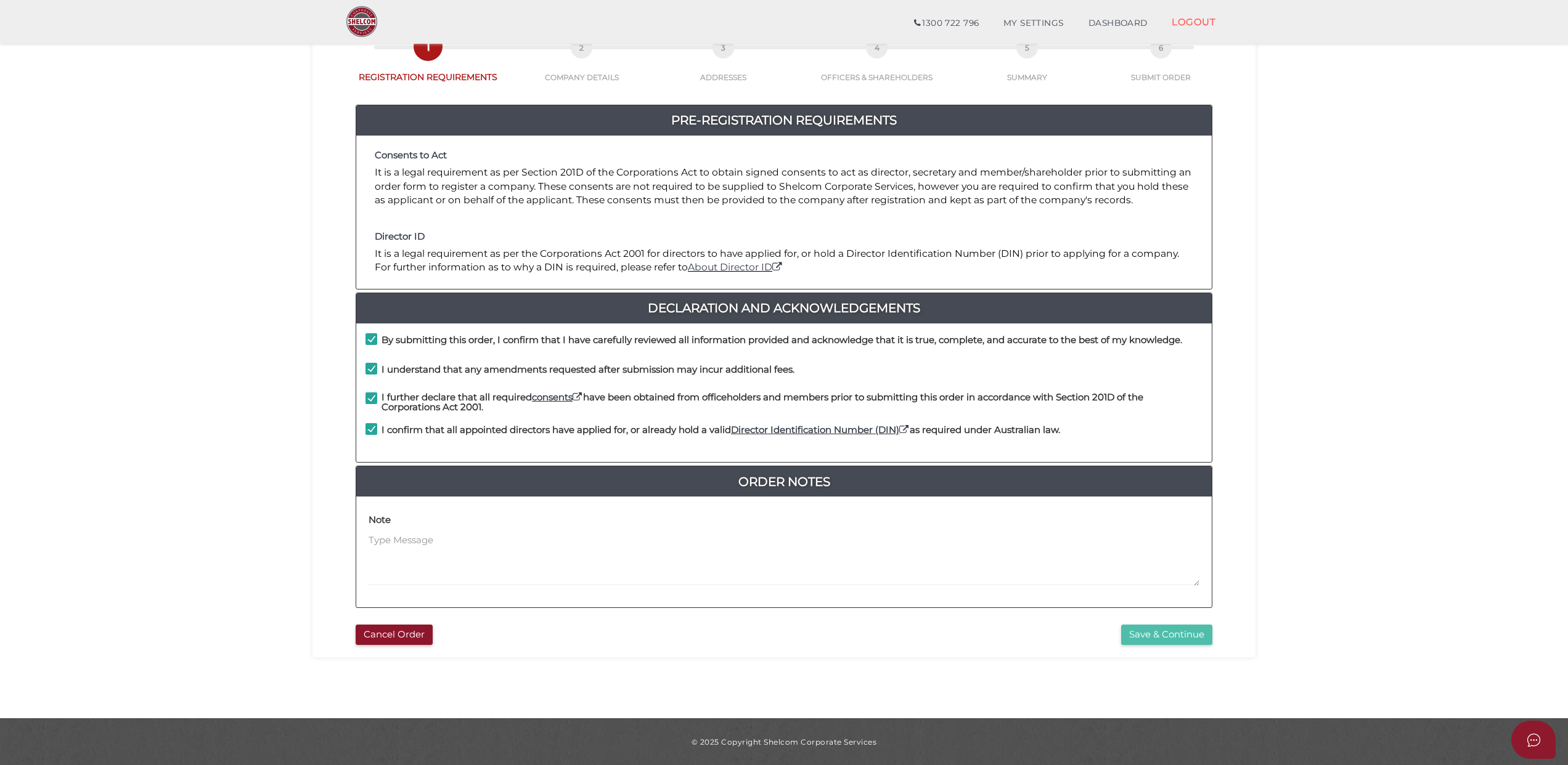
click at [1159, 633] on button "Save & Continue" at bounding box center [1166, 635] width 91 height 21
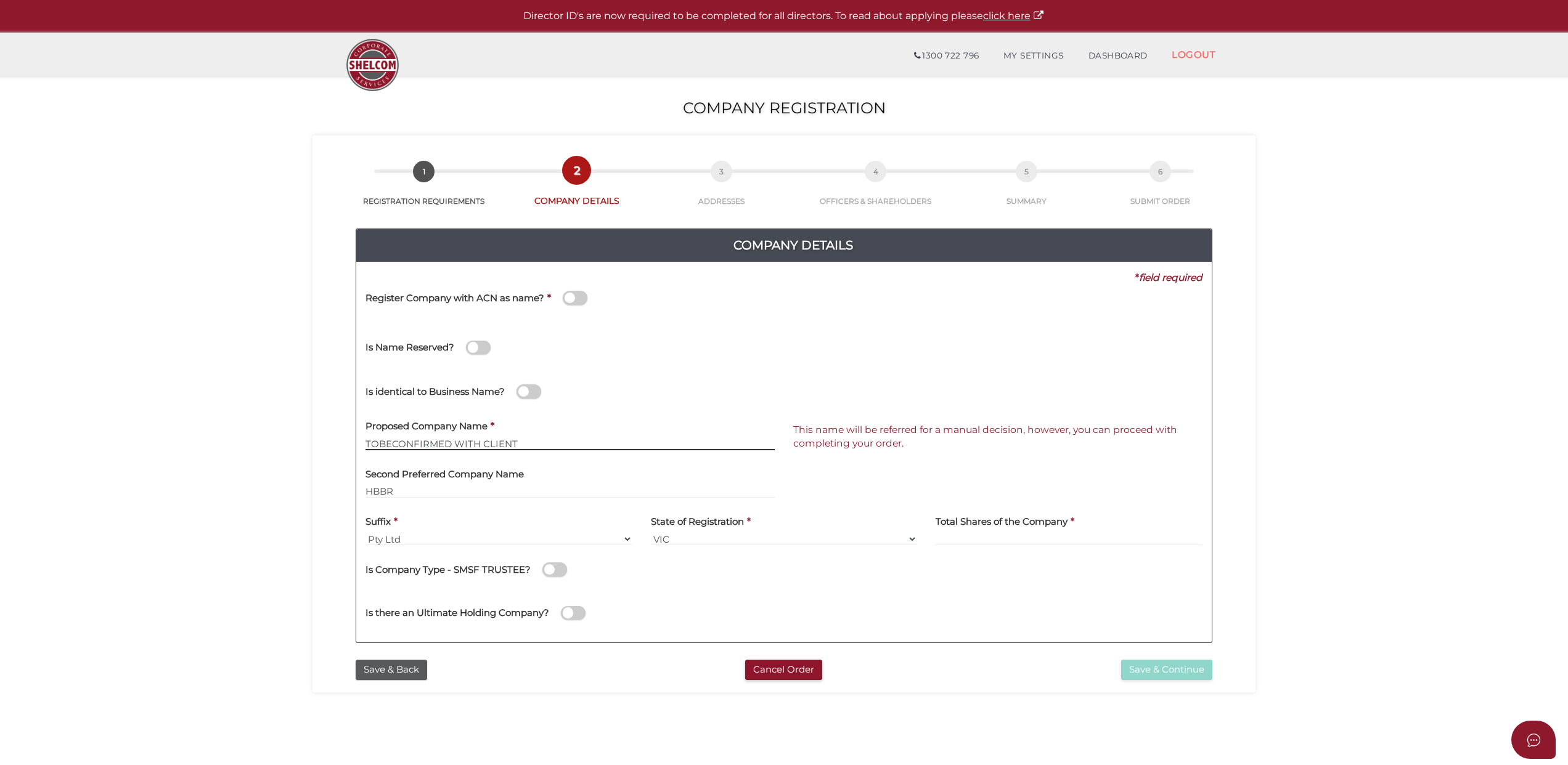
drag, startPoint x: 518, startPoint y: 444, endPoint x: 451, endPoint y: 445, distance: 67.0
click at [451, 445] on input "TOBECONFIRMED WITH CLIENT" at bounding box center [570, 444] width 409 height 14
click at [531, 442] on input "TOBECONFIRMED WITH CLIENT" at bounding box center [570, 444] width 409 height 14
drag, startPoint x: 531, startPoint y: 442, endPoint x: 339, endPoint y: 444, distance: 192.0
click at [340, 444] on div "Company Details Pty Ltd 0f6e52f5f2eca68b2693963826271084 2e056a4ca38241d8fcf611…" at bounding box center [784, 430] width 924 height 446
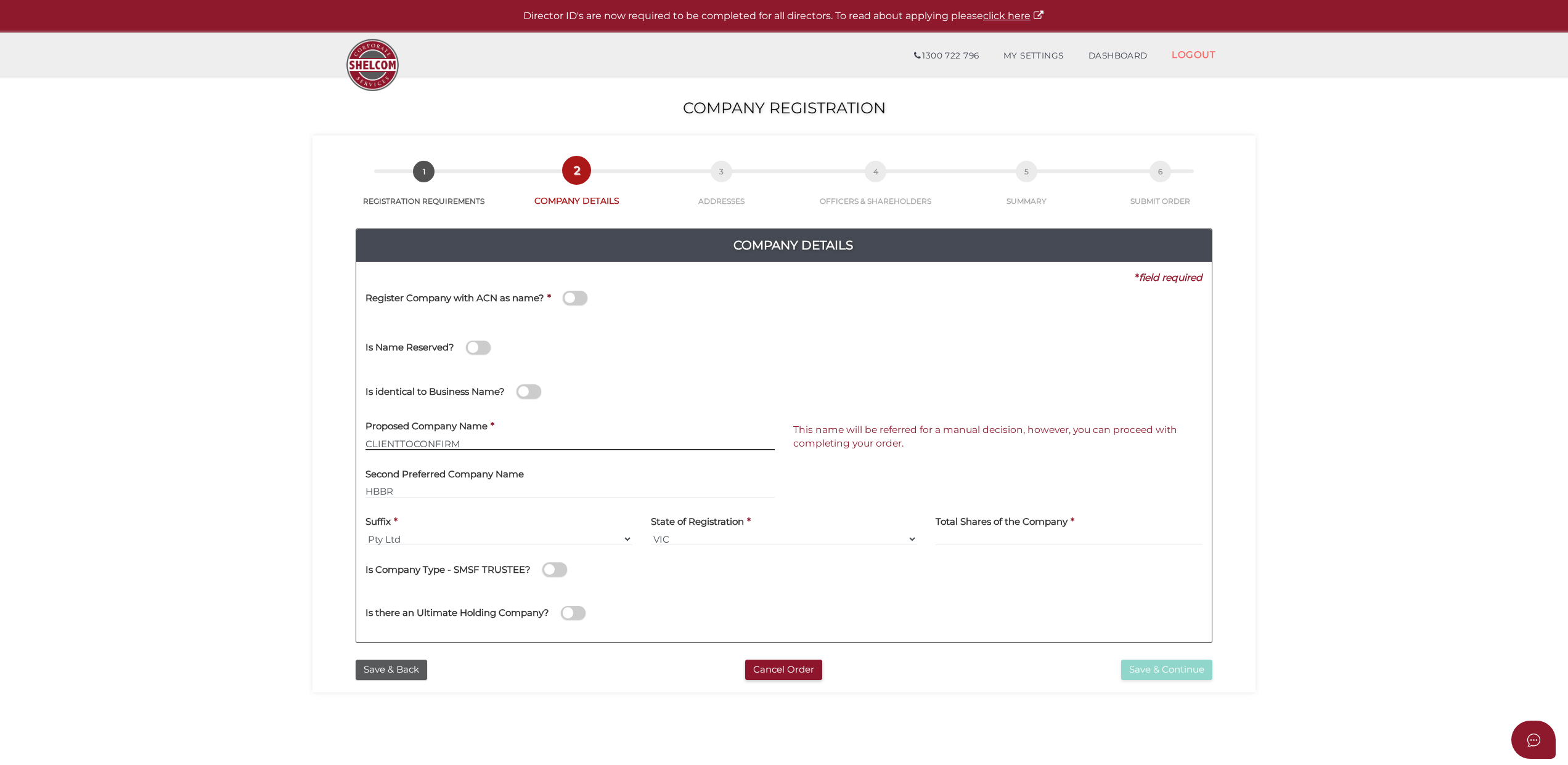
type input "CLIENTTOCONFIRM"
drag, startPoint x: 409, startPoint y: 491, endPoint x: 335, endPoint y: 491, distance: 74.0
click at [335, 491] on div "Company Details Pty Ltd 0f6e52f5f2eca68b2693963826271084 2e056a4ca38241d8fcf611…" at bounding box center [784, 430] width 924 height 446
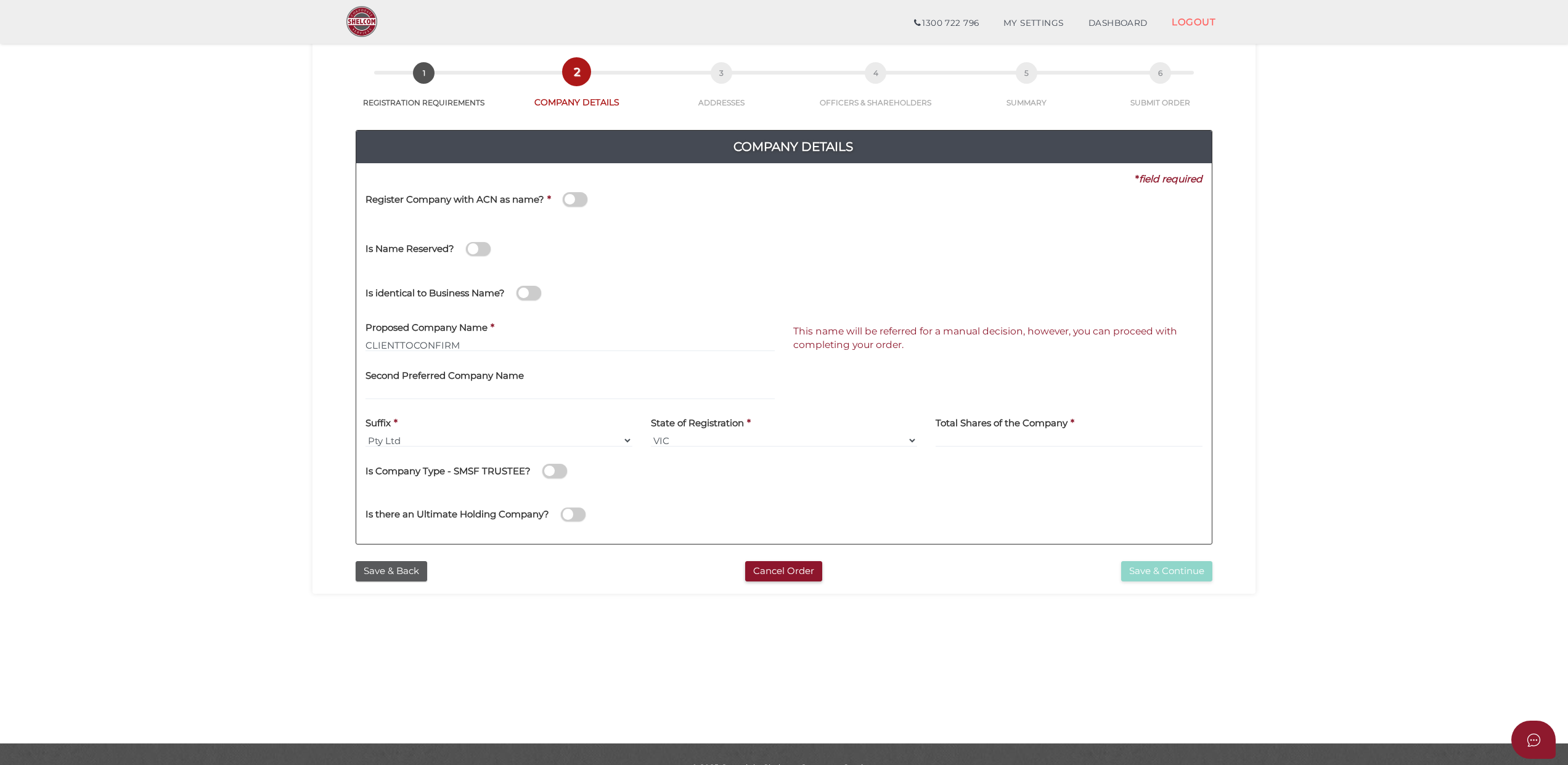
scroll to position [80, 0]
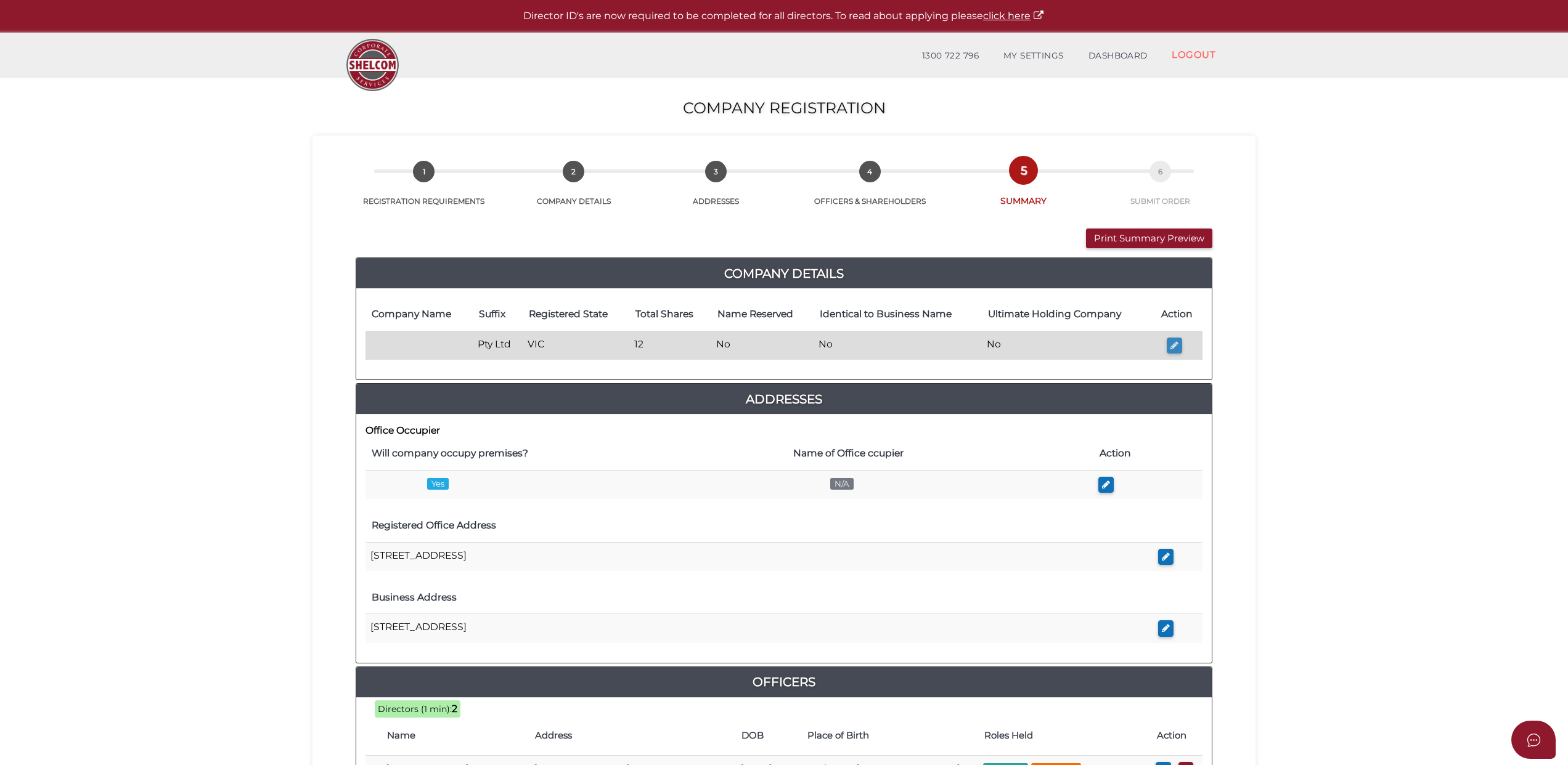
click at [1173, 342] on icon "button" at bounding box center [1174, 345] width 8 height 9
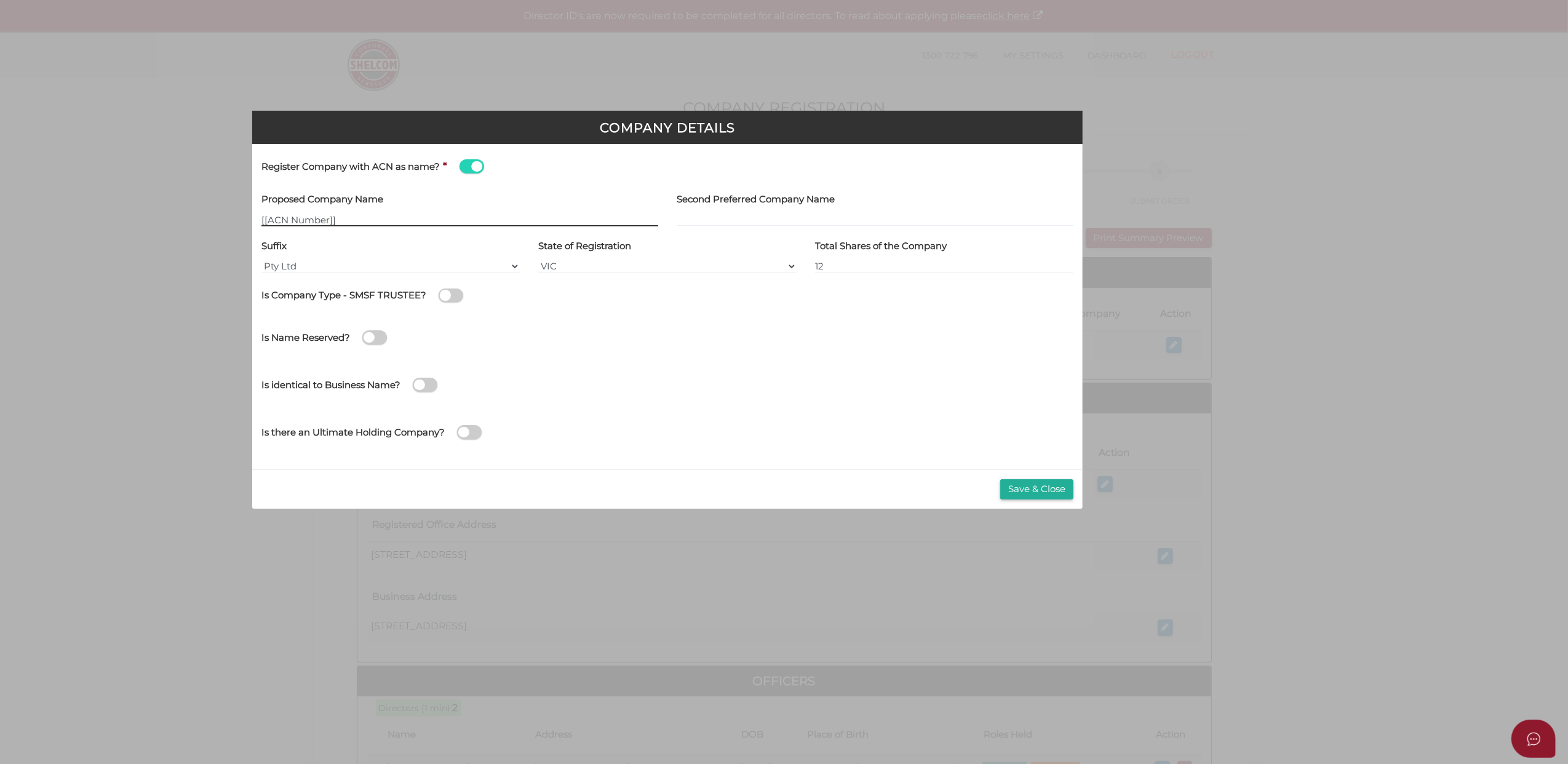
click at [349, 218] on input "[[ACN Number]]" at bounding box center [460, 219] width 397 height 14
drag, startPoint x: 362, startPoint y: 218, endPoint x: 246, endPoint y: 218, distance: 116.0
click at [246, 218] on div "Company Details Register Company with ACN as name? * Proposed Company Name [[AC…" at bounding box center [784, 382] width 1568 height 764
paste input "Beit Hamikdash"
type input "[[ACN Number]]"
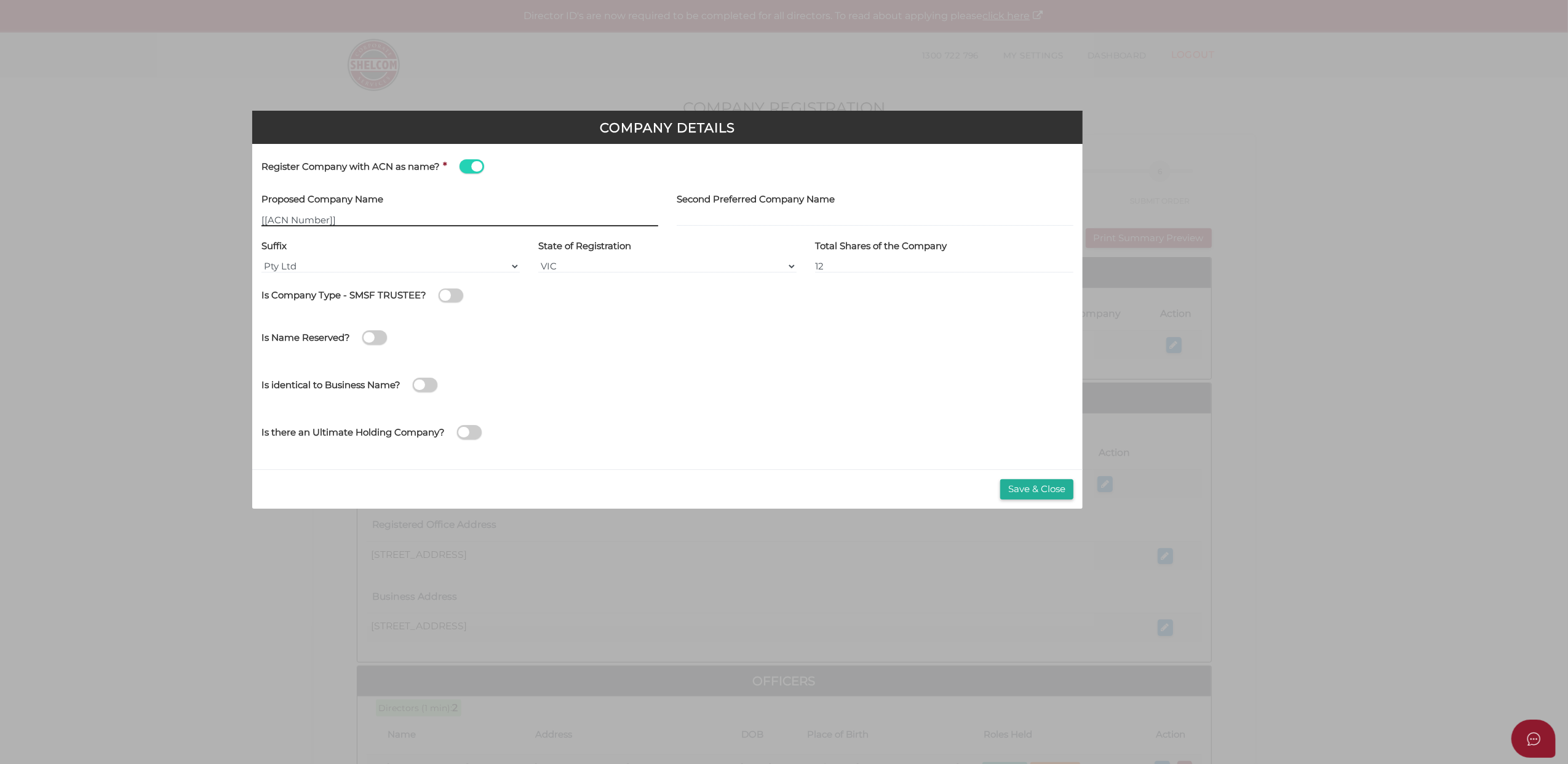
click at [272, 224] on input "[[ACN Number]]" at bounding box center [460, 219] width 397 height 14
click at [729, 212] on div "Second Preferred Company Name" at bounding box center [874, 208] width 397 height 38
click at [737, 217] on input "text" at bounding box center [874, 219] width 397 height 14
paste input "Beit Hamikdash"
type input "Beit Hamikdash"
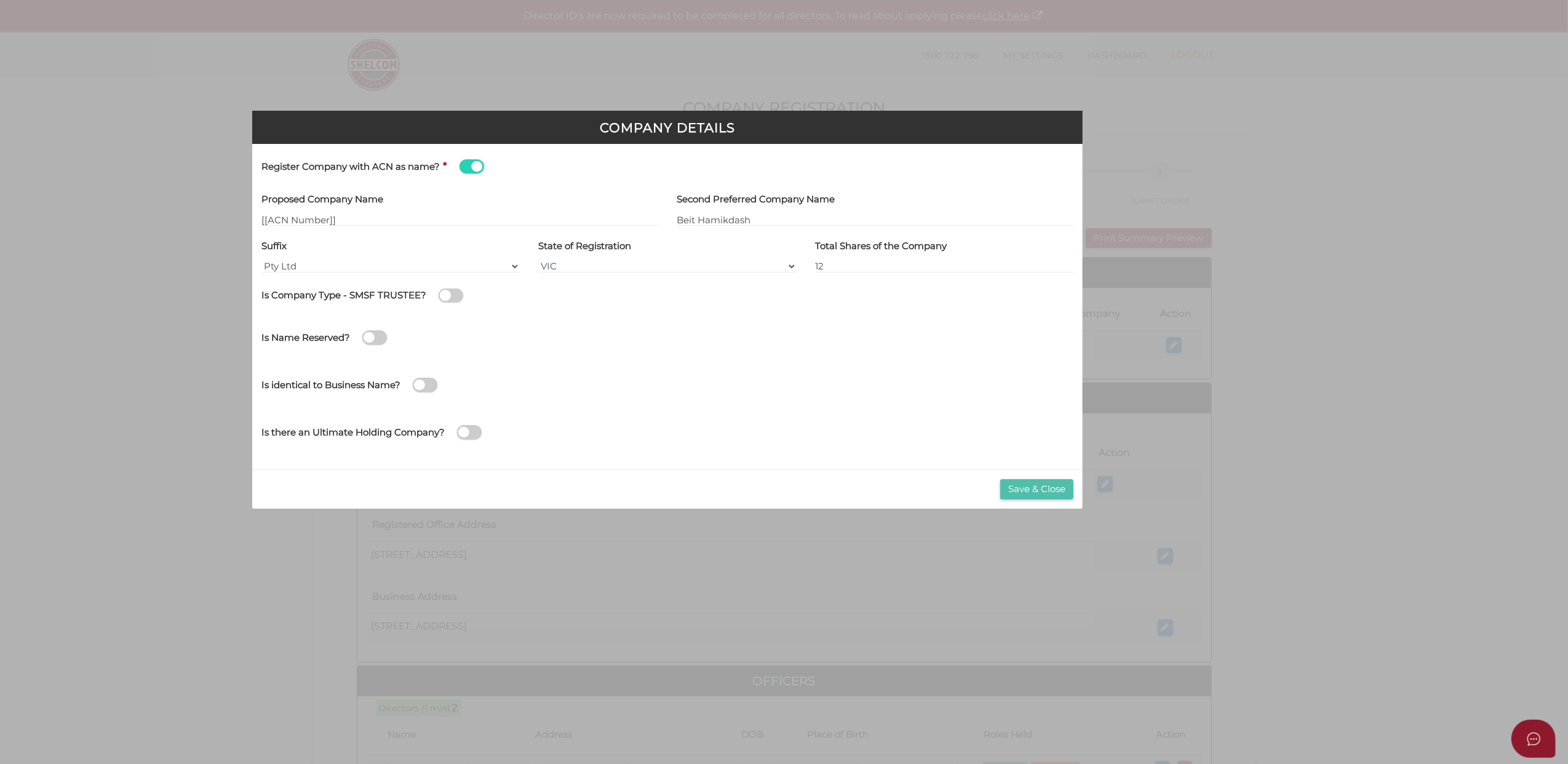
click at [1024, 486] on button "Save & Close" at bounding box center [1036, 490] width 73 height 21
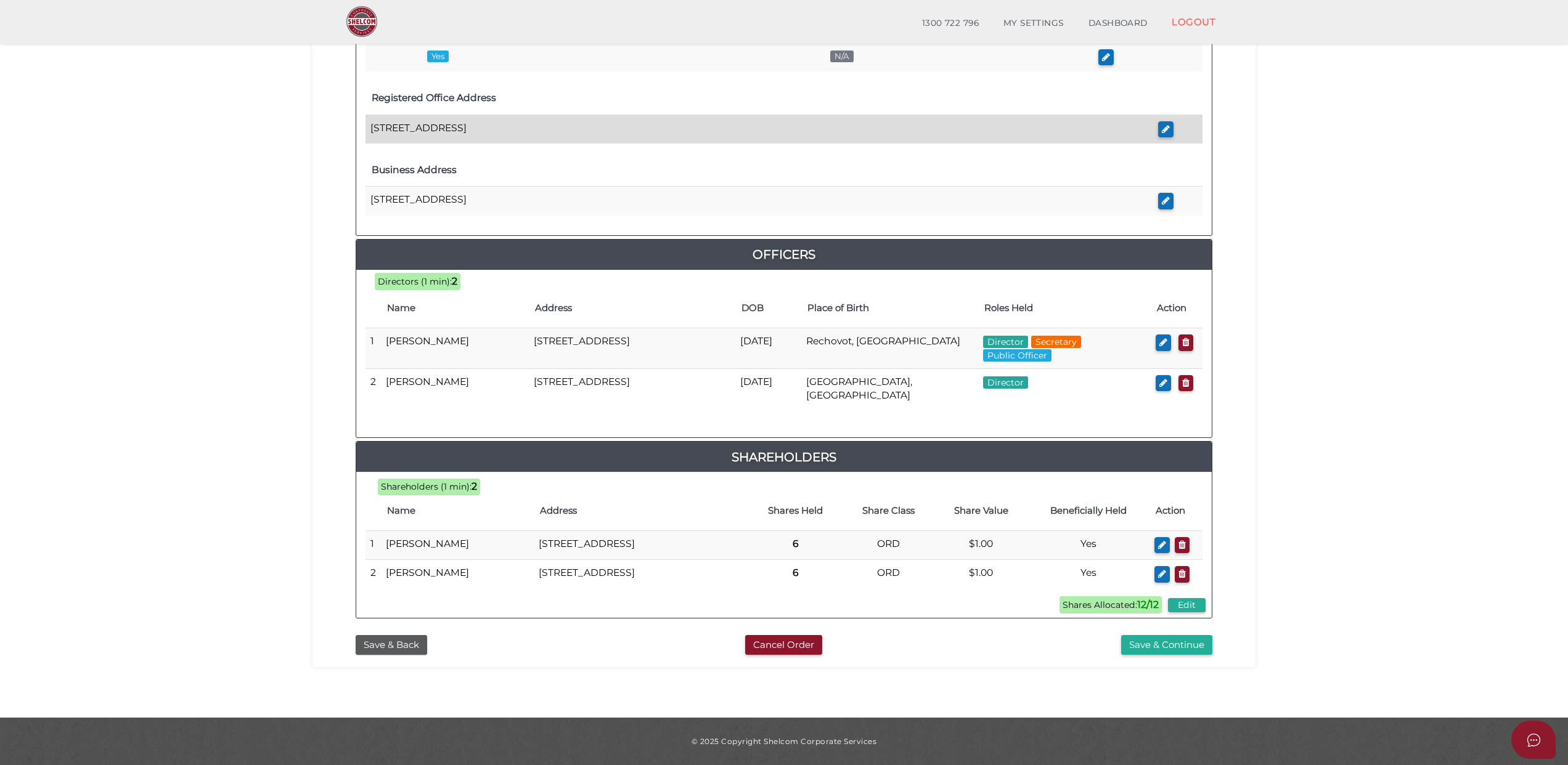
scroll to position [412, 0]
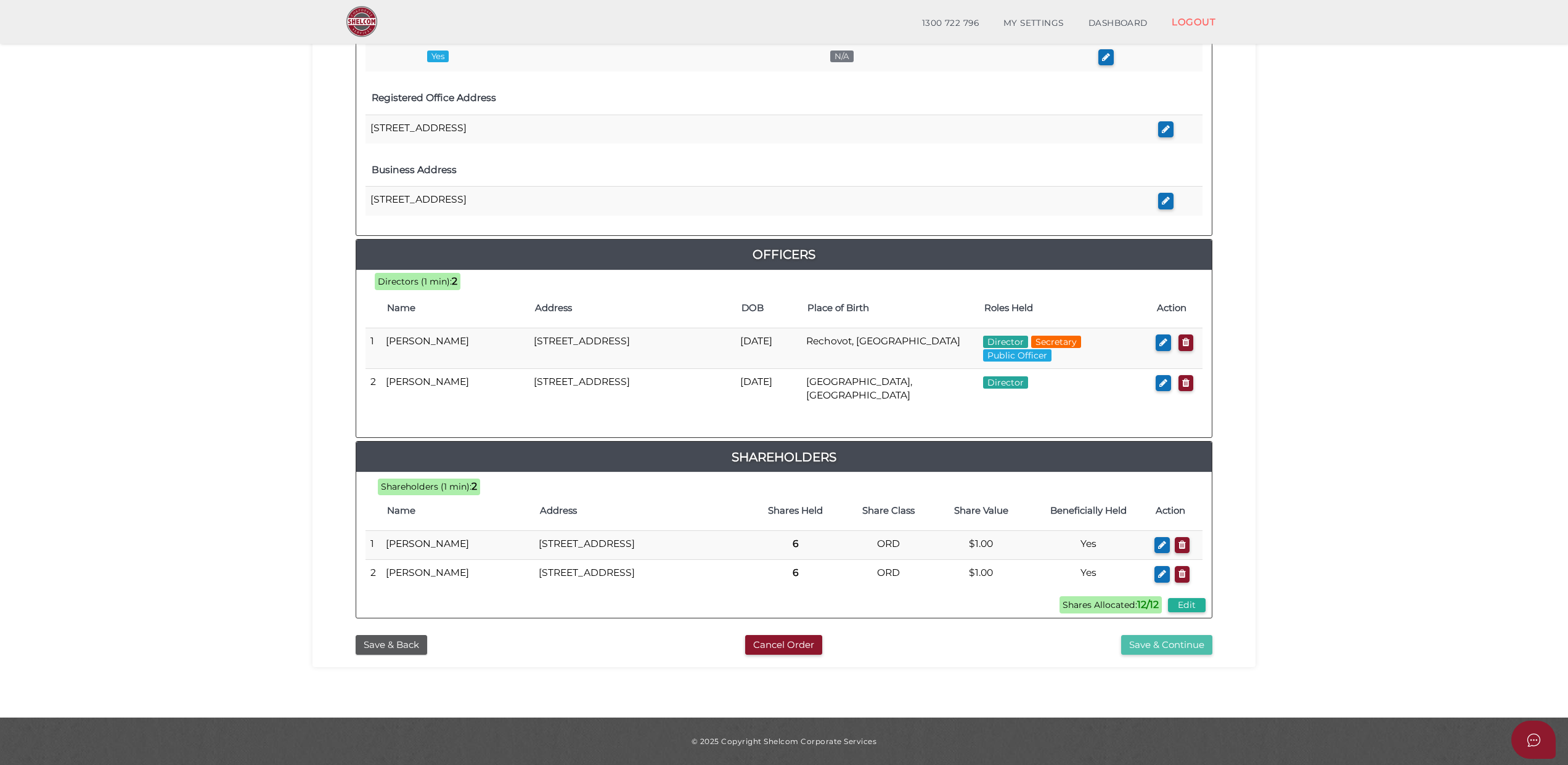
click at [1150, 644] on button "Save & Continue" at bounding box center [1166, 645] width 91 height 21
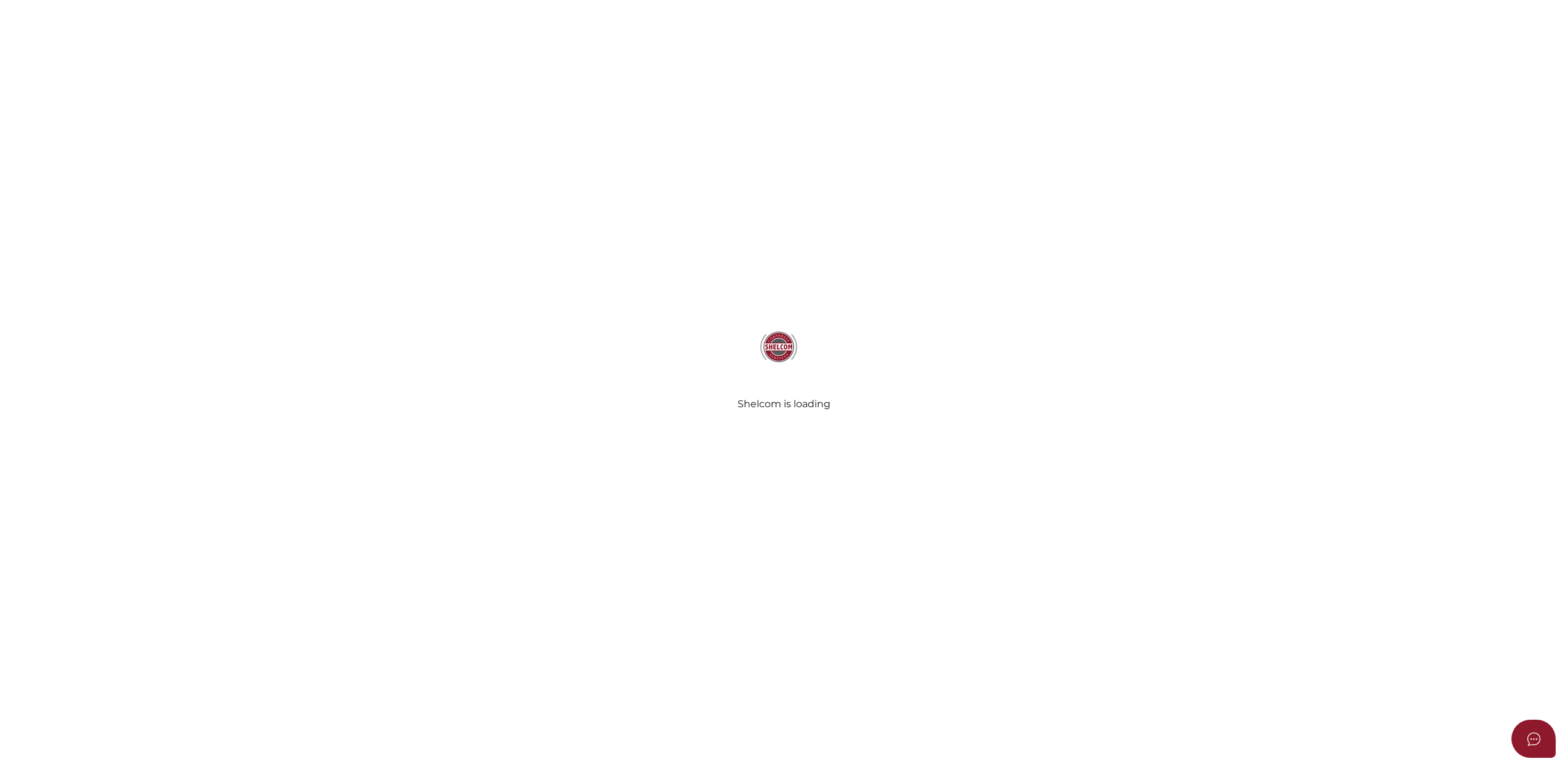
select select "Comb Binding"
radio input "true"
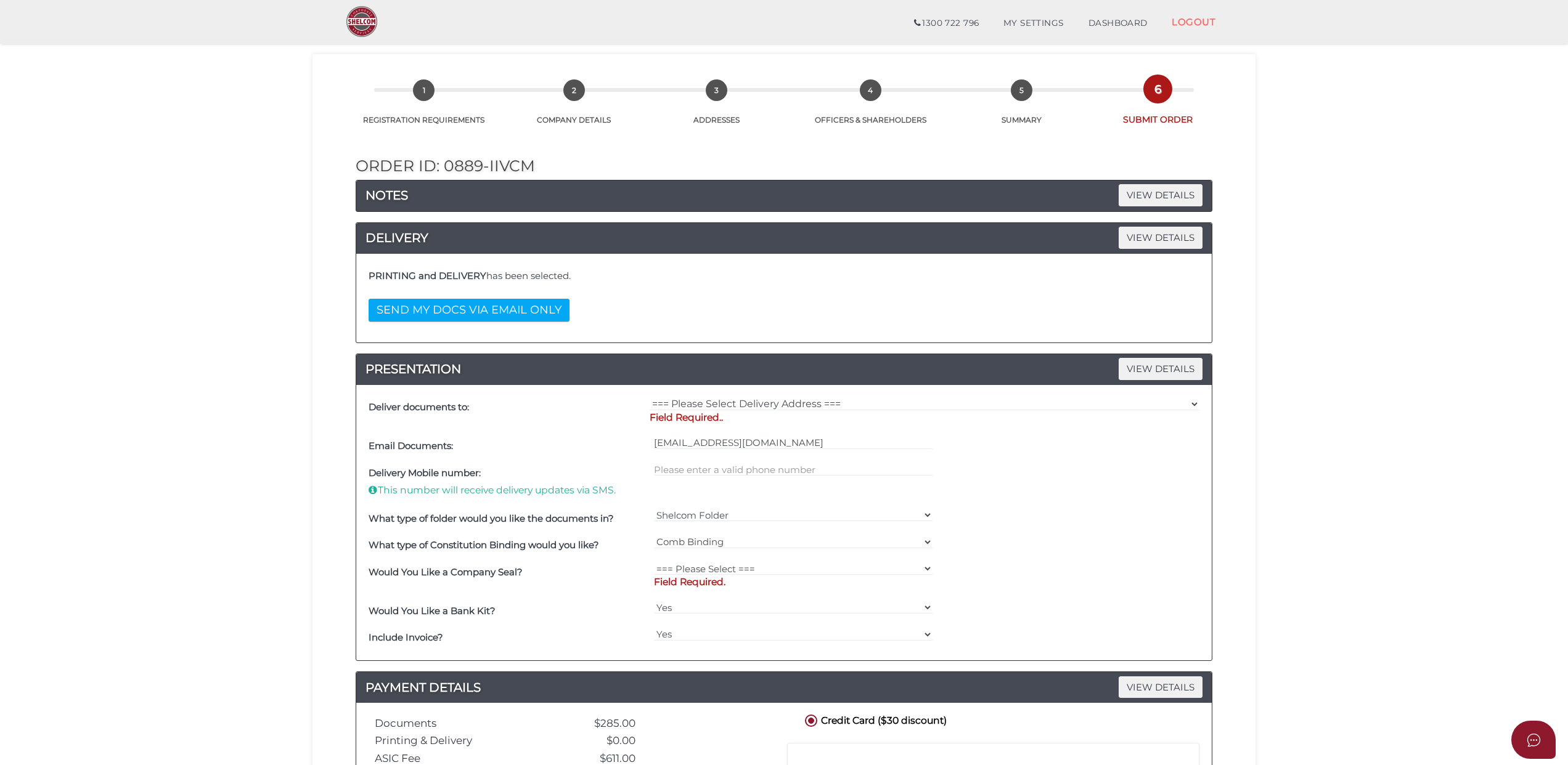
scroll to position [37, 0]
click at [866, 420] on p "Field Required.." at bounding box center [925, 419] width 550 height 14
click at [797, 404] on select "=== Please Select Delivery Address === (User Address - [PERSON_NAME]) KCL Law […" at bounding box center [925, 405] width 550 height 14
select select "Other"
click at [650, 400] on select "=== Please Select Delivery Address === (User Address - [PERSON_NAME]) KCL Law […" at bounding box center [925, 405] width 550 height 14
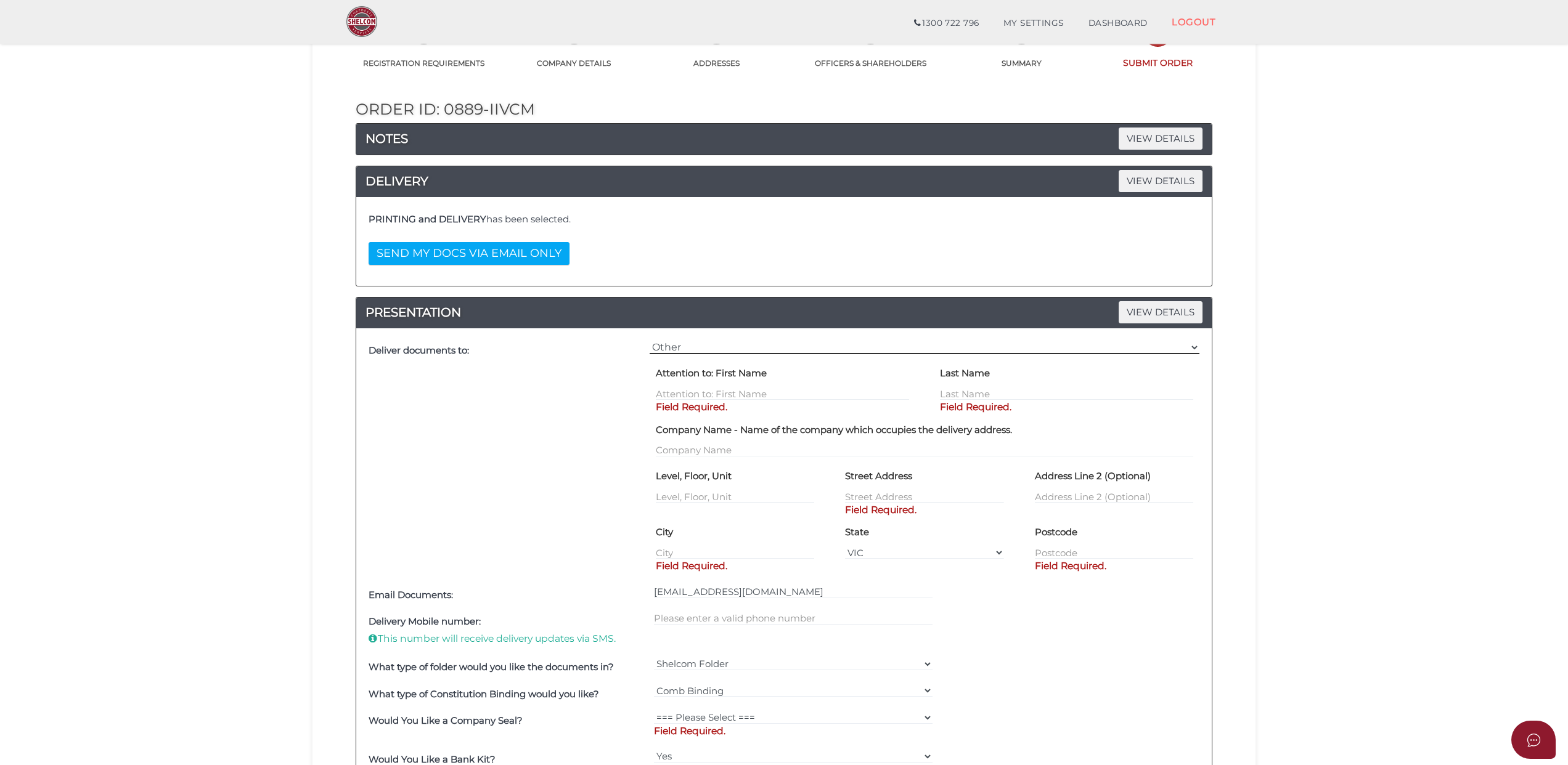
scroll to position [119, 0]
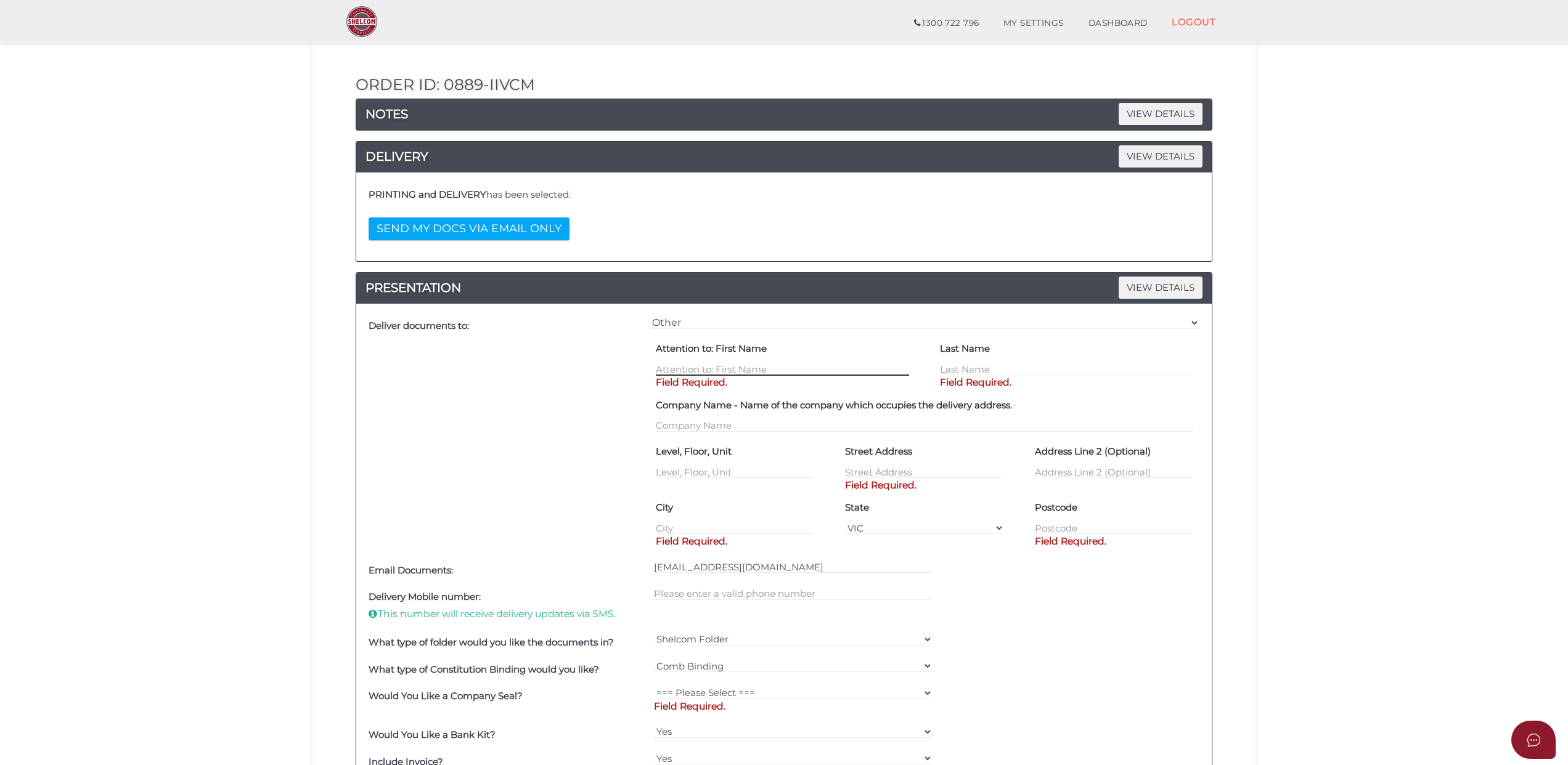
drag, startPoint x: 677, startPoint y: 368, endPoint x: 697, endPoint y: 368, distance: 20.0
click at [677, 368] on input "text" at bounding box center [783, 369] width 253 height 14
type input "Baruch"
type input "Lider"
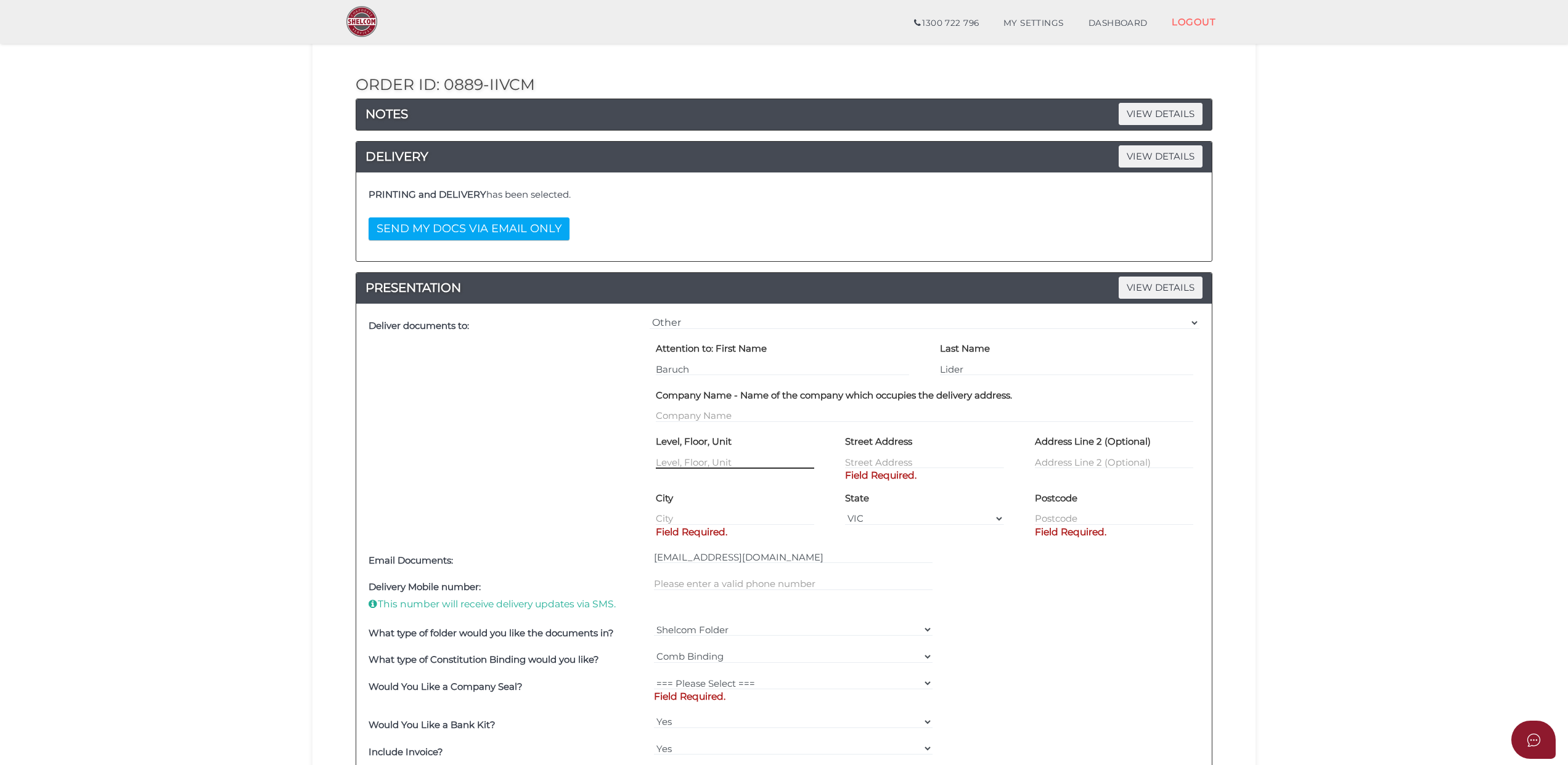
click at [668, 462] on input "text" at bounding box center [735, 462] width 159 height 14
paste input "[STREET_ADDRESS]"
type input "[STREET_ADDRESS]"
drag, startPoint x: 656, startPoint y: 461, endPoint x: 903, endPoint y: 458, distance: 247.0
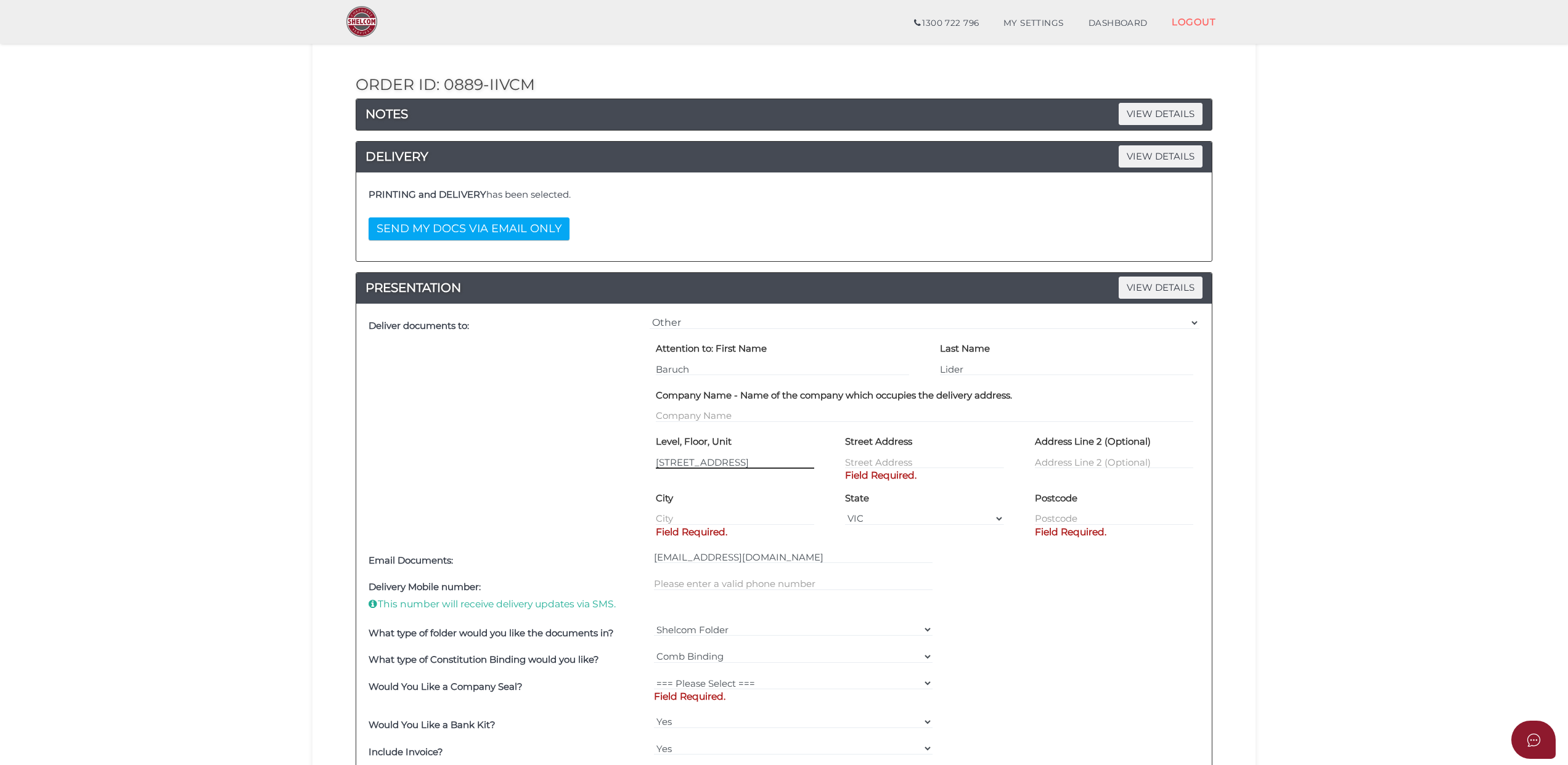
click at [903, 458] on div "[GEOGRAPHIC_DATA][STREET_ADDRESS] Address Field Required. Address Line 2 (Optio…" at bounding box center [924, 459] width 568 height 56
type input "[STREET_ADDRESS]"
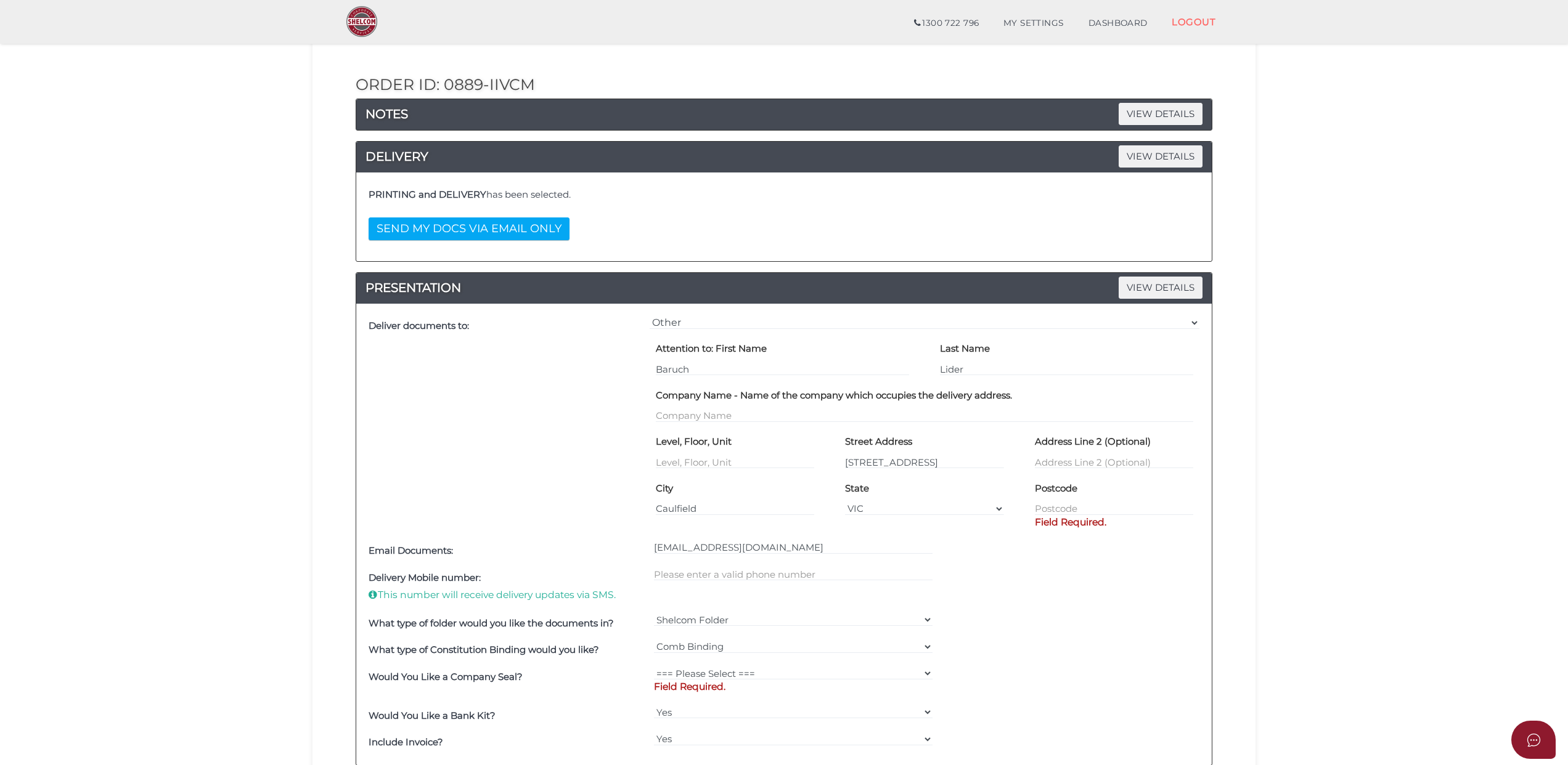
click at [706, 537] on div "=== Please Select Delivery Address === (User Address - [PERSON_NAME]) KCL Law […" at bounding box center [924, 425] width 556 height 225
click at [719, 504] on input "Caulfield" at bounding box center [735, 509] width 159 height 14
click at [710, 508] on input "Caulfield" at bounding box center [735, 509] width 159 height 14
click at [715, 505] on input "Caulfield" at bounding box center [735, 509] width 159 height 14
click at [710, 507] on input "Caulfield" at bounding box center [735, 509] width 159 height 14
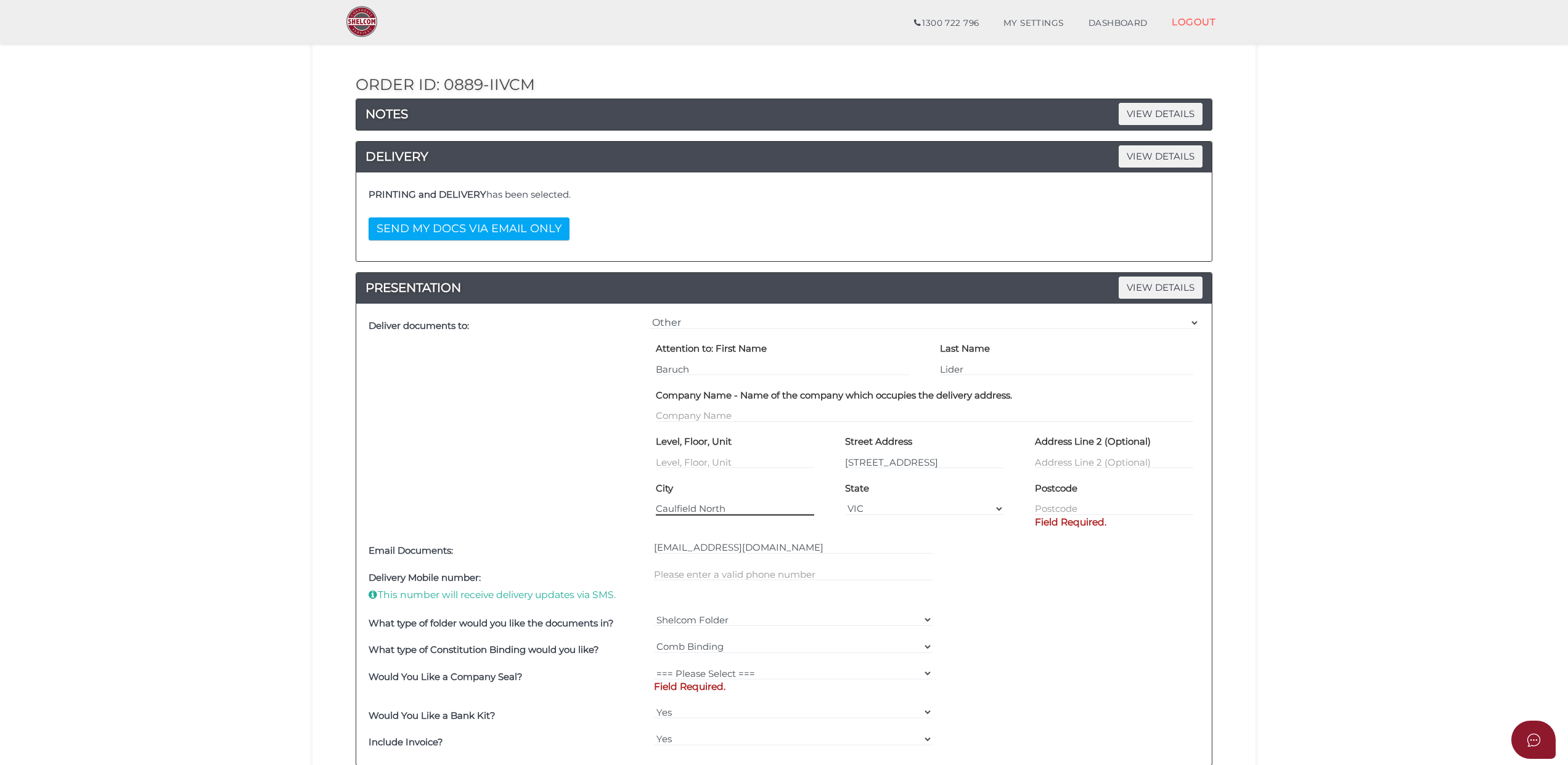
type input "Caulfield North"
type input "3161"
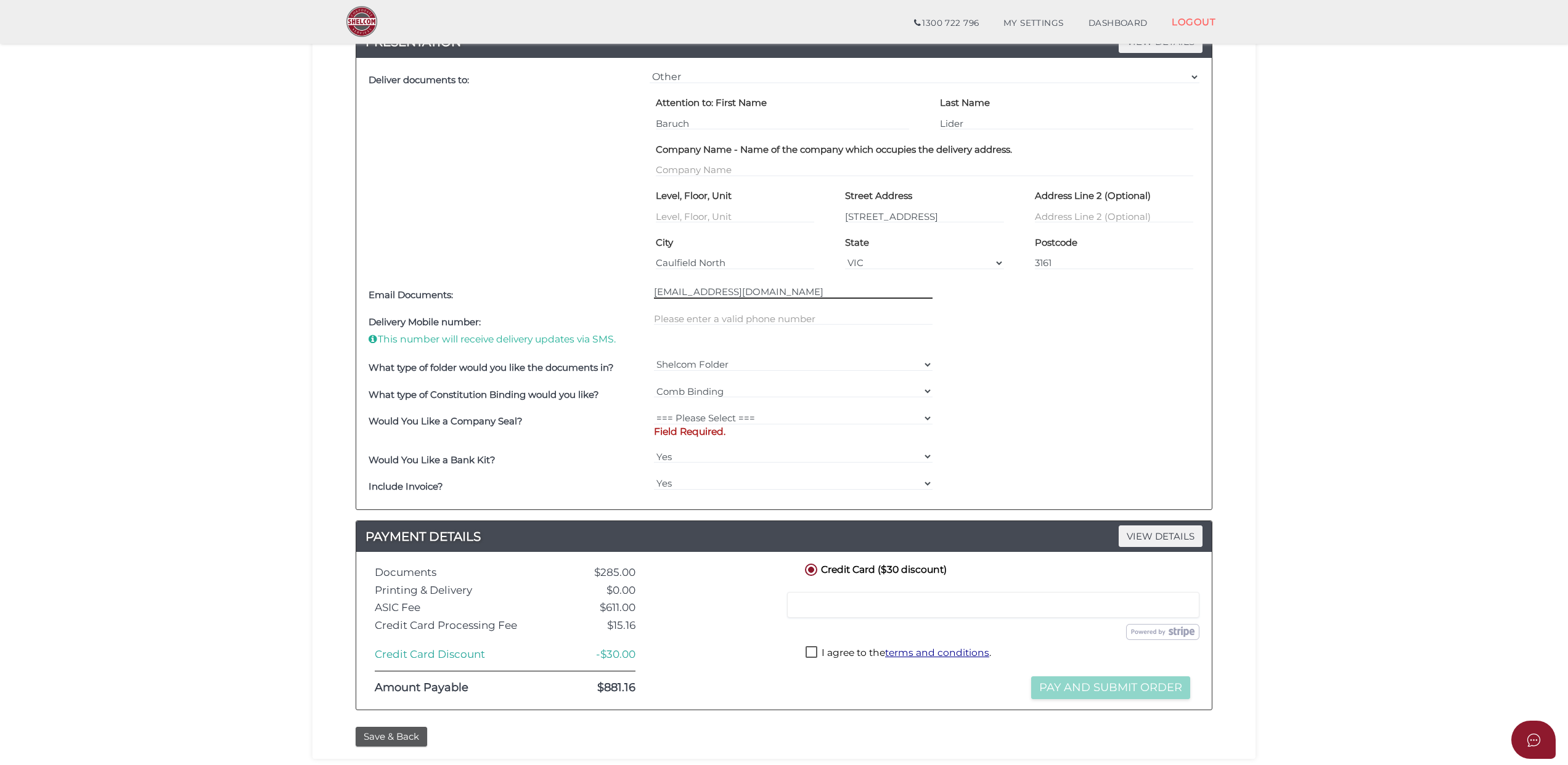
scroll to position [365, 0]
click at [922, 416] on select "=== Please Select === Fold Seal $50 No Seal" at bounding box center [794, 418] width 279 height 14
select select "0"
click at [654, 412] on select "=== Please Select === Fold Seal $50 No Seal" at bounding box center [794, 418] width 279 height 14
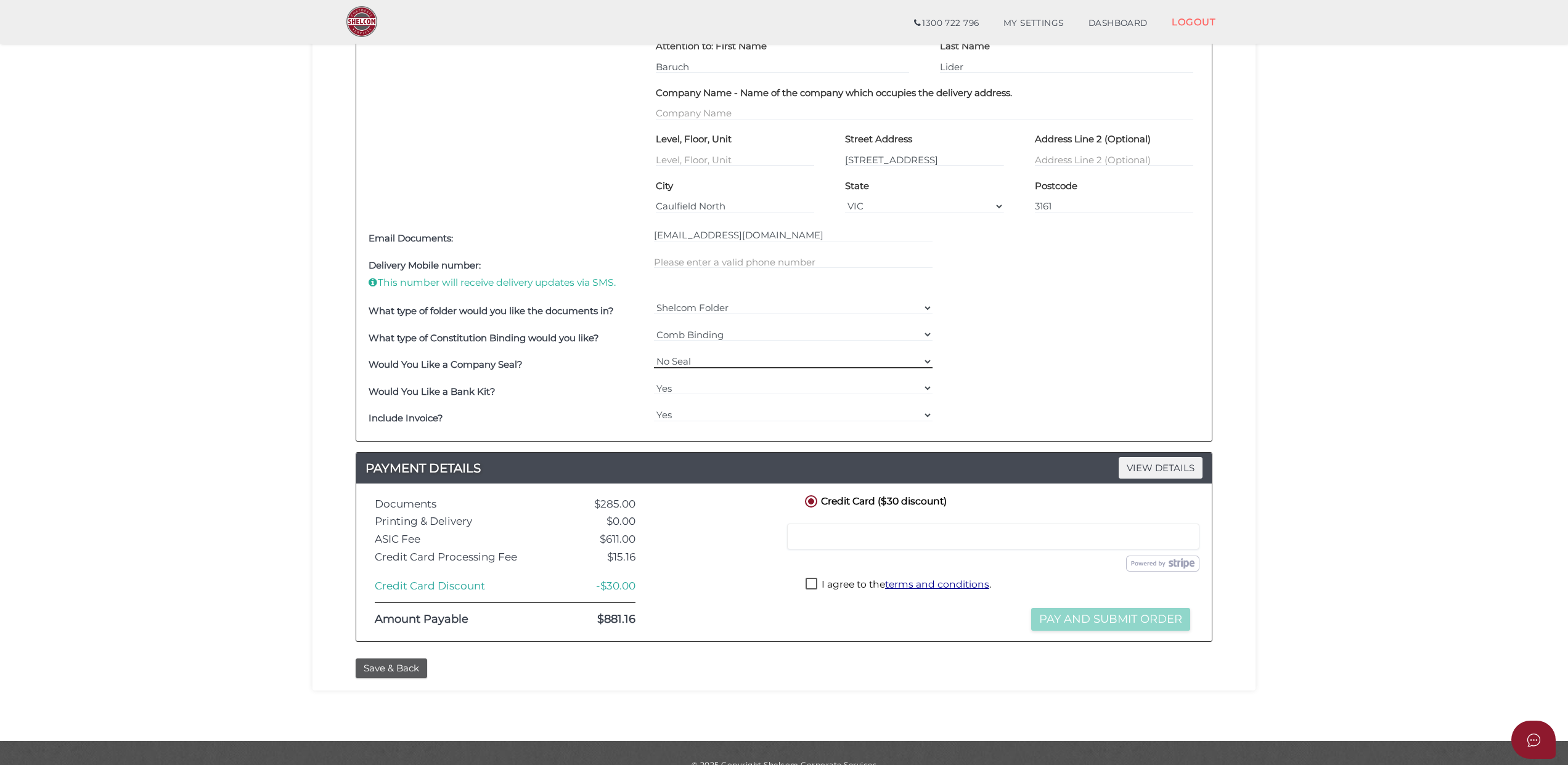
scroll to position [447, 0]
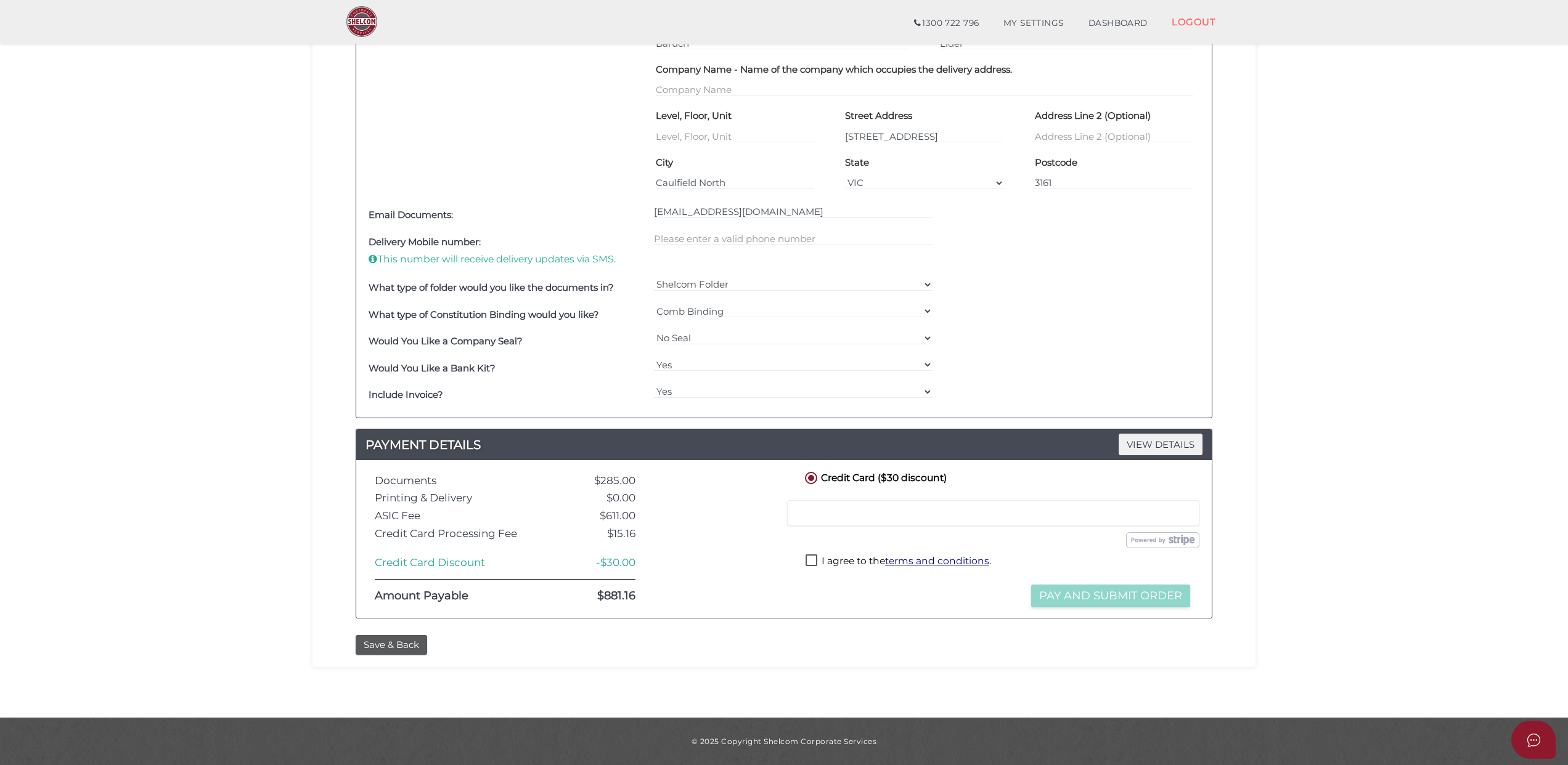
click at [812, 560] on label "I agree to the terms and conditions ." at bounding box center [897, 562] width 185 height 16
checkbox input "true"
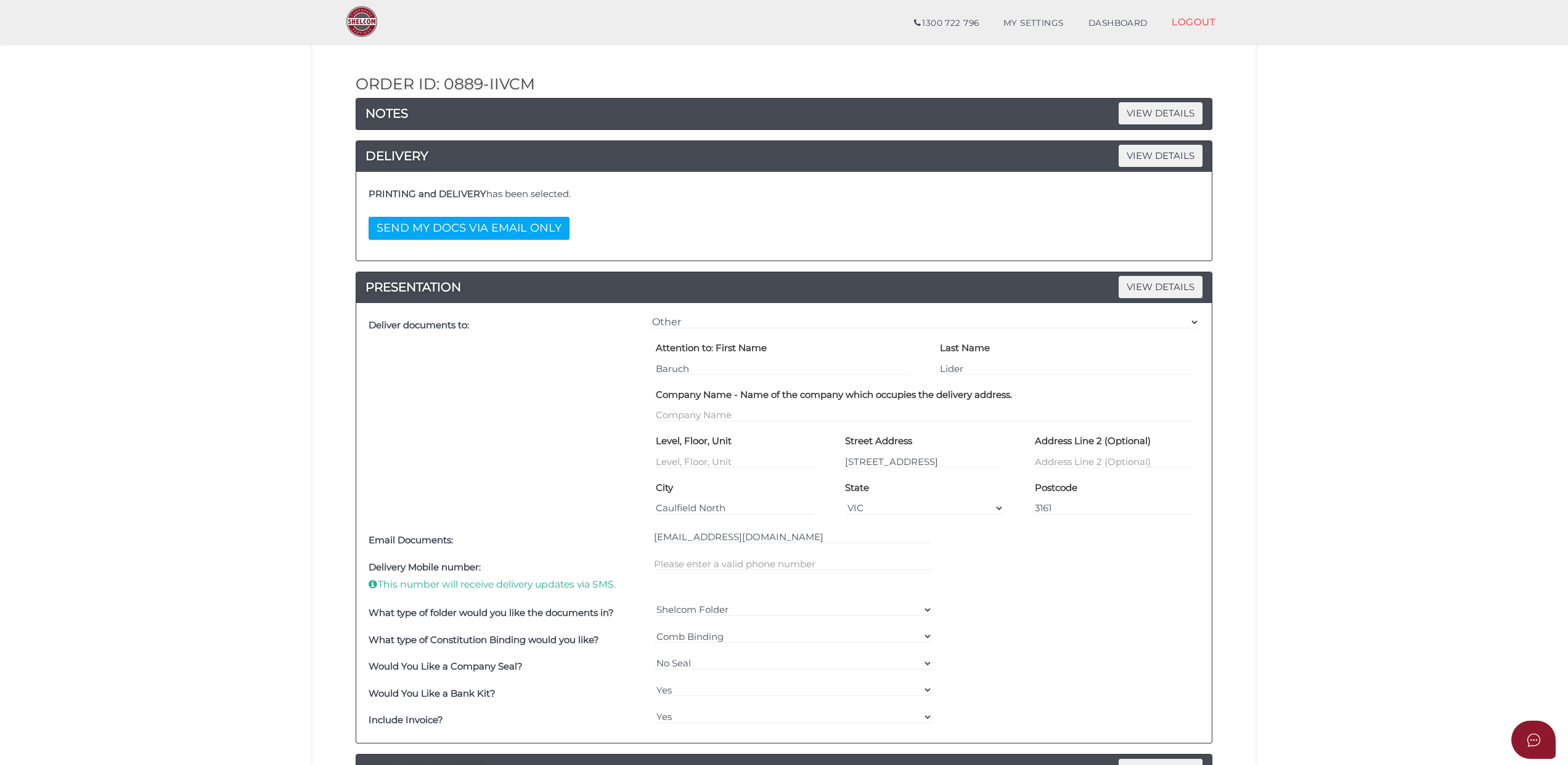
scroll to position [119, 0]
click at [1150, 114] on span "VIEW DETAILS" at bounding box center [1160, 113] width 84 height 22
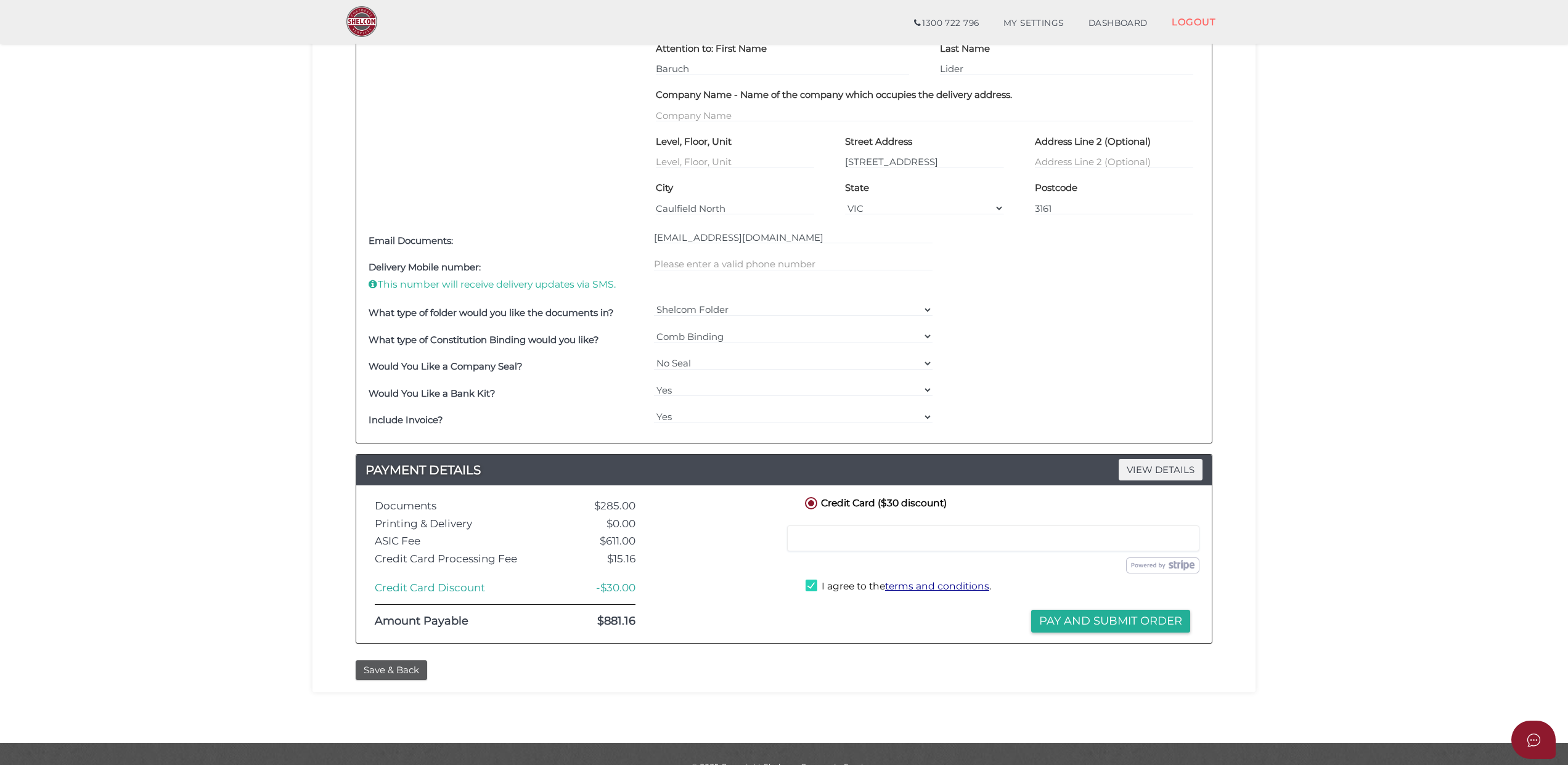
scroll to position [558, 0]
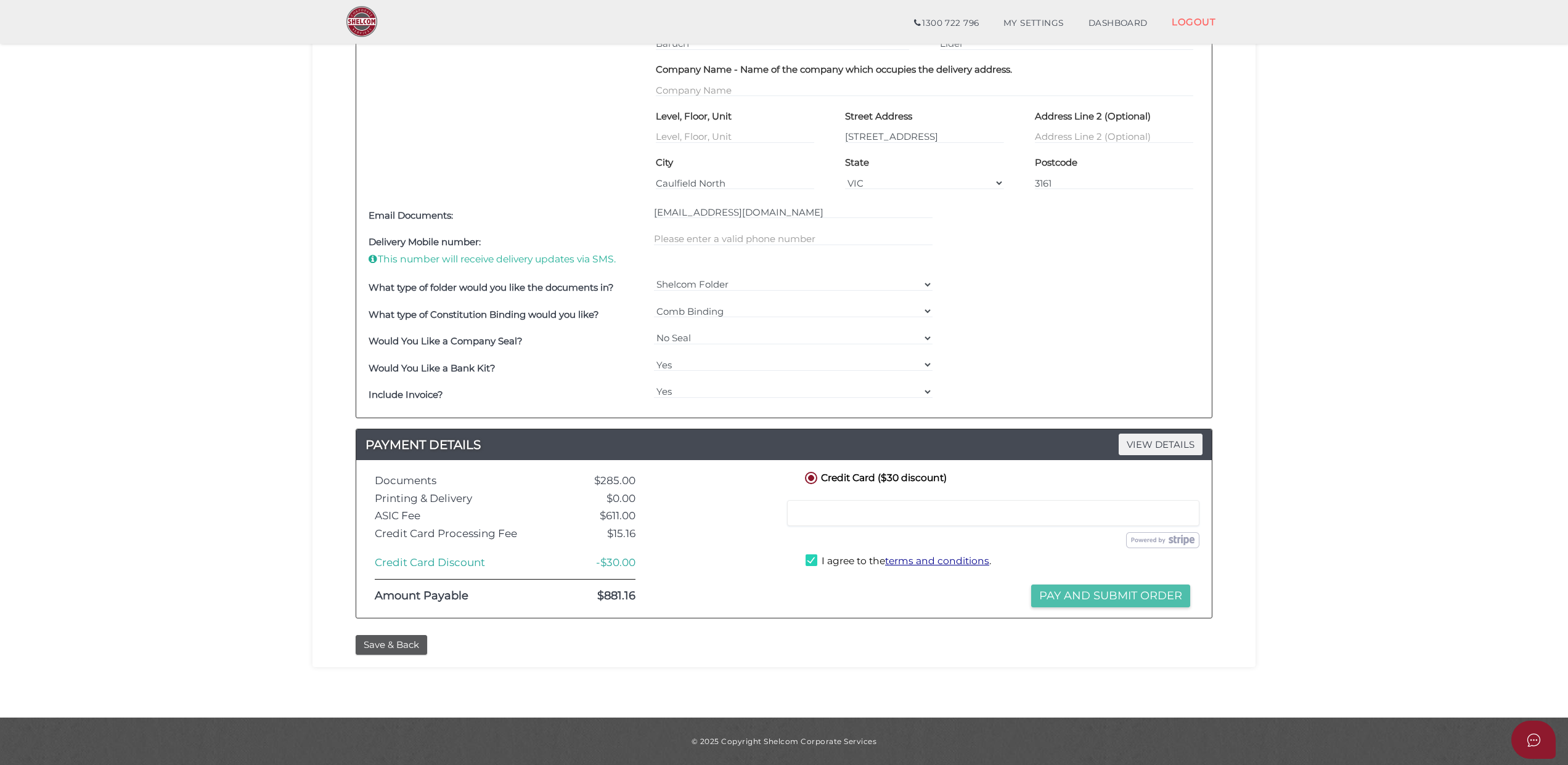
click at [1083, 594] on button "Pay and Submit Order" at bounding box center [1110, 595] width 159 height 22
